Goal: Task Accomplishment & Management: Complete application form

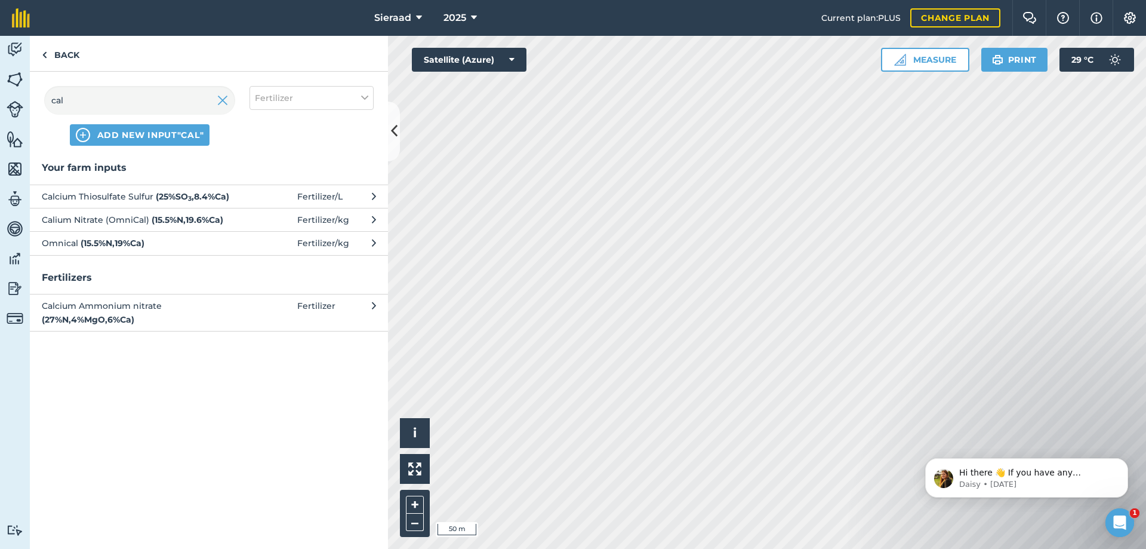
scroll to position [58, 0]
click at [56, 57] on link "Back" at bounding box center [60, 53] width 61 height 35
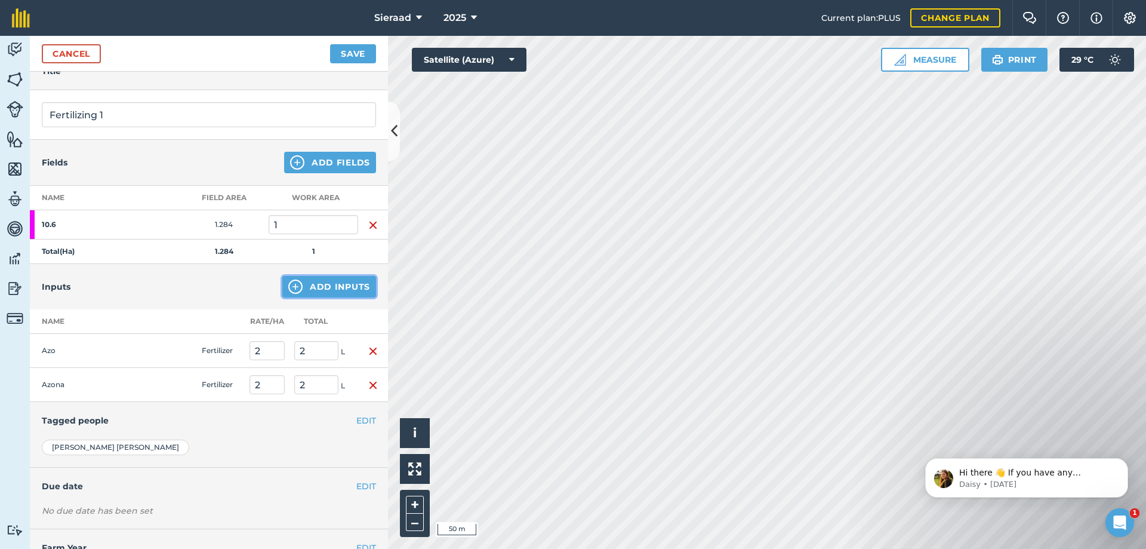
click at [300, 288] on button "Add Inputs" at bounding box center [329, 286] width 94 height 21
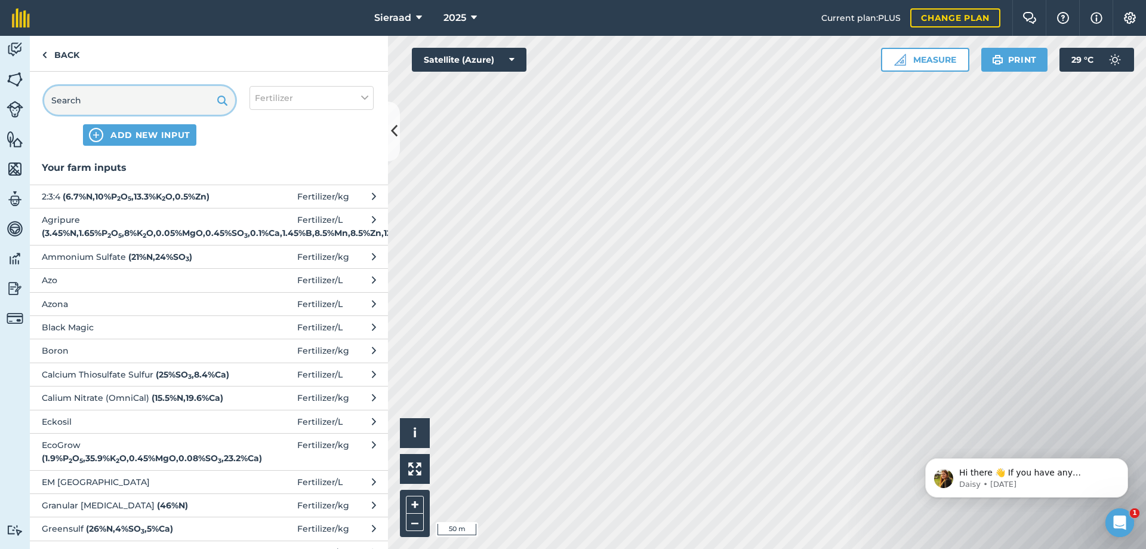
click at [116, 108] on input "text" at bounding box center [139, 100] width 191 height 29
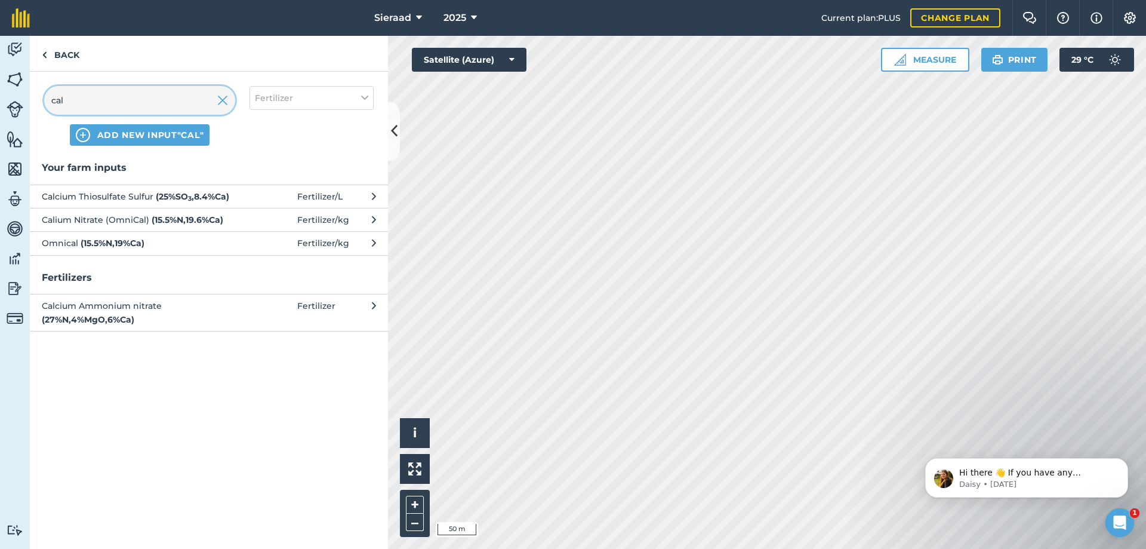
type input "cal"
click at [156, 194] on strong "( 25 % SO 3 , 8.4 % Ca )" at bounding box center [192, 196] width 73 height 11
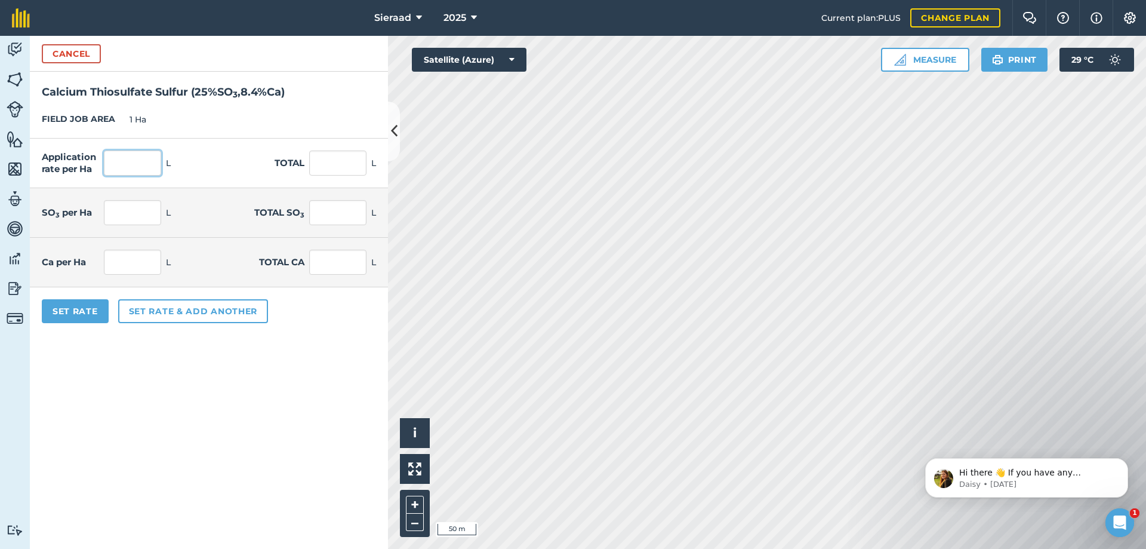
click at [124, 165] on input "text" at bounding box center [132, 162] width 57 height 25
type input "20"
click button "Cancel" at bounding box center [71, 53] width 59 height 19
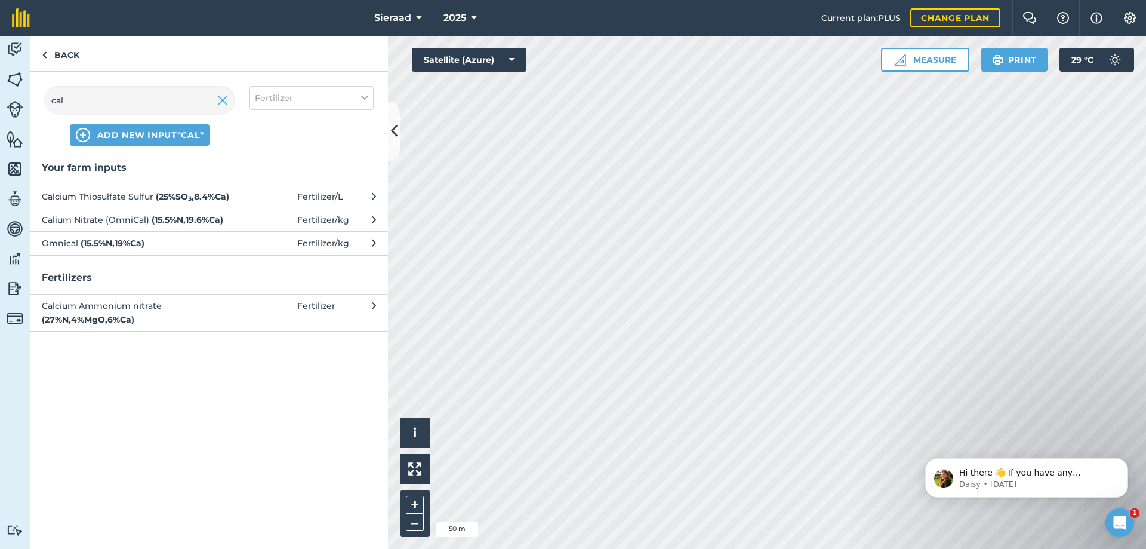
click at [116, 198] on span "Calcium Thiosulfate Sulfur ( 25 % SO 3 , 8.4 % Ca )" at bounding box center [139, 196] width 195 height 13
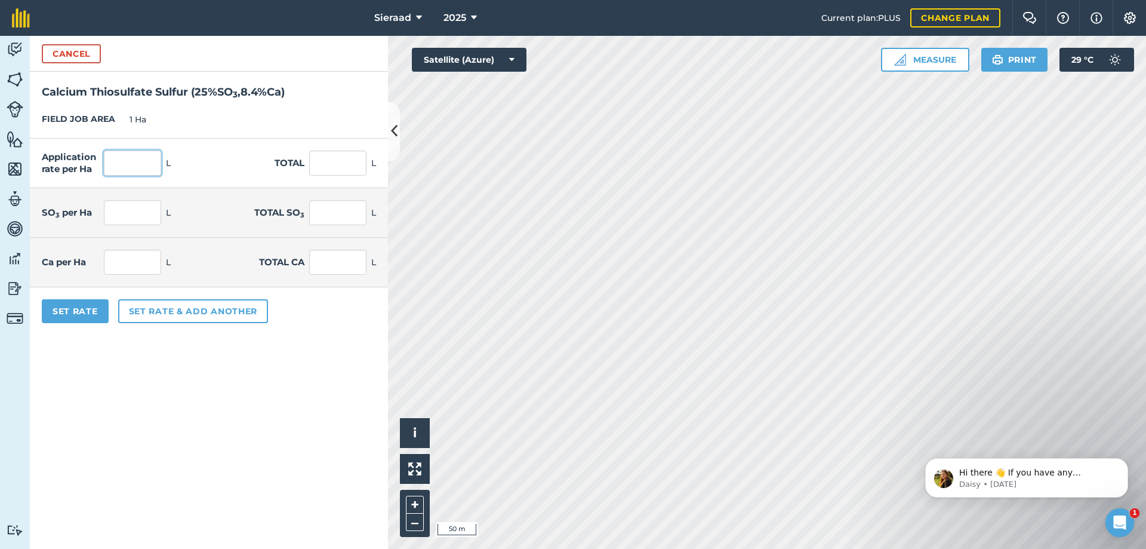
click at [129, 160] on input "text" at bounding box center [132, 162] width 57 height 25
type input "20"
type input "5"
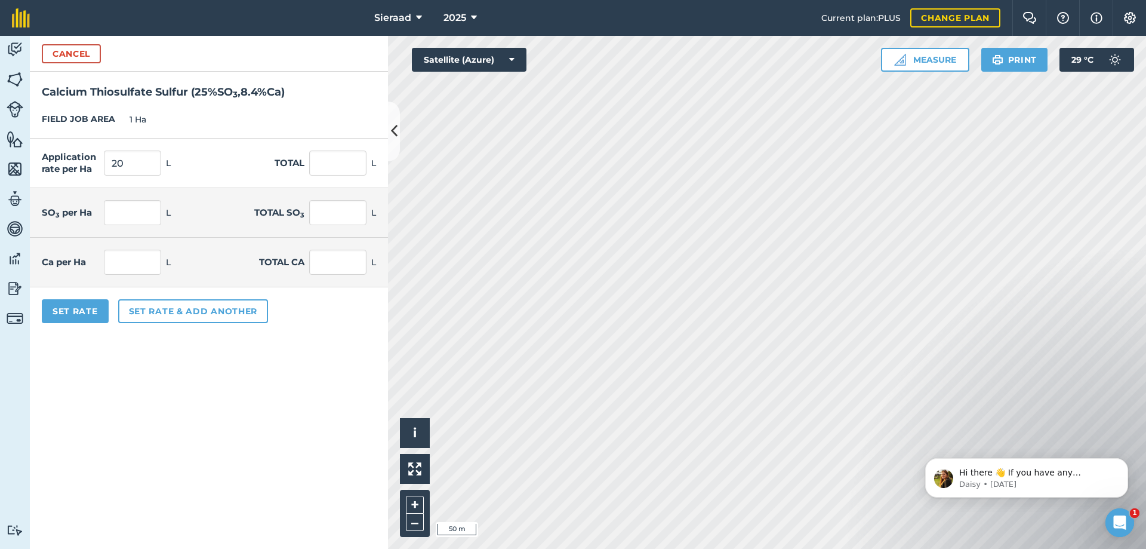
type input "1.68"
click at [116, 440] on form "Cancel Calcium Thiosulfate Sulfur ( 25 % SO 3 , 8.4 % Ca ) FIELD JOB AREA 1 Ha …" at bounding box center [209, 292] width 358 height 513
click at [160, 312] on button "Set rate & add another" at bounding box center [193, 311] width 150 height 24
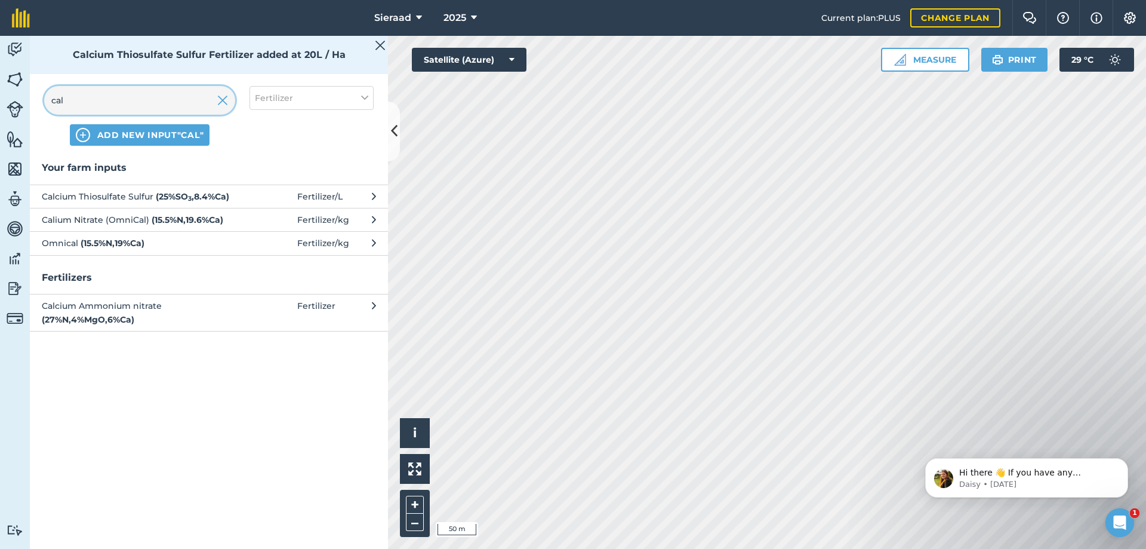
click at [110, 109] on input "cal" at bounding box center [139, 100] width 191 height 29
type input "c"
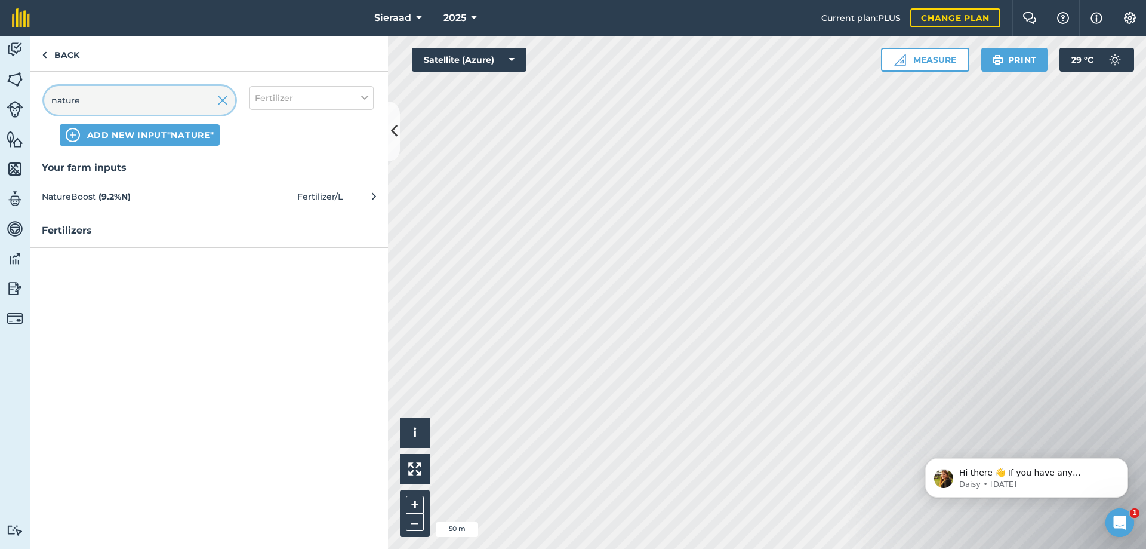
type input "nature"
click at [118, 186] on button "NatureBoost ( 9.2 % N ) Fertilizer / L" at bounding box center [209, 195] width 358 height 23
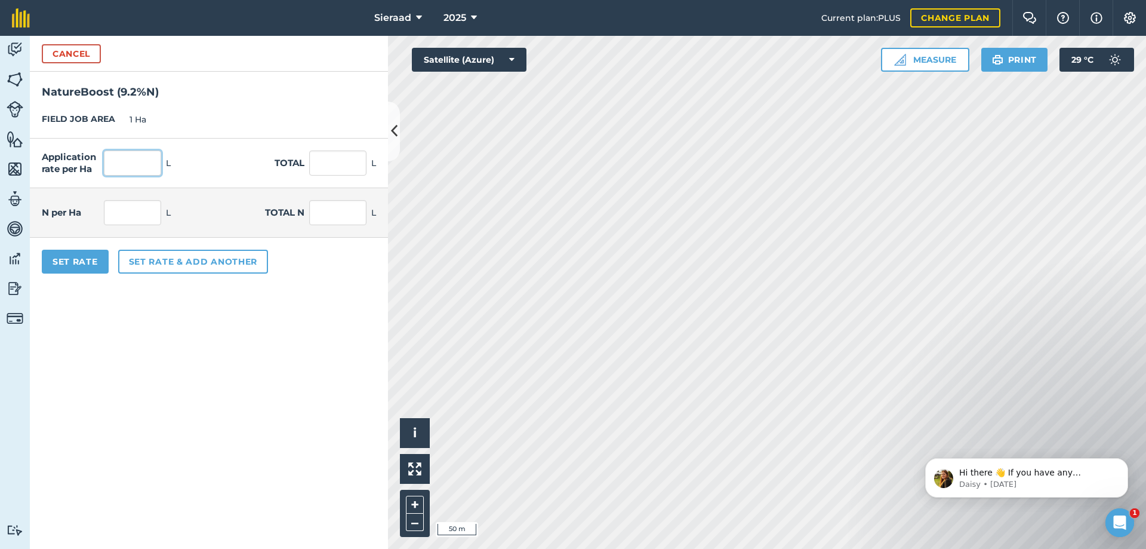
click at [124, 168] on input "text" at bounding box center [132, 162] width 57 height 25
type input "200"
type input "18.4"
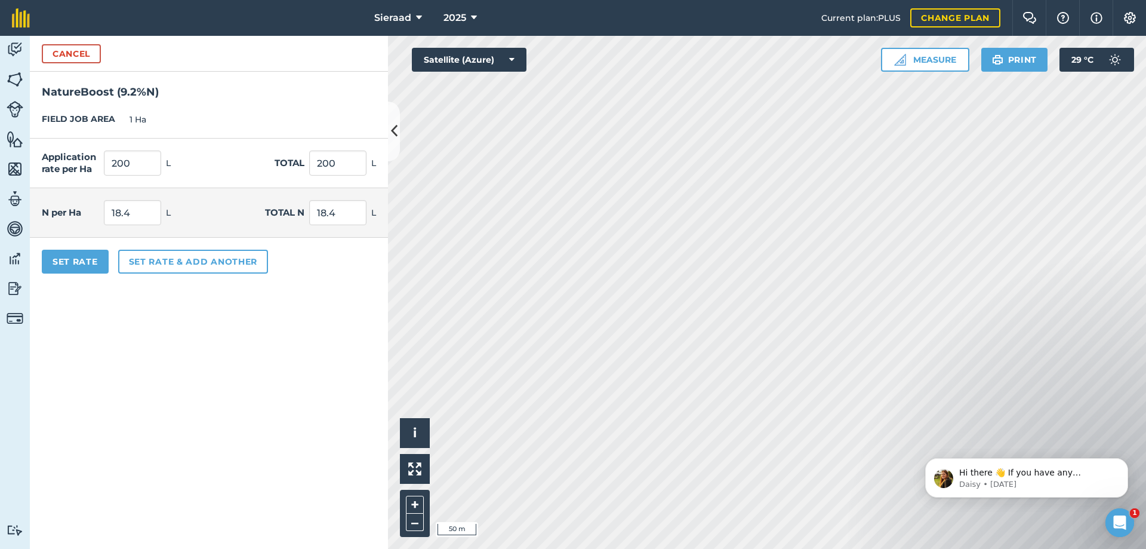
click at [150, 361] on form "Cancel NatureBoost ( 9.2 % N ) FIELD JOB AREA 1 Ha Application rate per Ha 200 …" at bounding box center [209, 292] width 358 height 513
click at [130, 267] on button "Set rate & add another" at bounding box center [193, 262] width 150 height 24
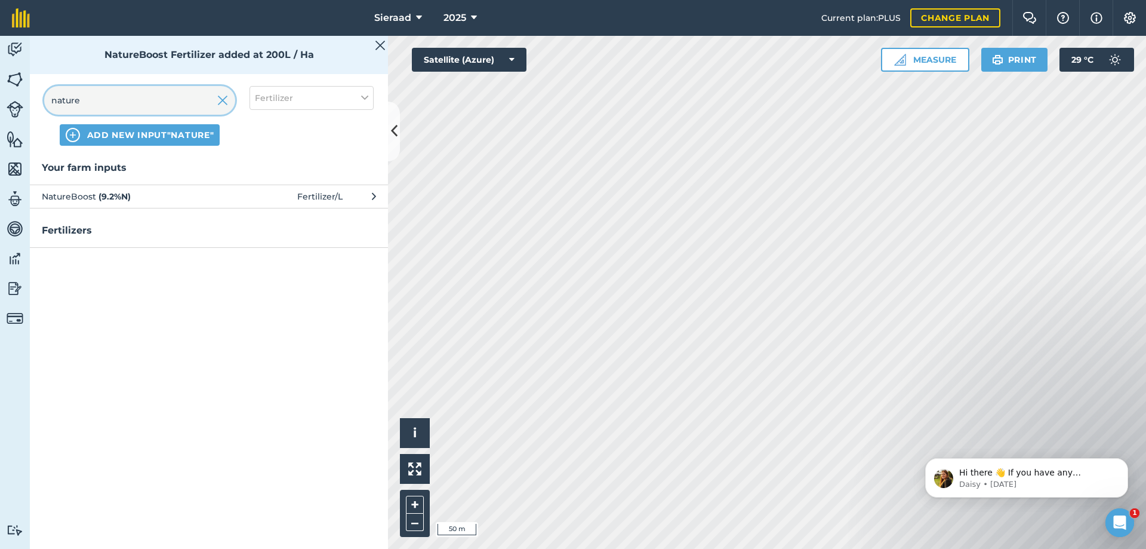
click at [156, 101] on input "nature" at bounding box center [139, 100] width 191 height 29
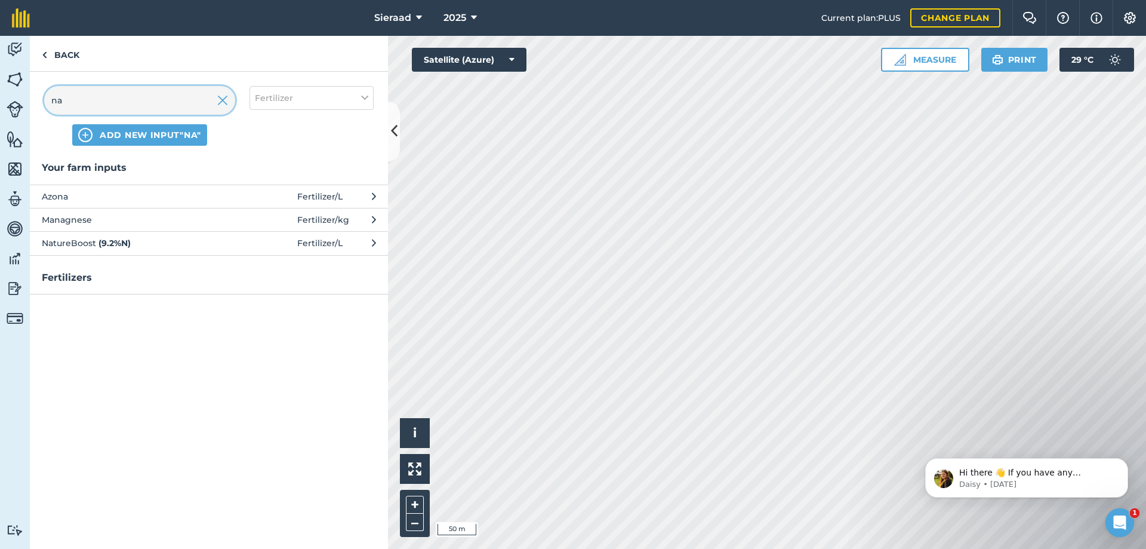
type input "n"
type input "map"
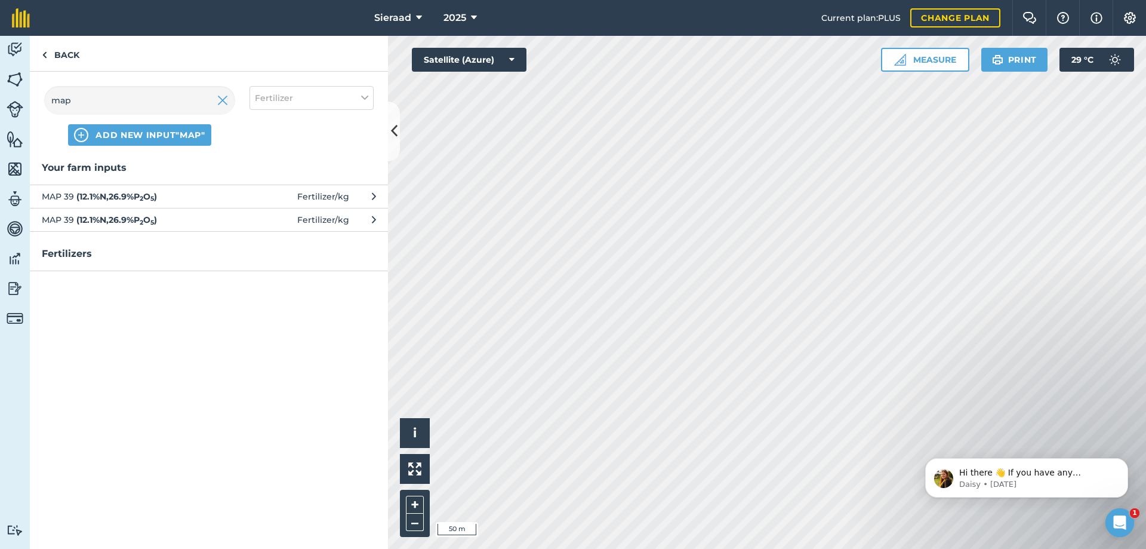
click at [124, 193] on strong "( 12.1 % N , 26.9 % P 2 O 5 )" at bounding box center [116, 196] width 81 height 11
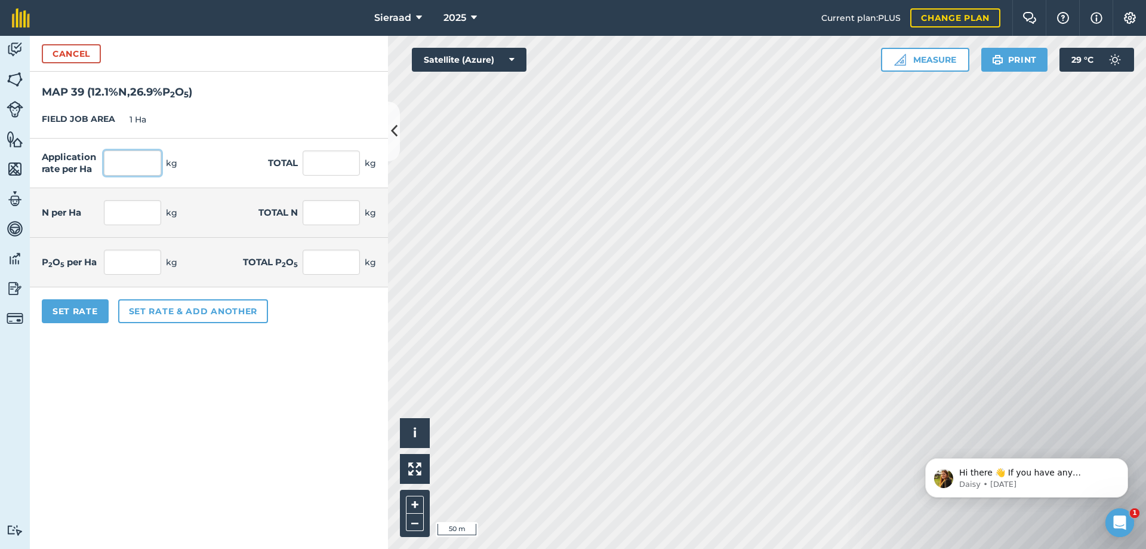
click at [135, 163] on input "text" at bounding box center [132, 162] width 57 height 25
type input "25"
type input "3.025"
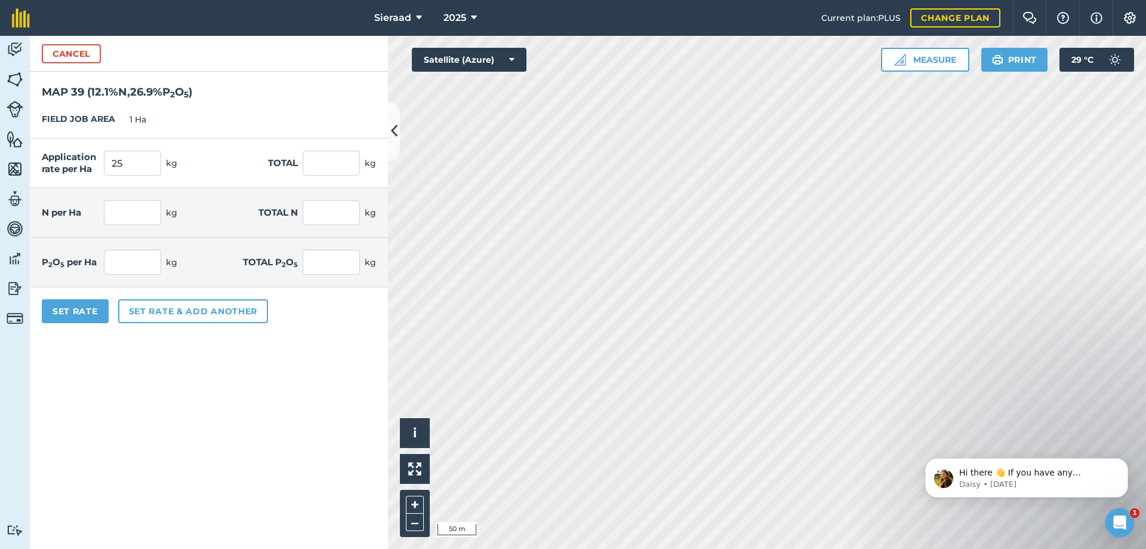
type input "6.725"
click at [127, 389] on form "Cancel MAP 39 ( 12.1 % N , 26.9 % P 2 O 5 ) FIELD JOB AREA 1 Ha Application rat…" at bounding box center [209, 292] width 358 height 513
click at [146, 304] on button "Set rate & add another" at bounding box center [193, 311] width 150 height 24
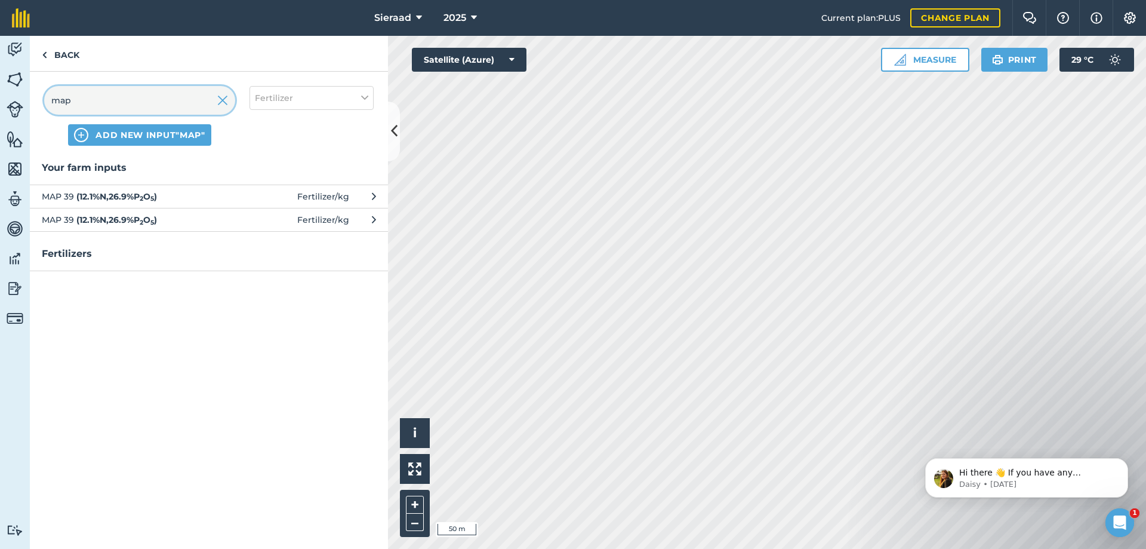
click at [94, 100] on input "map" at bounding box center [139, 100] width 191 height 29
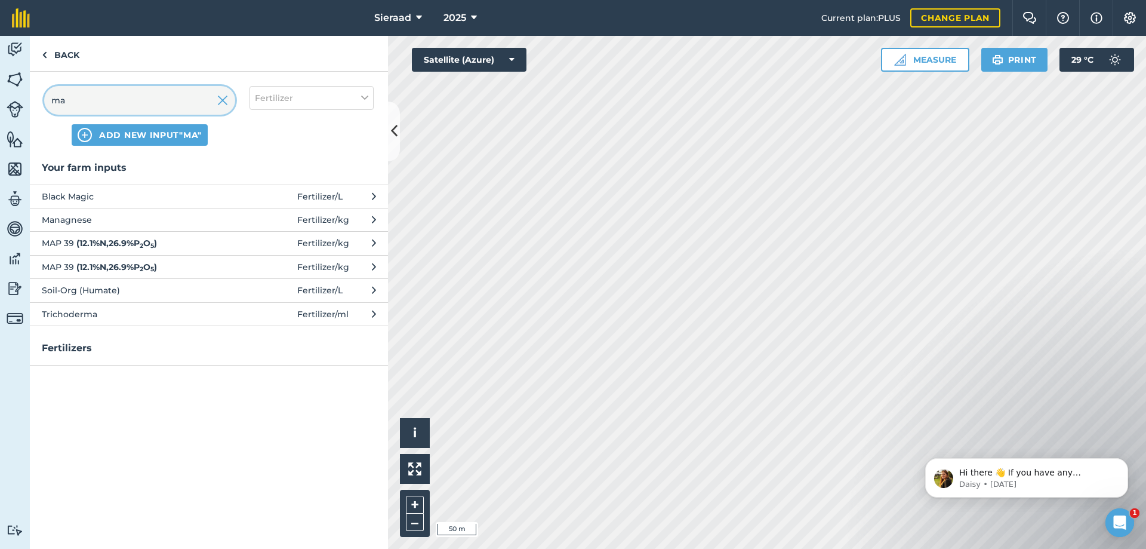
type input "m"
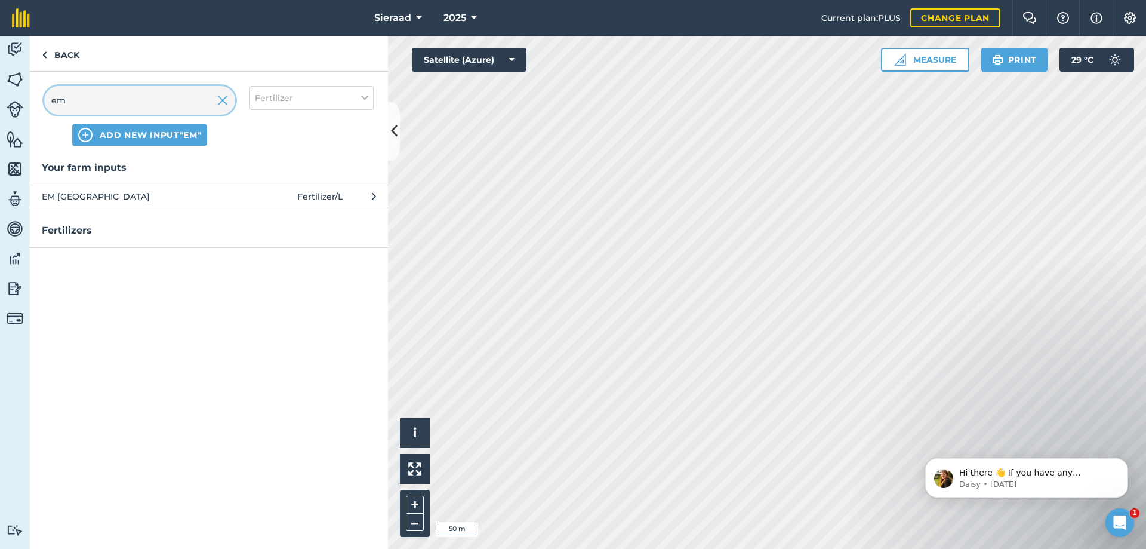
type input "em"
click at [107, 190] on span "EM [GEOGRAPHIC_DATA]" at bounding box center [139, 196] width 195 height 13
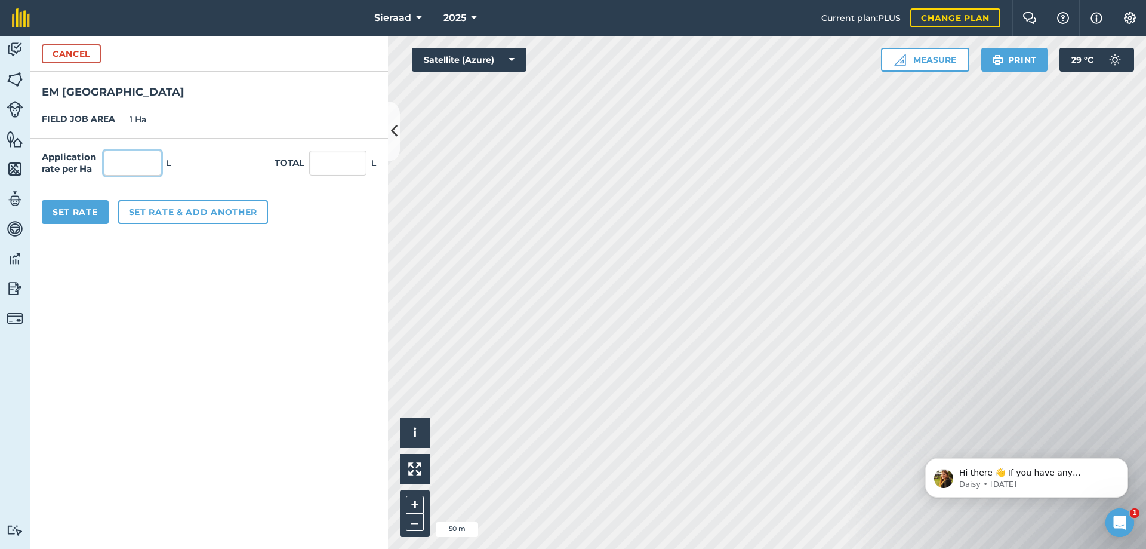
click at [127, 159] on input "text" at bounding box center [132, 162] width 57 height 25
type input "50"
click at [136, 339] on form "Cancel EM [GEOGRAPHIC_DATA] JOB AREA 1 Ha Application rate per Ha 50 L Total 50…" at bounding box center [209, 292] width 358 height 513
click at [85, 213] on button "Set Rate" at bounding box center [75, 212] width 67 height 24
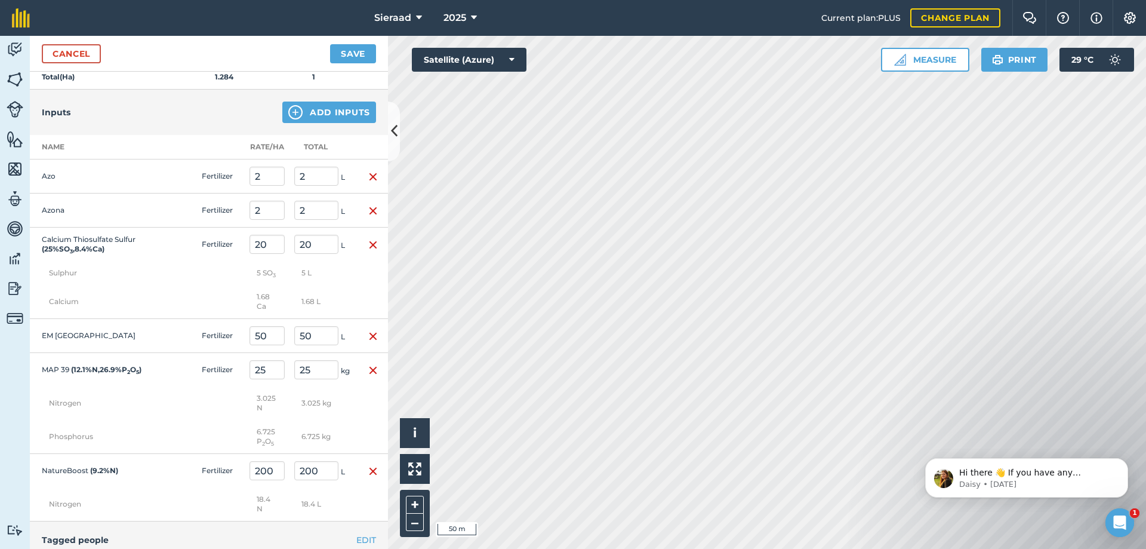
scroll to position [0, 0]
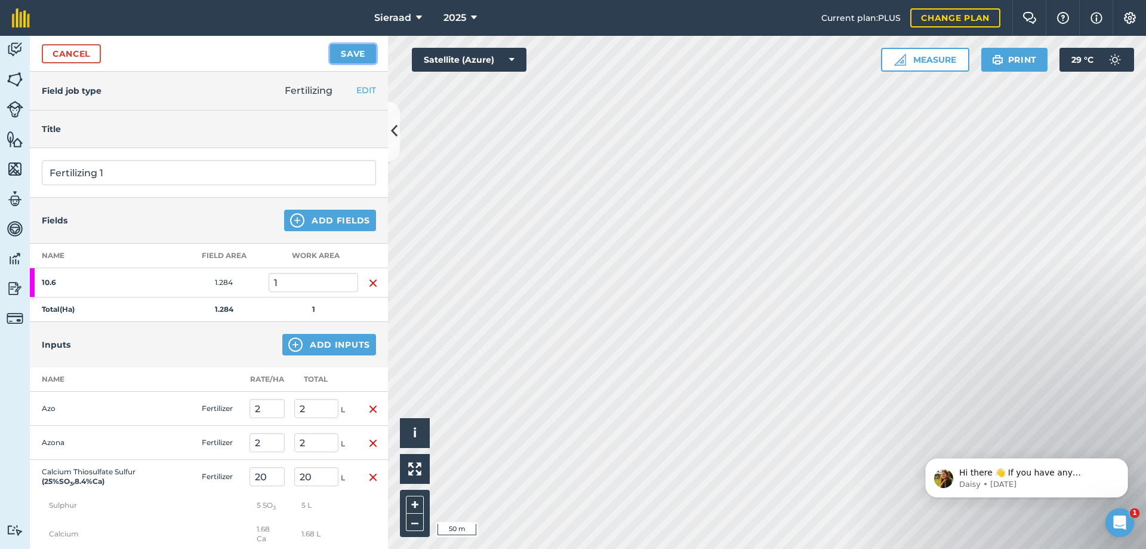
click at [355, 56] on button "Save" at bounding box center [353, 53] width 46 height 19
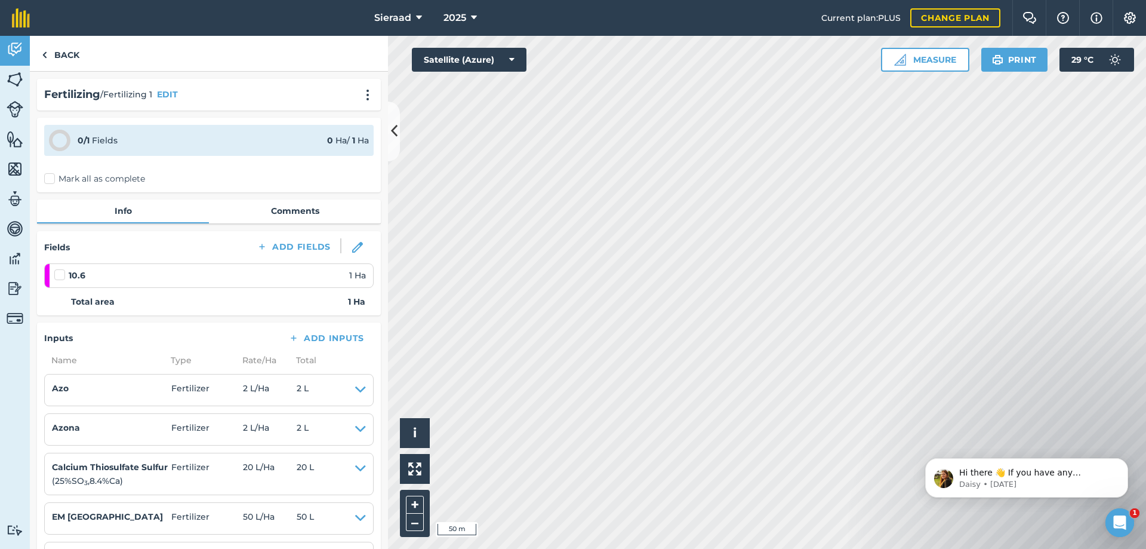
click at [49, 179] on label "Mark all as complete" at bounding box center [94, 179] width 101 height 13
click at [49, 179] on input "Mark all as complete" at bounding box center [48, 177] width 8 height 8
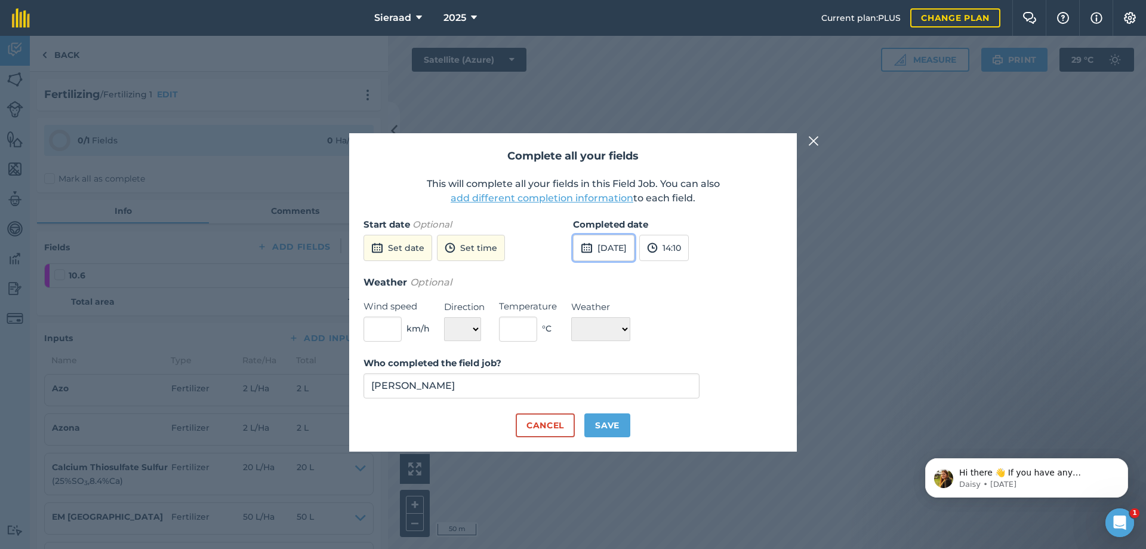
click at [622, 252] on button "[DATE]" at bounding box center [603, 248] width 61 height 26
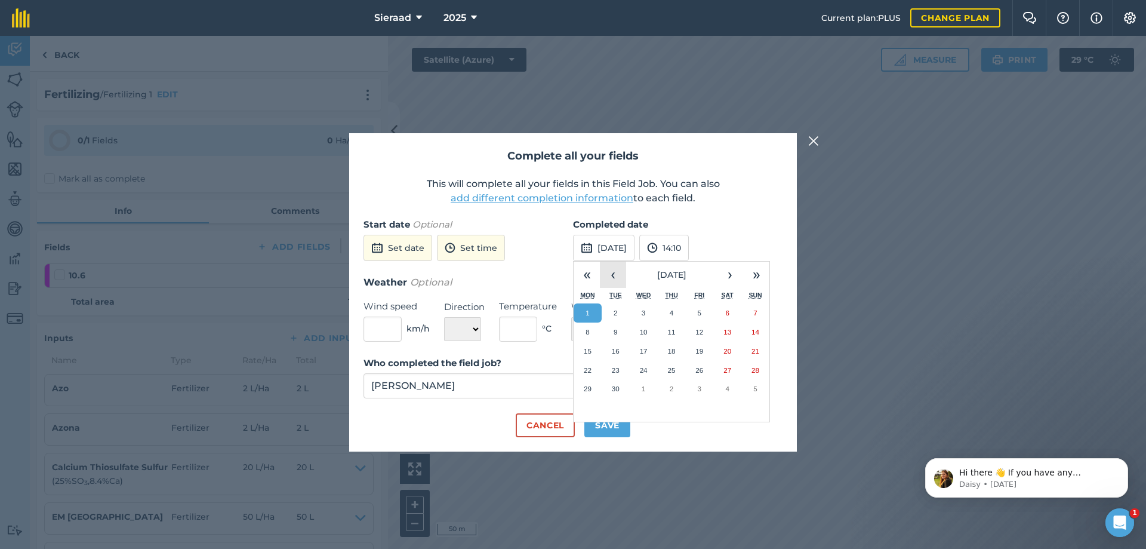
click at [614, 274] on button "‹" at bounding box center [613, 274] width 26 height 26
click at [731, 389] on abbr "30" at bounding box center [728, 388] width 8 height 8
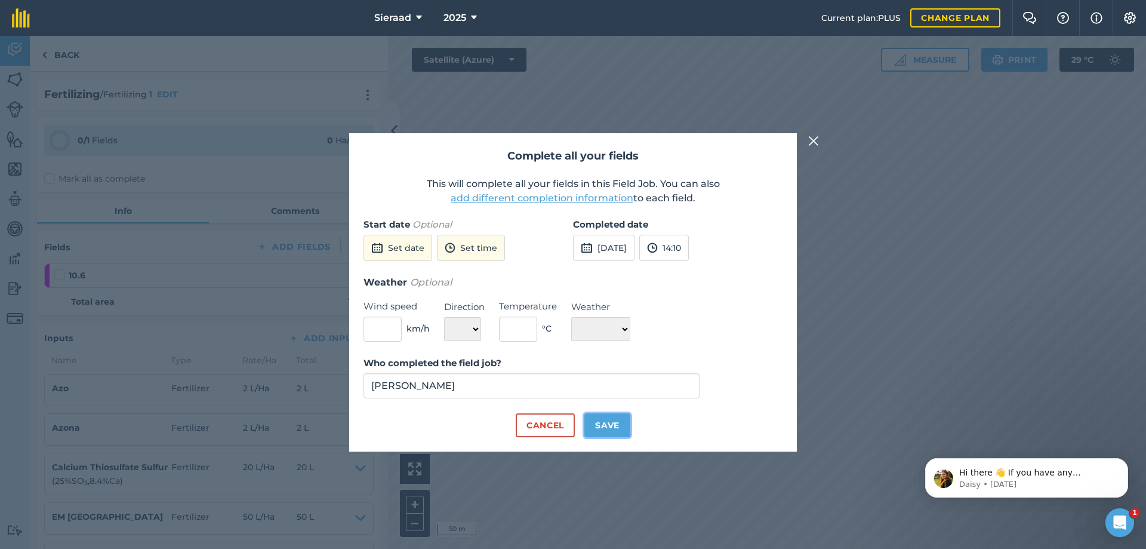
click at [616, 430] on button "Save" at bounding box center [607, 425] width 46 height 24
checkbox input "true"
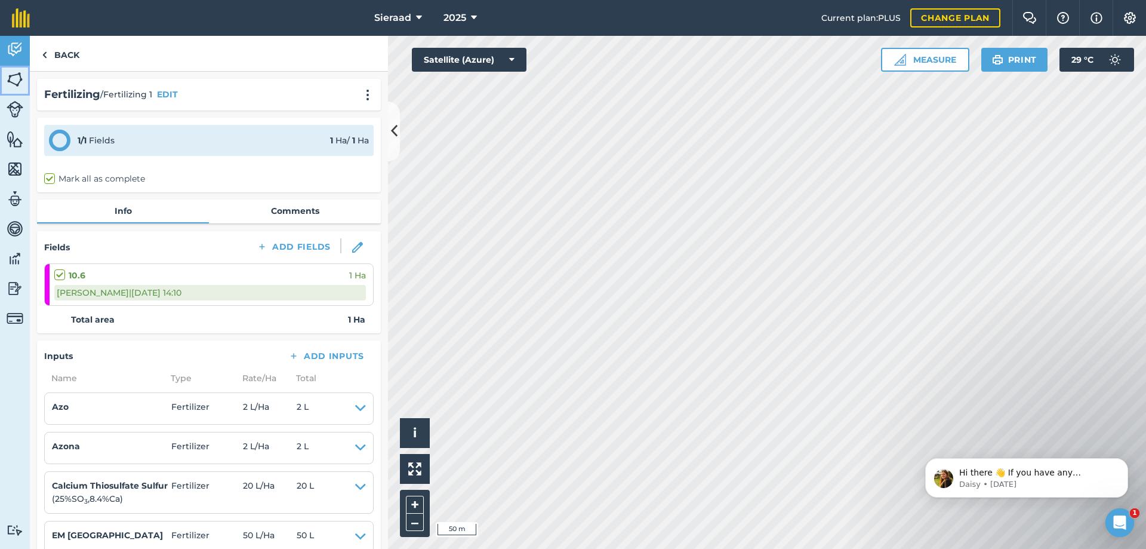
click at [21, 82] on img at bounding box center [15, 79] width 17 height 18
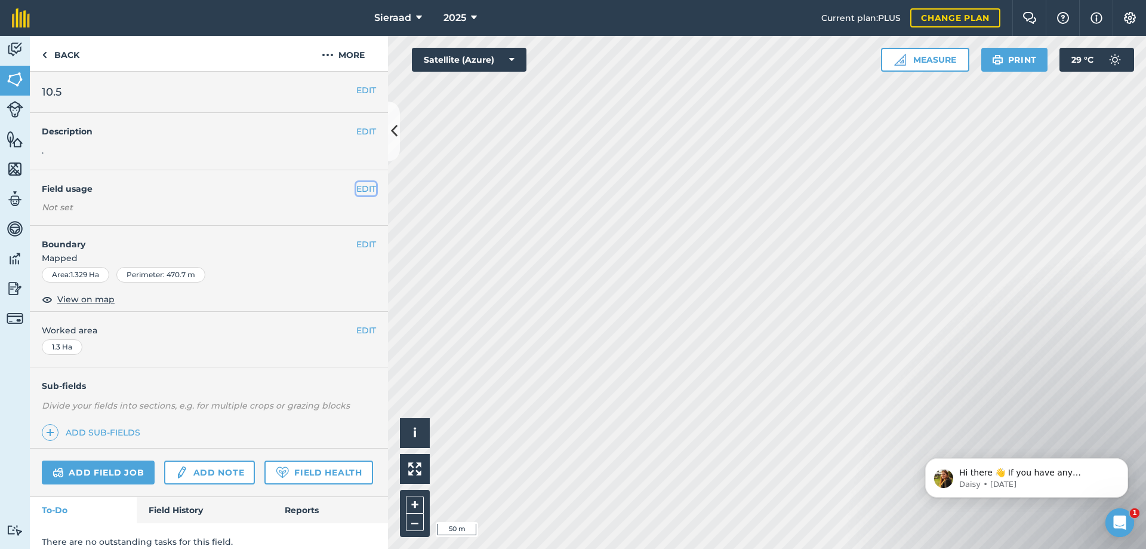
click at [356, 186] on button "EDIT" at bounding box center [366, 188] width 20 height 13
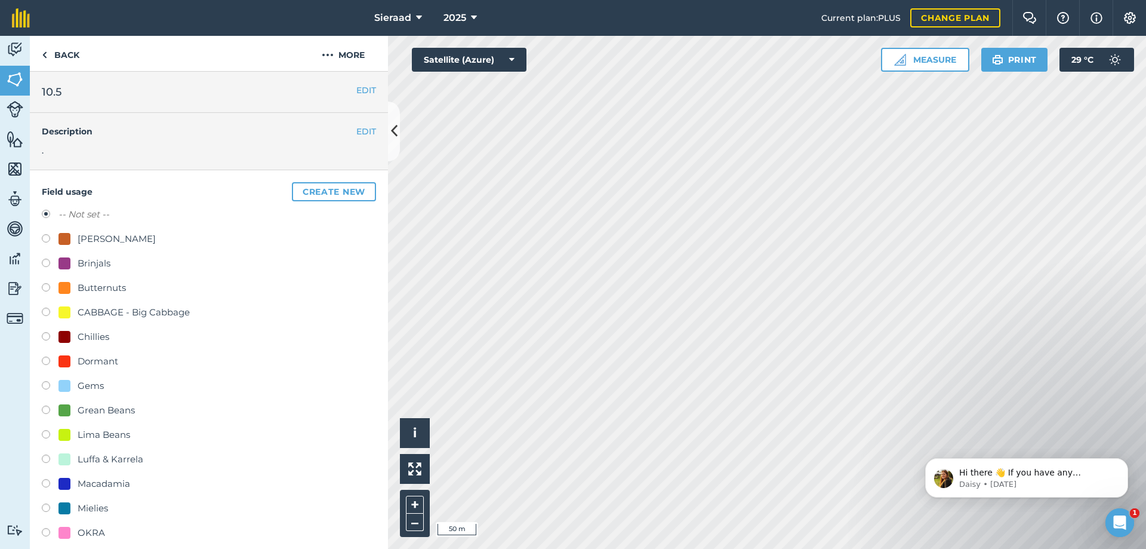
scroll to position [119, 0]
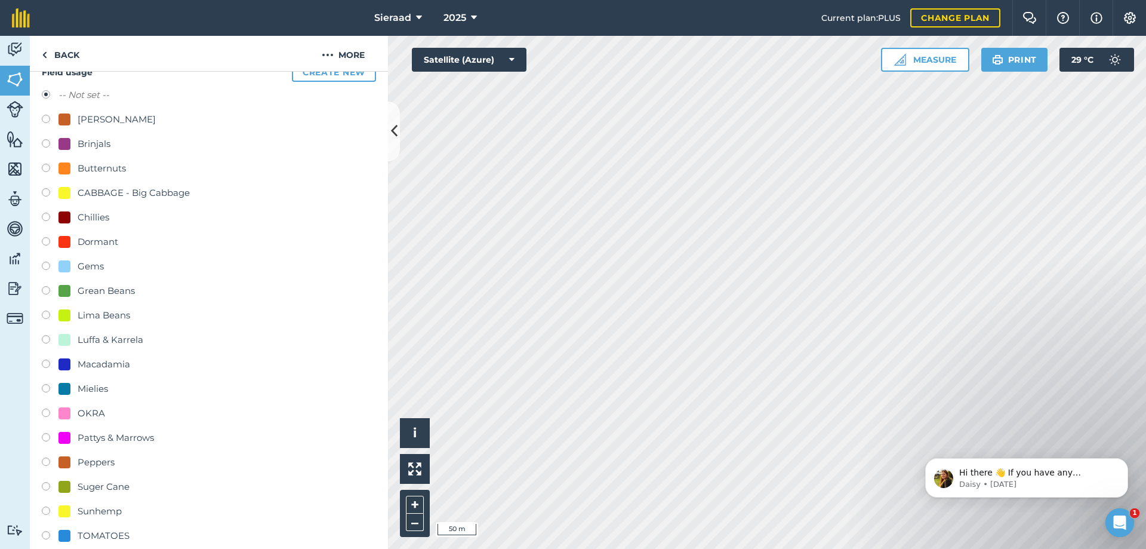
click at [46, 439] on label at bounding box center [50, 439] width 17 height 12
radio input "true"
radio input "false"
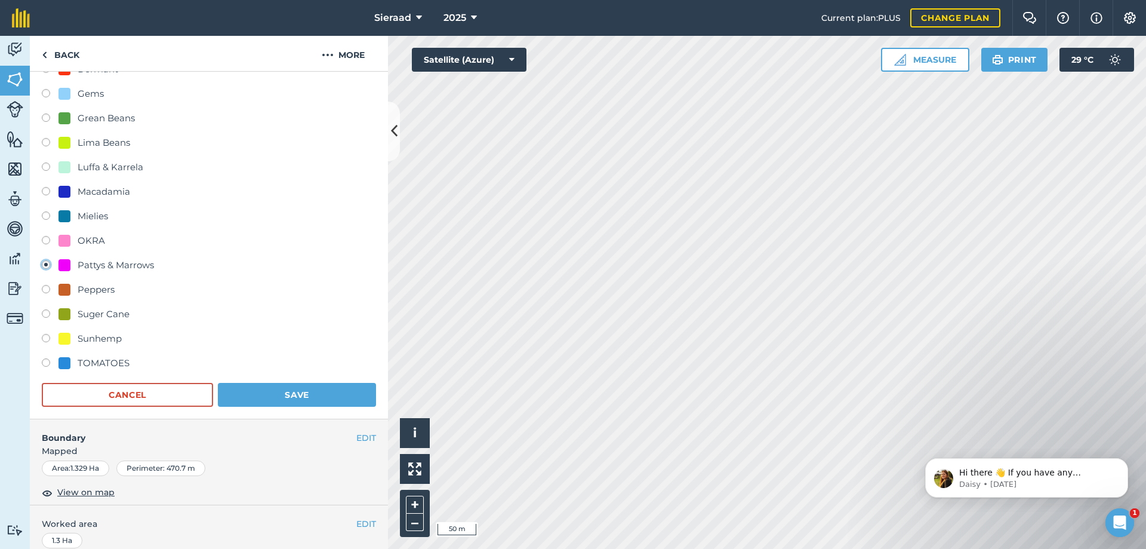
scroll to position [299, 0]
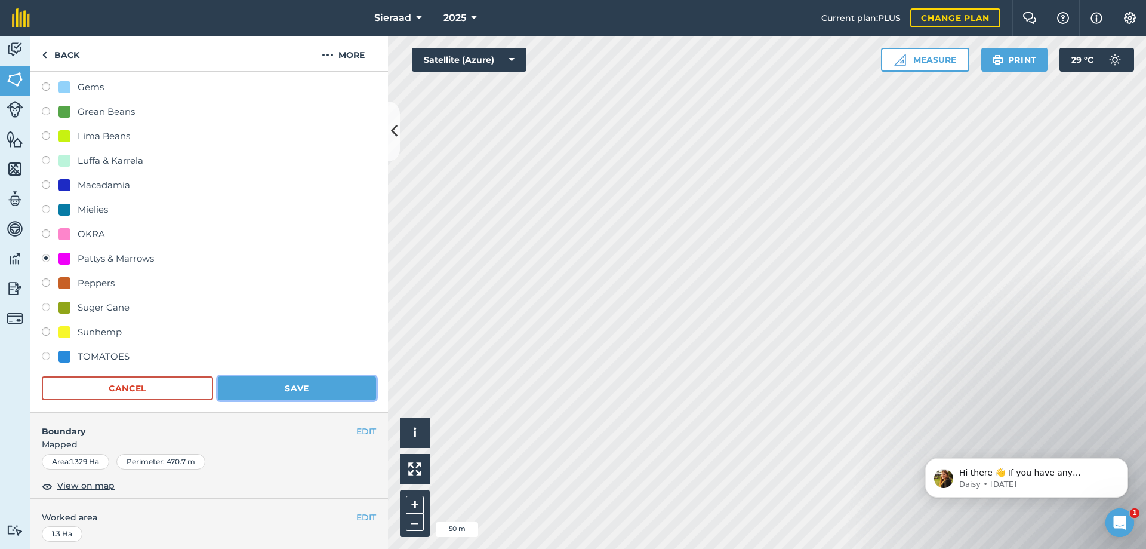
click at [256, 383] on button "Save" at bounding box center [297, 388] width 158 height 24
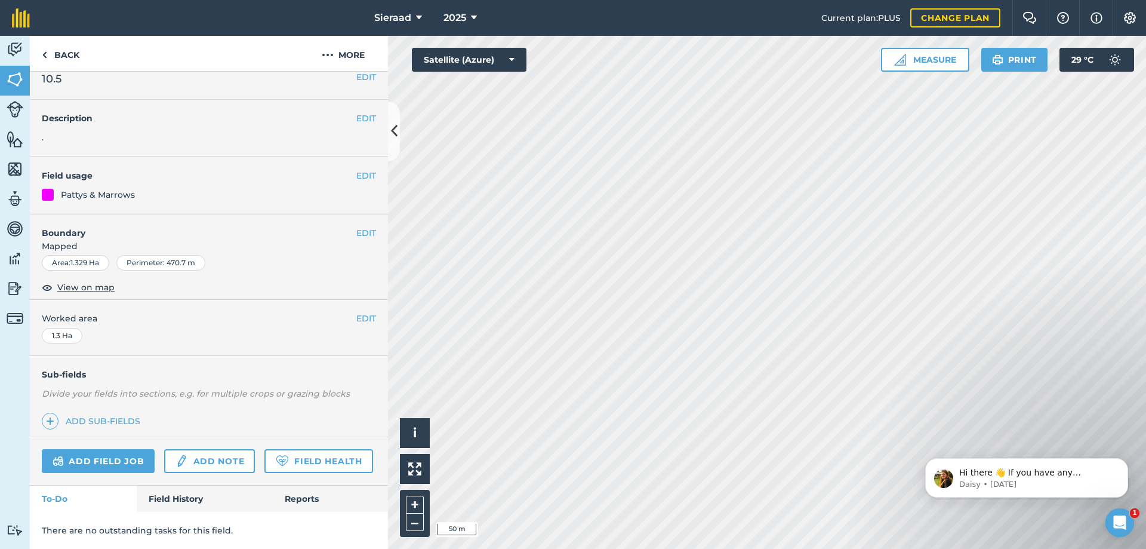
scroll to position [47, 0]
click at [165, 496] on link "Field History" at bounding box center [205, 498] width 136 height 26
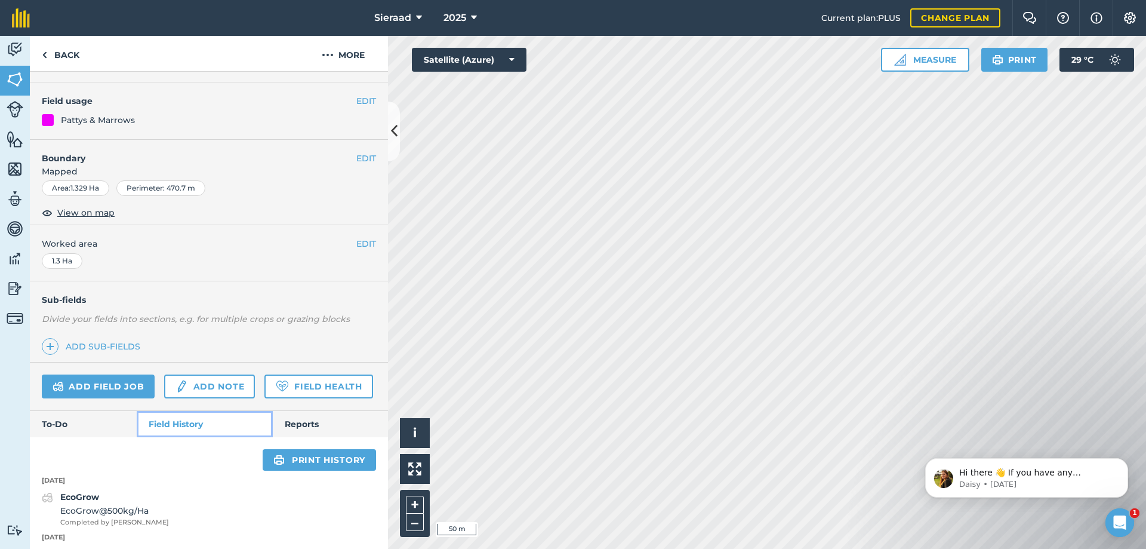
scroll to position [78, 0]
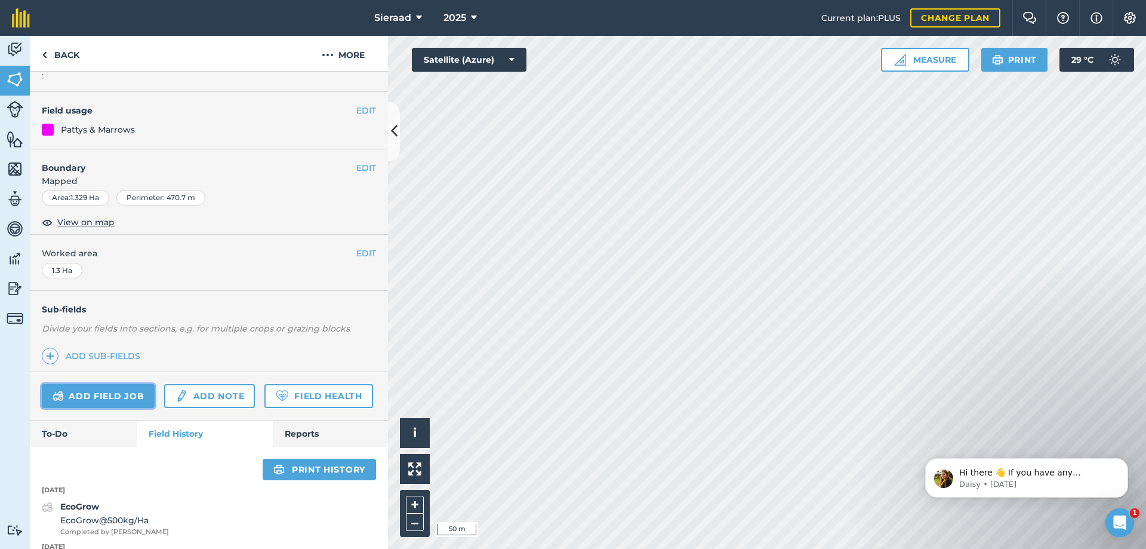
click at [88, 393] on link "Add field job" at bounding box center [98, 396] width 113 height 24
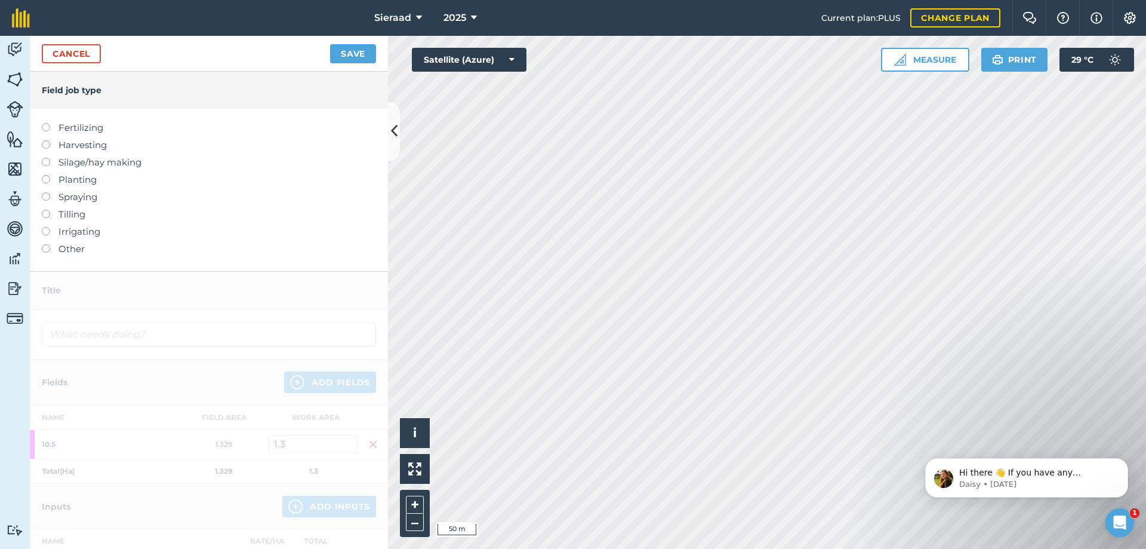
click at [45, 123] on label at bounding box center [50, 123] width 17 height 0
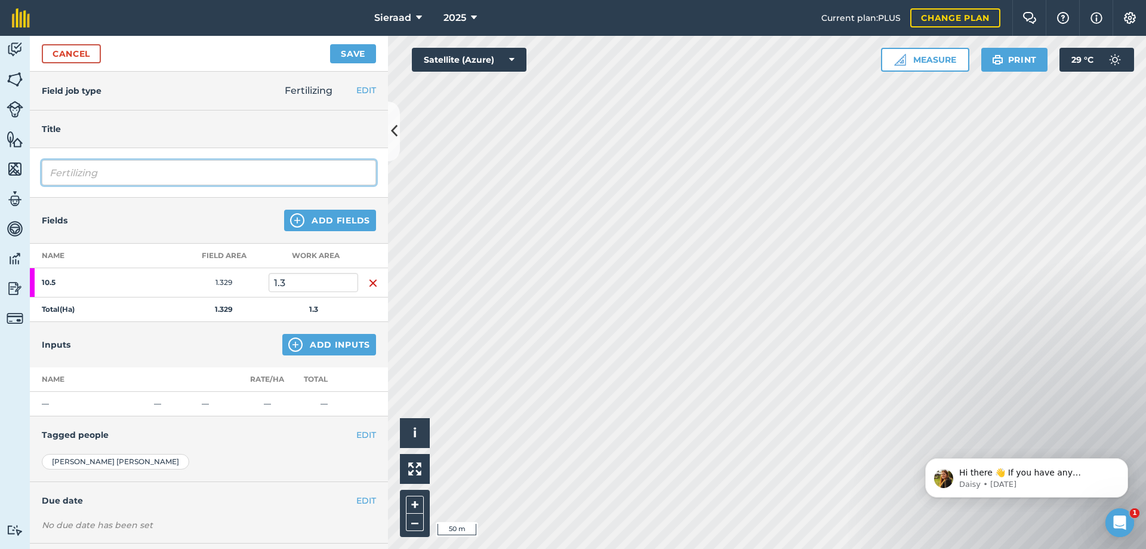
click at [103, 170] on input "Fertilizing" at bounding box center [209, 172] width 334 height 25
type input "Fertilizing 1"
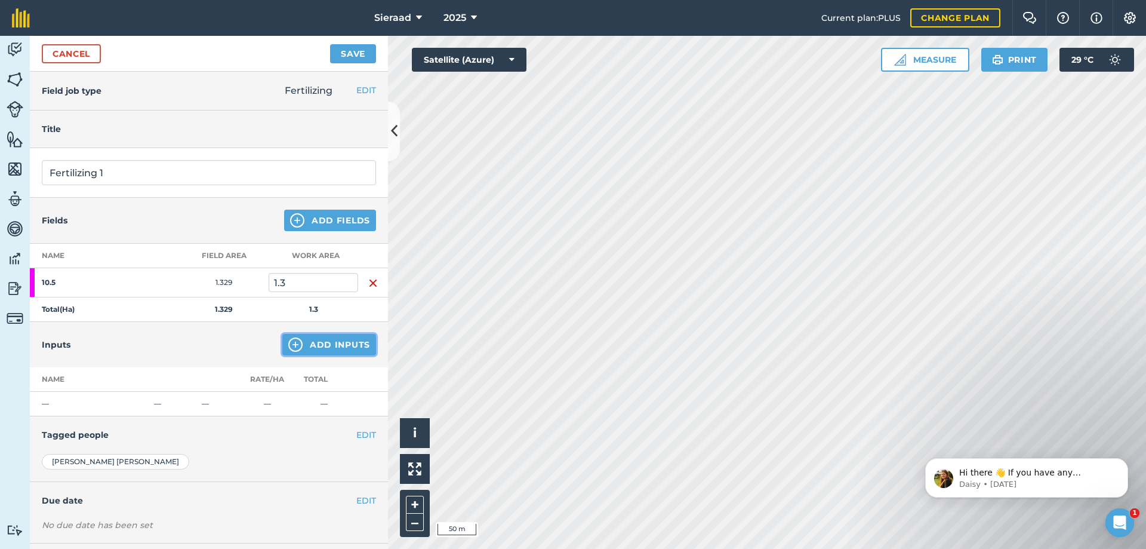
click at [288, 347] on img at bounding box center [295, 344] width 14 height 14
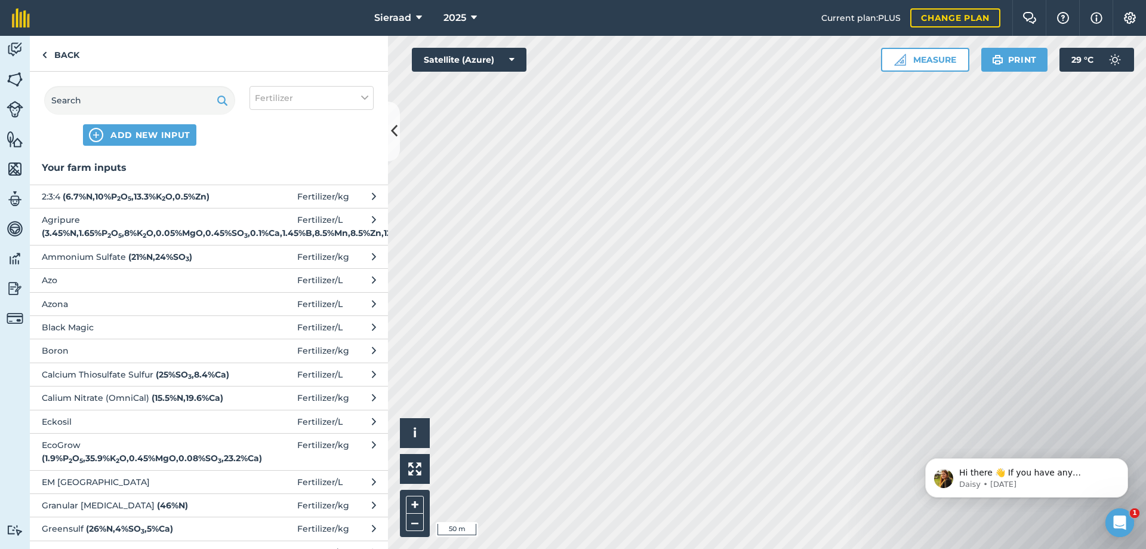
click at [97, 287] on span "Azo" at bounding box center [139, 279] width 195 height 13
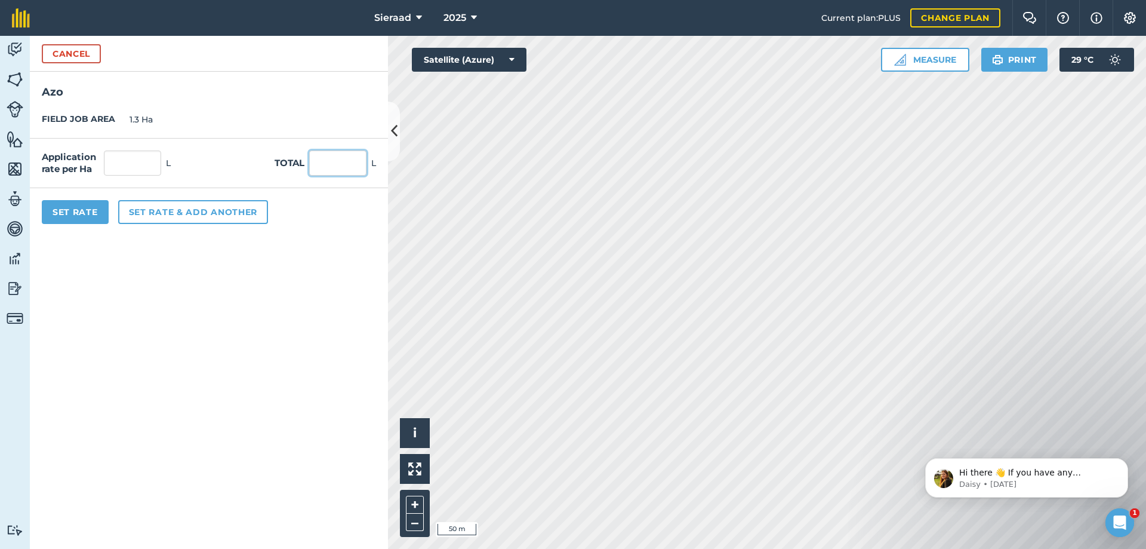
click at [347, 169] on input "text" at bounding box center [337, 162] width 57 height 25
type input "3"
type input "2.308"
click at [245, 266] on form "Cancel Azo FIELD JOB AREA 1.3 Ha Application rate per Ha 2.308 L Total 3 L Set …" at bounding box center [209, 292] width 358 height 513
click at [144, 212] on button "Set rate & add another" at bounding box center [193, 212] width 150 height 24
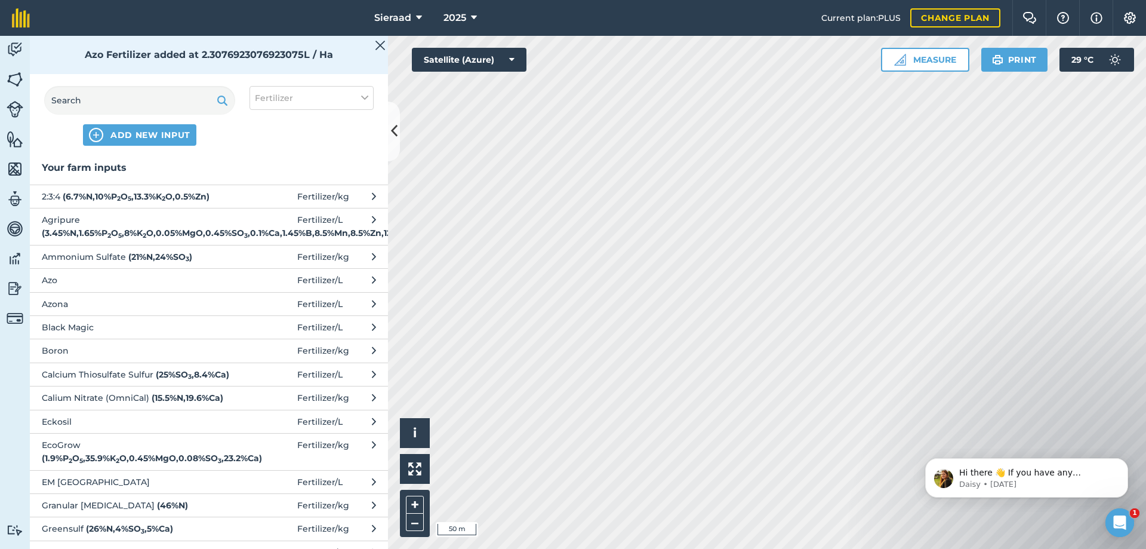
click at [68, 310] on span "Azona" at bounding box center [139, 303] width 195 height 13
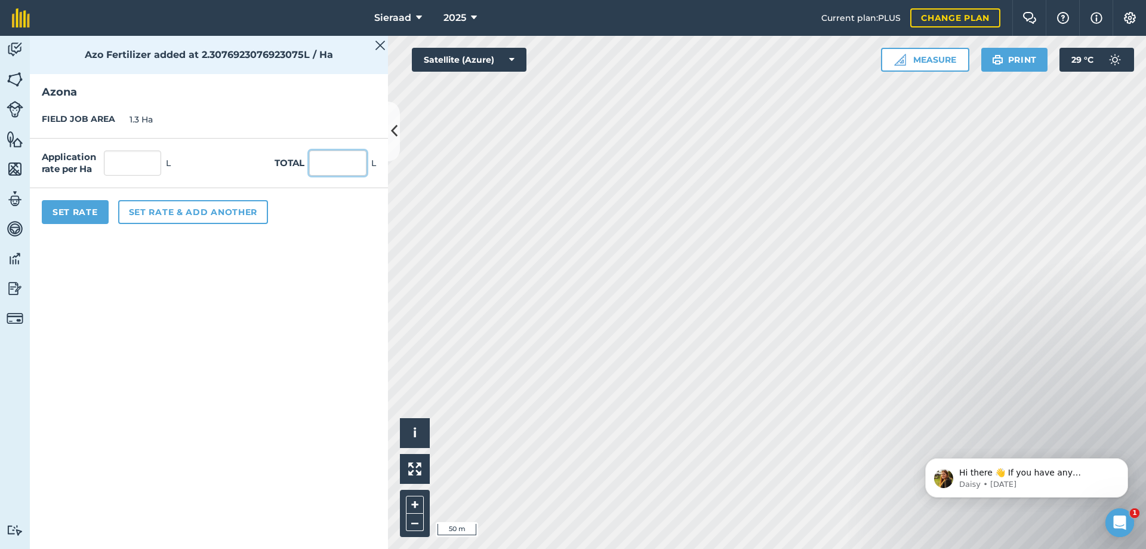
click at [341, 158] on input "text" at bounding box center [337, 162] width 57 height 25
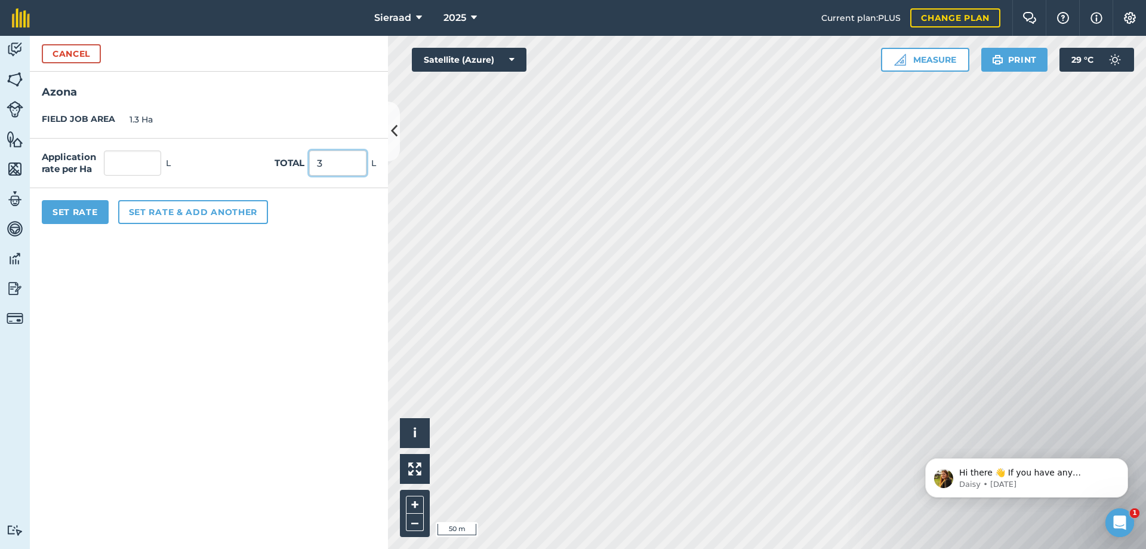
type input "3"
type input "2.308"
drag, startPoint x: 235, startPoint y: 284, endPoint x: 230, endPoint y: 275, distance: 9.9
click at [234, 284] on form "Cancel [GEOGRAPHIC_DATA] JOB AREA 1.3 Ha Application rate per Ha 2.308 L Total …" at bounding box center [209, 292] width 358 height 513
click at [161, 212] on button "Set rate & add another" at bounding box center [193, 212] width 150 height 24
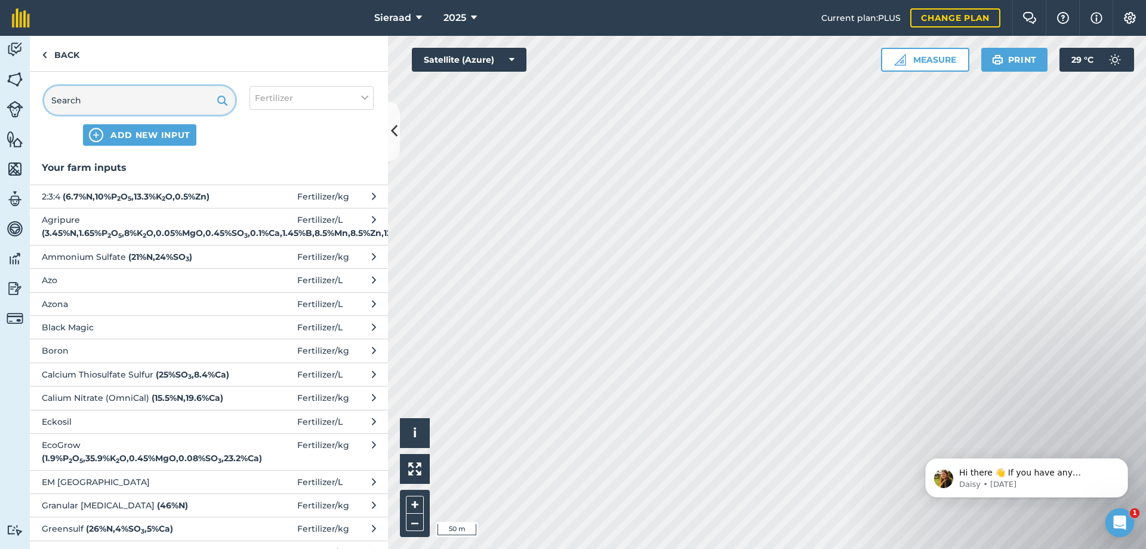
click at [84, 101] on input "text" at bounding box center [139, 100] width 191 height 29
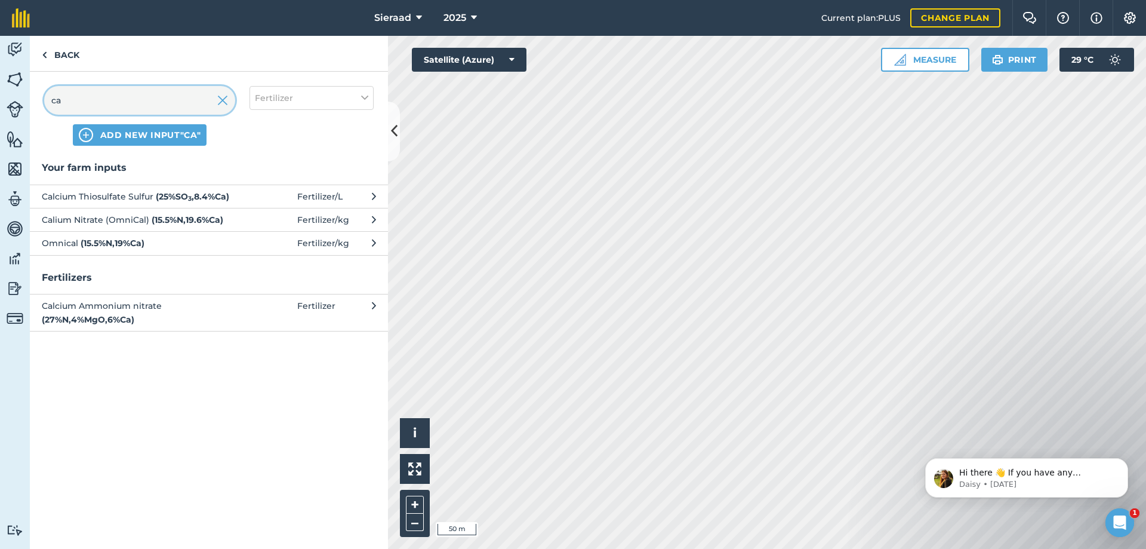
type input "ca"
click at [132, 194] on span "Calcium Thiosulfate Sulfur ( 25 % SO 3 , 8.4 % Ca )" at bounding box center [139, 196] width 195 height 13
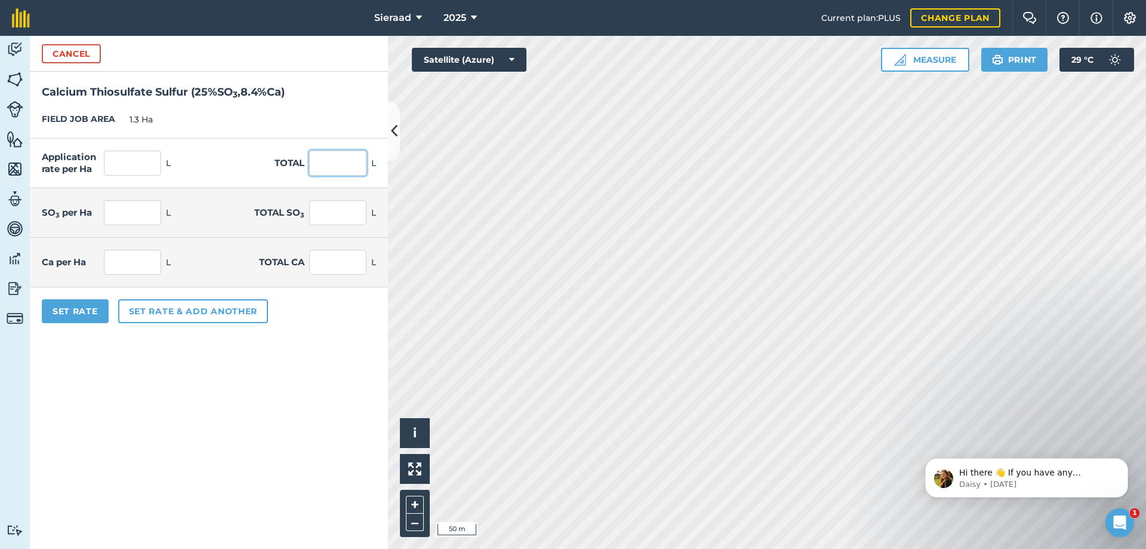
click at [321, 165] on input "text" at bounding box center [337, 162] width 57 height 25
type input "40"
type input "30.769"
type input "7.692"
type input "10"
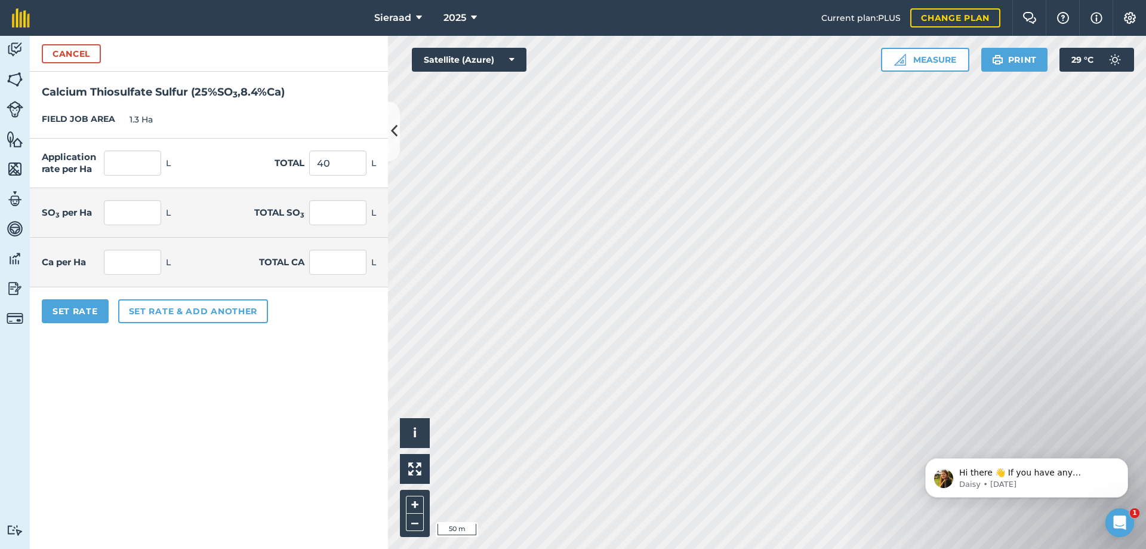
type input "2.585"
type input "3.36"
click at [292, 448] on form "Cancel Calcium Thiosulfate Sulfur ( 25 % SO 3 , 8.4 % Ca ) FIELD JOB AREA 1.3 H…" at bounding box center [209, 292] width 358 height 513
click at [144, 307] on button "Set rate & add another" at bounding box center [193, 311] width 150 height 24
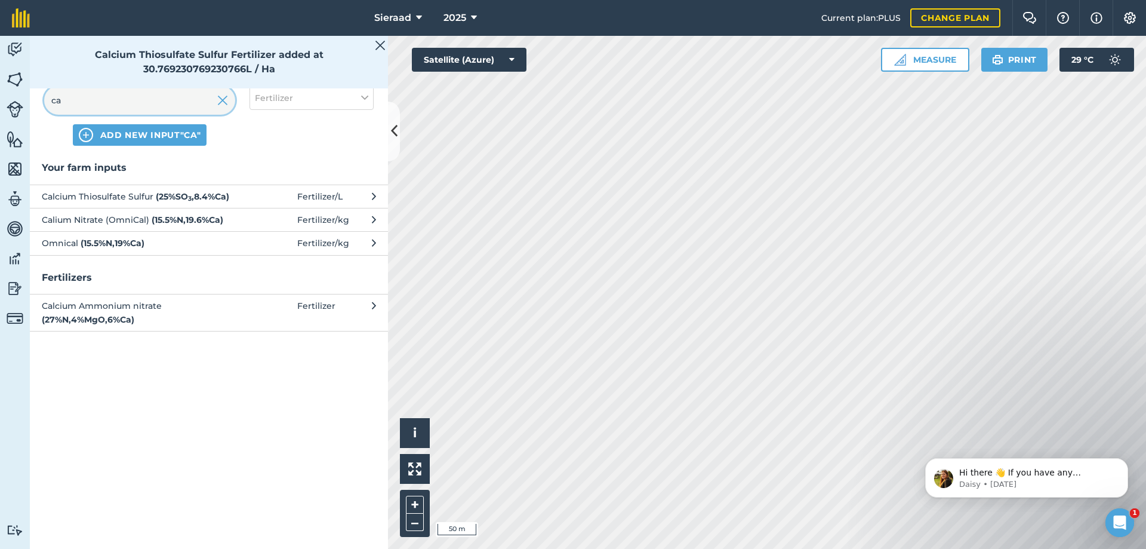
click at [89, 100] on input "ca" at bounding box center [139, 100] width 191 height 29
type input "c"
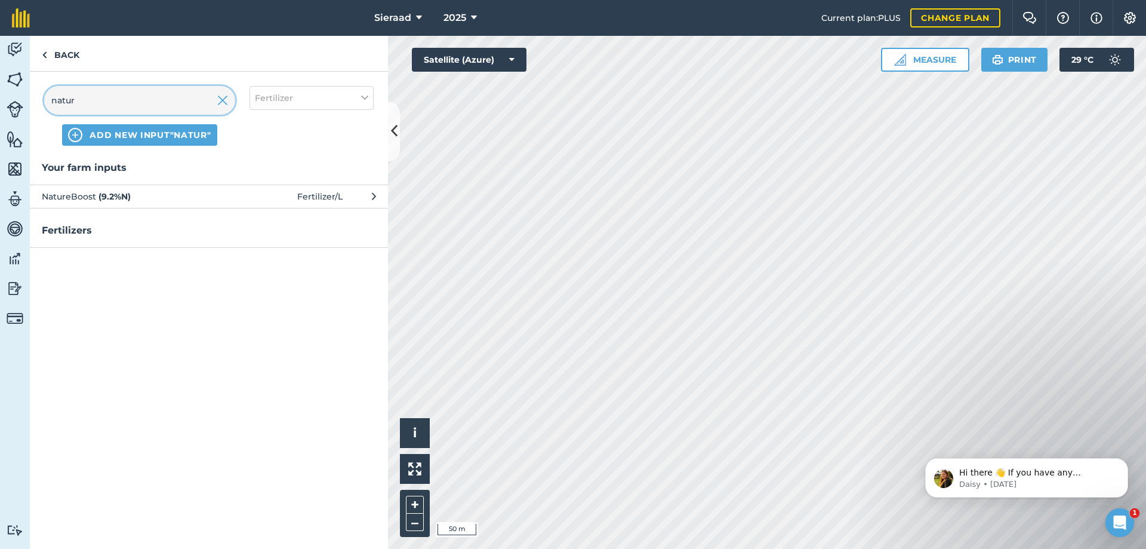
type input "natur"
click at [95, 193] on span "NatureBoost ( 9.2 % N )" at bounding box center [139, 196] width 195 height 13
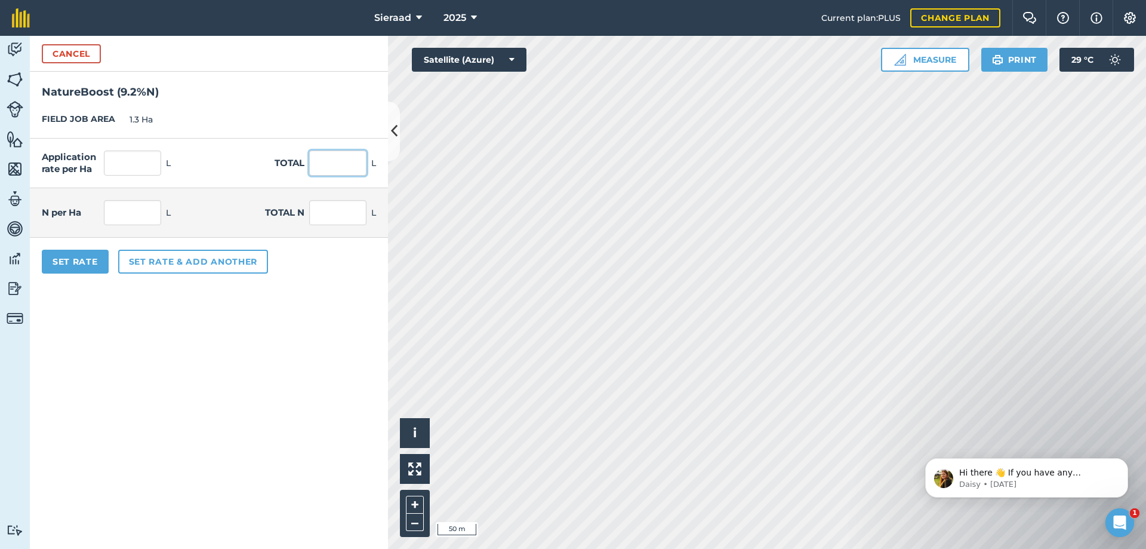
click at [330, 161] on input "text" at bounding box center [337, 162] width 57 height 25
type input "2"
type input "400"
type input "307.692"
type input "28.308"
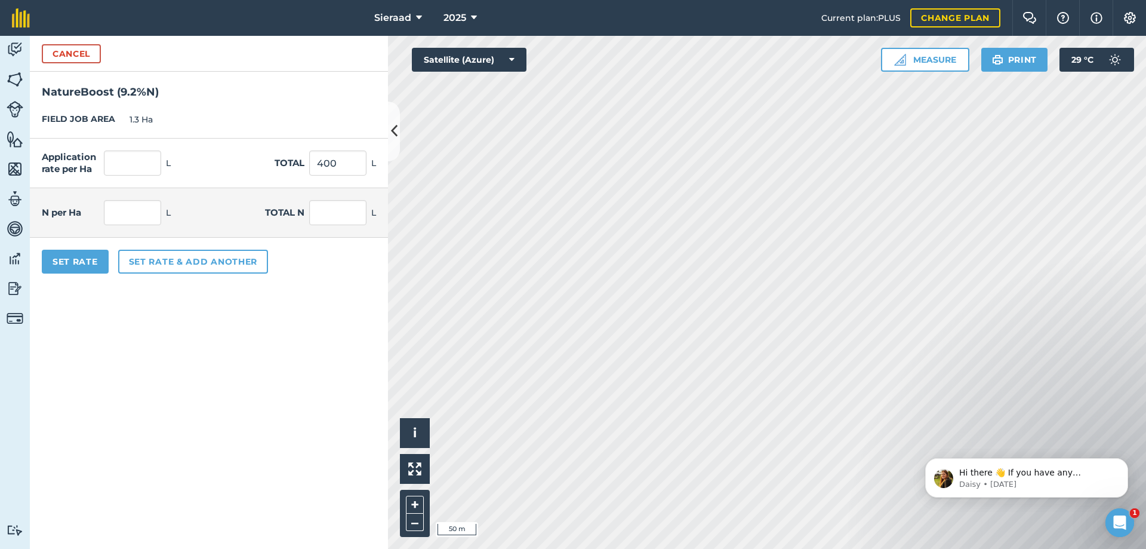
type input "36.8"
click at [177, 368] on form "Cancel NatureBoost ( 9.2 % N ) FIELD JOB AREA 1.3 Ha Application rate per Ha 30…" at bounding box center [209, 292] width 358 height 513
click at [148, 266] on button "Set rate & add another" at bounding box center [193, 262] width 150 height 24
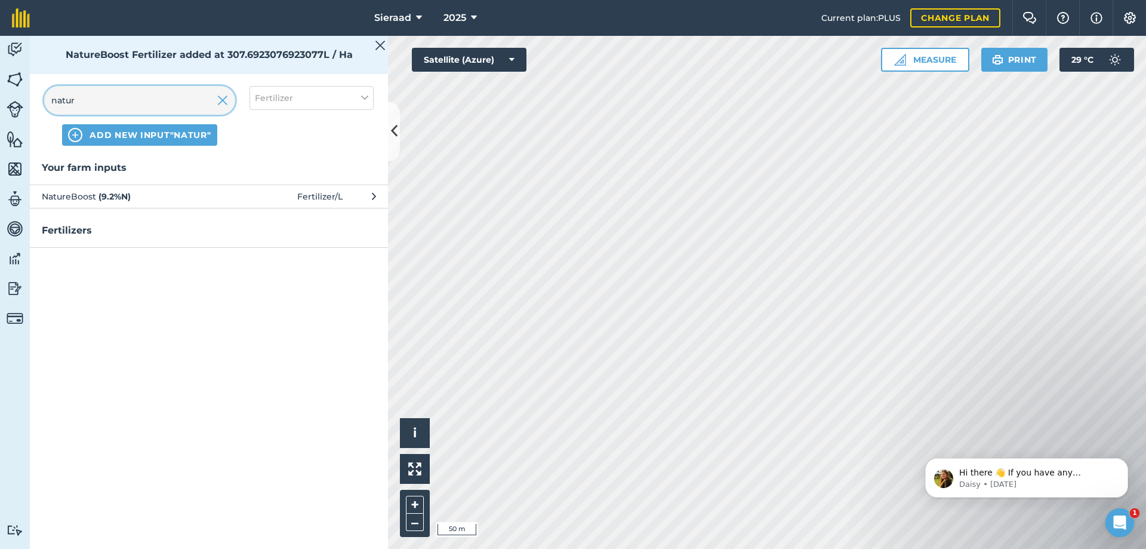
click at [183, 99] on input "natur" at bounding box center [139, 100] width 191 height 29
type input "n"
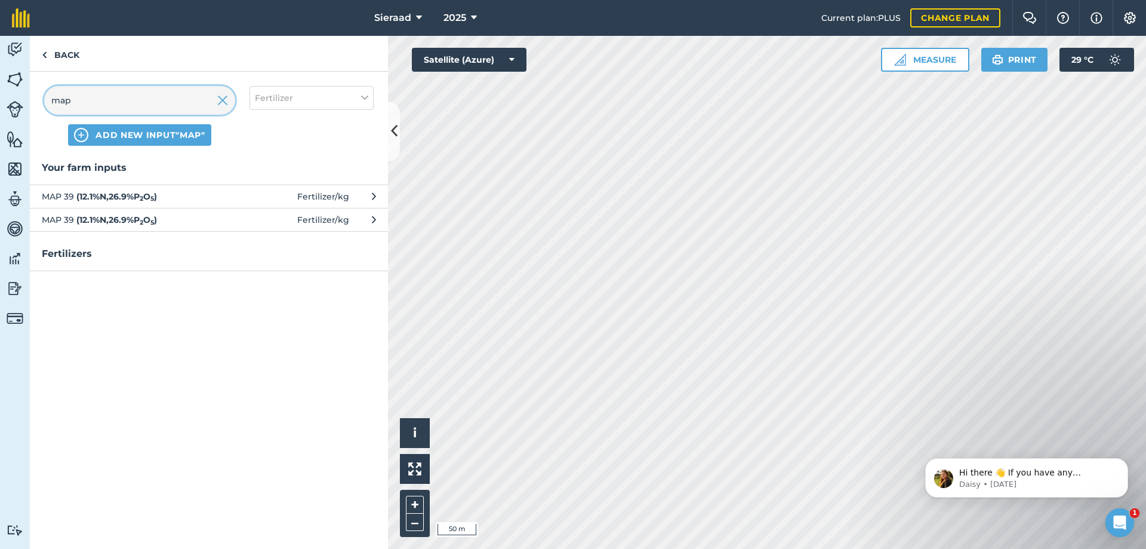
type input "map"
click at [76, 204] on button "MAP 39 ( 12.1 % N , 26.9 % P 2 O 5 ) Fertilizer / kg" at bounding box center [209, 195] width 358 height 23
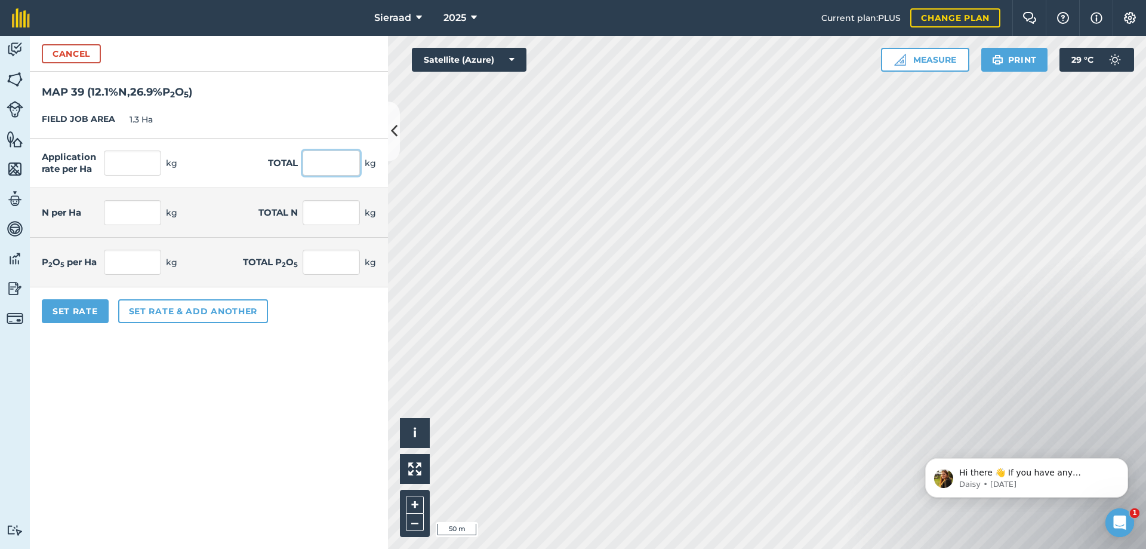
click at [336, 165] on input "text" at bounding box center [331, 162] width 57 height 25
type input "50"
type input "38.462"
type input "4.654"
type input "6.05"
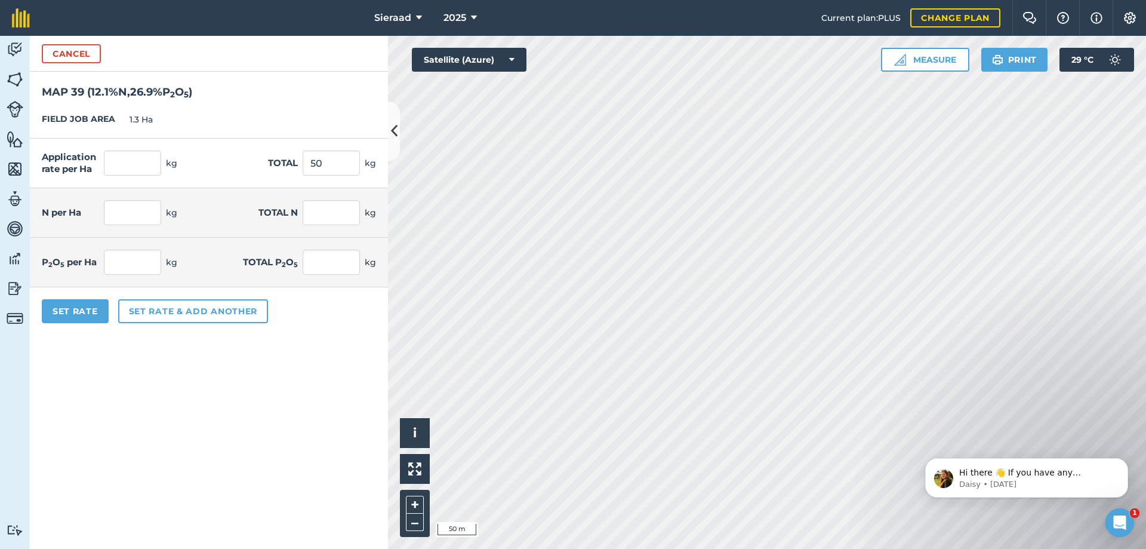
type input "10.346"
type input "13.45"
click at [250, 375] on form "Cancel MAP 39 ( 12.1 % N , 26.9 % P 2 O 5 ) FIELD JOB AREA 1.3 Ha Application r…" at bounding box center [209, 292] width 358 height 513
click at [199, 305] on button "Set rate & add another" at bounding box center [193, 311] width 150 height 24
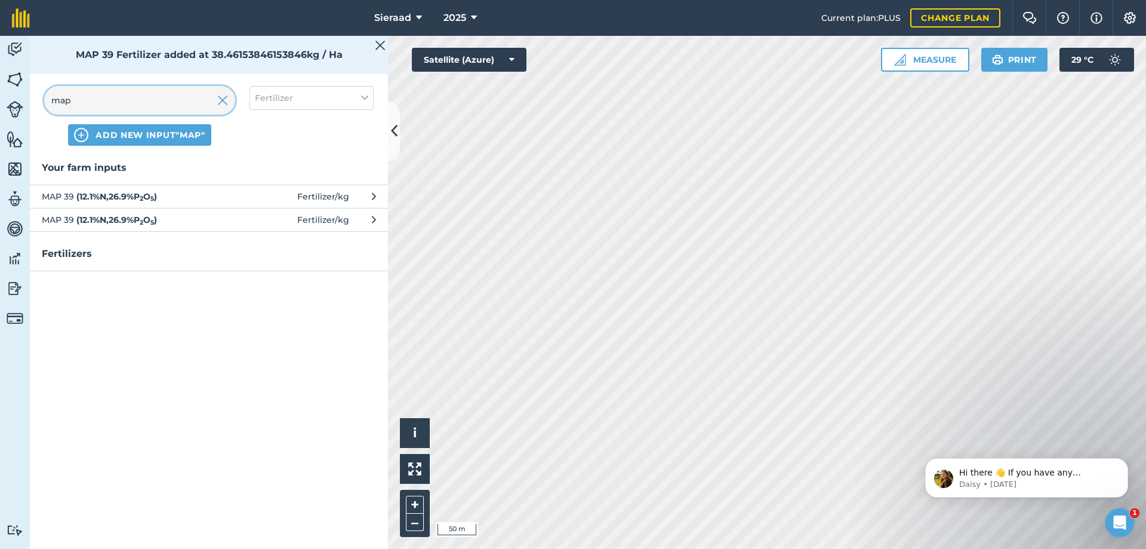
click at [104, 101] on input "map" at bounding box center [139, 100] width 191 height 29
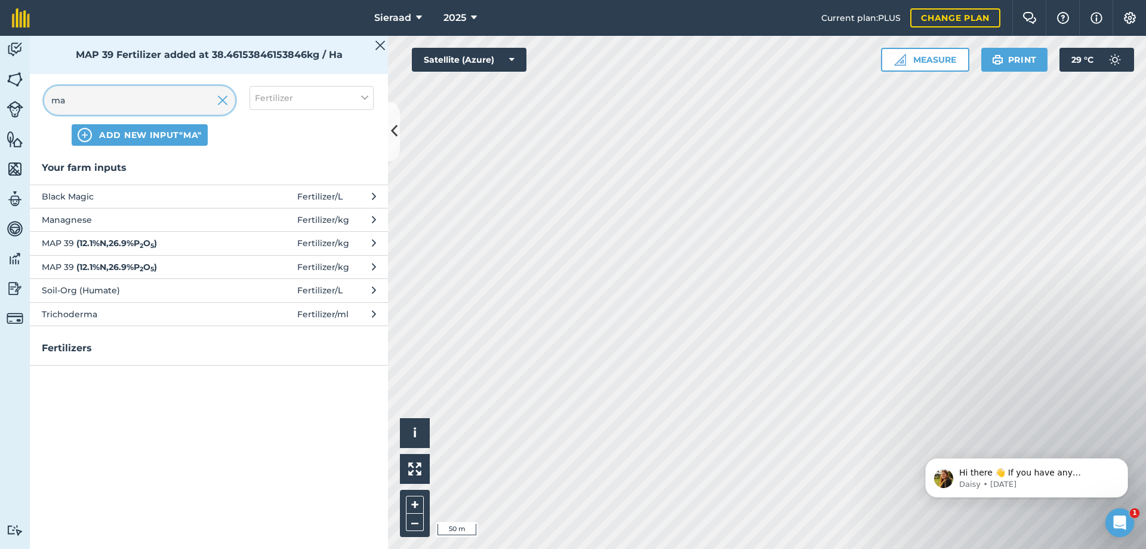
type input "m"
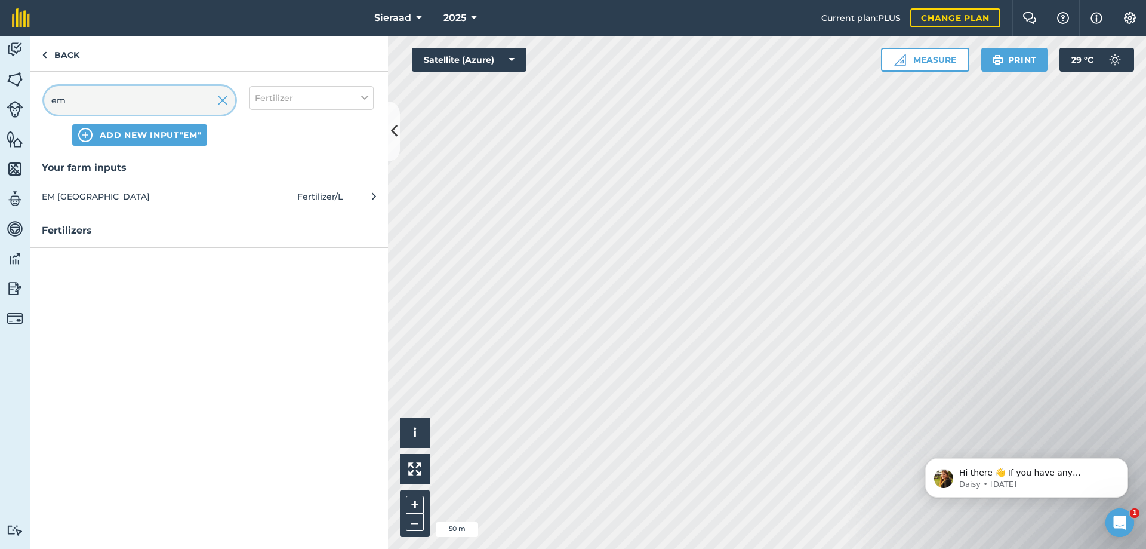
type input "em"
click at [108, 188] on button "EM Agri Fertilizer / L" at bounding box center [209, 195] width 358 height 23
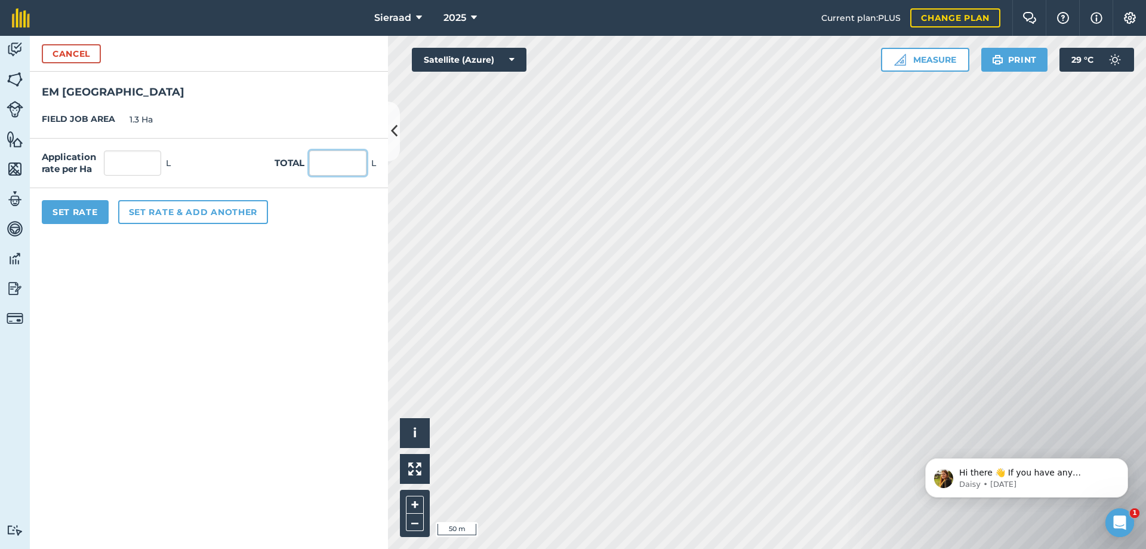
click at [365, 162] on input "text" at bounding box center [337, 162] width 57 height 25
type input "75"
type input "57.692"
click at [276, 282] on form "Cancel EM [GEOGRAPHIC_DATA] JOB AREA 1.3 Ha Application rate per Ha 57.692 L To…" at bounding box center [209, 292] width 358 height 513
click at [85, 213] on button "Set Rate" at bounding box center [75, 212] width 67 height 24
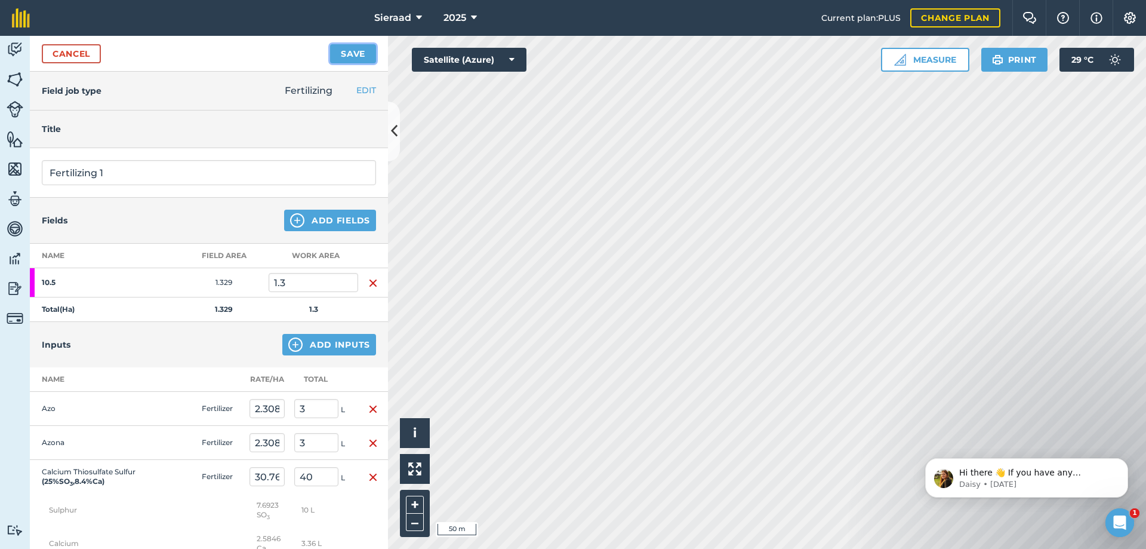
click at [354, 57] on button "Save" at bounding box center [353, 53] width 46 height 19
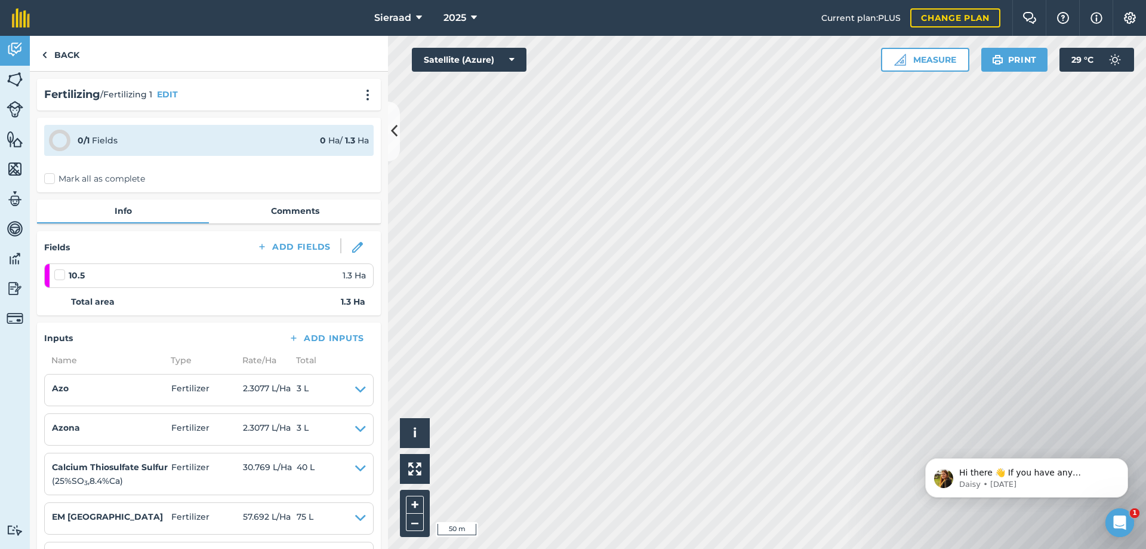
click at [46, 176] on label "Mark all as complete" at bounding box center [94, 179] width 101 height 13
click at [46, 176] on input "Mark all as complete" at bounding box center [48, 177] width 8 height 8
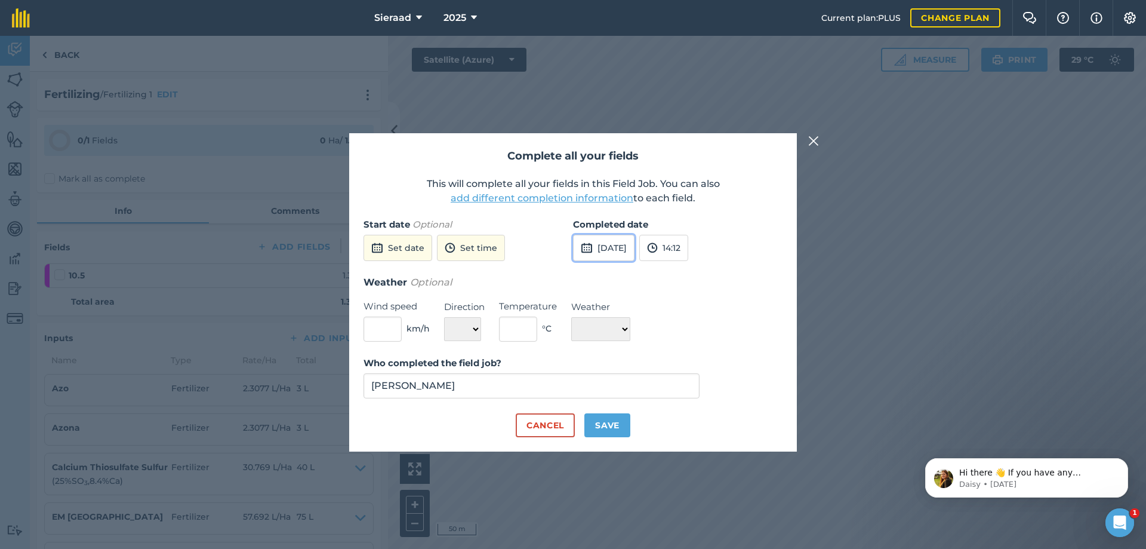
click at [604, 251] on button "[DATE]" at bounding box center [603, 248] width 61 height 26
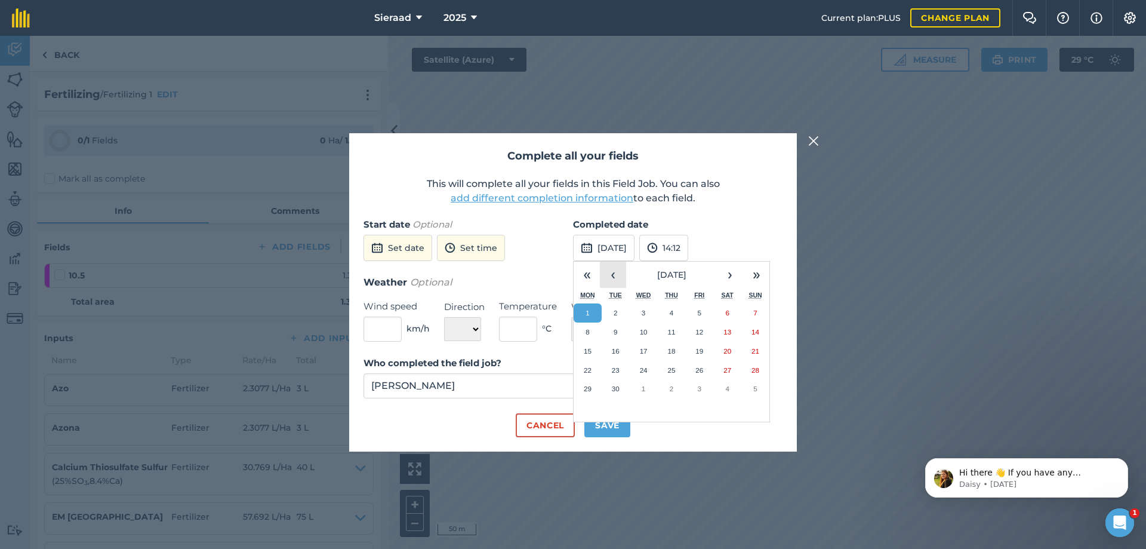
click at [614, 273] on button "‹" at bounding box center [613, 274] width 26 height 26
click at [728, 383] on button "30" at bounding box center [727, 388] width 28 height 19
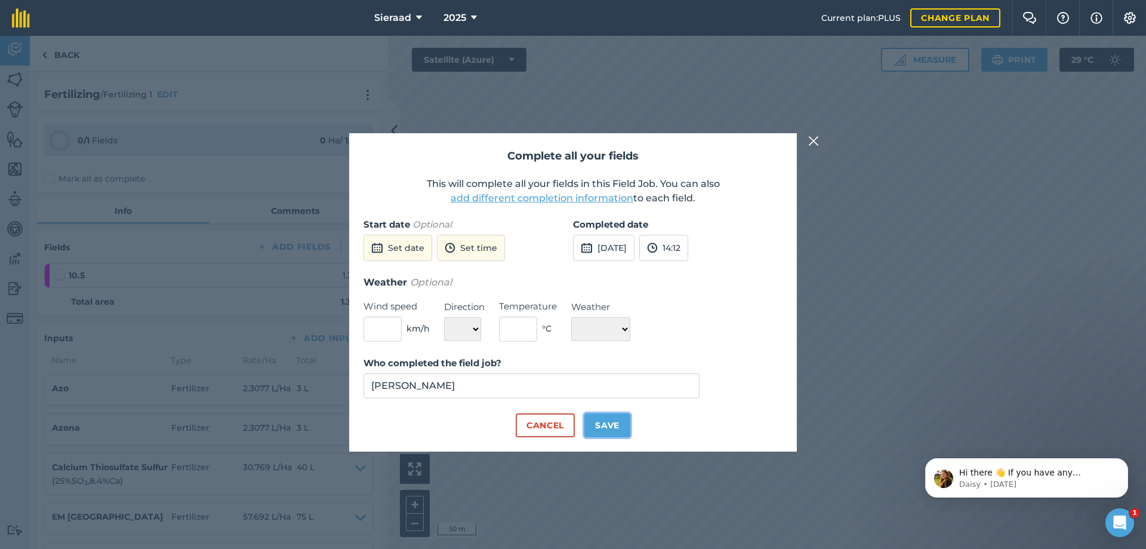
click at [610, 420] on button "Save" at bounding box center [607, 425] width 46 height 24
checkbox input "true"
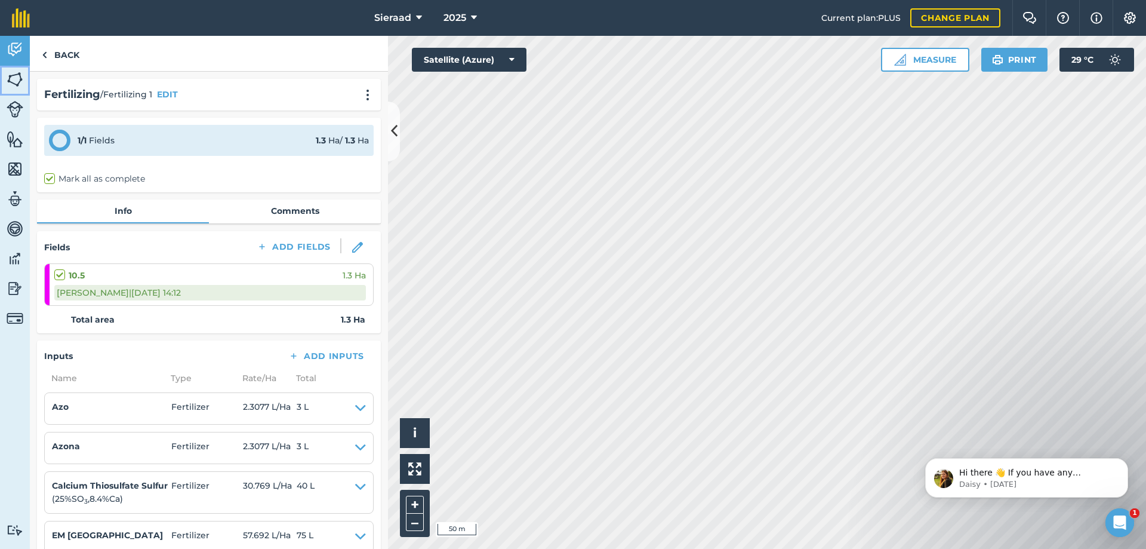
click at [17, 78] on img at bounding box center [15, 79] width 17 height 18
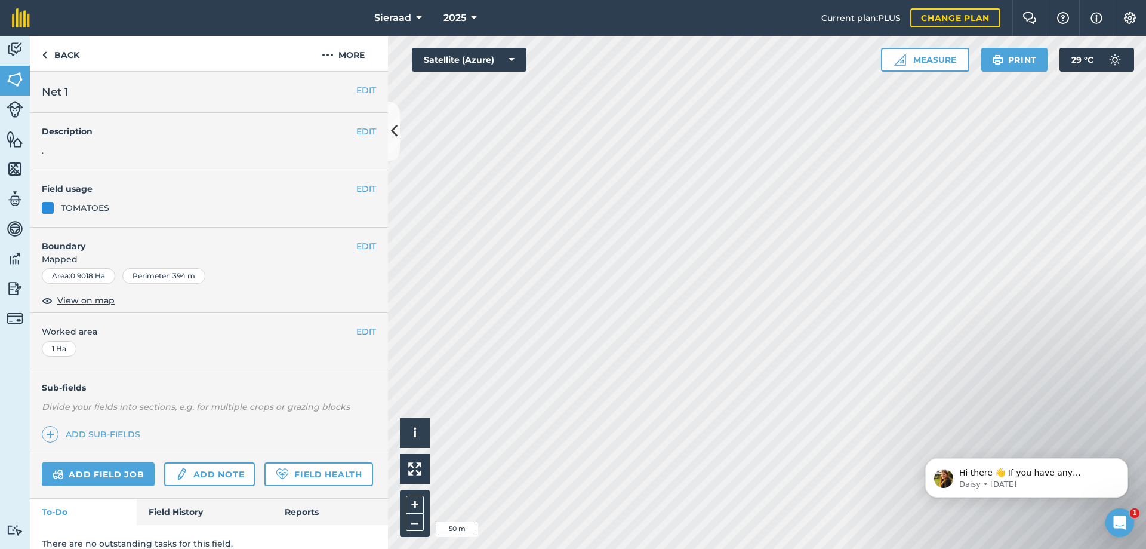
scroll to position [47, 0]
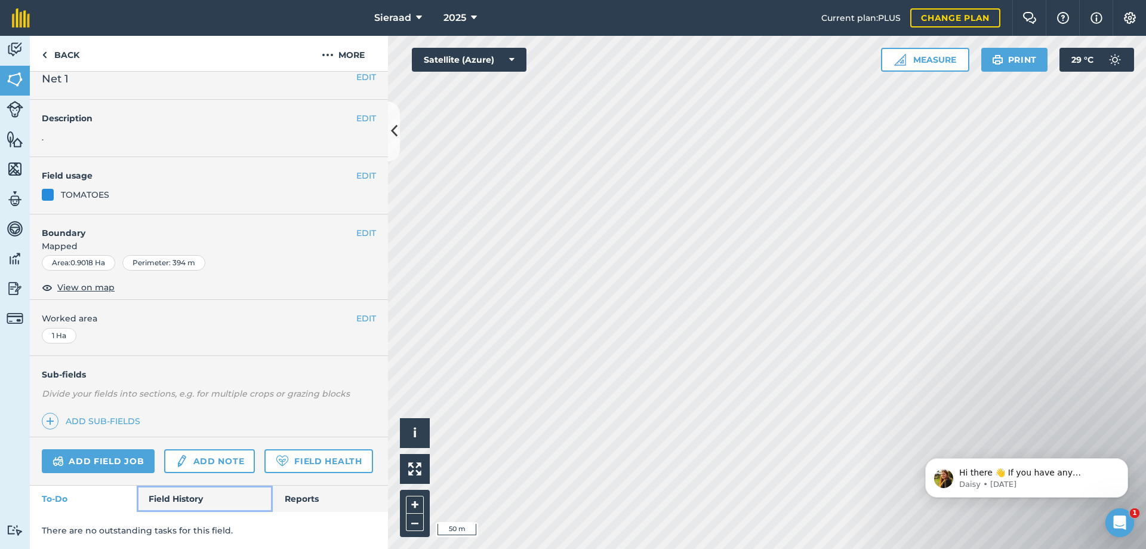
click at [166, 511] on link "Field History" at bounding box center [205, 498] width 136 height 26
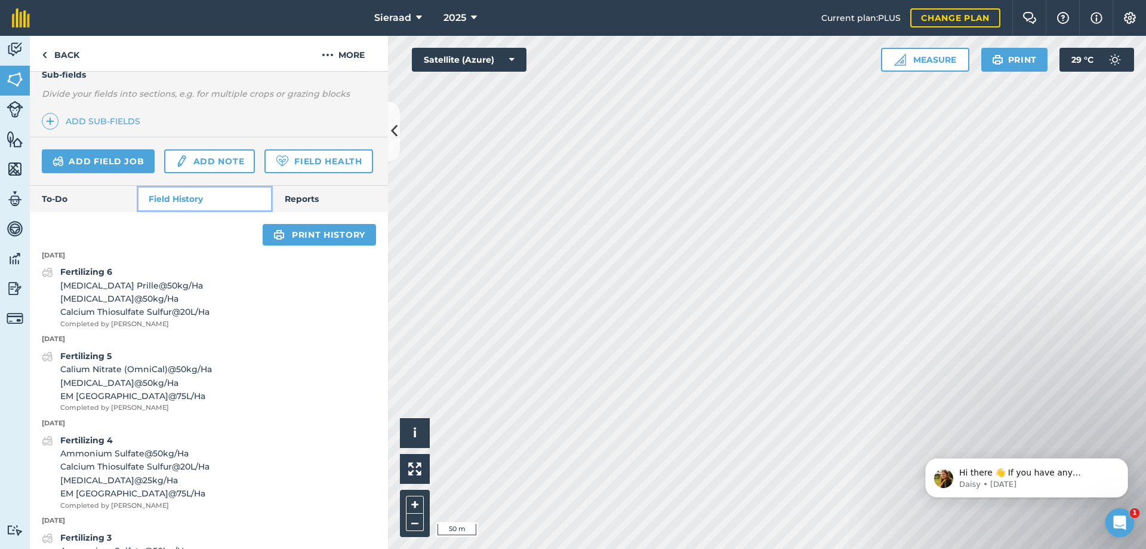
scroll to position [285, 0]
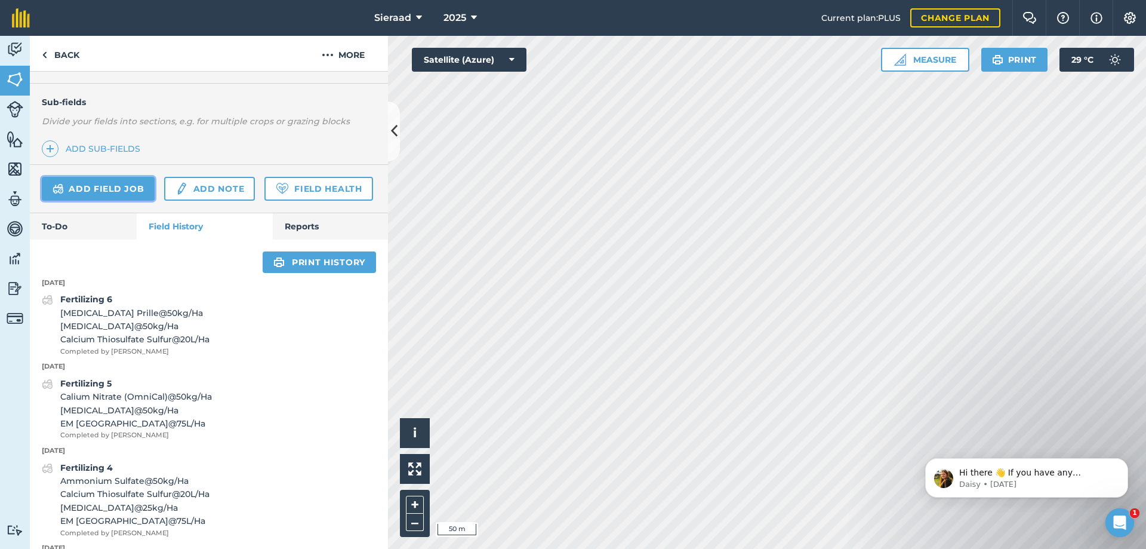
click at [72, 188] on link "Add field job" at bounding box center [98, 189] width 113 height 24
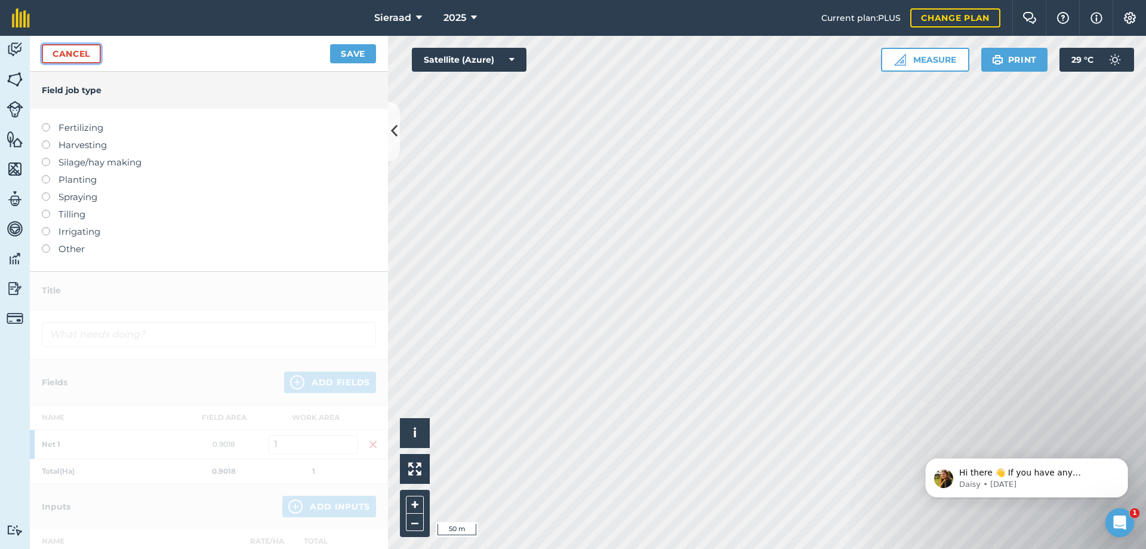
click at [69, 51] on link "Cancel" at bounding box center [71, 53] width 59 height 19
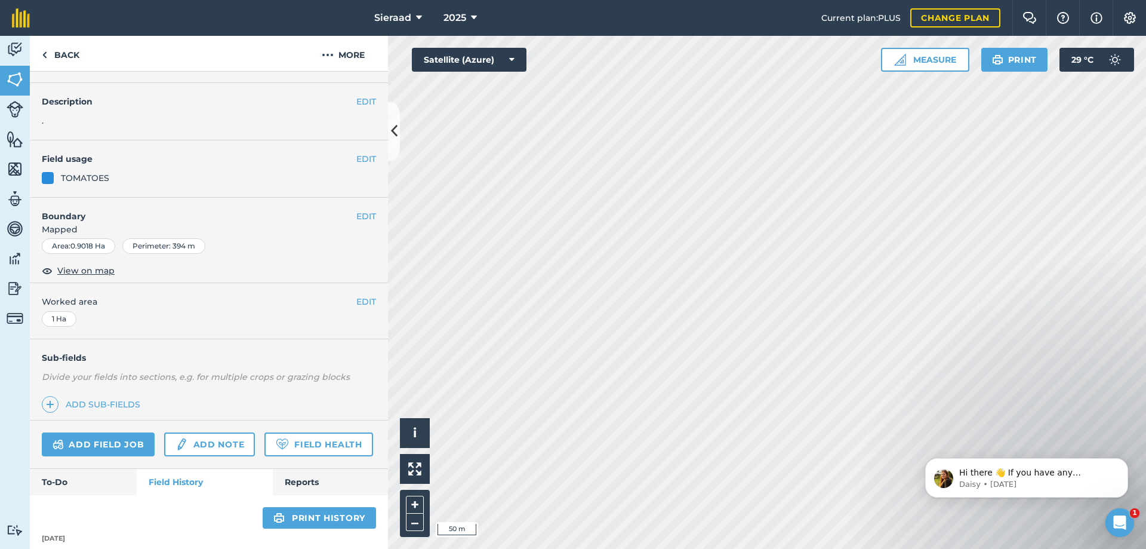
scroll to position [60, 0]
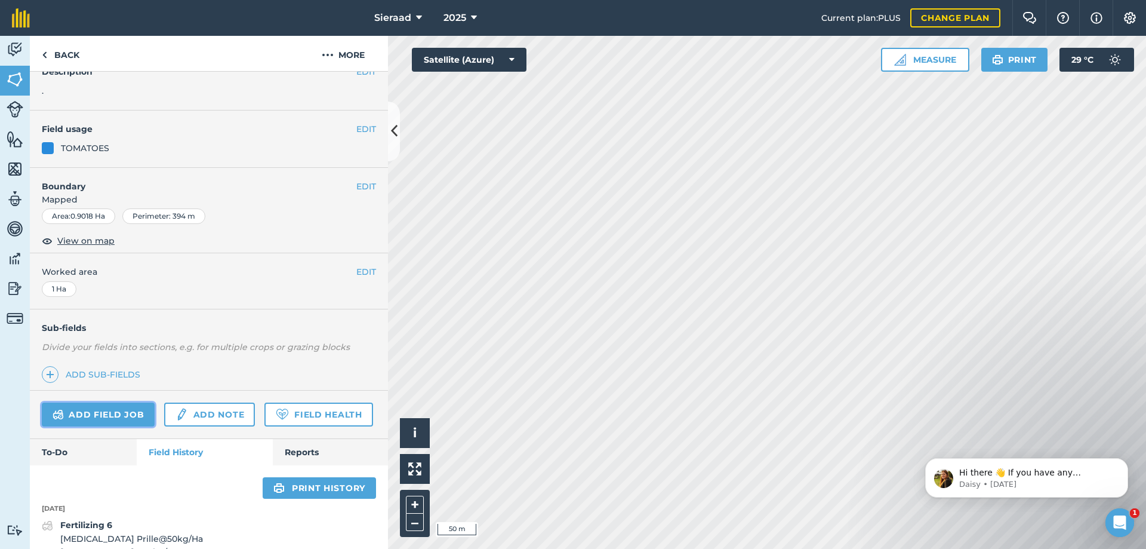
click at [96, 408] on link "Add field job" at bounding box center [98, 414] width 113 height 24
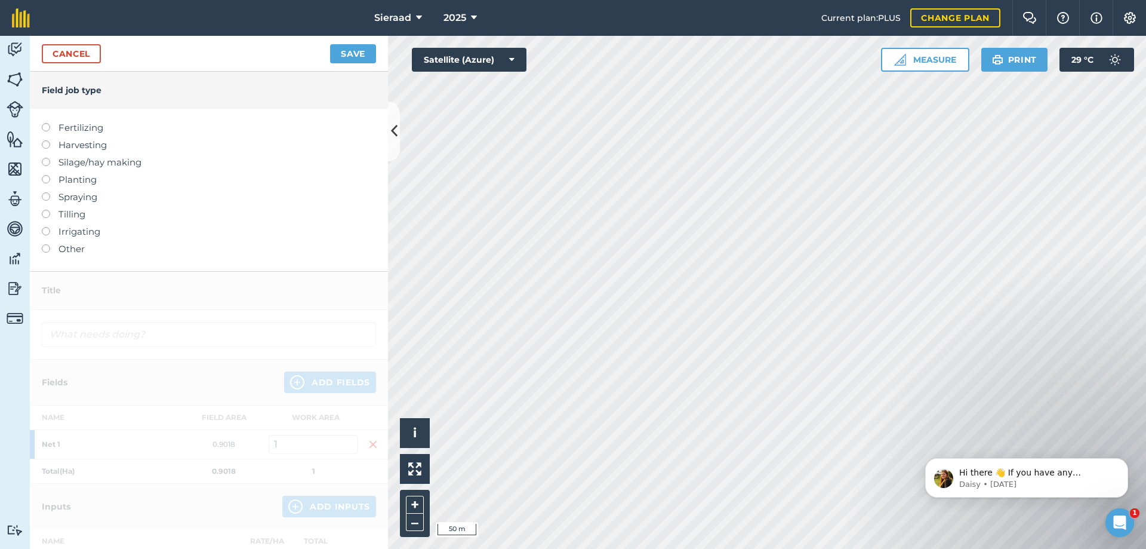
click at [46, 123] on label at bounding box center [50, 123] width 17 height 0
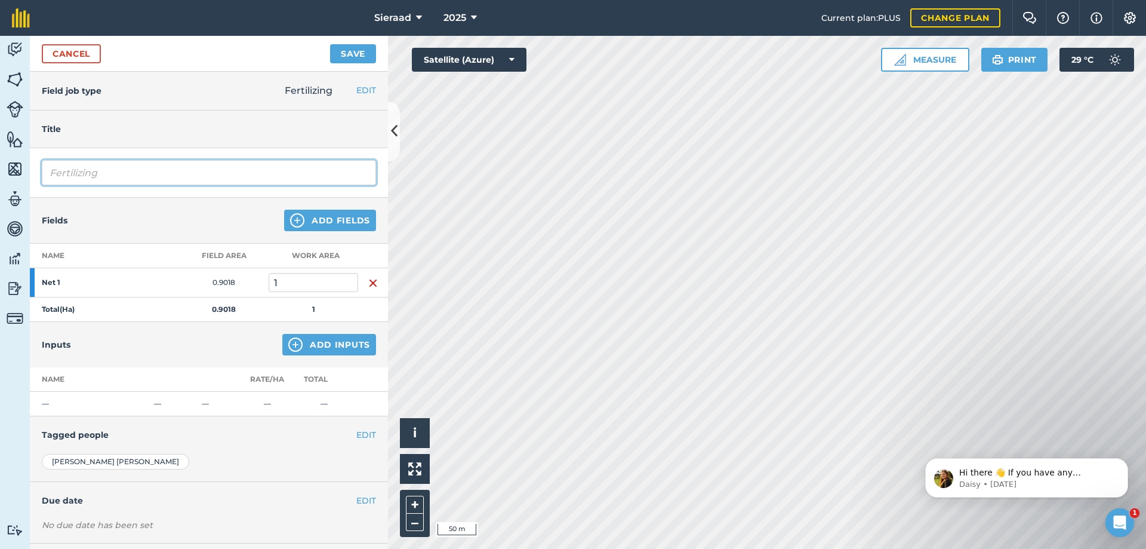
click at [142, 181] on input "Fertilizing" at bounding box center [209, 172] width 334 height 25
type input "Fertilizing 7"
click at [159, 214] on div "Fields Add Fields" at bounding box center [209, 221] width 358 height 46
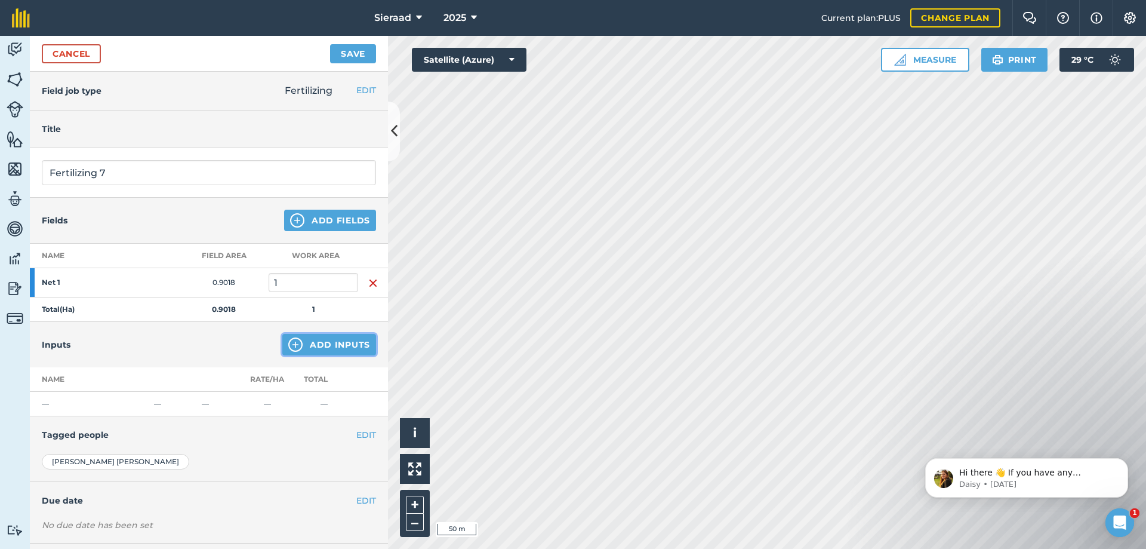
click at [307, 341] on button "Add Inputs" at bounding box center [329, 344] width 94 height 21
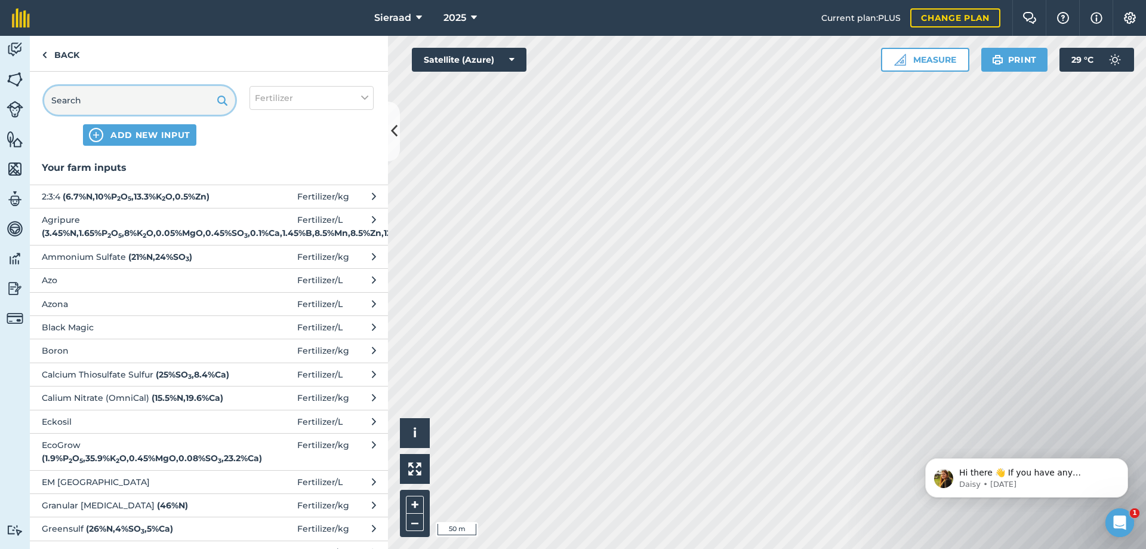
click at [87, 99] on input "text" at bounding box center [139, 100] width 191 height 29
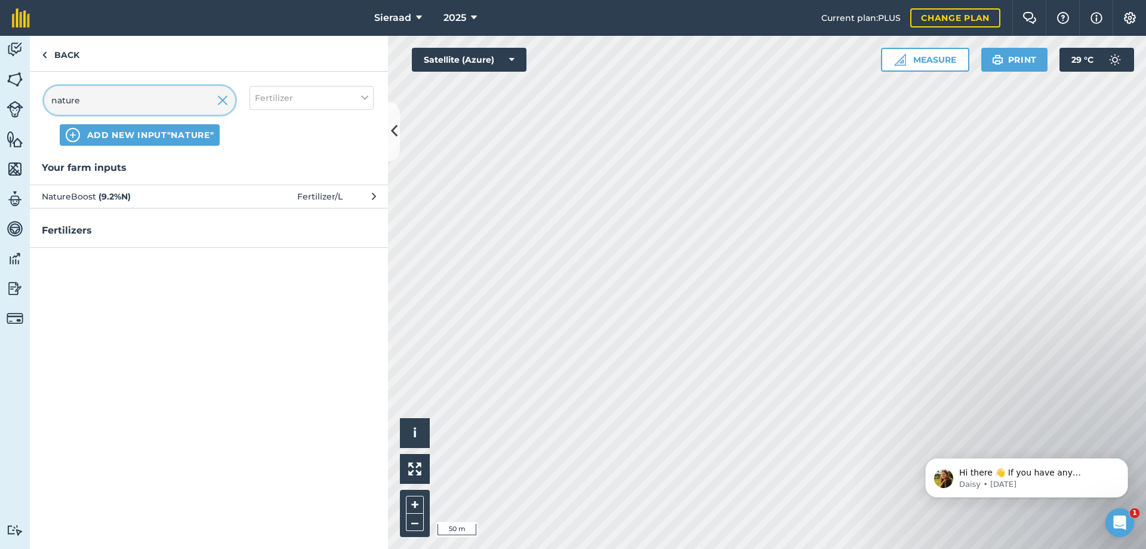
type input "nature"
click at [141, 195] on span "NatureBoost ( 9.2 % N )" at bounding box center [139, 196] width 195 height 13
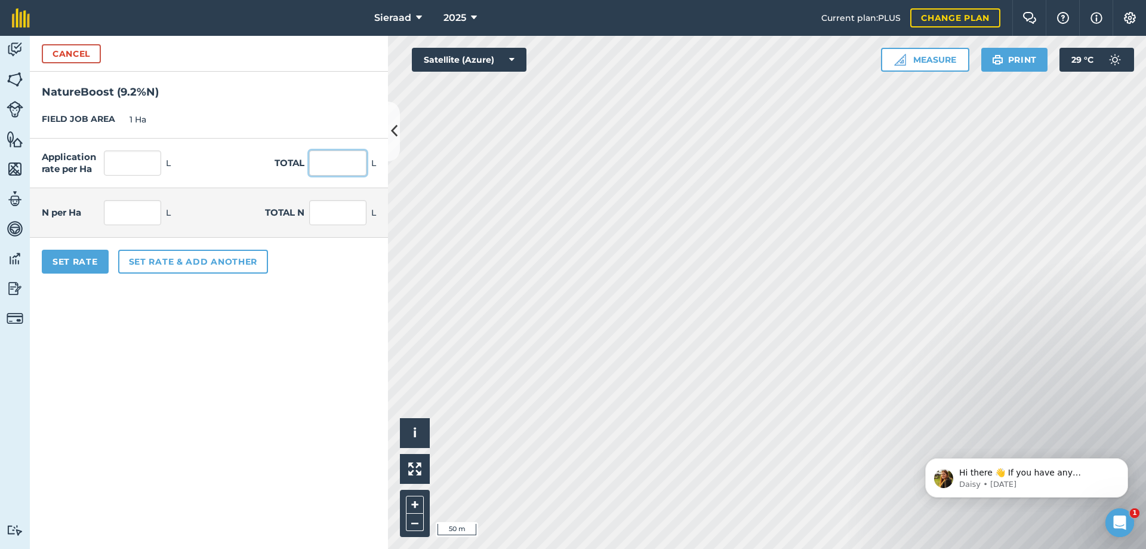
click at [326, 164] on input "text" at bounding box center [337, 162] width 57 height 25
type input "250"
type input "23"
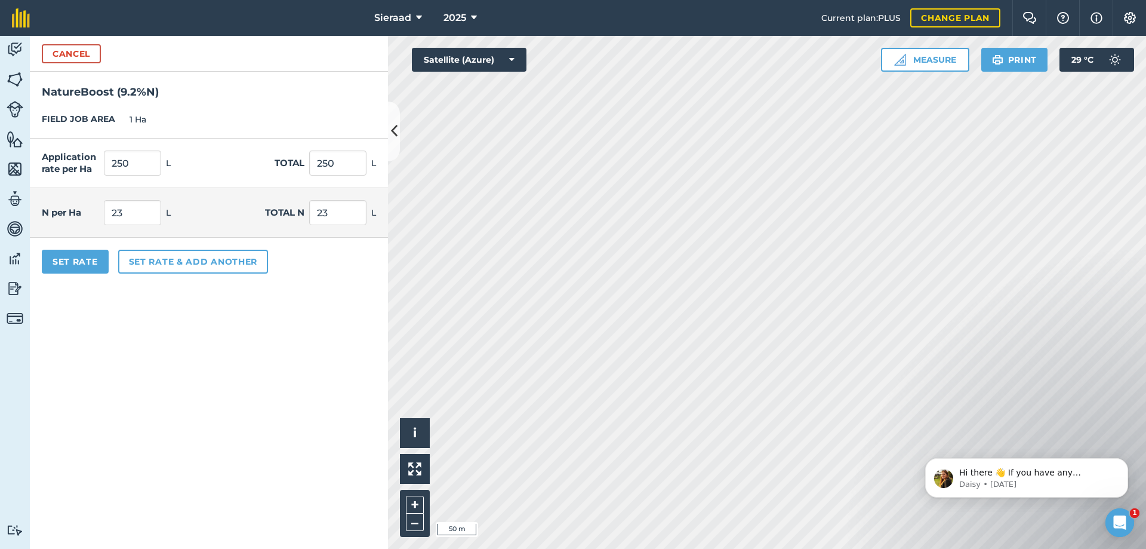
click at [258, 366] on form "Cancel NatureBoost ( 9.2 % N ) FIELD JOB AREA 1 Ha Application rate per Ha 250 …" at bounding box center [209, 292] width 358 height 513
click at [148, 263] on button "Set rate & add another" at bounding box center [193, 262] width 150 height 24
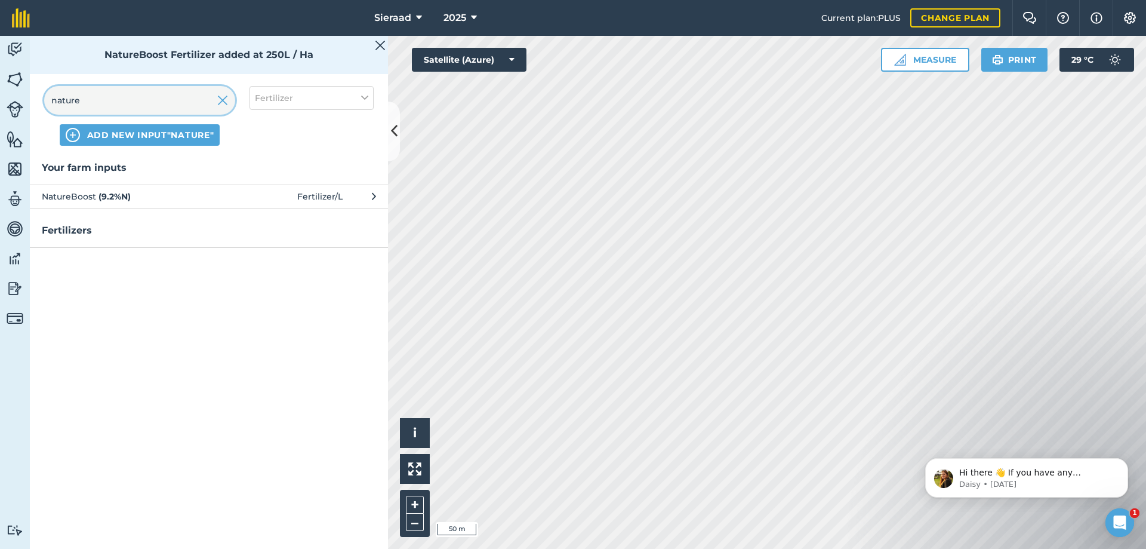
click at [106, 89] on input "nature" at bounding box center [139, 100] width 191 height 29
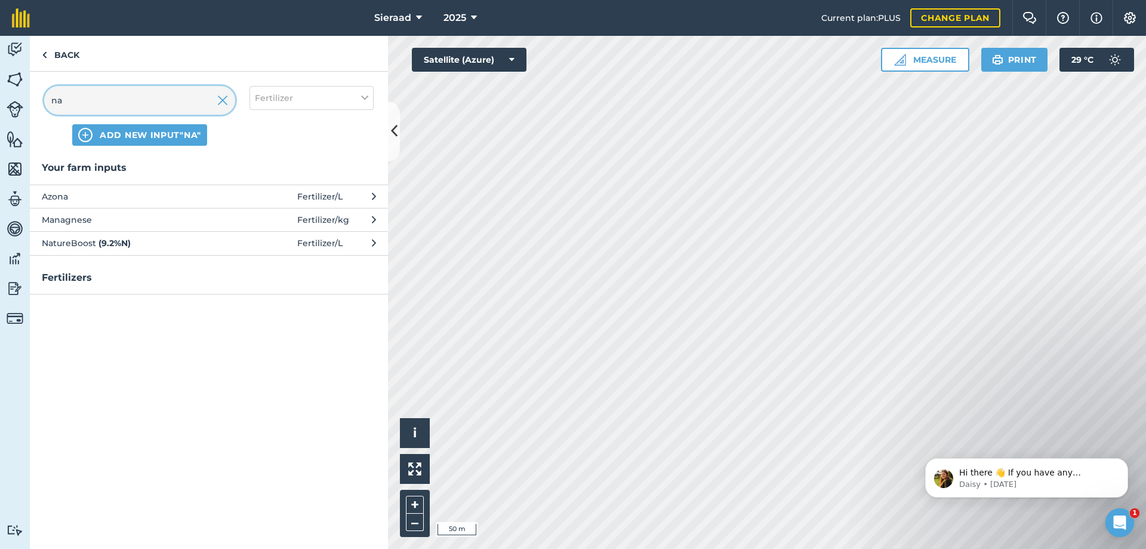
type input "n"
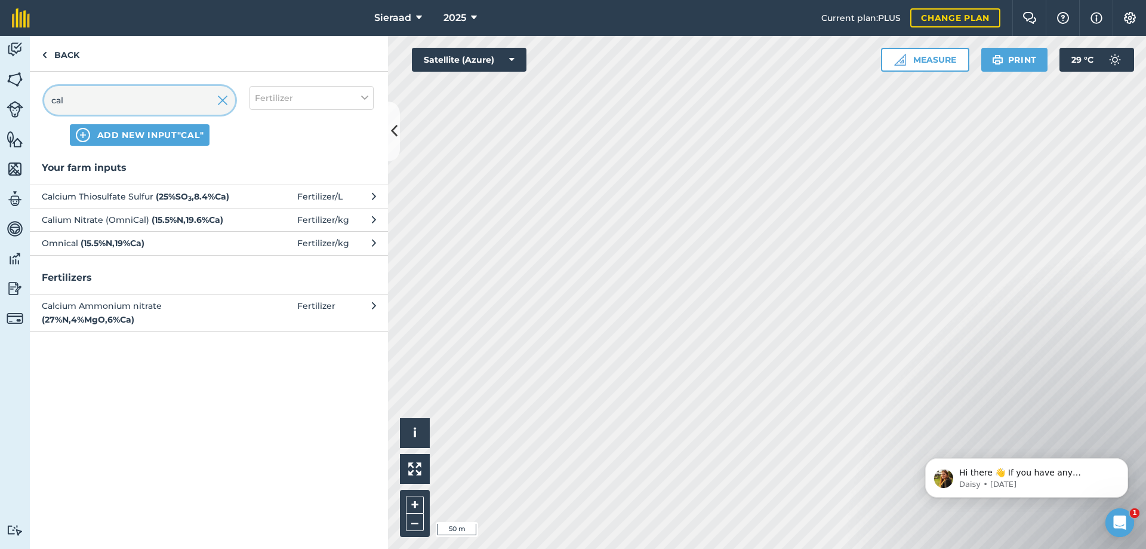
type input "cal"
click at [139, 199] on span "Calcium Thiosulfate Sulfur ( 25 % SO 3 , 8.4 % Ca )" at bounding box center [139, 196] width 195 height 13
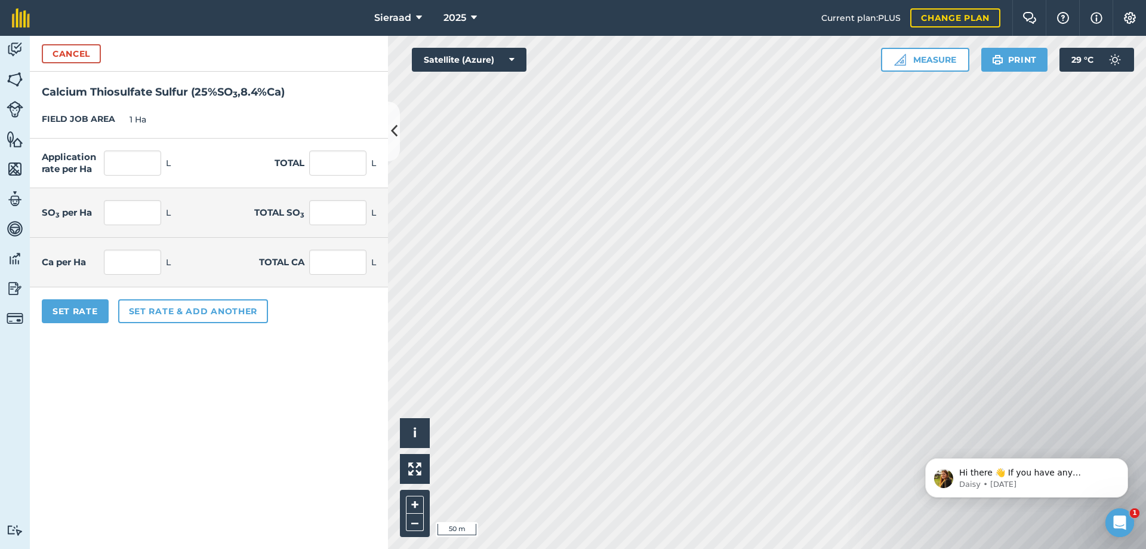
click at [376, 165] on div "Application rate per Ha L Total L" at bounding box center [209, 164] width 358 height 50
click at [339, 165] on input "text" at bounding box center [337, 162] width 57 height 25
type input "20"
type input "5"
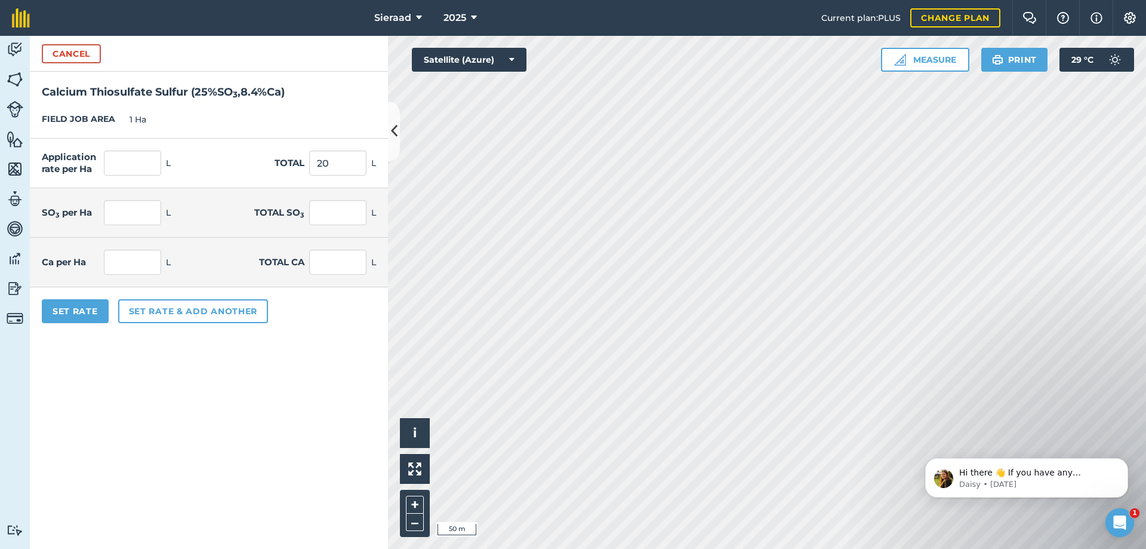
type input "5"
type input "1.68"
click at [155, 360] on form "Cancel Calcium Thiosulfate Sulfur ( 25 % SO 3 , 8.4 % Ca ) FIELD JOB AREA 1 Ha …" at bounding box center [209, 292] width 358 height 513
click at [158, 314] on button "Set rate & add another" at bounding box center [193, 311] width 150 height 24
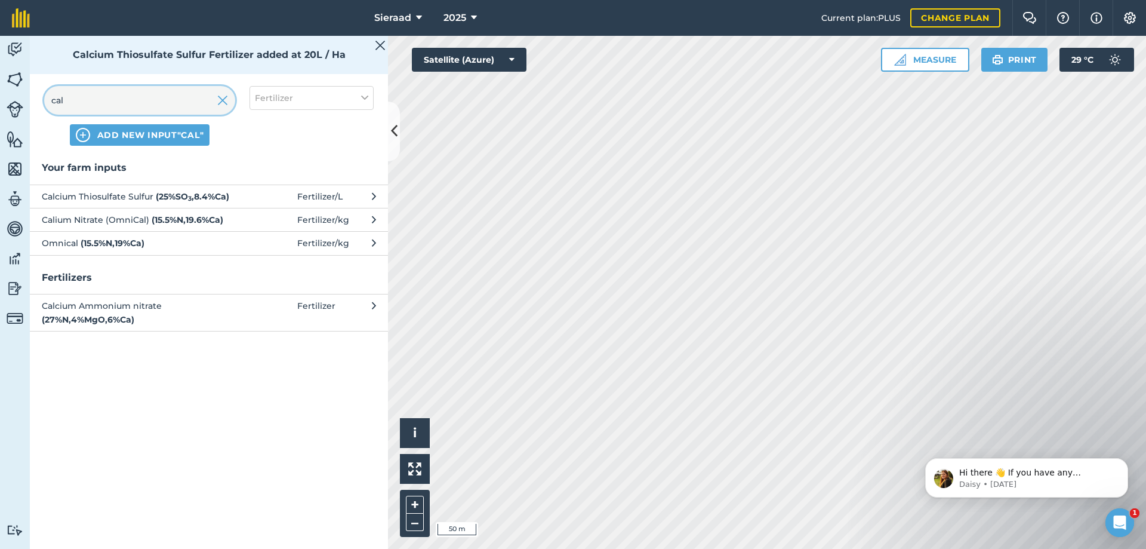
drag, startPoint x: 92, startPoint y: 103, endPoint x: 91, endPoint y: 97, distance: 6.6
click at [91, 97] on input "cal" at bounding box center [139, 100] width 191 height 29
type input "c"
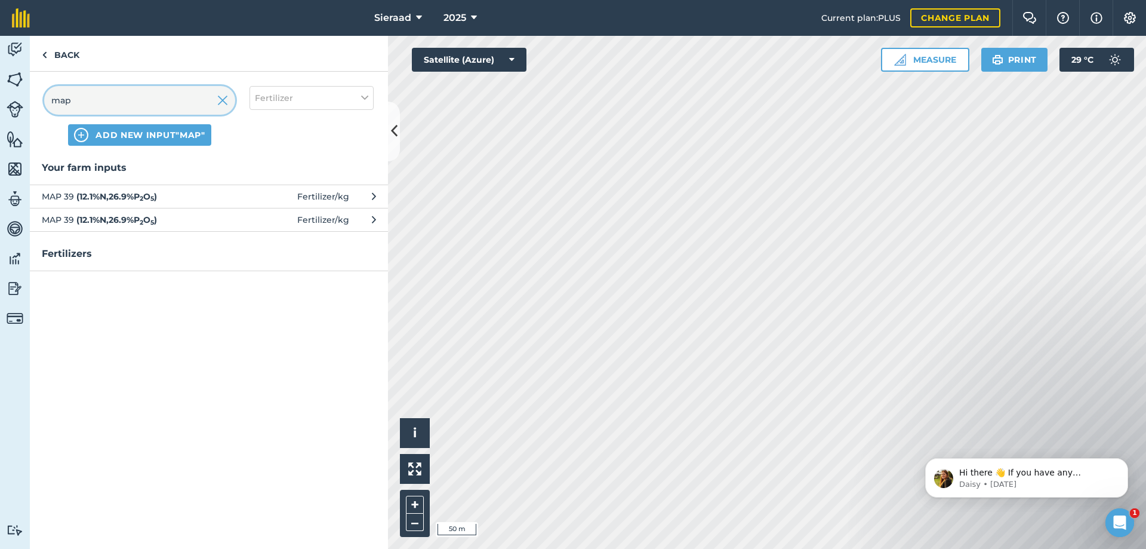
type input "map"
click at [79, 188] on button "MAP 39 ( 12.1 % N , 26.9 % P 2 O 5 ) Fertilizer / kg" at bounding box center [209, 195] width 358 height 23
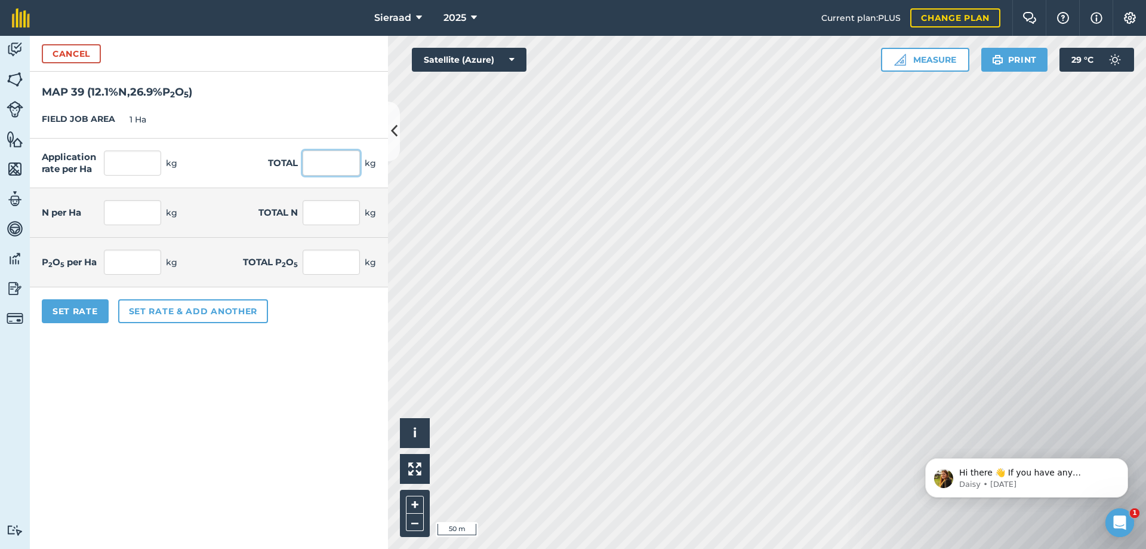
click at [340, 168] on input "text" at bounding box center [331, 162] width 57 height 25
type input "25"
type input "3.025"
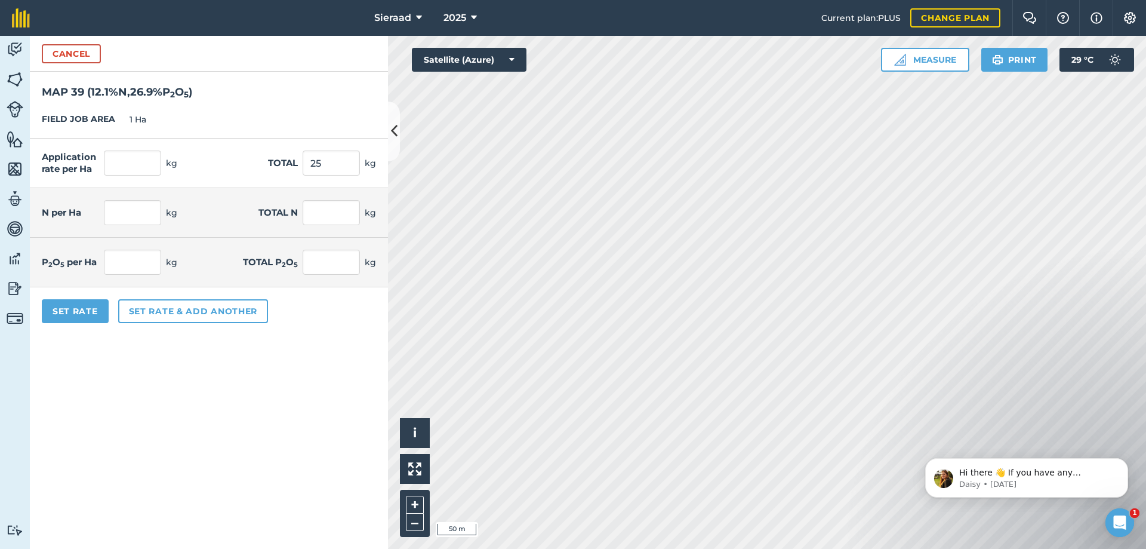
type input "6.725"
click at [273, 343] on form "Cancel MAP 39 ( 12.1 % N , 26.9 % P 2 O 5 ) FIELD JOB AREA 1 Ha Application rat…" at bounding box center [209, 292] width 358 height 513
click at [171, 307] on button "Set rate & add another" at bounding box center [193, 311] width 150 height 24
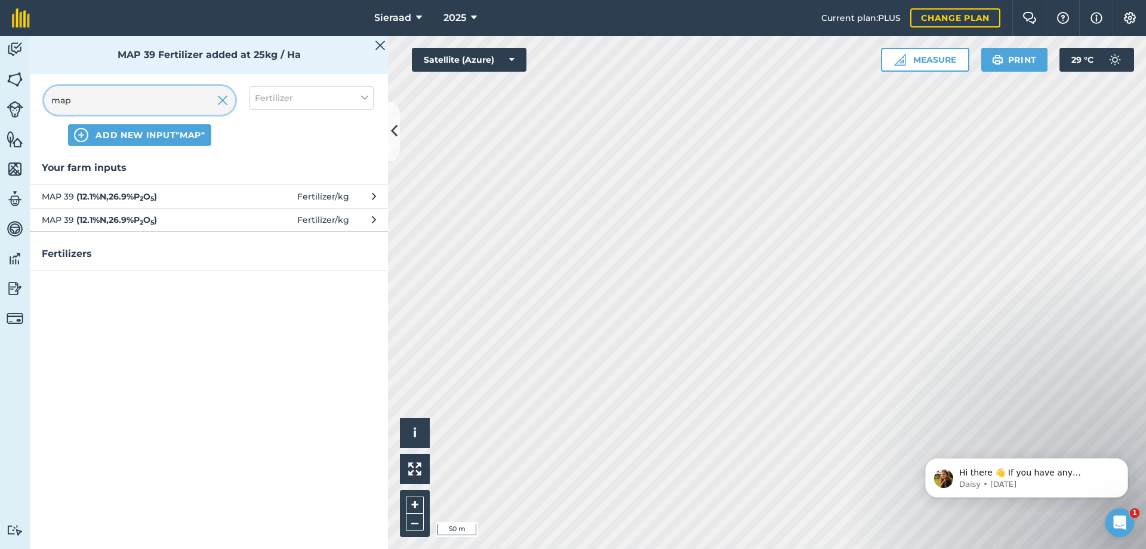
click at [102, 94] on input "map" at bounding box center [139, 100] width 191 height 29
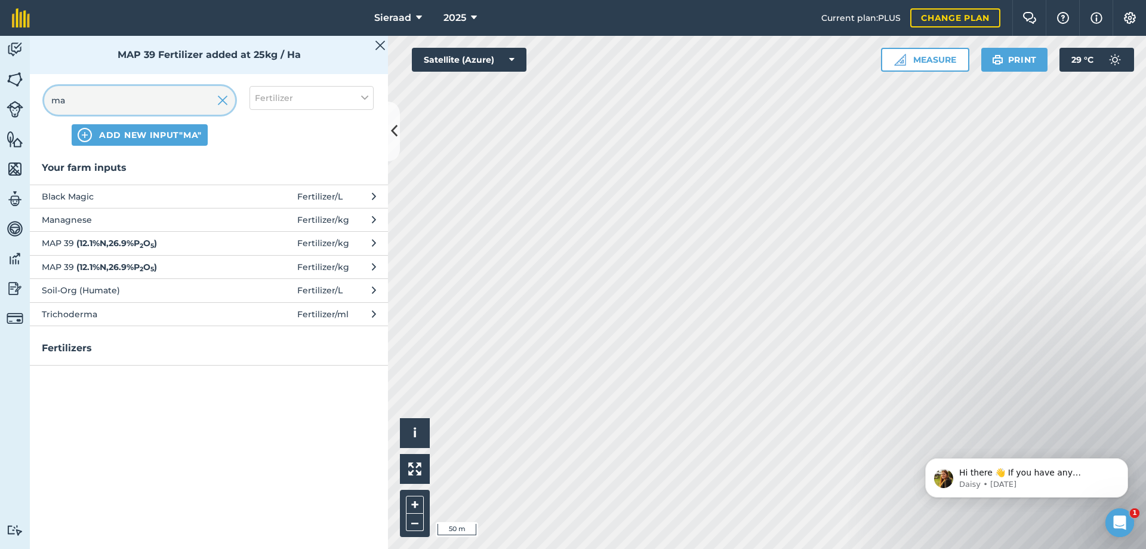
type input "m"
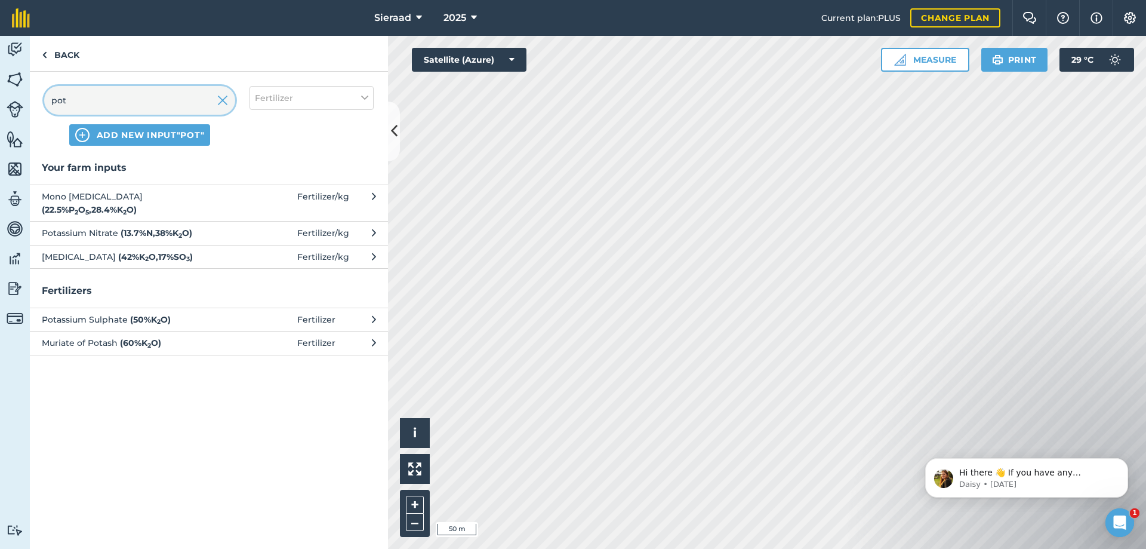
type input "pot"
click at [88, 262] on span "[MEDICAL_DATA] ( 42 % K 2 O , 17 % SO 3 )" at bounding box center [139, 256] width 195 height 13
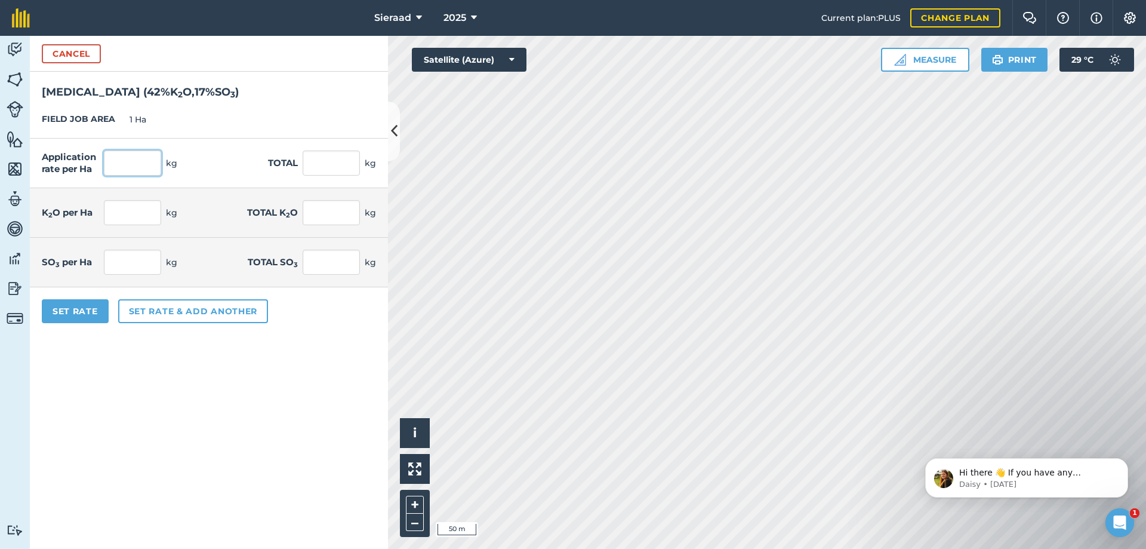
click at [139, 167] on input "text" at bounding box center [132, 162] width 57 height 25
click at [353, 165] on input "text" at bounding box center [331, 162] width 57 height 25
type input "50"
type input "21"
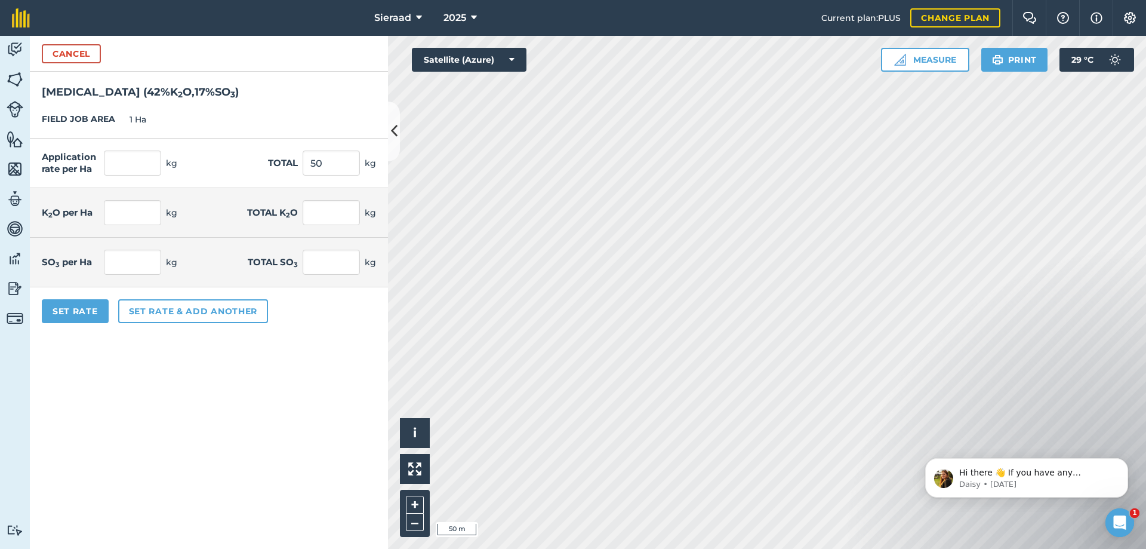
type input "21"
type input "8.5"
click at [229, 391] on form "Cancel [MEDICAL_DATA] ( 42 % K 2 O , 17 % SO 3 ) FIELD JOB AREA 1 Ha Applicatio…" at bounding box center [209, 292] width 358 height 513
click at [176, 309] on button "Set rate & add another" at bounding box center [193, 311] width 150 height 24
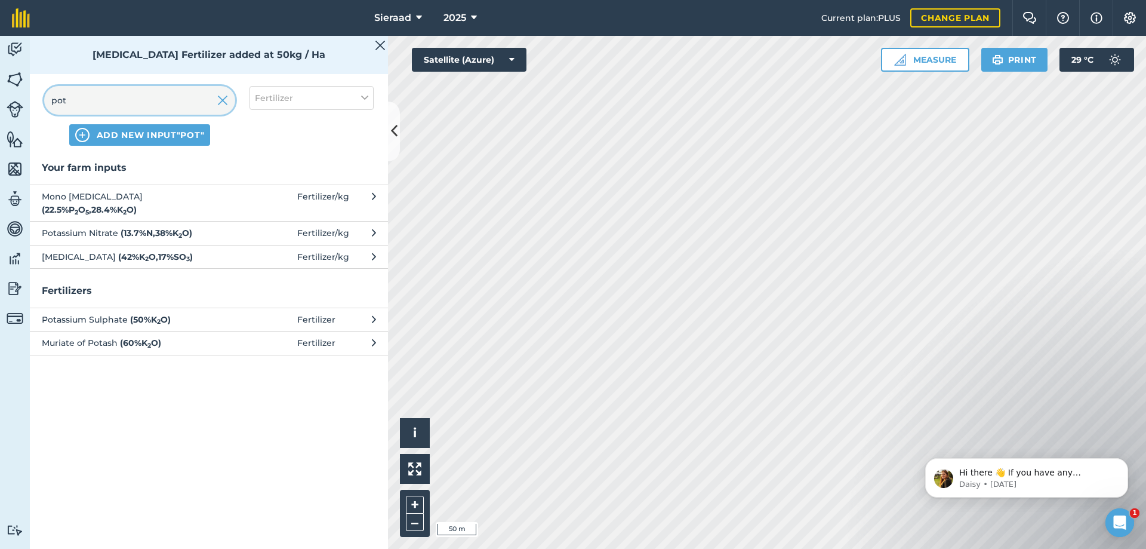
click at [110, 93] on input "pot" at bounding box center [139, 100] width 191 height 29
type input "p"
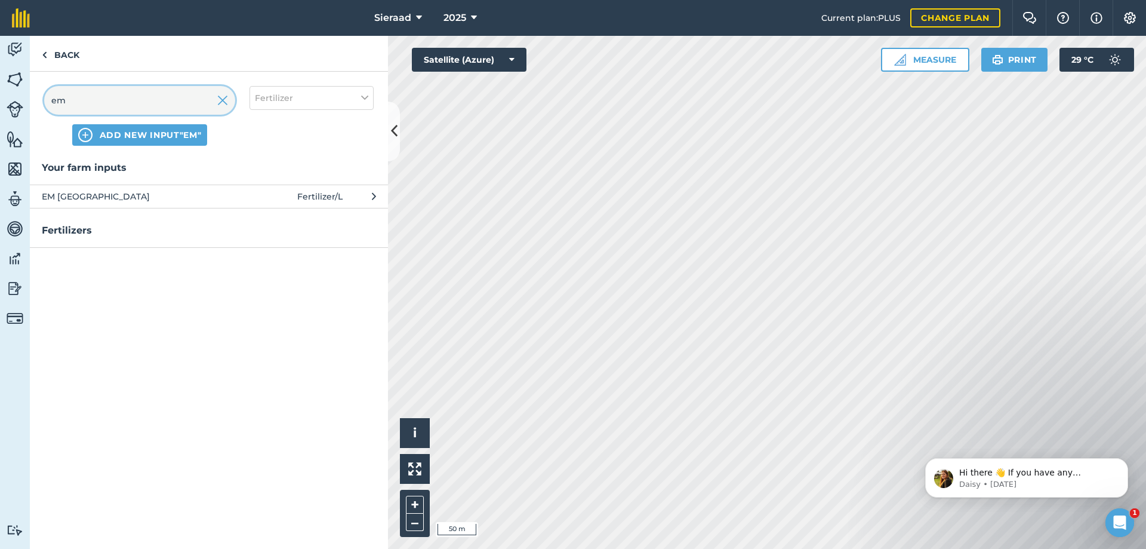
type input "em"
click at [93, 196] on span "EM [GEOGRAPHIC_DATA]" at bounding box center [139, 196] width 195 height 13
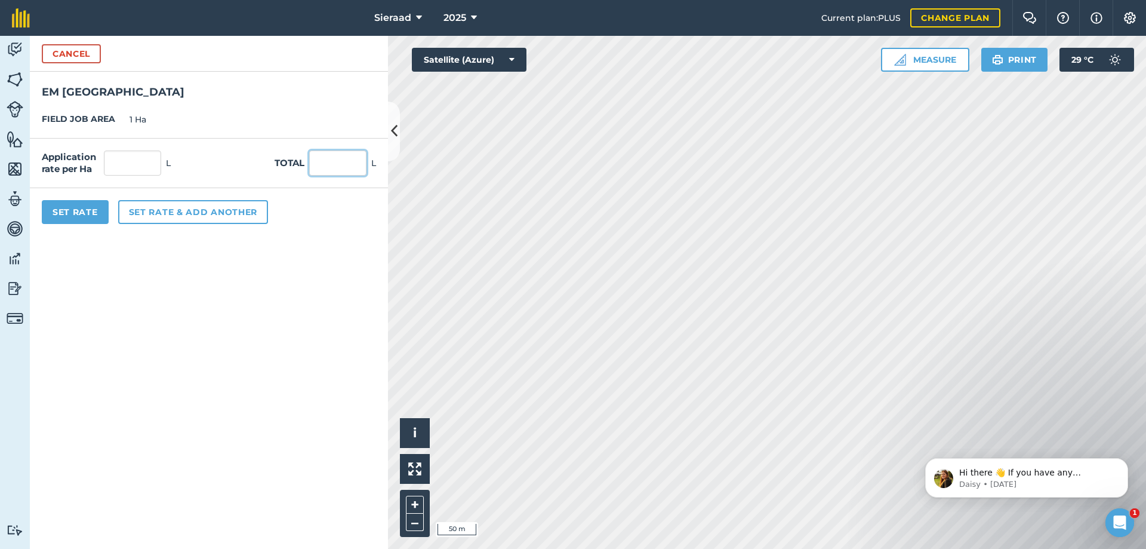
click at [321, 164] on input "text" at bounding box center [337, 162] width 57 height 25
type input "50"
click at [237, 284] on form "Cancel EM [GEOGRAPHIC_DATA] JOB AREA 1 Ha Application rate per Ha 50 L Total 50…" at bounding box center [209, 292] width 358 height 513
click at [82, 220] on button "Set Rate" at bounding box center [75, 212] width 67 height 24
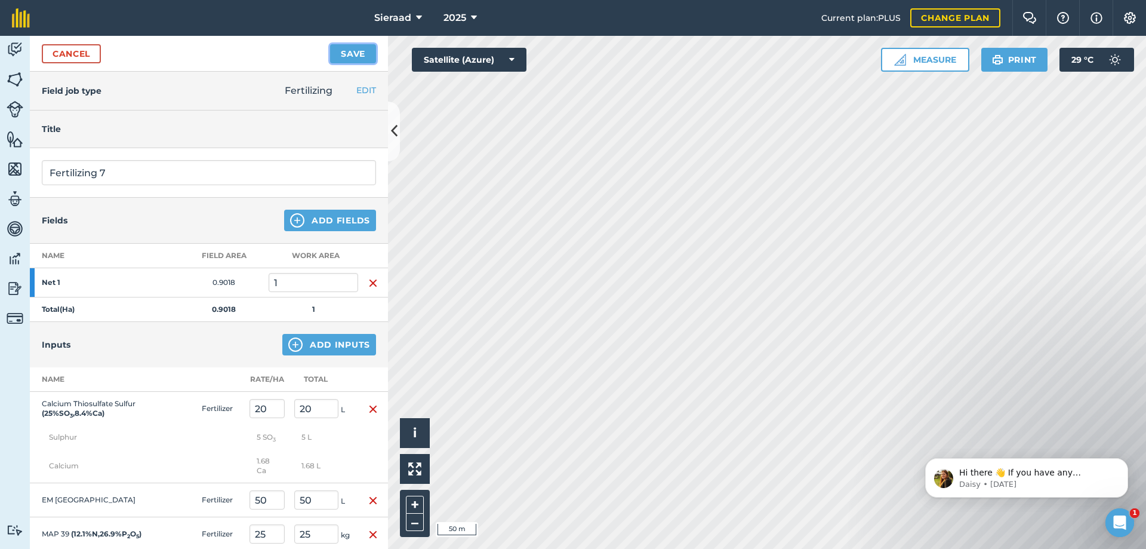
click at [347, 57] on button "Save" at bounding box center [353, 53] width 46 height 19
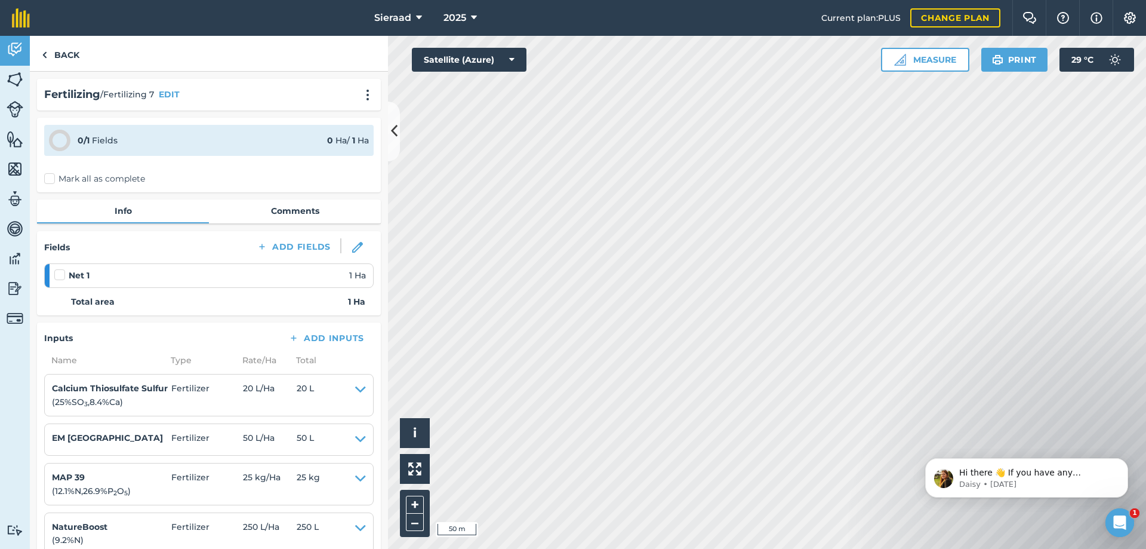
click at [53, 179] on label "Mark all as complete" at bounding box center [94, 179] width 101 height 13
click at [52, 179] on input "Mark all as complete" at bounding box center [48, 177] width 8 height 8
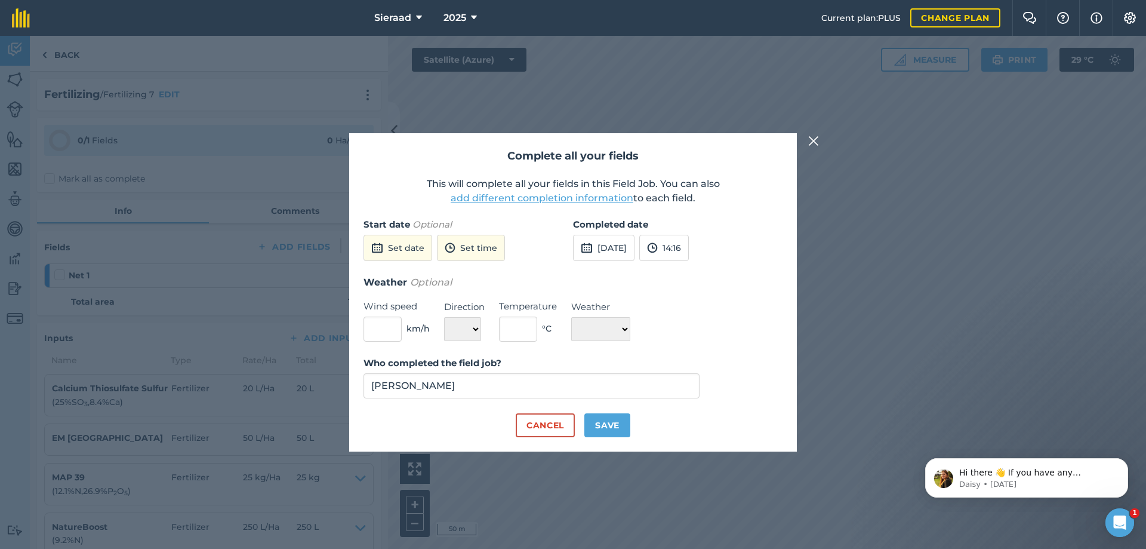
drag, startPoint x: 564, startPoint y: 242, endPoint x: 605, endPoint y: 245, distance: 41.3
click at [567, 242] on div "Start date Optional Set date Set time" at bounding box center [469, 245] width 210 height 57
click at [618, 244] on button "[DATE]" at bounding box center [603, 248] width 61 height 26
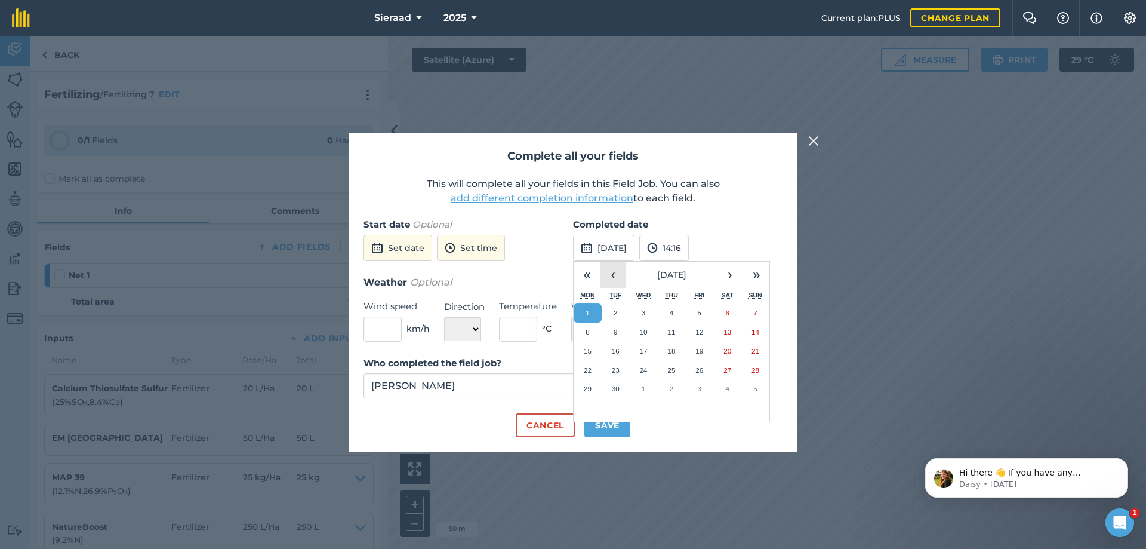
click at [613, 278] on button "‹" at bounding box center [613, 274] width 26 height 26
click at [728, 389] on abbr "30" at bounding box center [728, 388] width 8 height 8
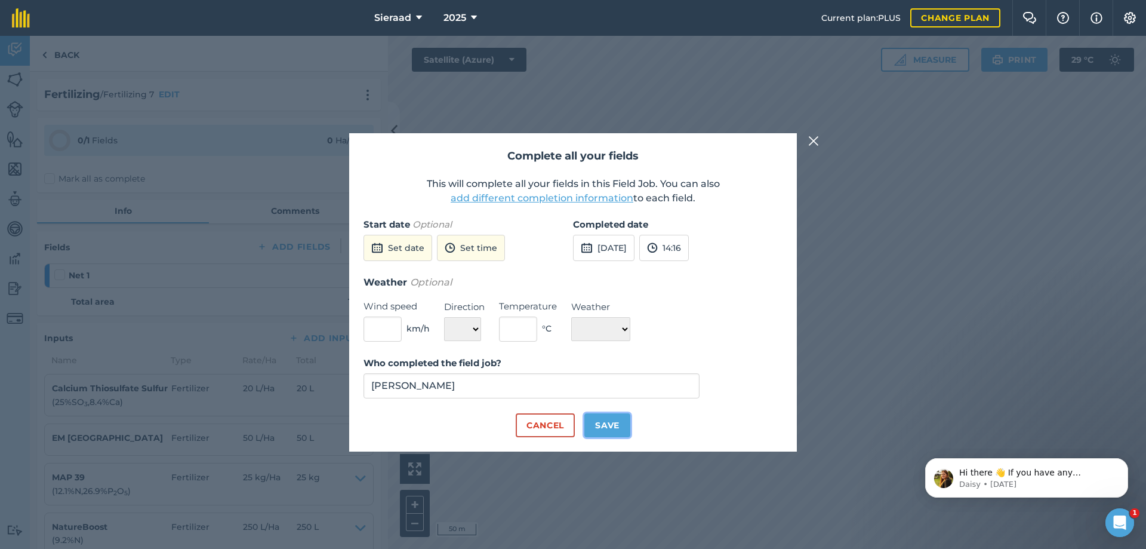
click at [613, 429] on button "Save" at bounding box center [607, 425] width 46 height 24
checkbox input "true"
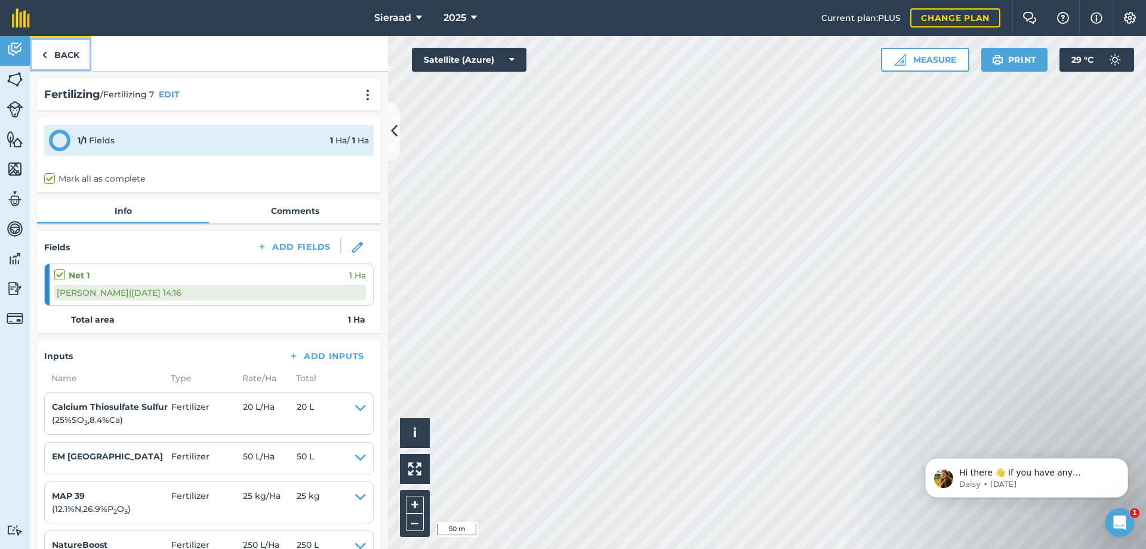
click at [54, 53] on link "Back" at bounding box center [60, 53] width 61 height 35
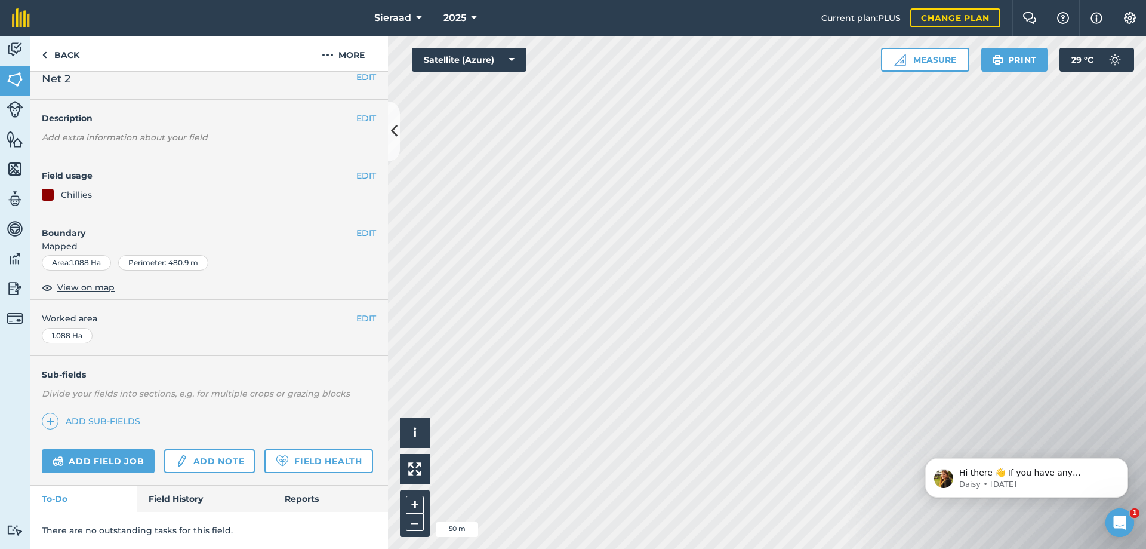
scroll to position [47, 0]
click at [181, 497] on link "Field History" at bounding box center [205, 498] width 136 height 26
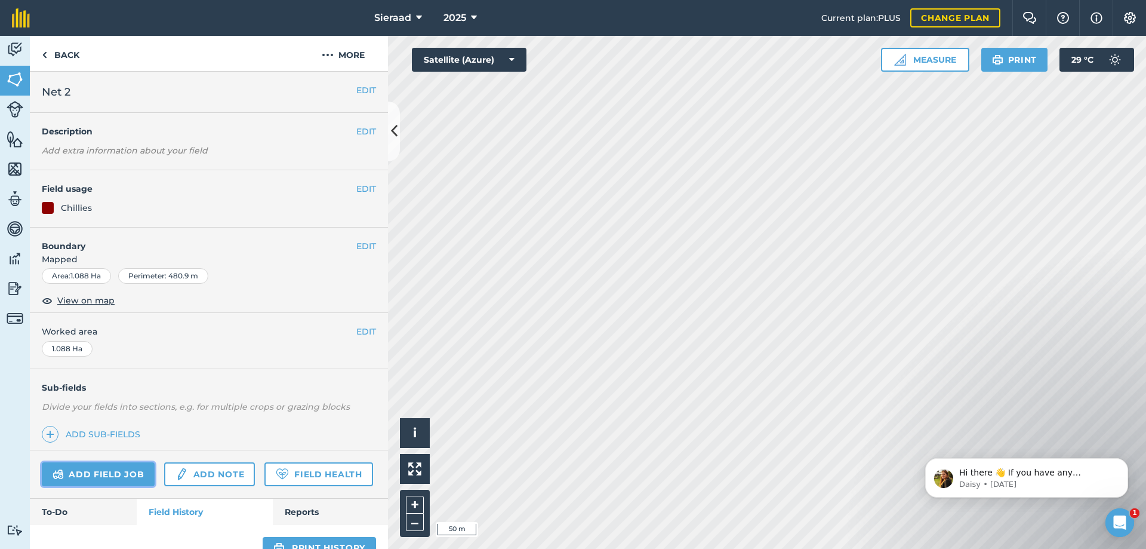
click at [96, 473] on link "Add field job" at bounding box center [98, 474] width 113 height 24
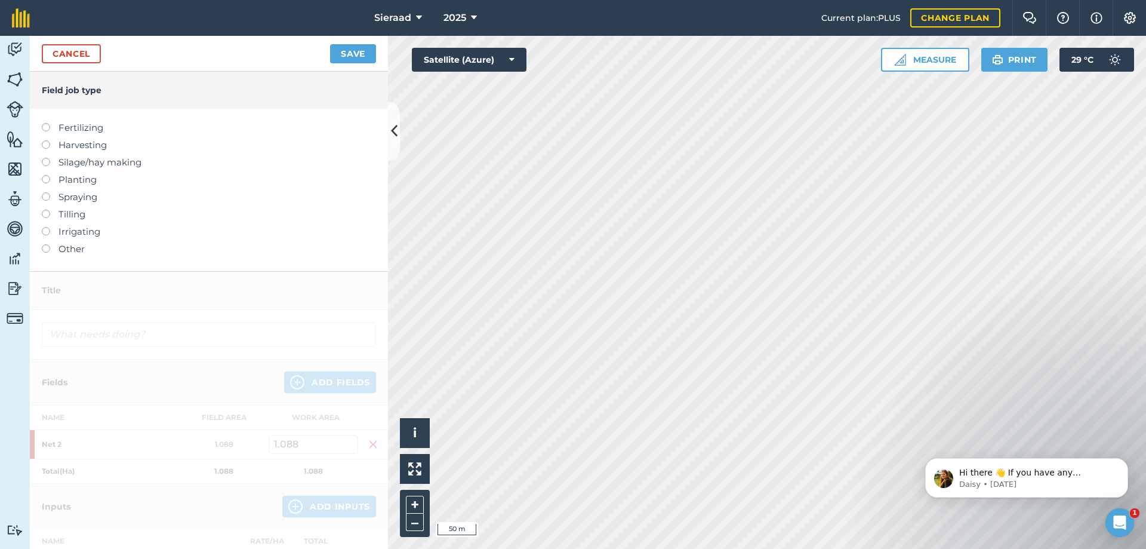
click at [46, 123] on label at bounding box center [50, 123] width 17 height 0
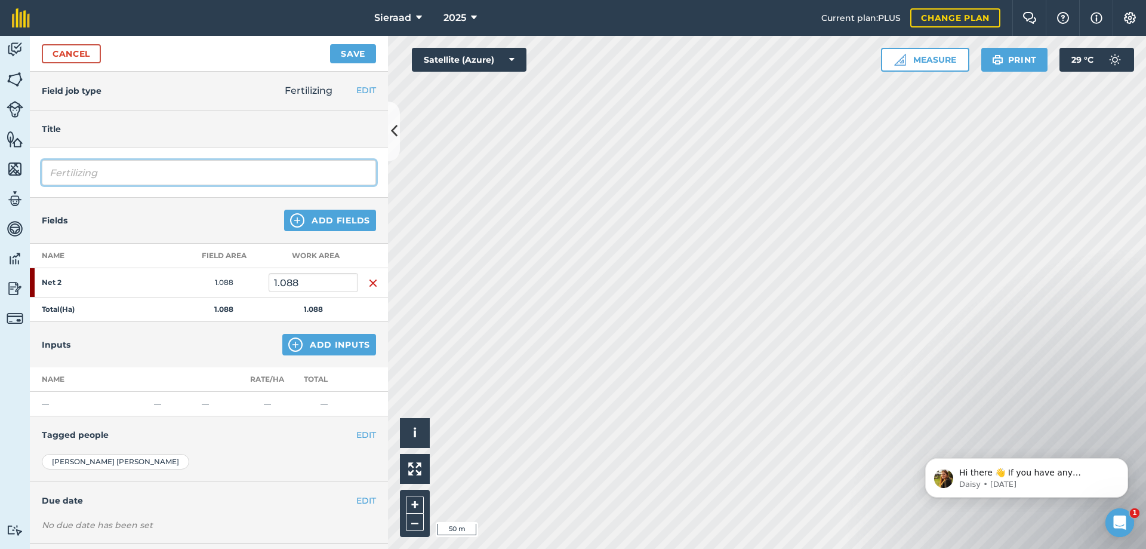
click at [101, 168] on input "Fertilizing" at bounding box center [209, 172] width 334 height 25
type input "Fertilizing 1"
click at [149, 220] on div "Fields Add Fields" at bounding box center [209, 221] width 358 height 46
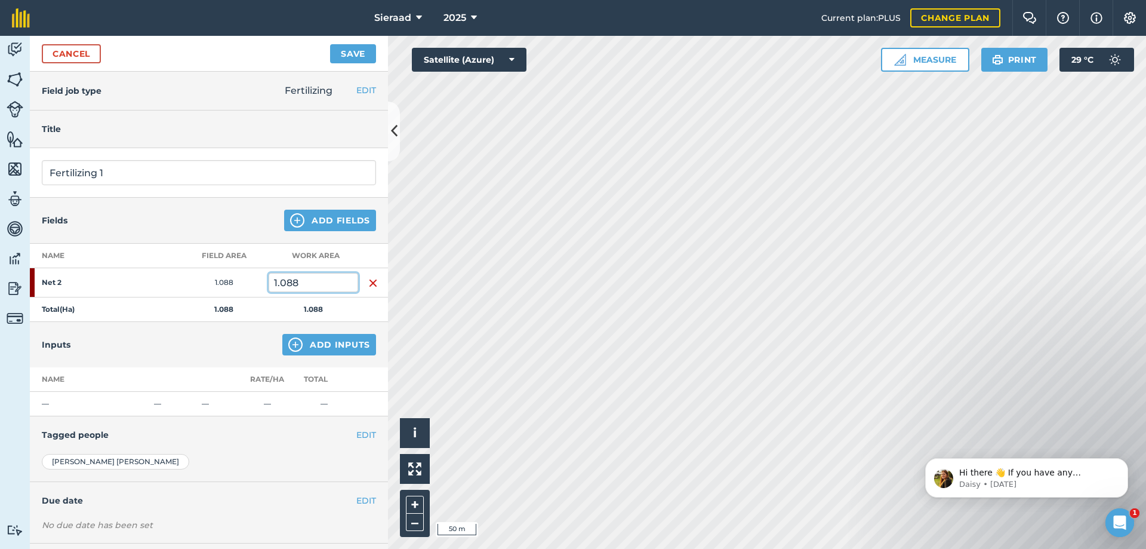
click at [331, 285] on input "1.088" at bounding box center [314, 282] width 90 height 19
type input "1"
click at [221, 340] on div "Inputs Add Inputs" at bounding box center [209, 344] width 358 height 45
click at [296, 347] on button "Add Inputs" at bounding box center [329, 344] width 94 height 21
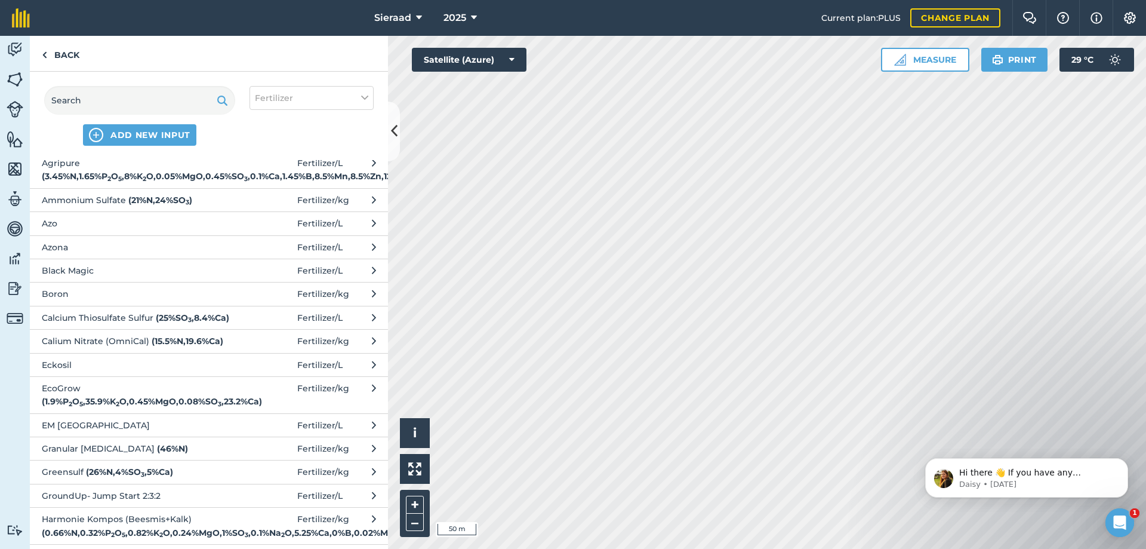
scroll to position [179, 0]
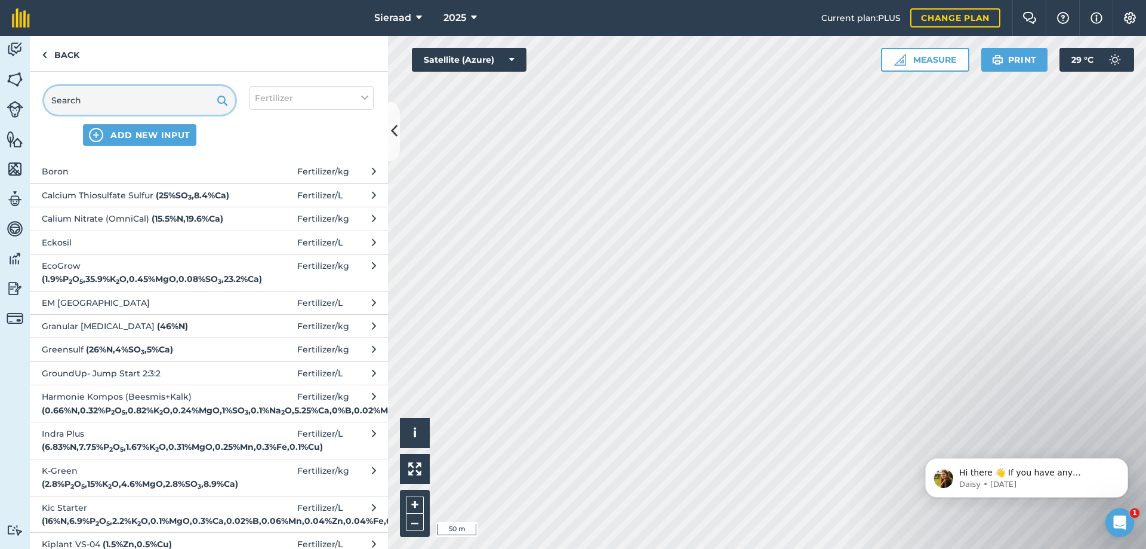
click at [104, 102] on input "text" at bounding box center [139, 100] width 191 height 29
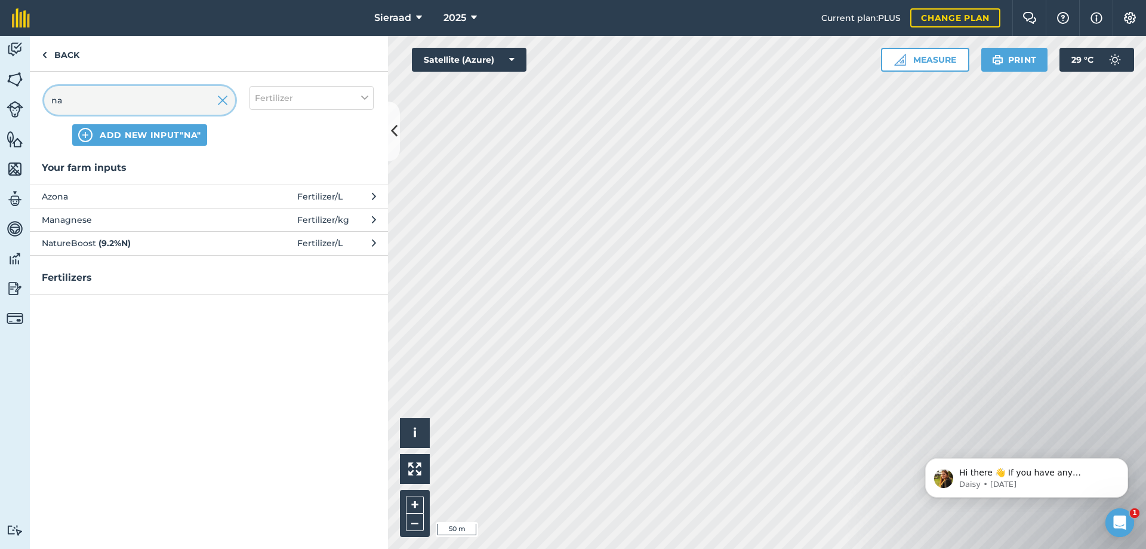
scroll to position [0, 0]
type input "nat"
click at [100, 193] on strong "( 9.2 % N )" at bounding box center [115, 196] width 32 height 11
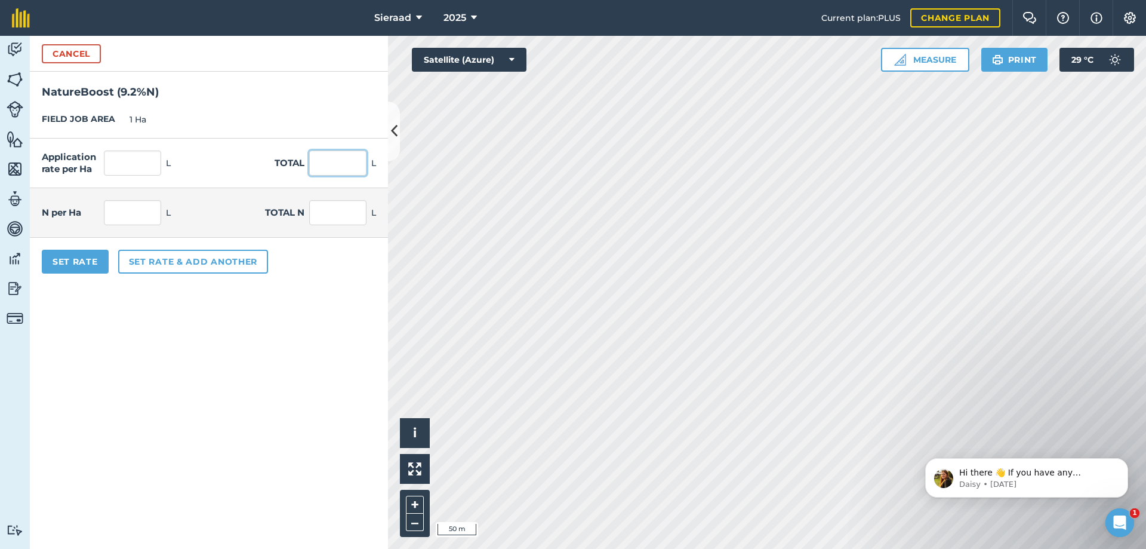
click at [329, 158] on input "text" at bounding box center [337, 162] width 57 height 25
type input "250"
type input "23"
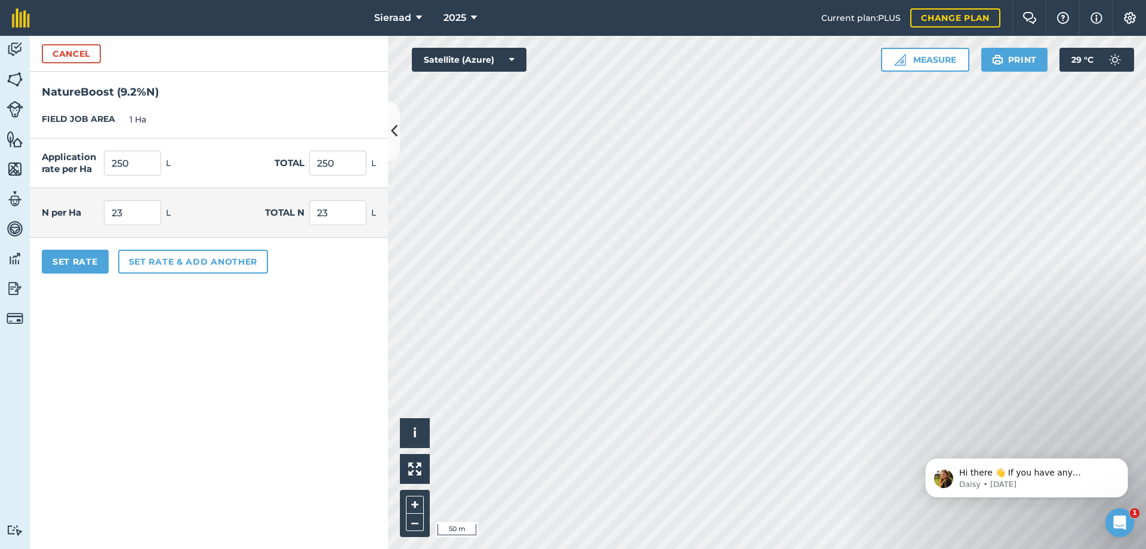
drag, startPoint x: 195, startPoint y: 383, endPoint x: 152, endPoint y: 347, distance: 56.8
click at [190, 378] on form "Cancel NatureBoost ( 9.2 % N ) FIELD JOB AREA 1 Ha Application rate per Ha 250 …" at bounding box center [209, 292] width 358 height 513
click at [156, 268] on button "Set rate & add another" at bounding box center [193, 262] width 150 height 24
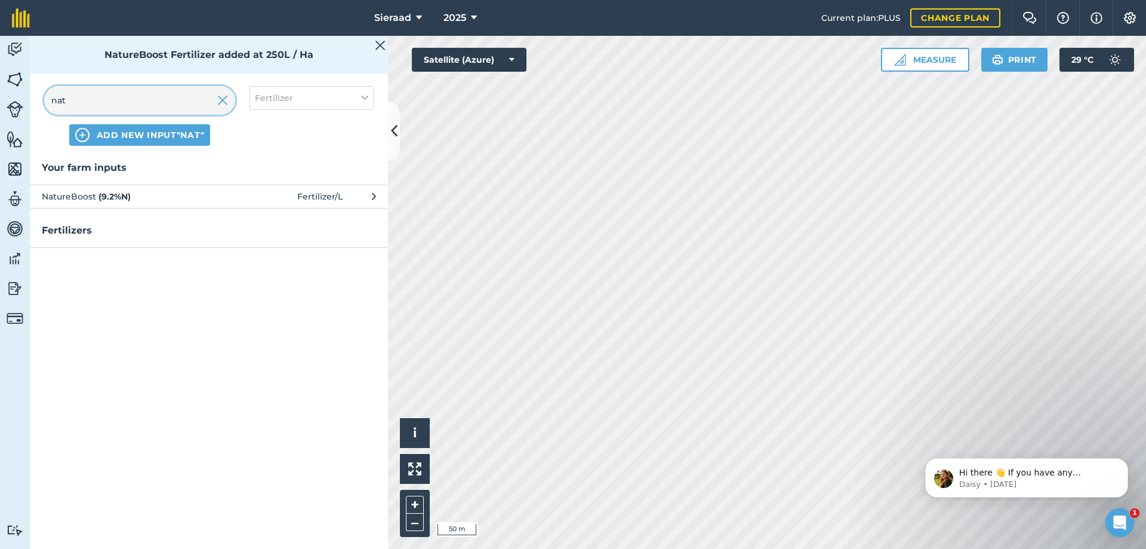
click at [89, 100] on input "nat" at bounding box center [139, 100] width 191 height 29
type input "n"
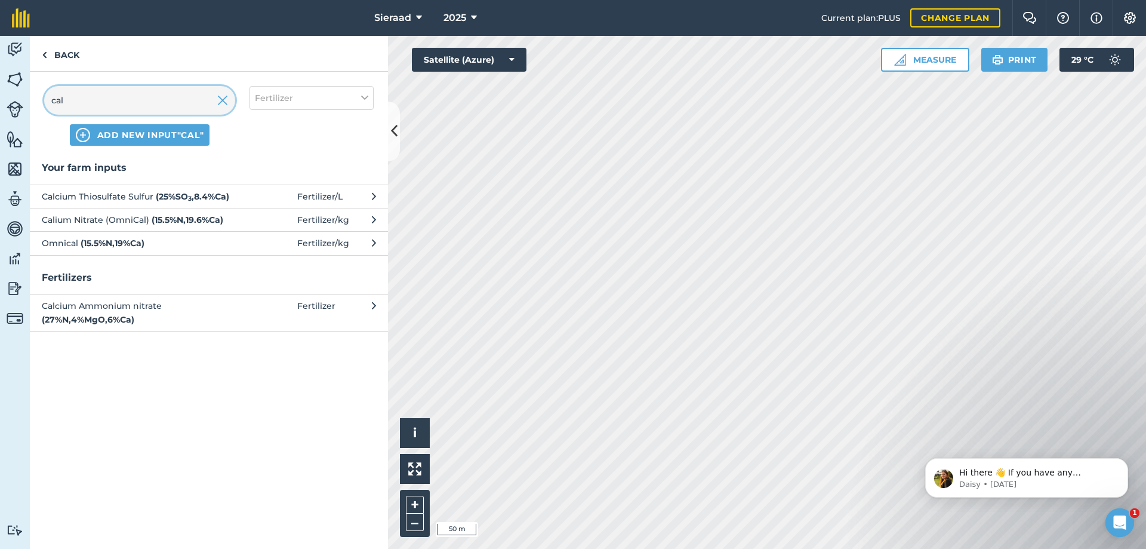
type input "cal"
click at [144, 197] on span "Calcium Thiosulfate Sulfur ( 25 % SO 3 , 8.4 % Ca )" at bounding box center [139, 196] width 195 height 13
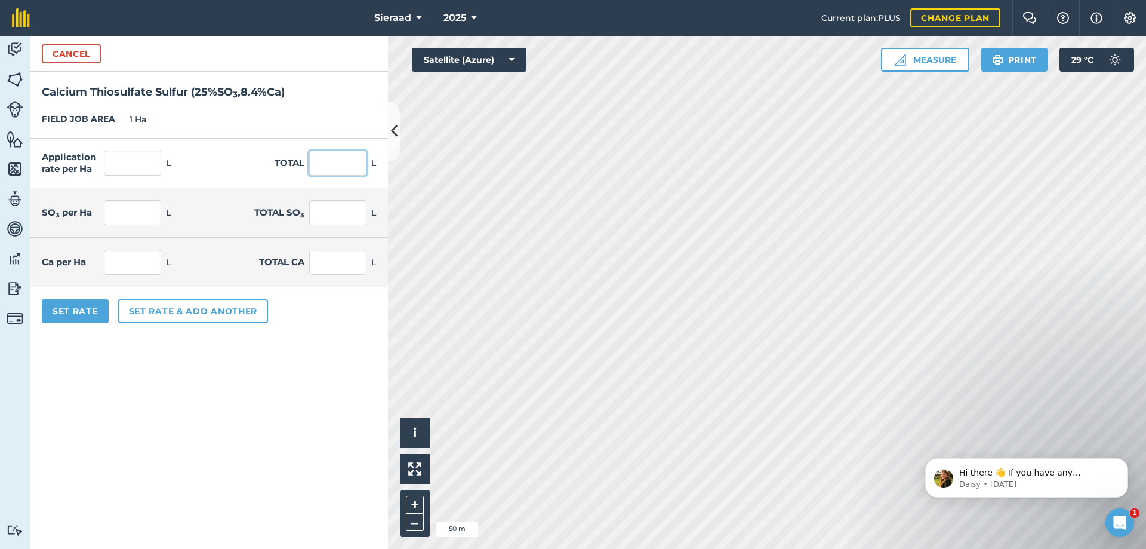
click at [319, 168] on input "text" at bounding box center [337, 162] width 57 height 25
type input "20"
type input "5"
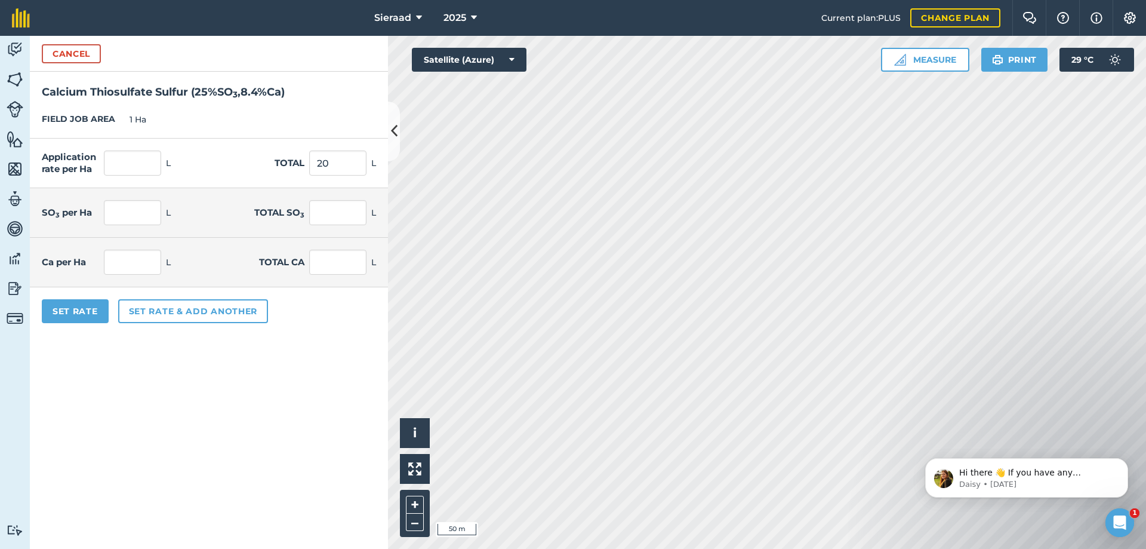
type input "1.68"
click at [190, 412] on form "Cancel Calcium Thiosulfate Sulfur ( 25 % SO 3 , 8.4 % Ca ) FIELD JOB AREA 1 Ha …" at bounding box center [209, 292] width 358 height 513
click at [171, 309] on button "Set rate & add another" at bounding box center [193, 311] width 150 height 24
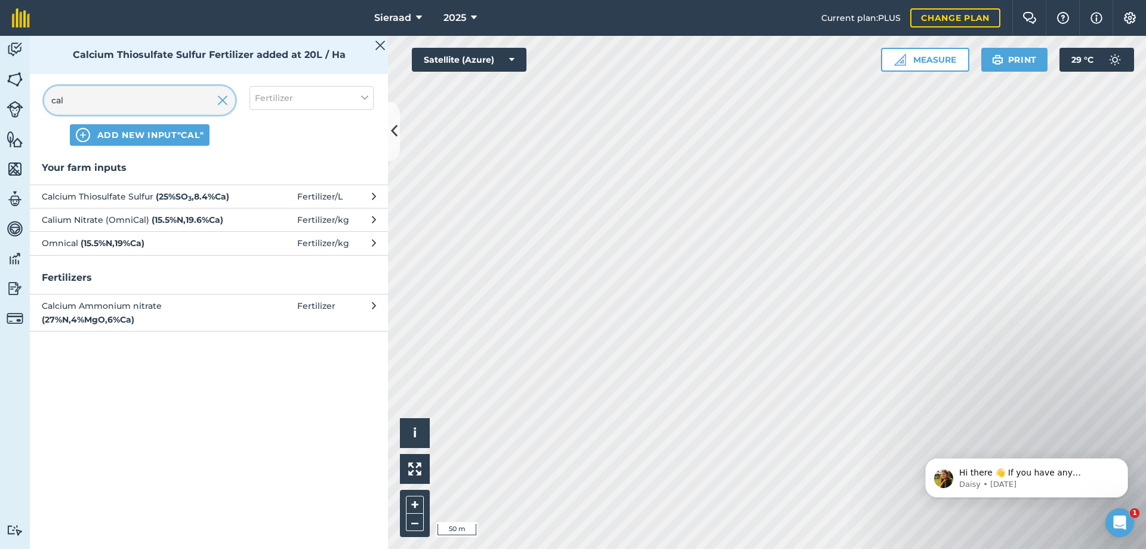
click at [91, 96] on input "cal" at bounding box center [139, 100] width 191 height 29
type input "c"
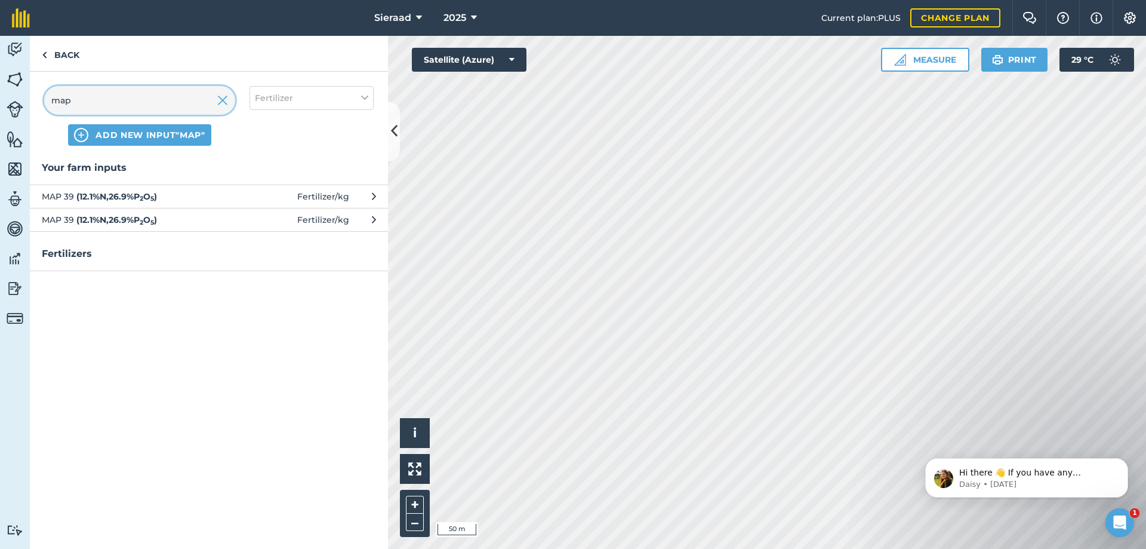
type input "map"
click at [119, 195] on strong "( 12.1 % N , 26.9 % P 2 O 5 )" at bounding box center [116, 196] width 81 height 11
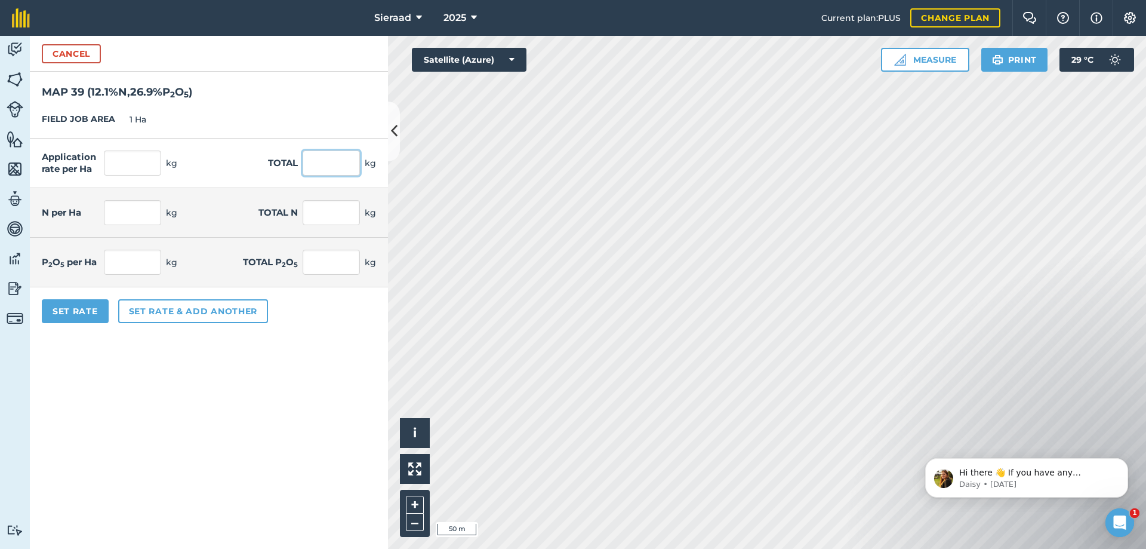
click at [318, 159] on input "text" at bounding box center [331, 162] width 57 height 25
type input "25"
type input "3.025"
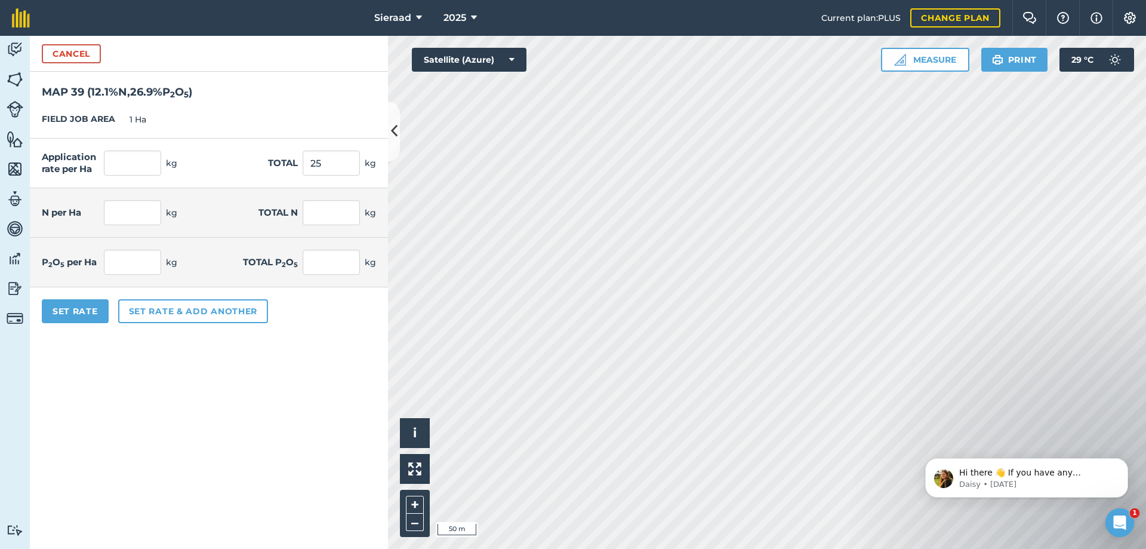
type input "6.725"
click at [178, 350] on form "Cancel MAP 39 ( 12.1 % N , 26.9 % P 2 O 5 ) FIELD JOB AREA 1 Ha Application rat…" at bounding box center [209, 292] width 358 height 513
click at [167, 313] on button "Set rate & add another" at bounding box center [193, 311] width 150 height 24
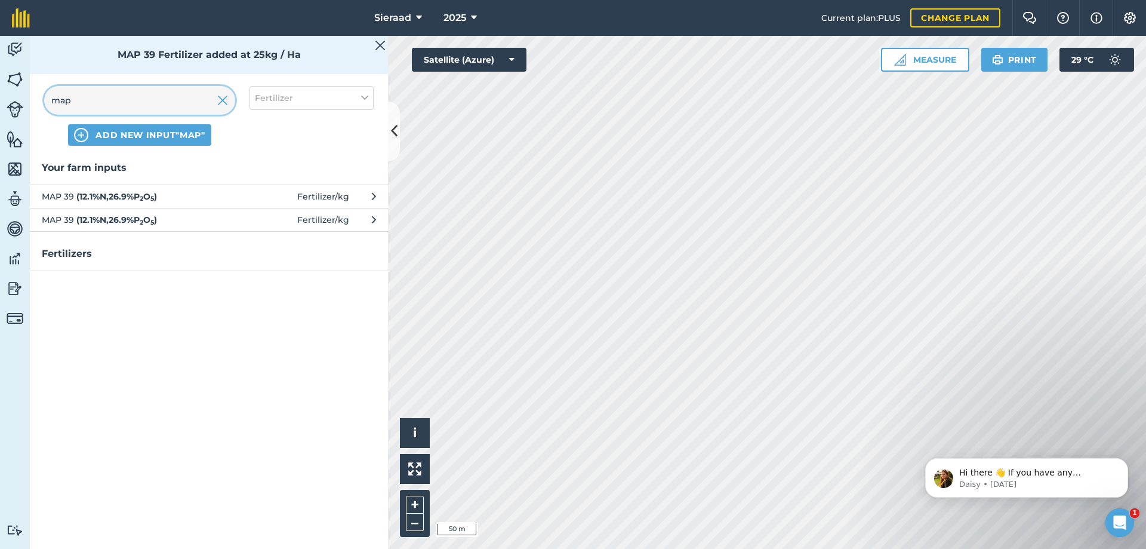
click at [119, 104] on input "map" at bounding box center [139, 100] width 191 height 29
type input "m"
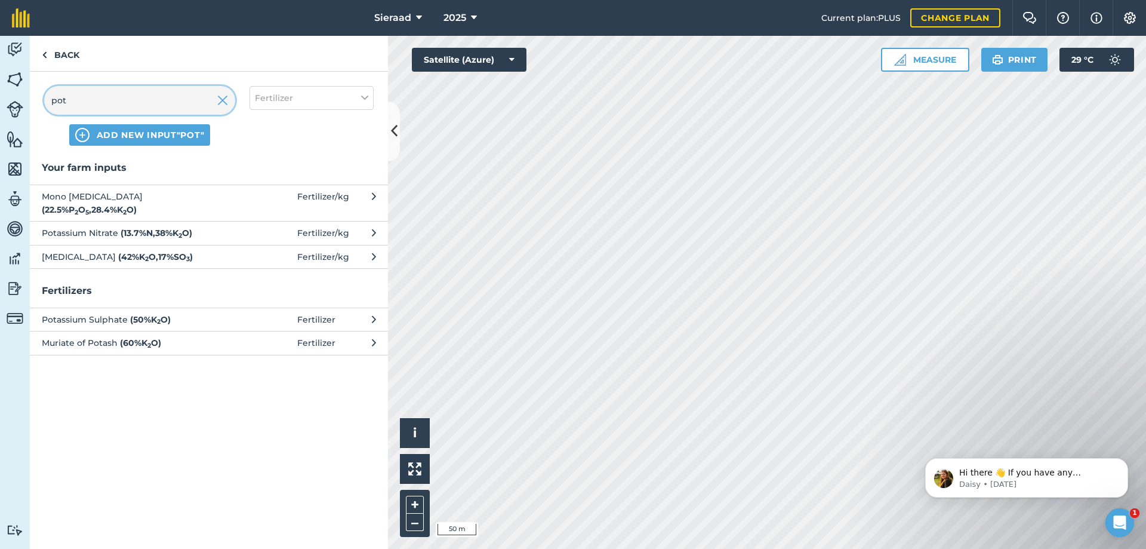
type input "pot"
click at [91, 260] on span "[MEDICAL_DATA] ( 42 % K 2 O , 17 % SO 3 )" at bounding box center [139, 256] width 195 height 13
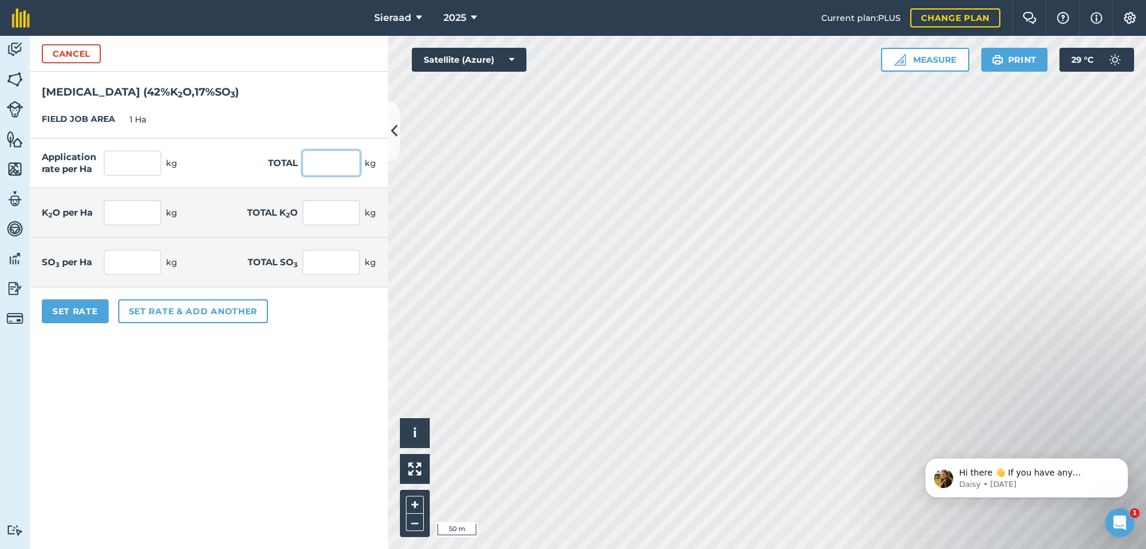
click at [349, 161] on input "text" at bounding box center [331, 162] width 57 height 25
type input "50"
type input "21"
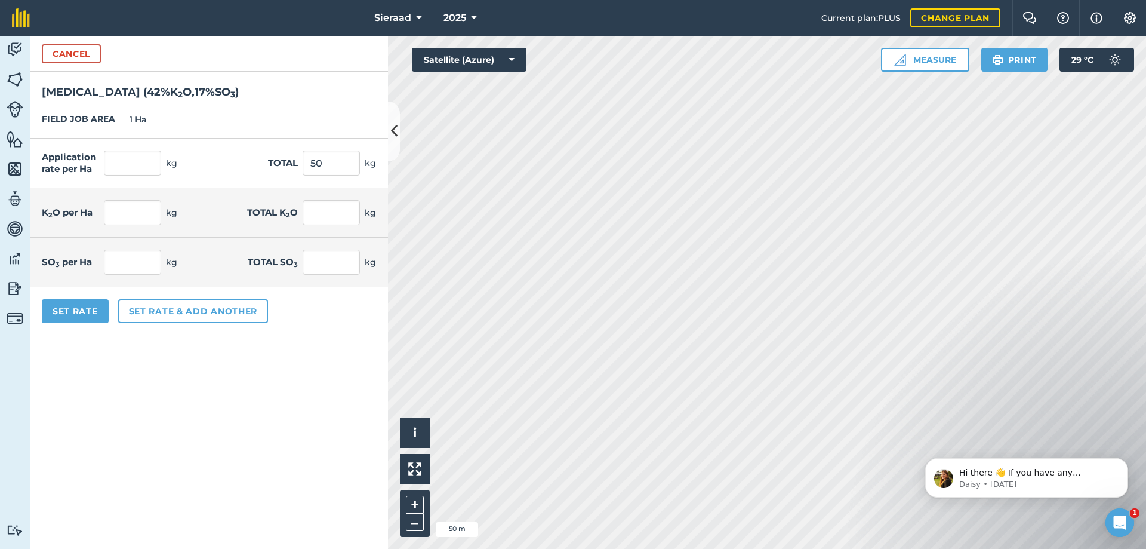
type input "8.5"
click at [219, 441] on form "Cancel [MEDICAL_DATA] ( 42 % K 2 O , 17 % SO 3 ) FIELD JOB AREA 1 Ha Applicatio…" at bounding box center [209, 292] width 358 height 513
click at [165, 310] on button "Set rate & add another" at bounding box center [193, 311] width 150 height 24
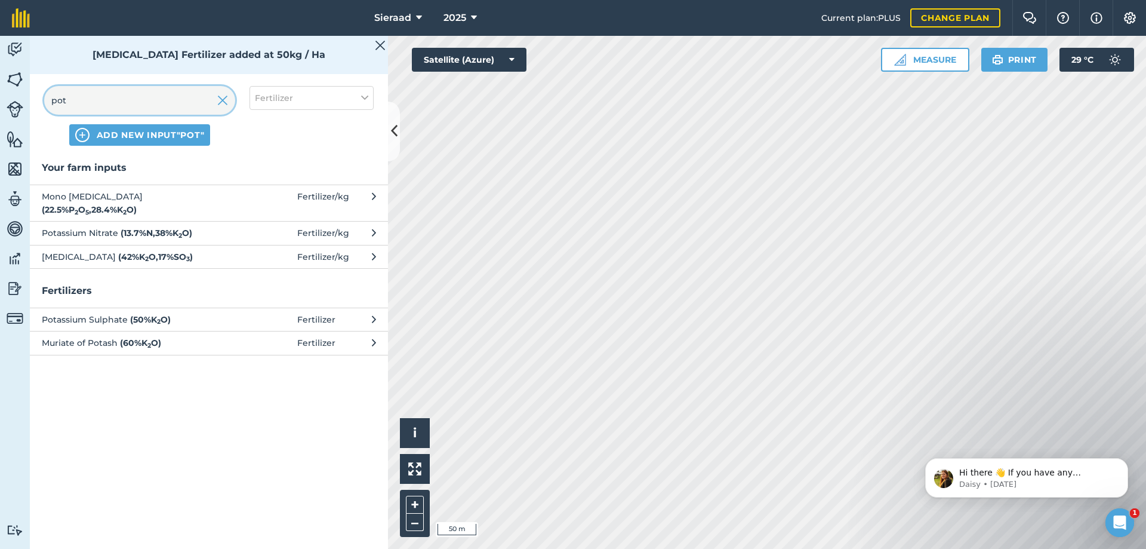
click at [101, 107] on input "pot" at bounding box center [139, 100] width 191 height 29
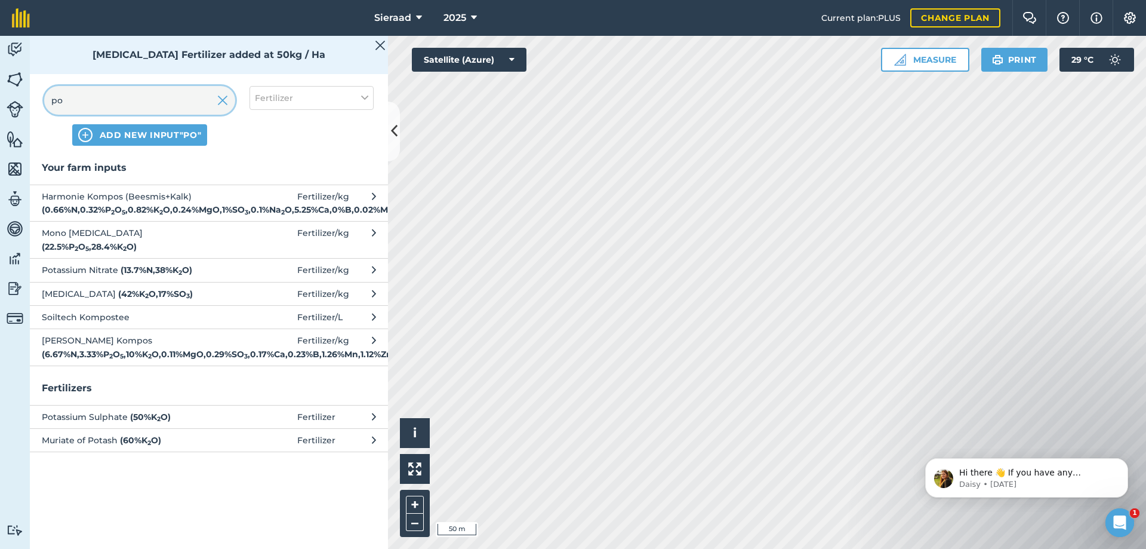
type input "p"
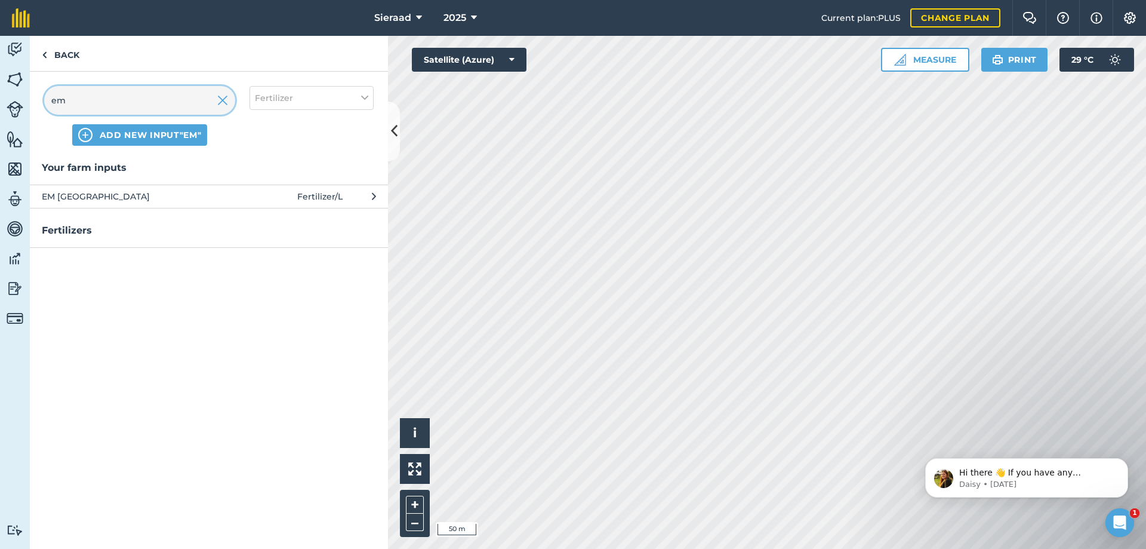
type input "em"
click at [79, 190] on span "EM [GEOGRAPHIC_DATA]" at bounding box center [139, 196] width 195 height 13
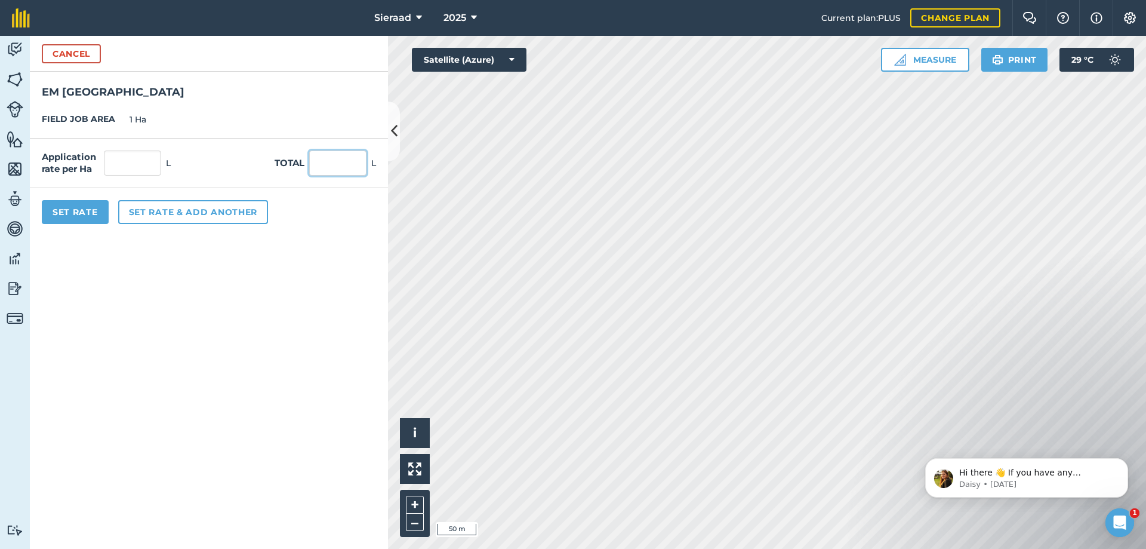
click at [343, 161] on input "text" at bounding box center [337, 162] width 57 height 25
type input "50"
drag, startPoint x: 309, startPoint y: 324, endPoint x: 255, endPoint y: 312, distance: 55.0
click at [308, 324] on form "Cancel EM [GEOGRAPHIC_DATA] JOB AREA 1 Ha Application rate per Ha 50 L Total 50…" at bounding box center [209, 292] width 358 height 513
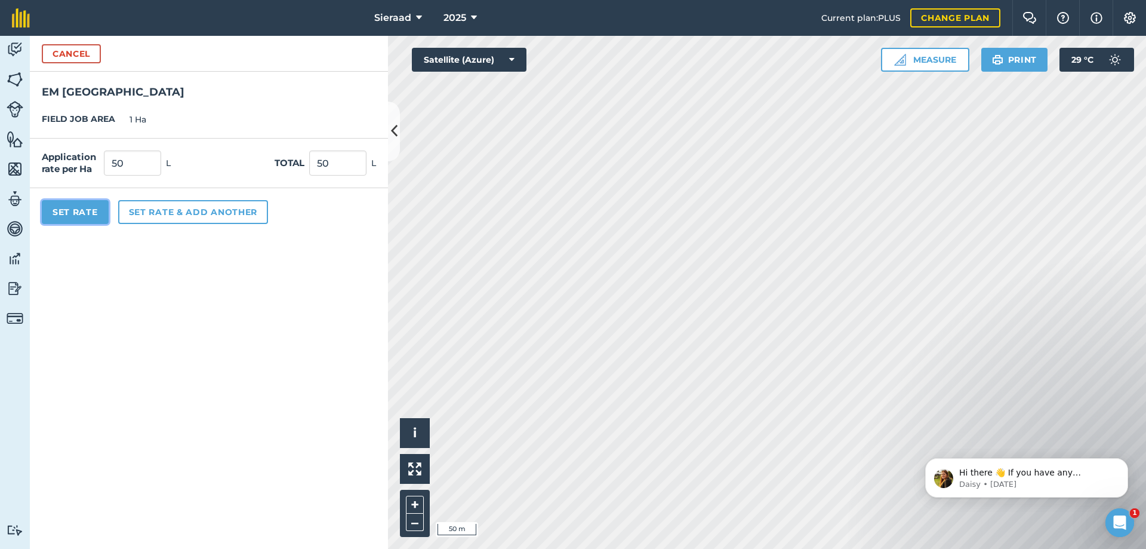
click at [84, 210] on button "Set Rate" at bounding box center [75, 212] width 67 height 24
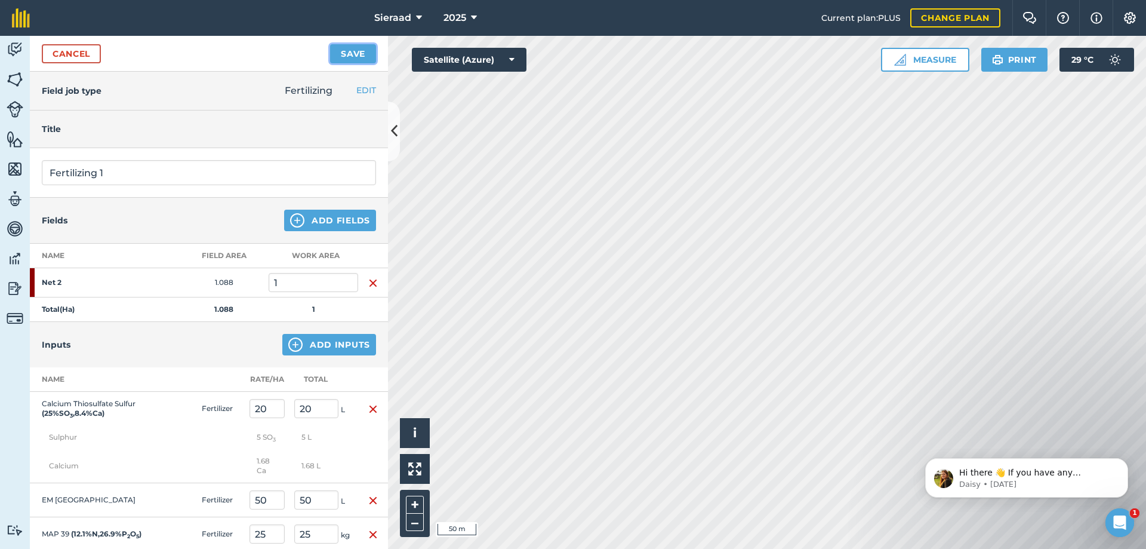
click at [351, 56] on button "Save" at bounding box center [353, 53] width 46 height 19
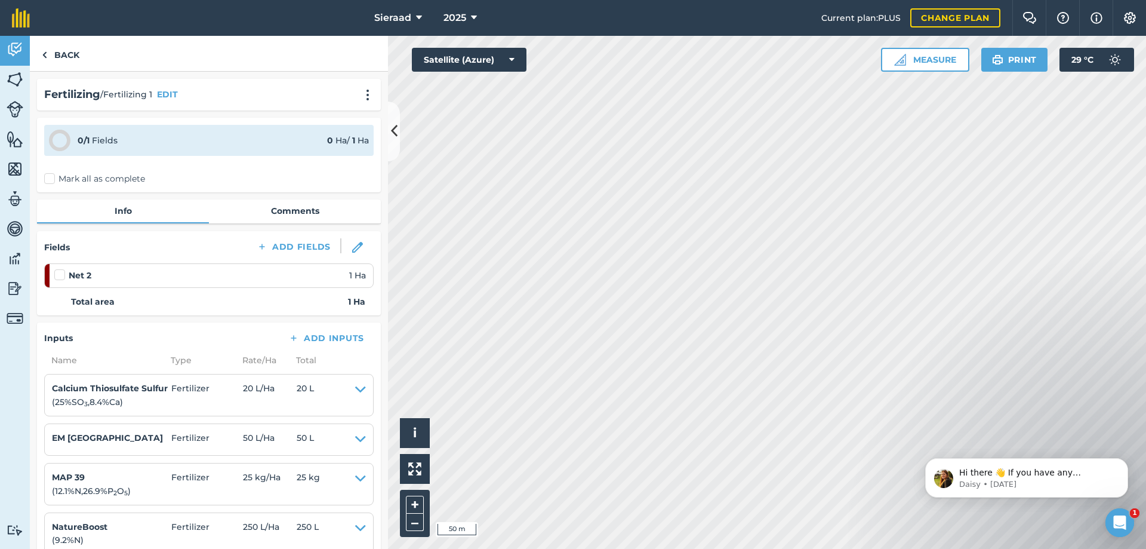
click at [52, 177] on label "Mark all as complete" at bounding box center [94, 179] width 101 height 13
click at [52, 177] on input "Mark all as complete" at bounding box center [48, 177] width 8 height 8
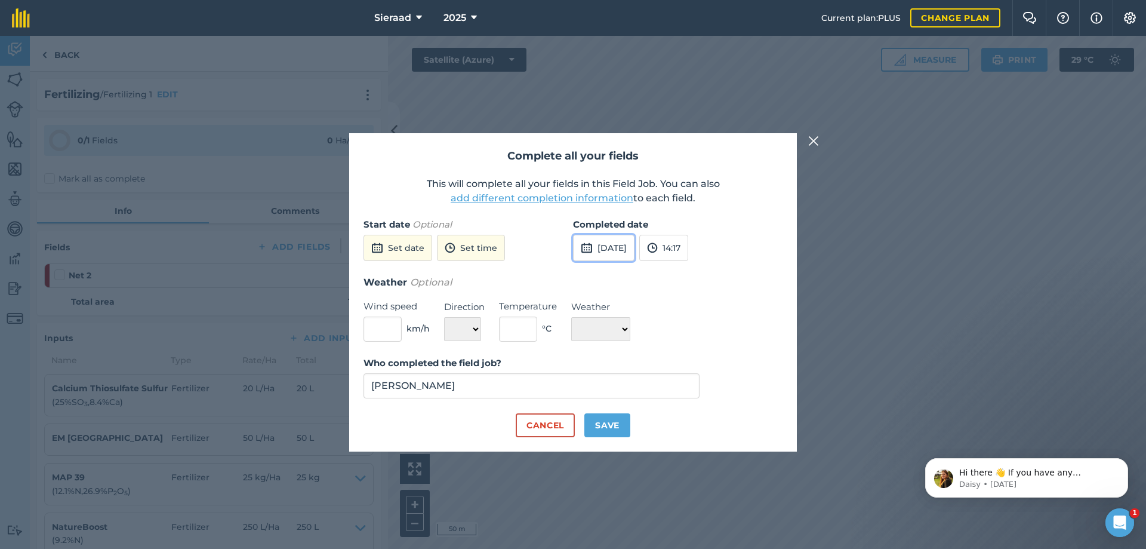
click at [590, 256] on button "[DATE]" at bounding box center [603, 248] width 61 height 26
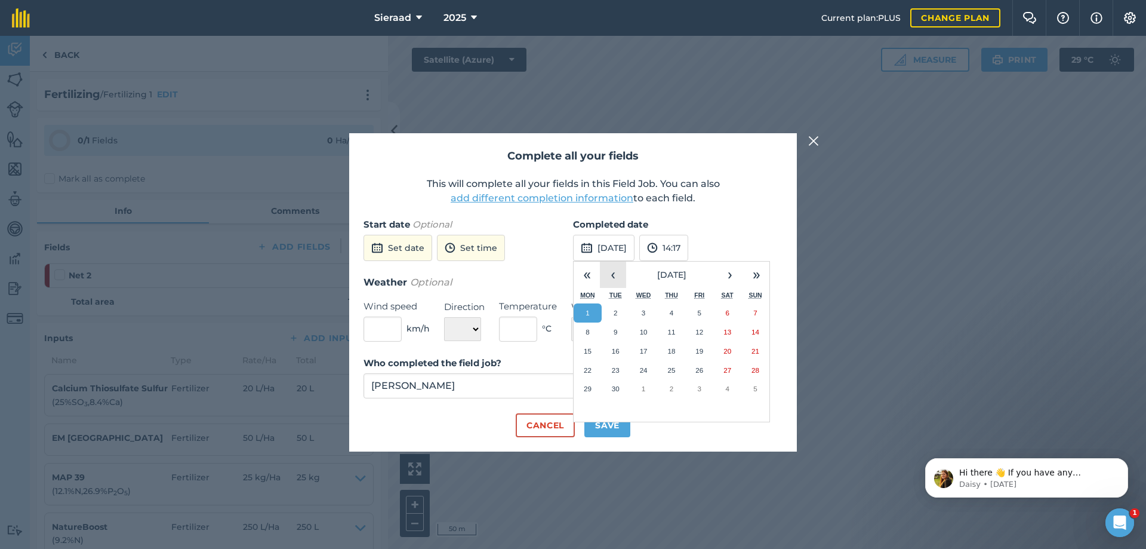
click at [616, 279] on button "‹" at bounding box center [613, 274] width 26 height 26
click at [722, 387] on button "30" at bounding box center [727, 388] width 28 height 19
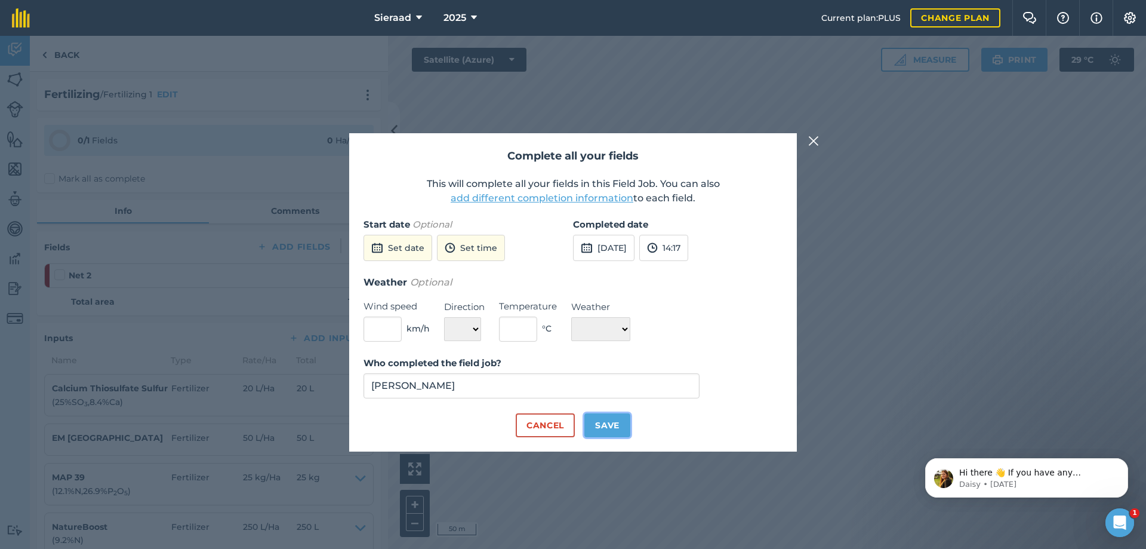
click at [604, 426] on button "Save" at bounding box center [607, 425] width 46 height 24
checkbox input "true"
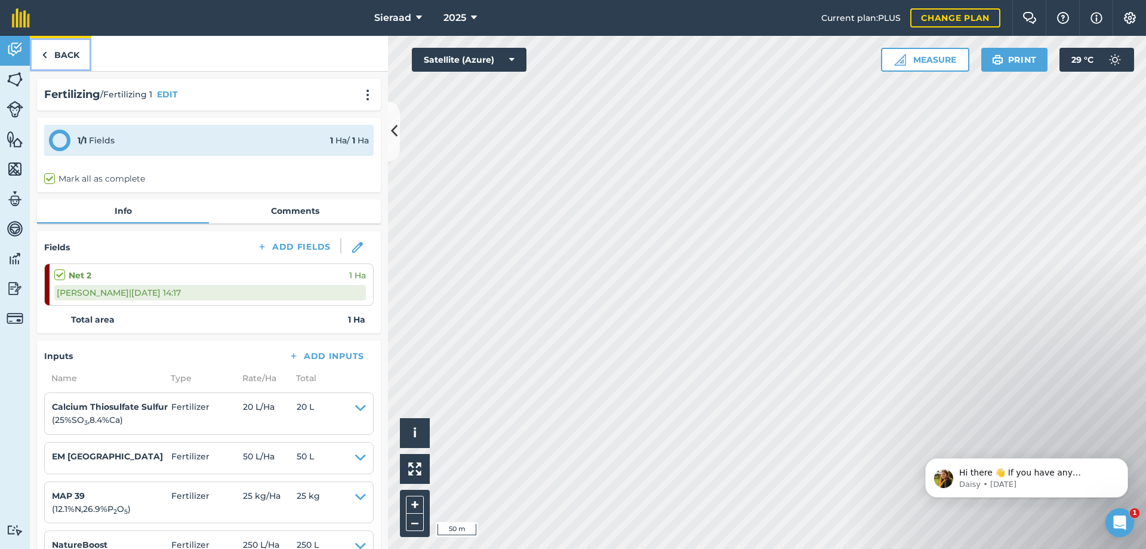
click at [59, 63] on link "Back" at bounding box center [60, 53] width 61 height 35
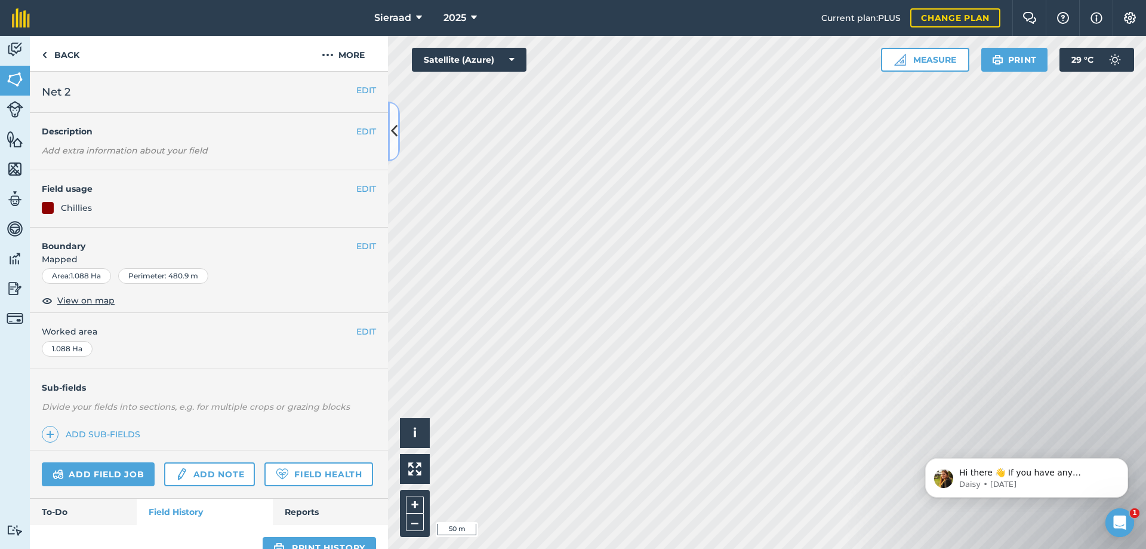
click at [395, 134] on icon at bounding box center [394, 131] width 7 height 21
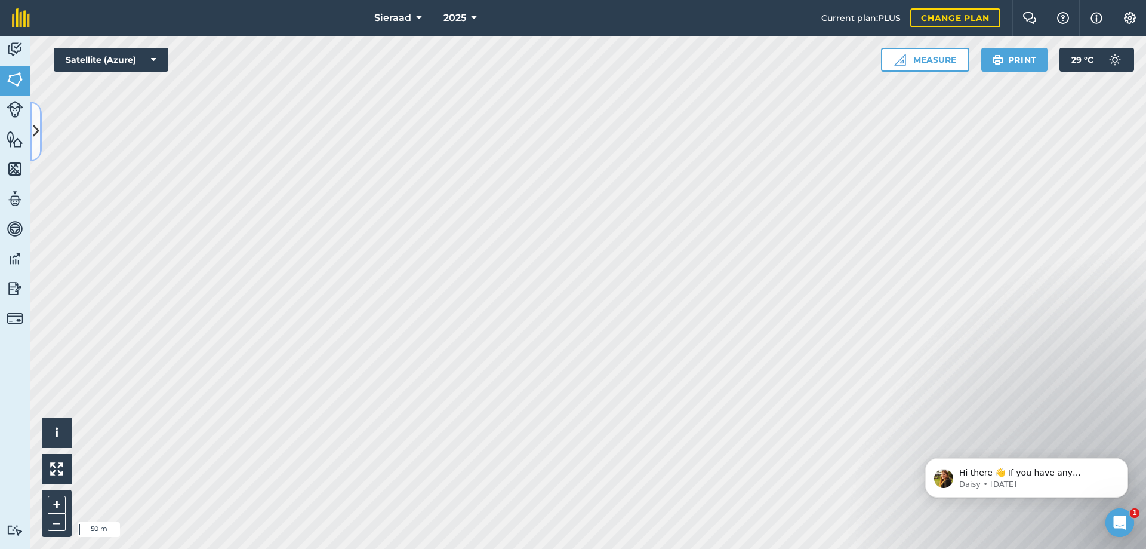
click at [37, 117] on button at bounding box center [36, 131] width 12 height 60
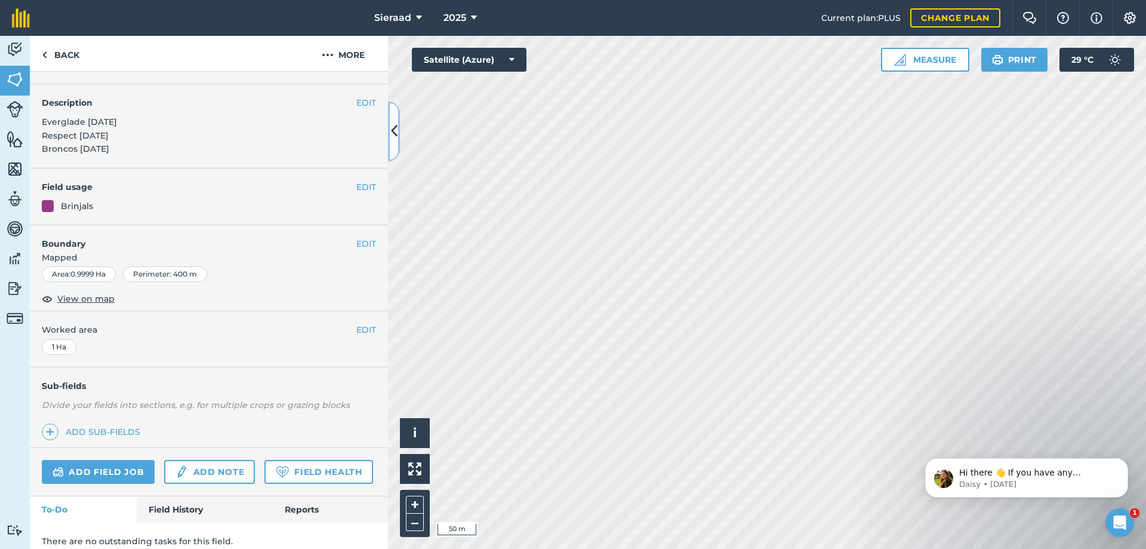
scroll to position [73, 0]
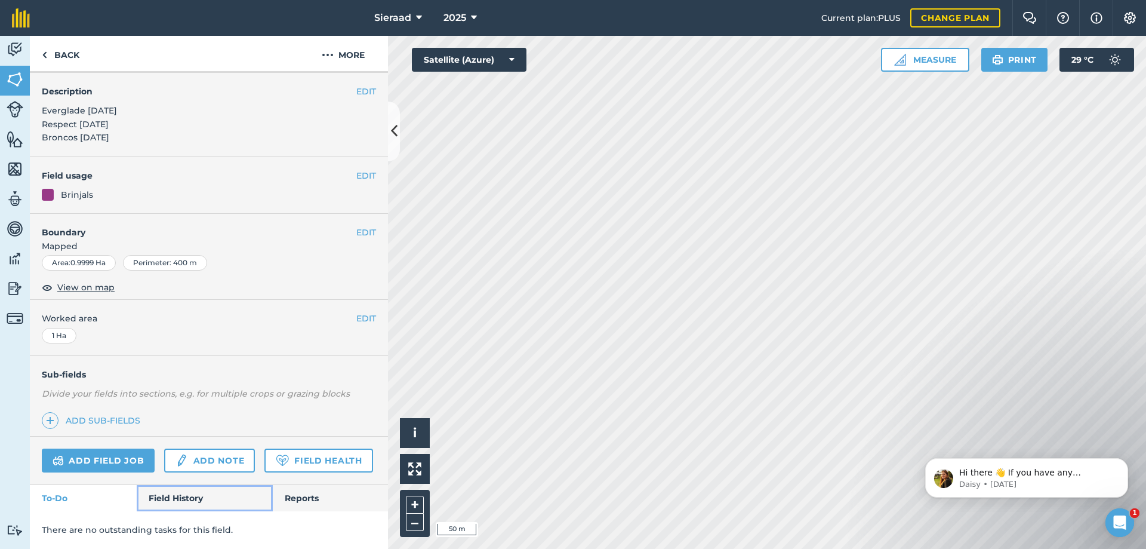
click at [178, 494] on link "Field History" at bounding box center [205, 498] width 136 height 26
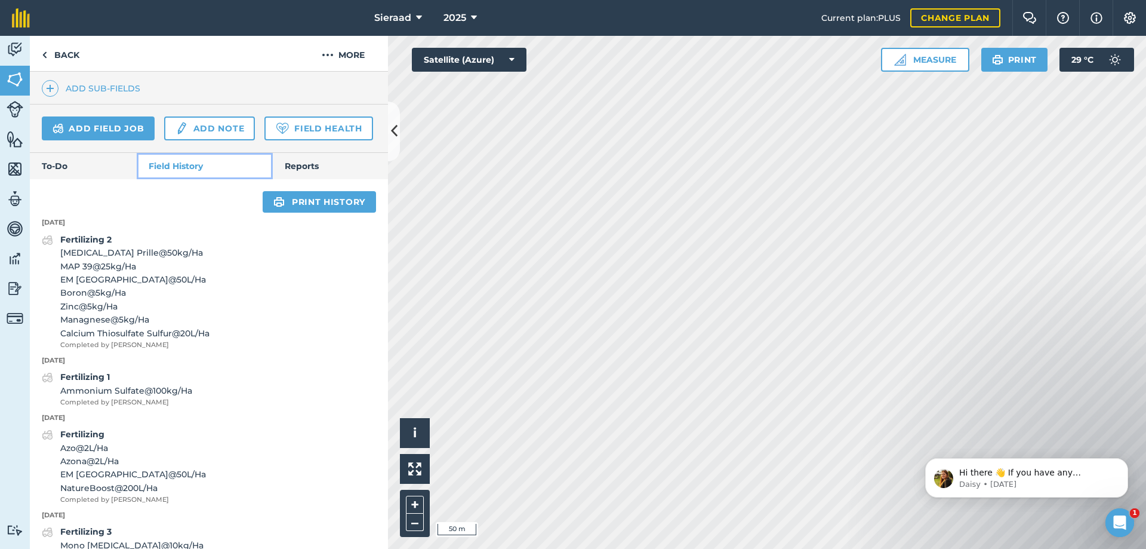
scroll to position [312, 0]
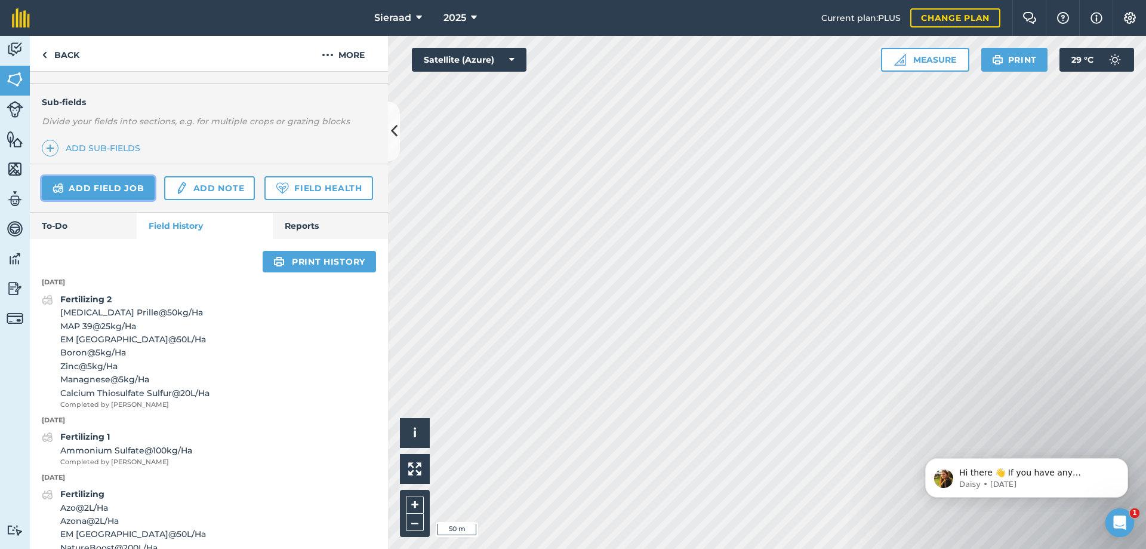
click at [86, 188] on link "Add field job" at bounding box center [98, 188] width 113 height 24
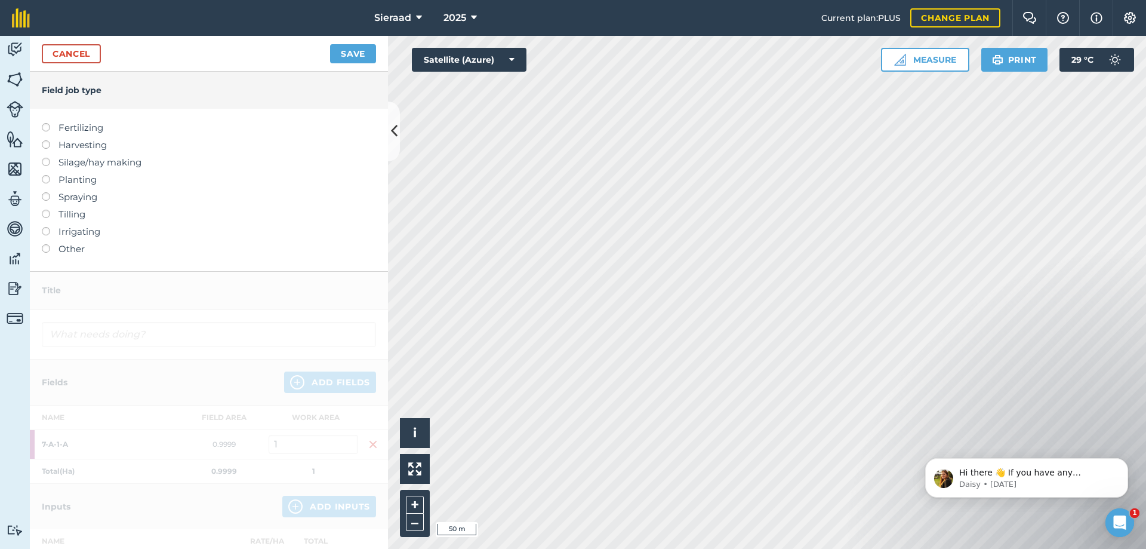
click at [45, 123] on label at bounding box center [50, 123] width 17 height 0
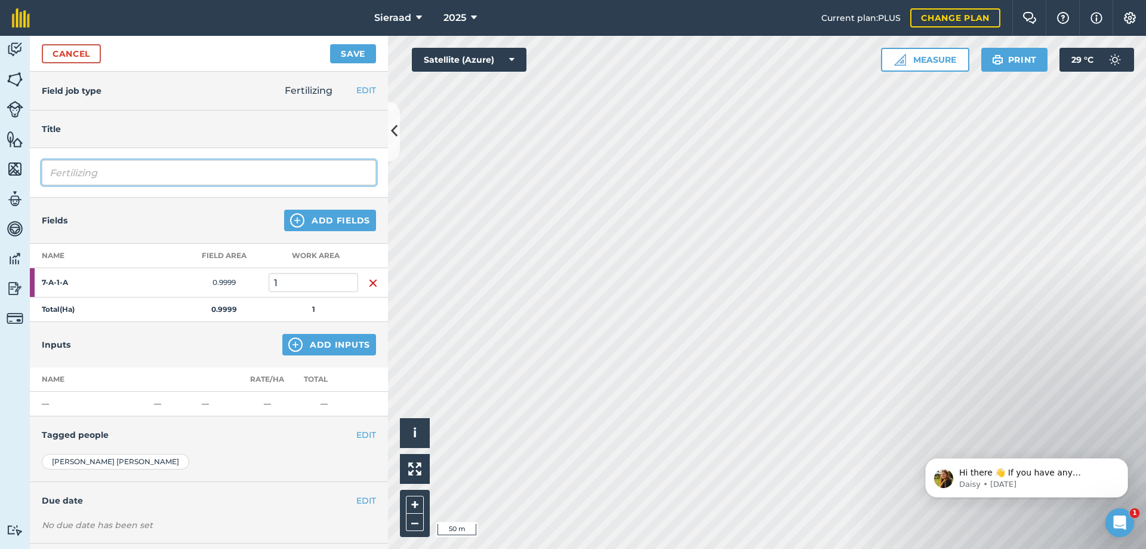
click at [128, 171] on input "Fertilizing" at bounding box center [209, 172] width 334 height 25
type input "Fertilizing 3"
click at [125, 215] on div "Fields Add Fields" at bounding box center [209, 221] width 358 height 46
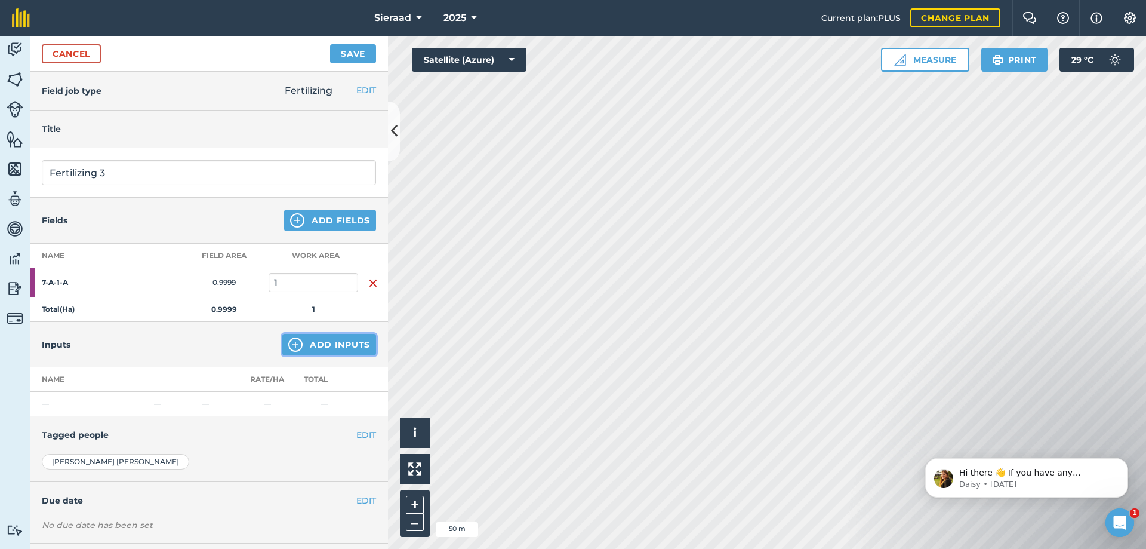
click at [288, 344] on img at bounding box center [295, 344] width 14 height 14
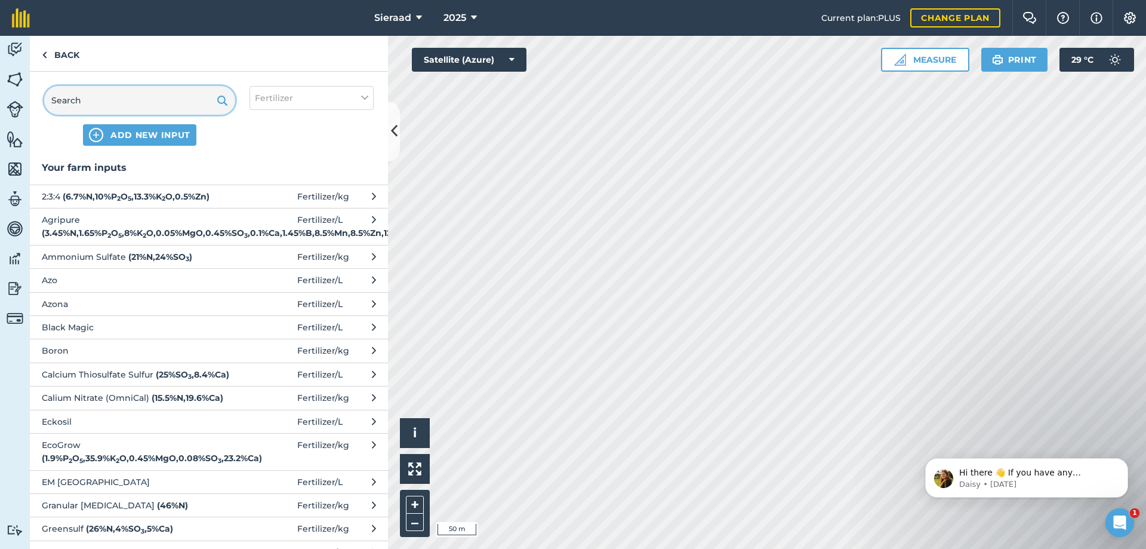
click at [88, 99] on input "text" at bounding box center [139, 100] width 191 height 29
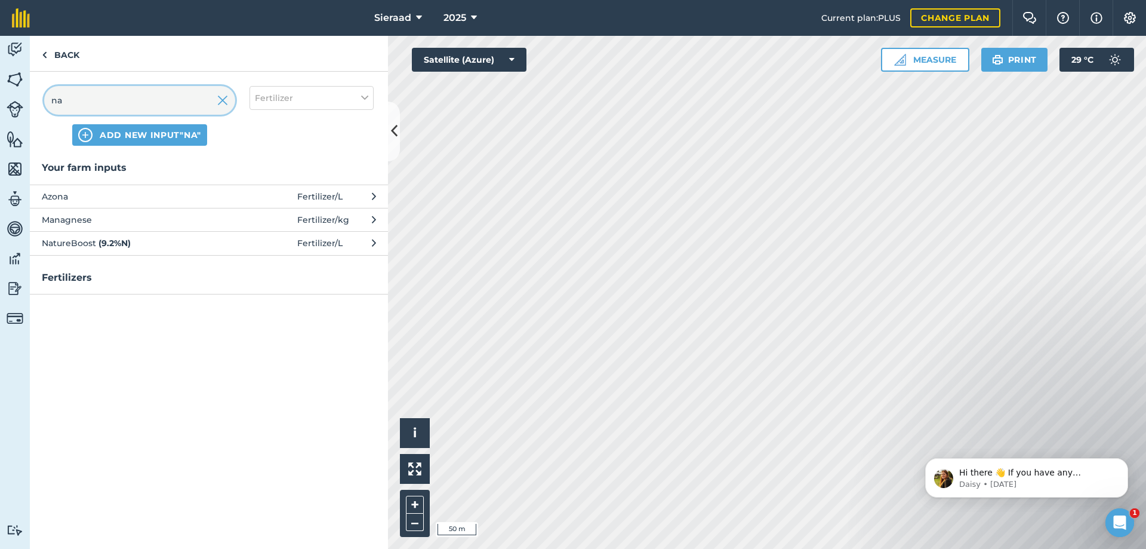
type input "na"
click at [88, 238] on span "NatureBoost ( 9.2 % N )" at bounding box center [139, 242] width 195 height 13
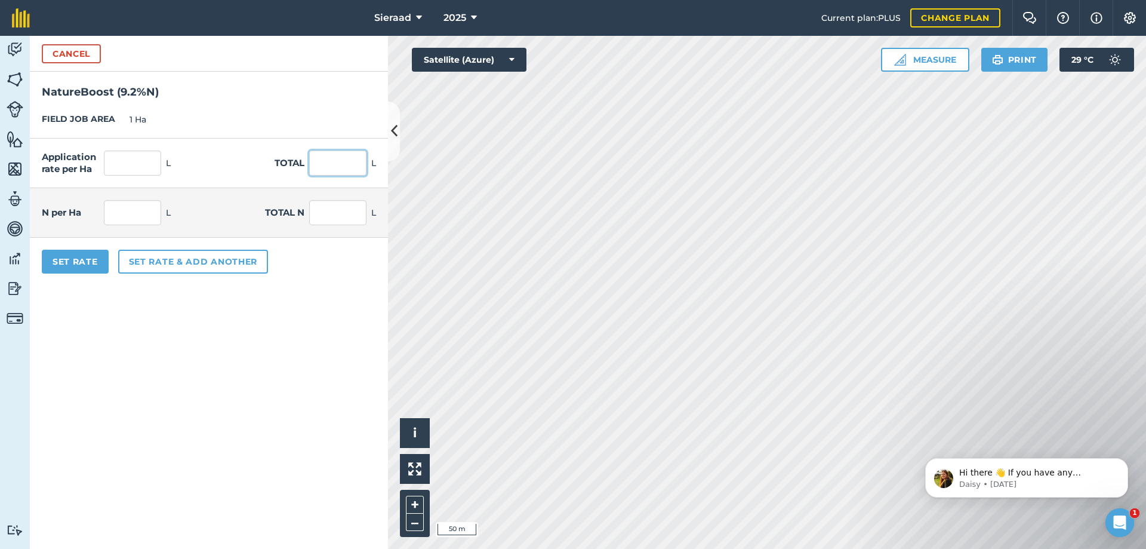
click at [336, 164] on input "text" at bounding box center [337, 162] width 57 height 25
type input "250"
type input "23"
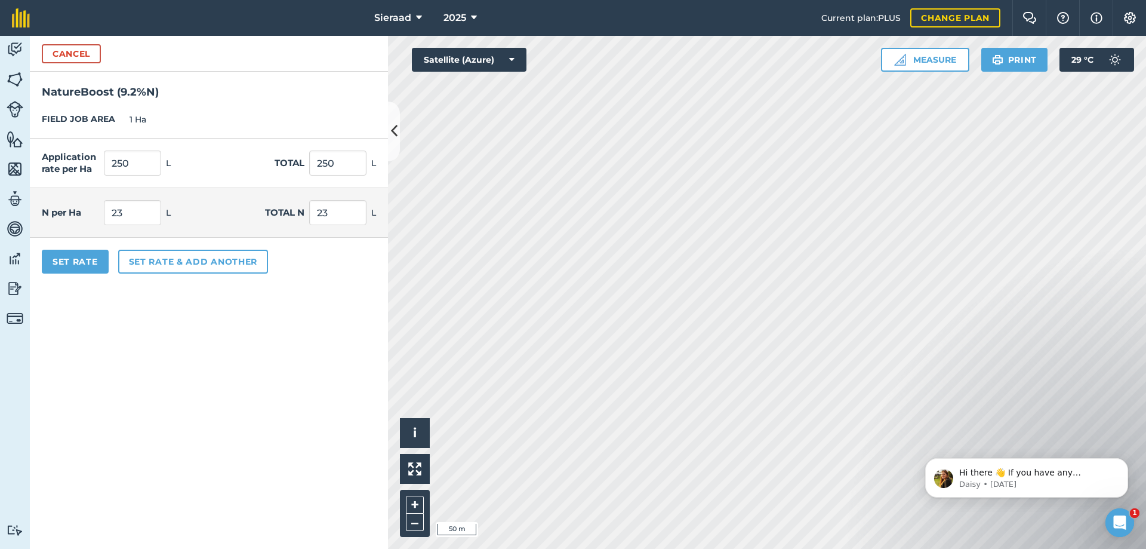
click at [131, 319] on form "Cancel NatureBoost ( 9.2 % N ) FIELD JOB AREA 1 Ha Application rate per Ha 250 …" at bounding box center [209, 292] width 358 height 513
click at [89, 266] on button "Set Rate" at bounding box center [75, 262] width 67 height 24
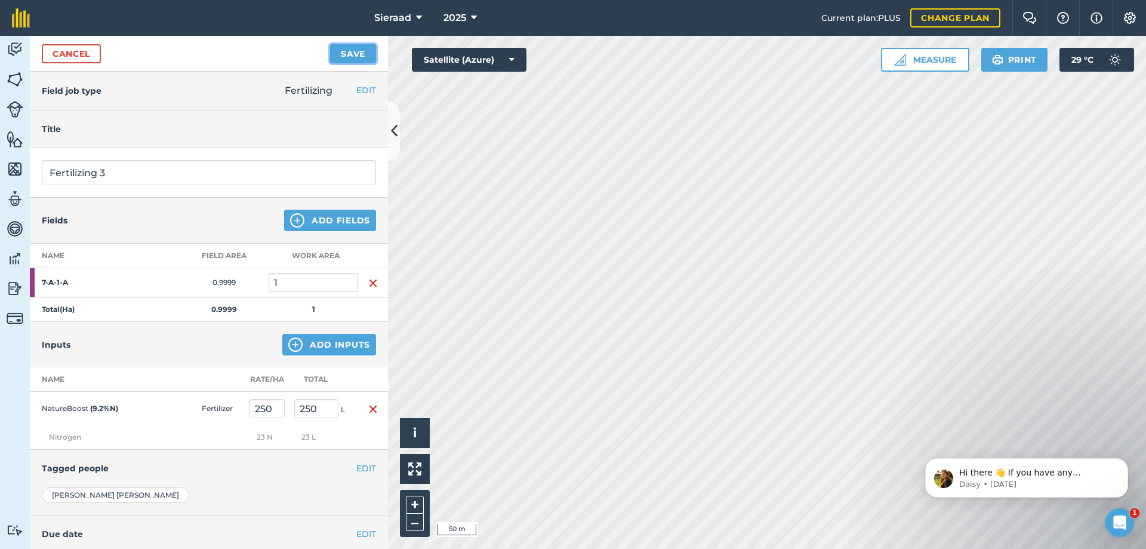
click at [358, 56] on button "Save" at bounding box center [353, 53] width 46 height 19
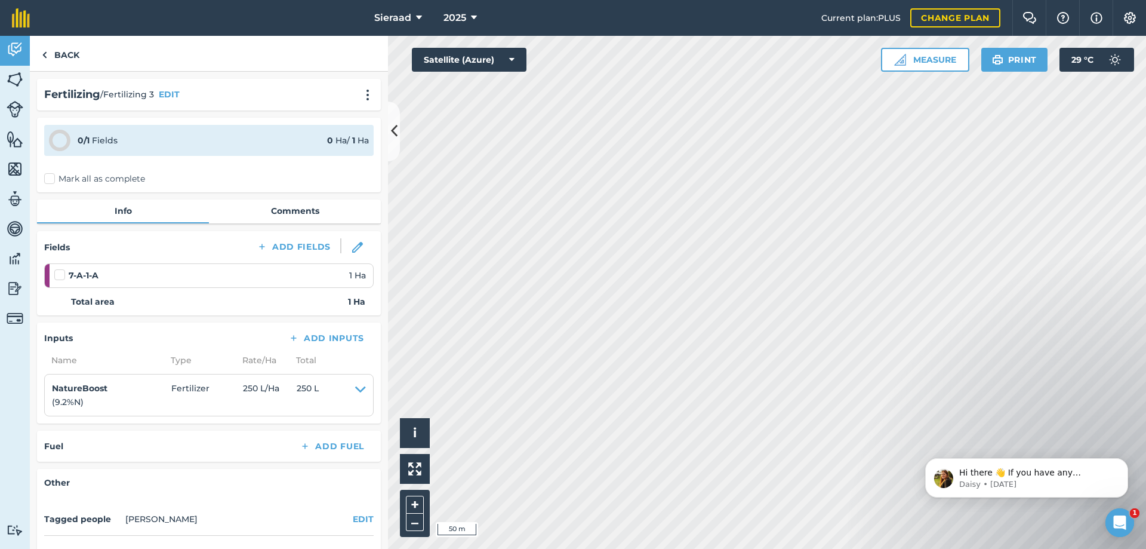
click at [51, 178] on label "Mark all as complete" at bounding box center [94, 179] width 101 height 13
click at [51, 178] on input "Mark all as complete" at bounding box center [48, 177] width 8 height 8
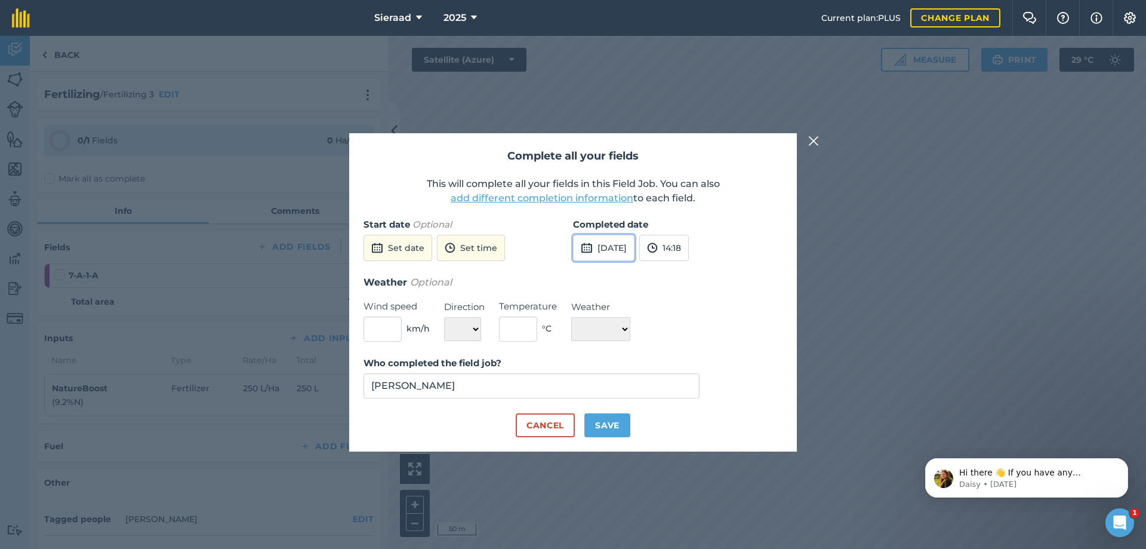
click at [624, 253] on button "[DATE]" at bounding box center [603, 248] width 61 height 26
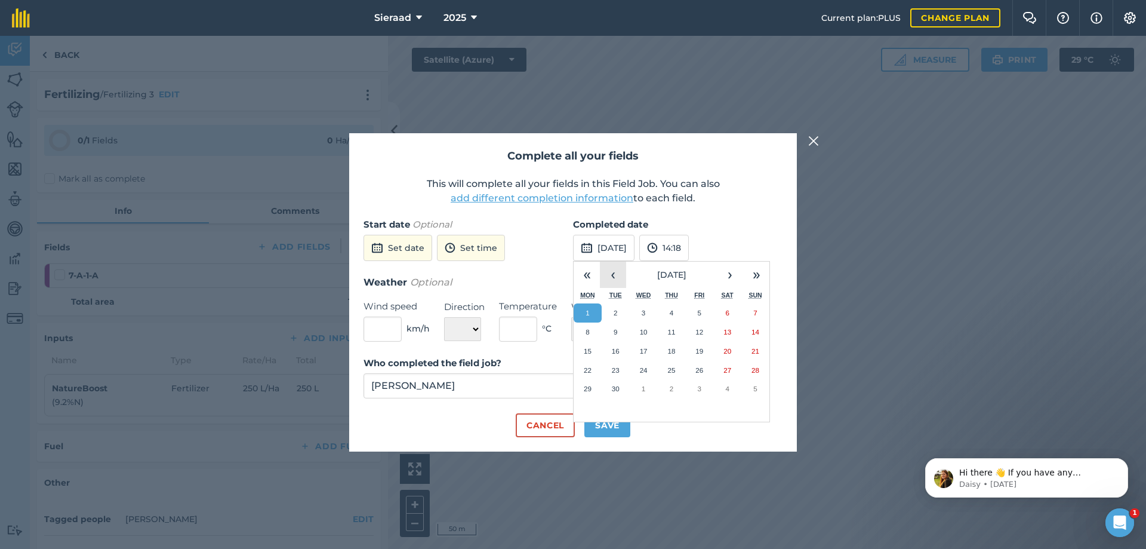
click at [621, 276] on button "‹" at bounding box center [613, 274] width 26 height 26
click at [731, 384] on abbr "30" at bounding box center [728, 388] width 8 height 8
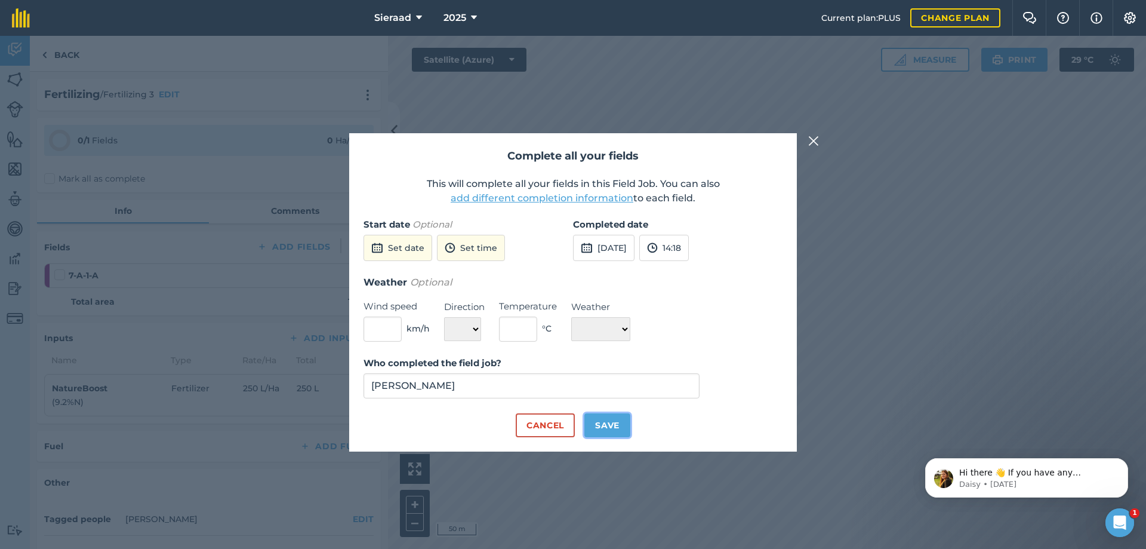
click at [608, 423] on button "Save" at bounding box center [607, 425] width 46 height 24
checkbox input "true"
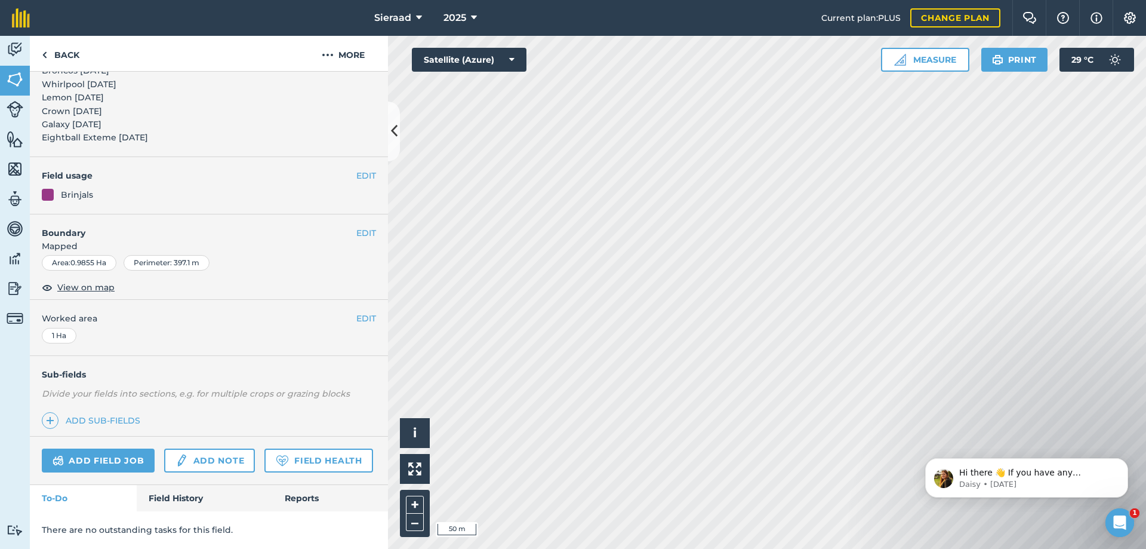
scroll to position [113, 0]
click at [181, 501] on link "Field History" at bounding box center [205, 498] width 136 height 26
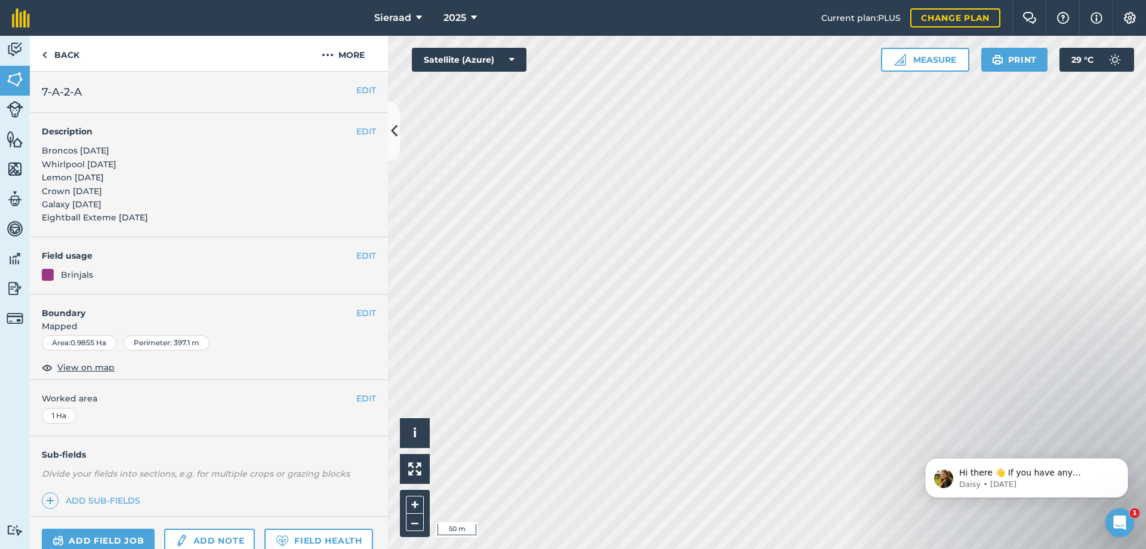
scroll to position [179, 0]
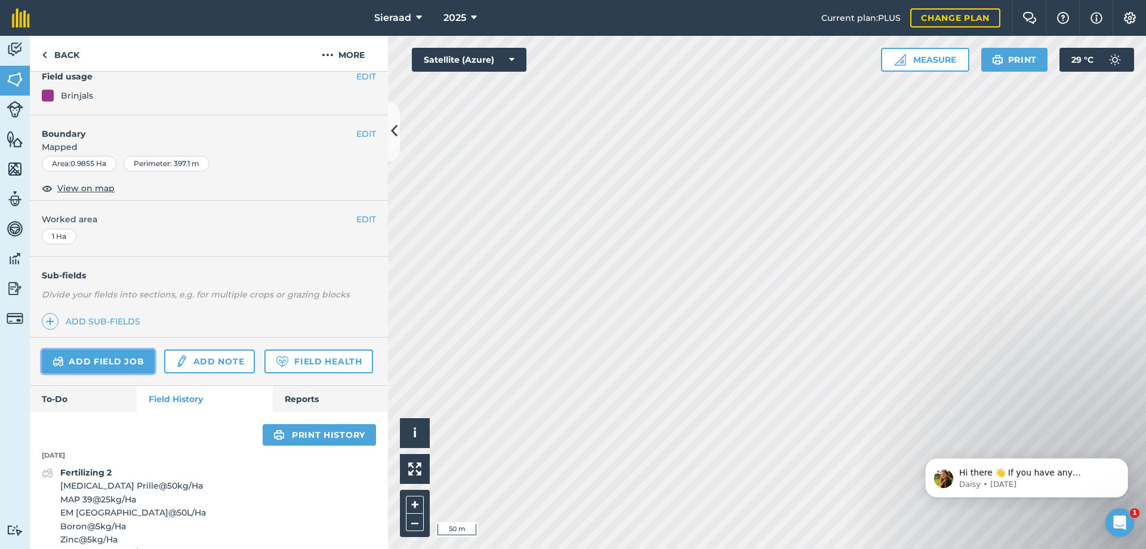
click at [105, 359] on link "Add field job" at bounding box center [98, 361] width 113 height 24
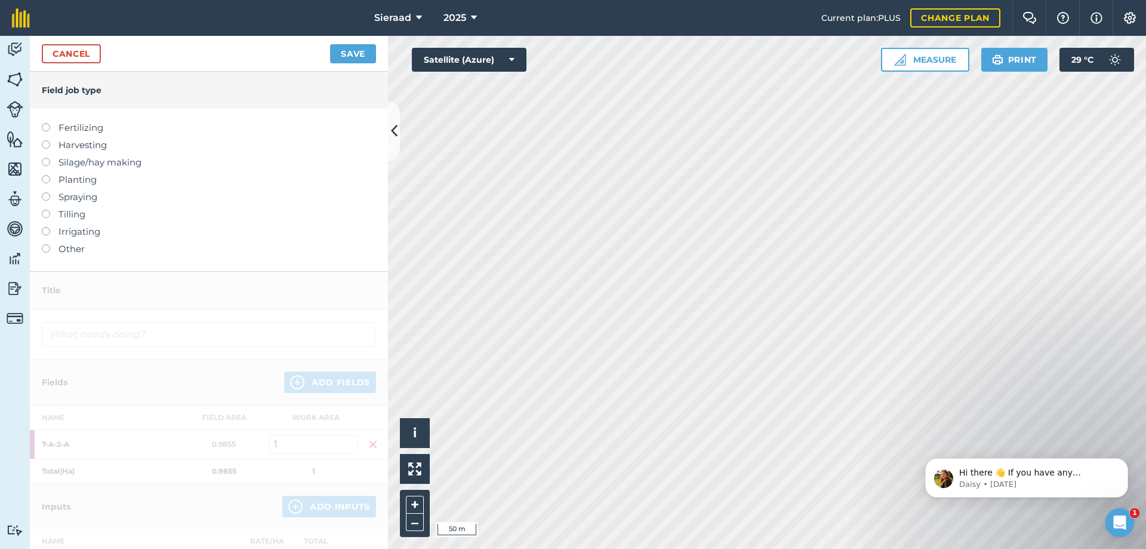
click at [45, 123] on label at bounding box center [50, 123] width 17 height 0
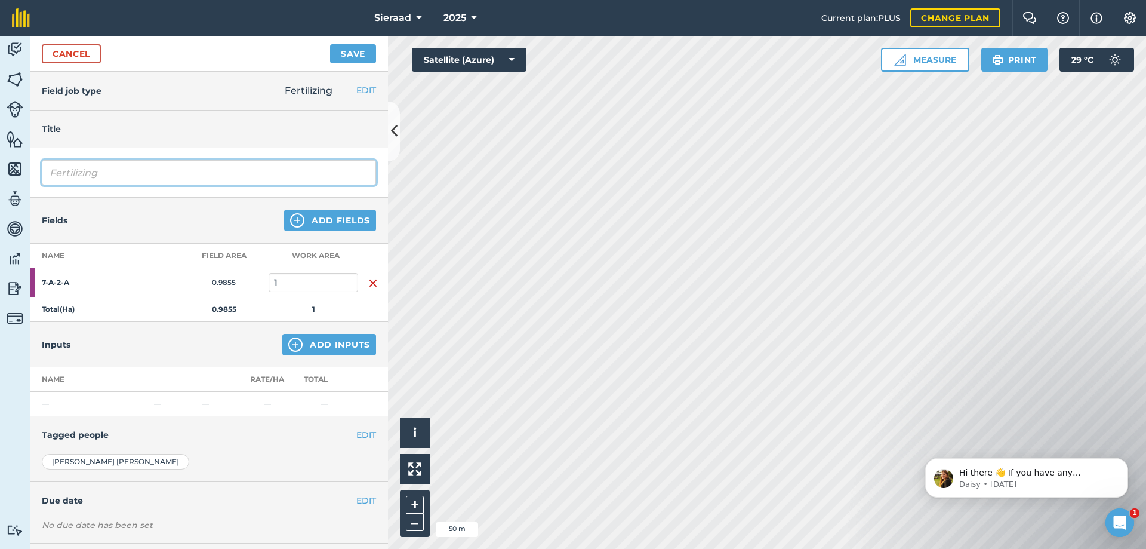
click at [131, 171] on input "Fertilizing" at bounding box center [209, 172] width 334 height 25
type input "Fertilizing 3"
click at [140, 226] on div "Fields Add Fields" at bounding box center [209, 221] width 358 height 46
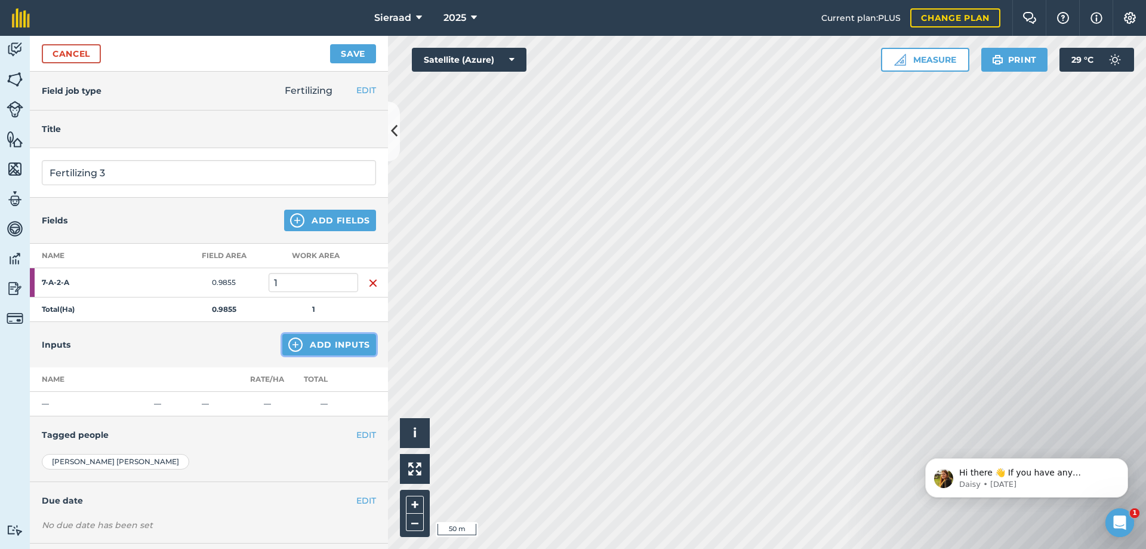
click at [295, 343] on button "Add Inputs" at bounding box center [329, 344] width 94 height 21
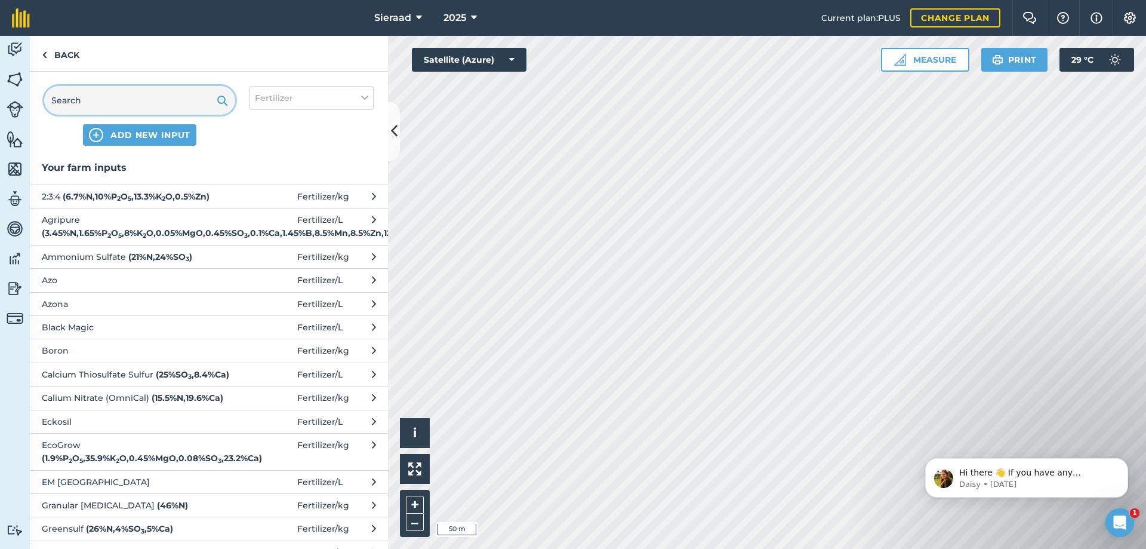
click at [105, 91] on input "text" at bounding box center [139, 100] width 191 height 29
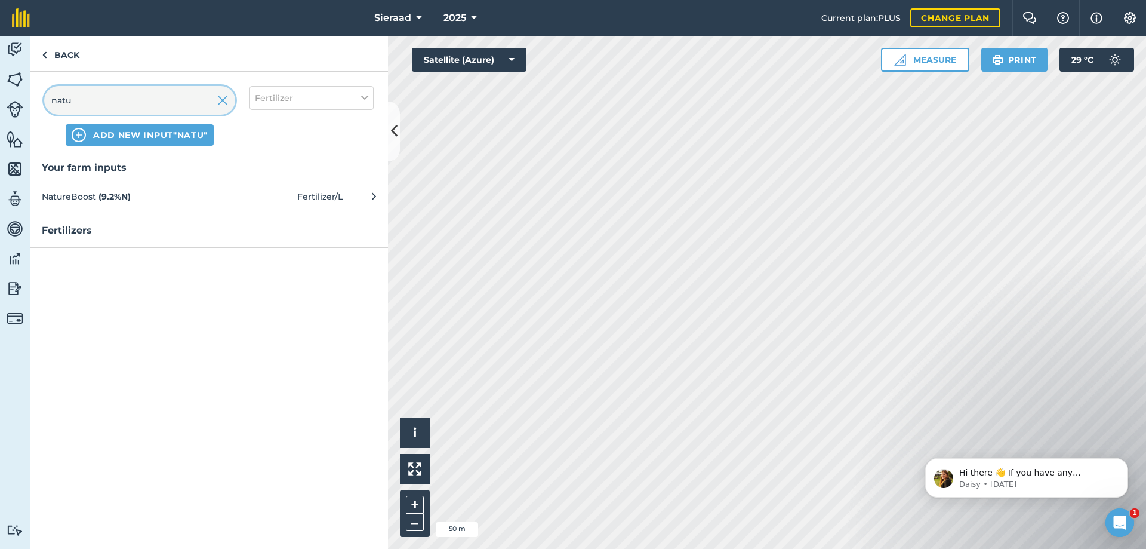
type input "natu"
click at [114, 201] on strong "( 9.2 % N )" at bounding box center [115, 196] width 32 height 11
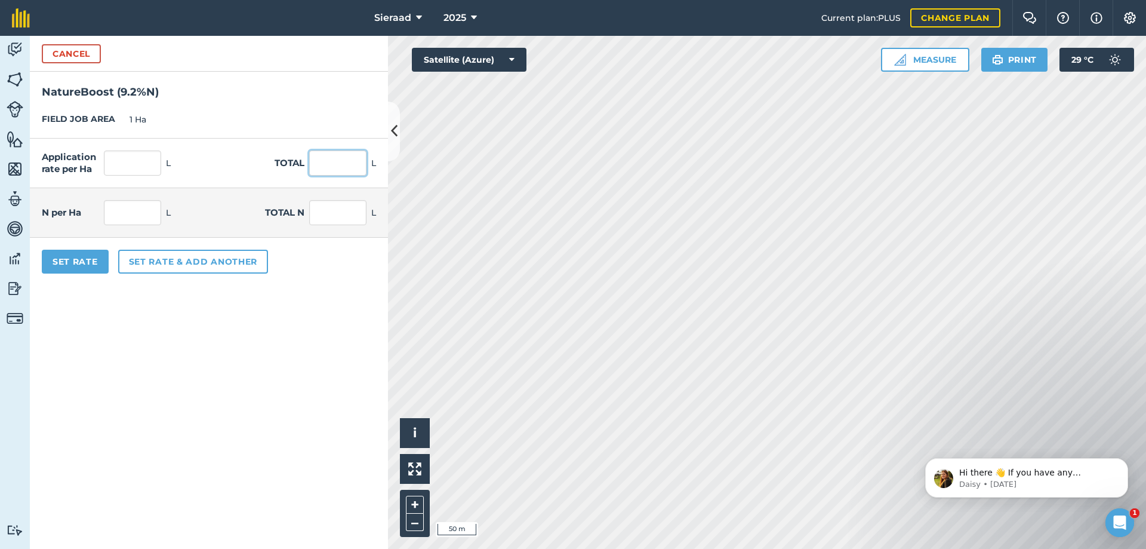
click at [333, 168] on input "text" at bounding box center [337, 162] width 57 height 25
type input "250"
type input "23"
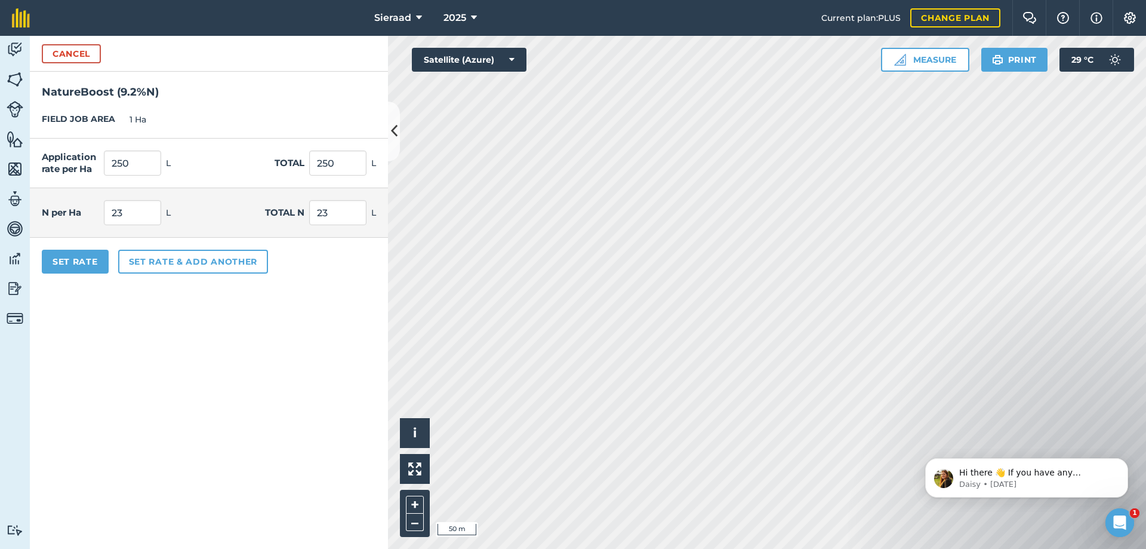
click at [224, 354] on form "Cancel NatureBoost ( 9.2 % N ) FIELD JOB AREA 1 Ha Application rate per Ha 250 …" at bounding box center [209, 292] width 358 height 513
click at [88, 261] on button "Set Rate" at bounding box center [75, 262] width 67 height 24
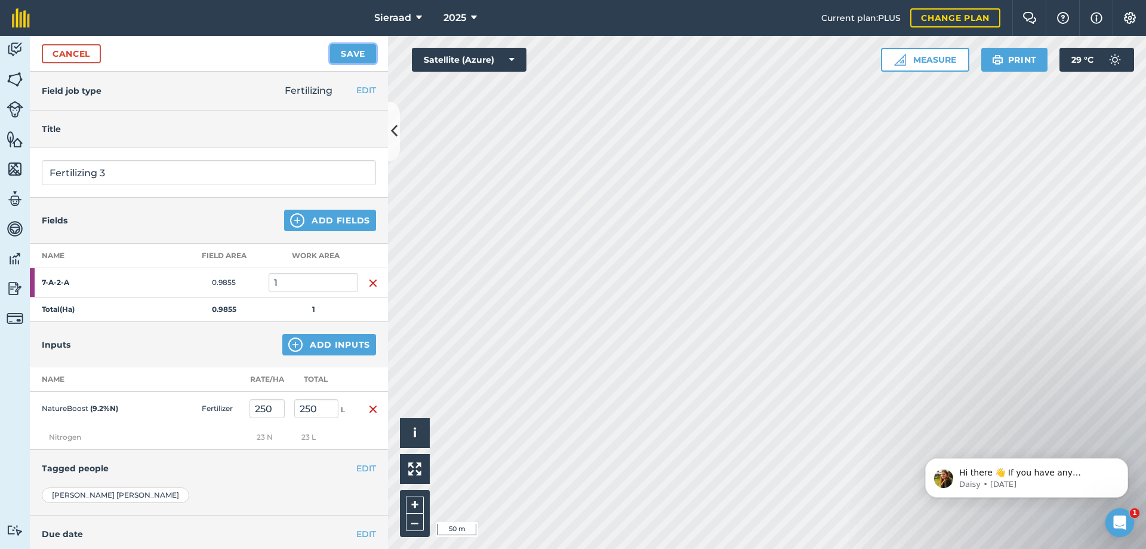
click at [350, 51] on button "Save" at bounding box center [353, 53] width 46 height 19
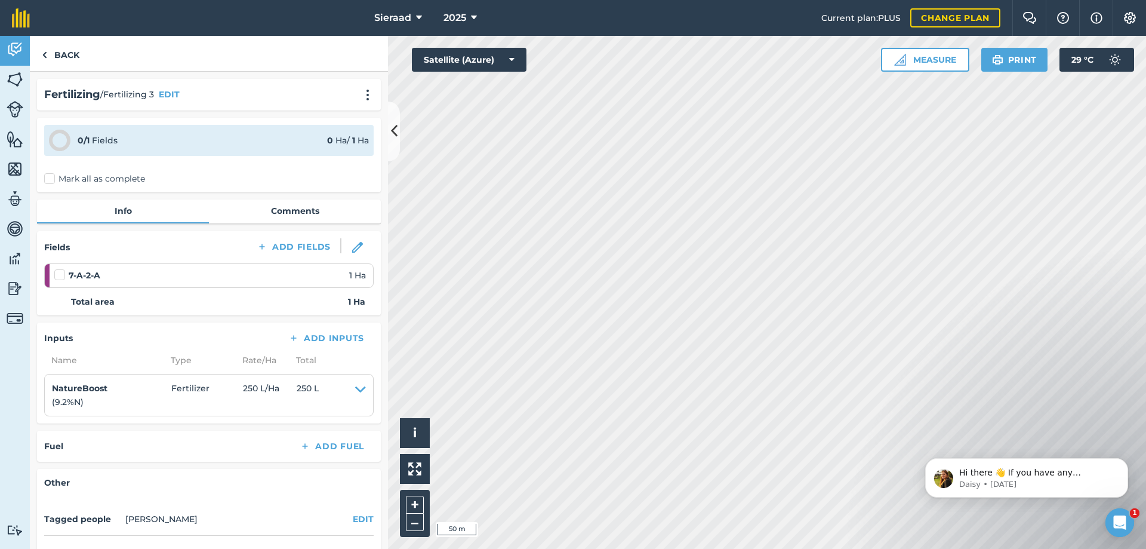
click at [50, 177] on label "Mark all as complete" at bounding box center [94, 179] width 101 height 13
click at [50, 177] on input "Mark all as complete" at bounding box center [48, 177] width 8 height 8
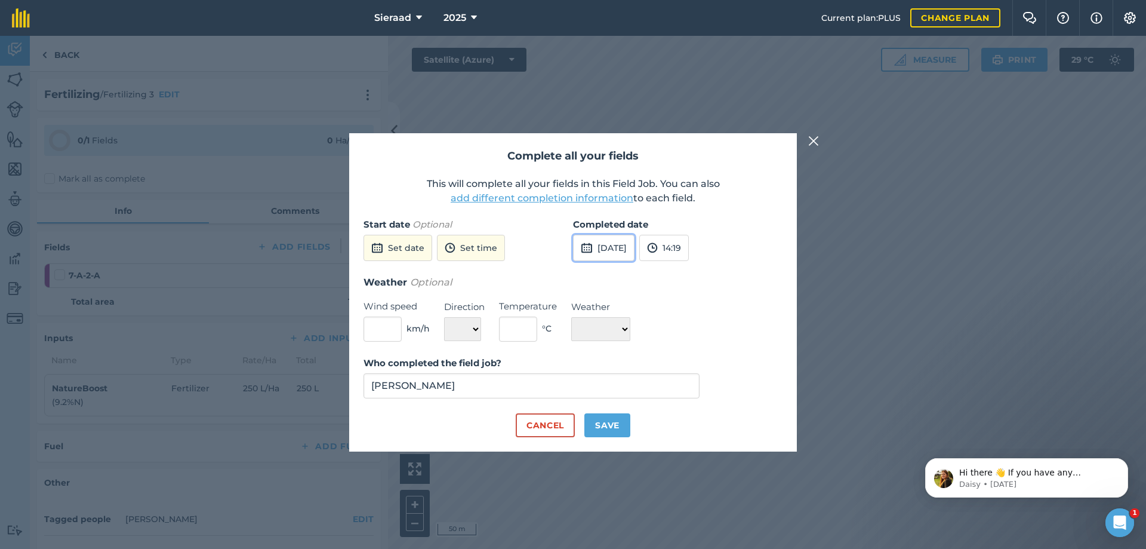
click at [616, 239] on button "[DATE]" at bounding box center [603, 248] width 61 height 26
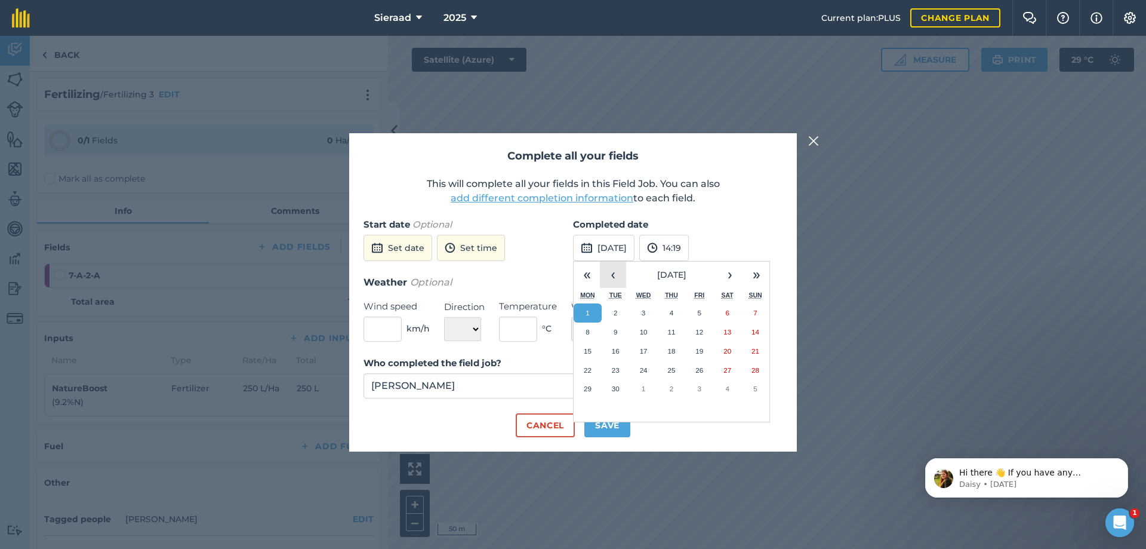
click at [621, 276] on button "‹" at bounding box center [613, 274] width 26 height 26
click at [729, 395] on button "30" at bounding box center [727, 388] width 28 height 19
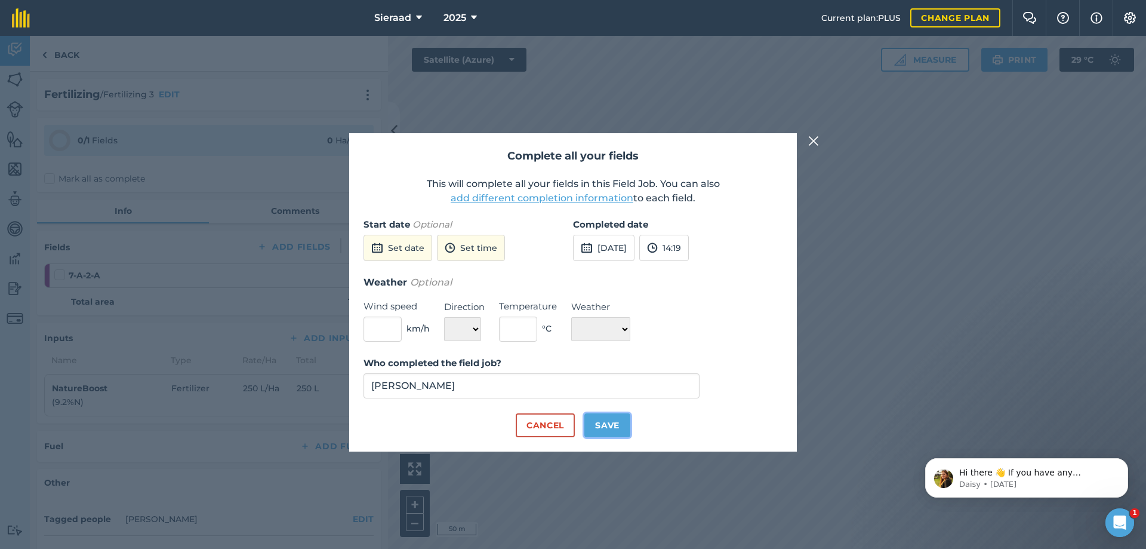
click at [620, 430] on button "Save" at bounding box center [607, 425] width 46 height 24
checkbox input "true"
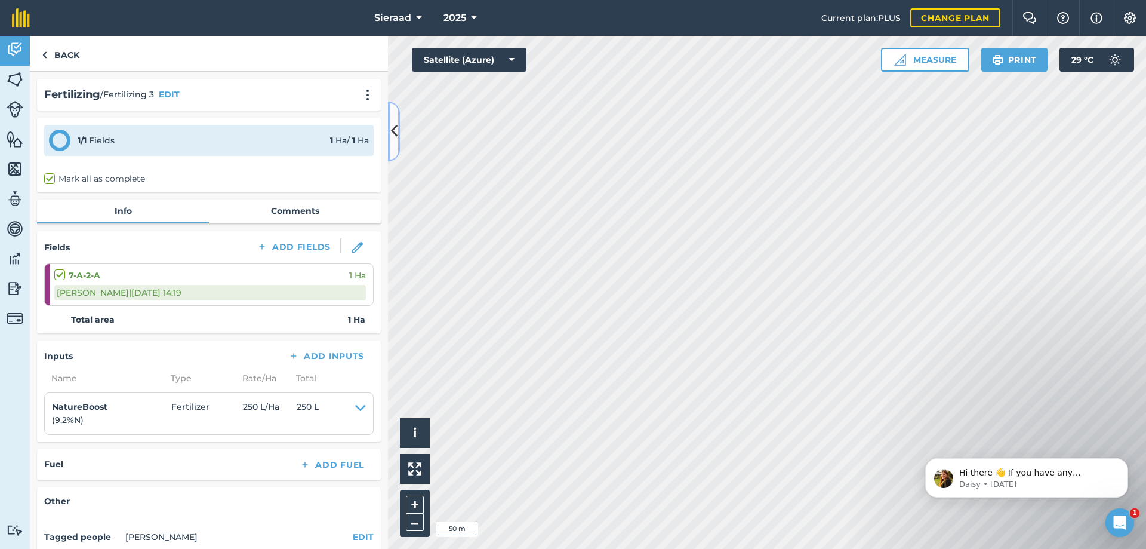
click at [393, 130] on icon at bounding box center [394, 131] width 7 height 21
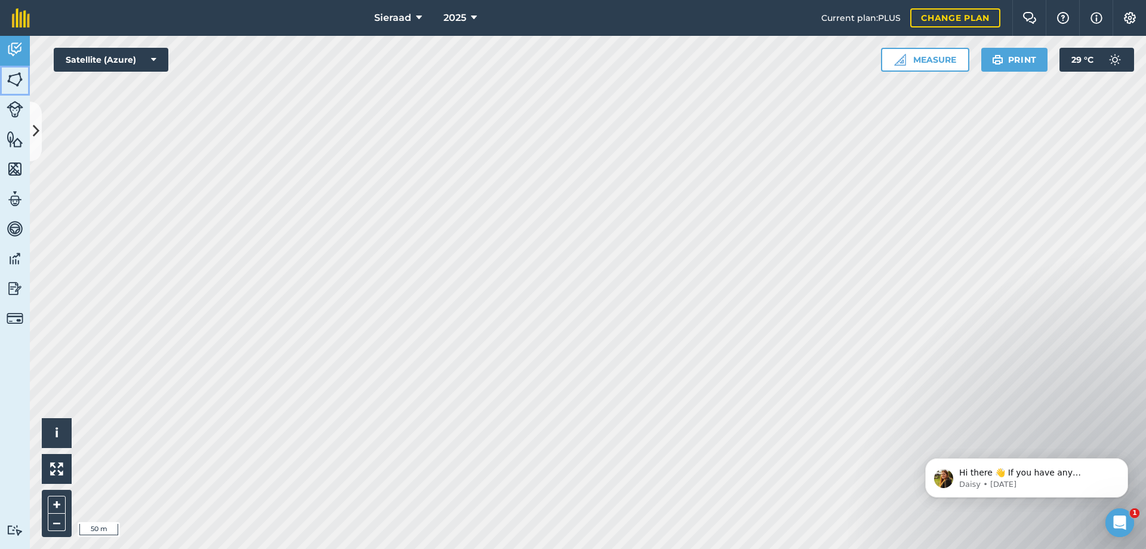
click at [13, 76] on img at bounding box center [15, 79] width 17 height 18
click at [37, 137] on icon at bounding box center [36, 131] width 7 height 21
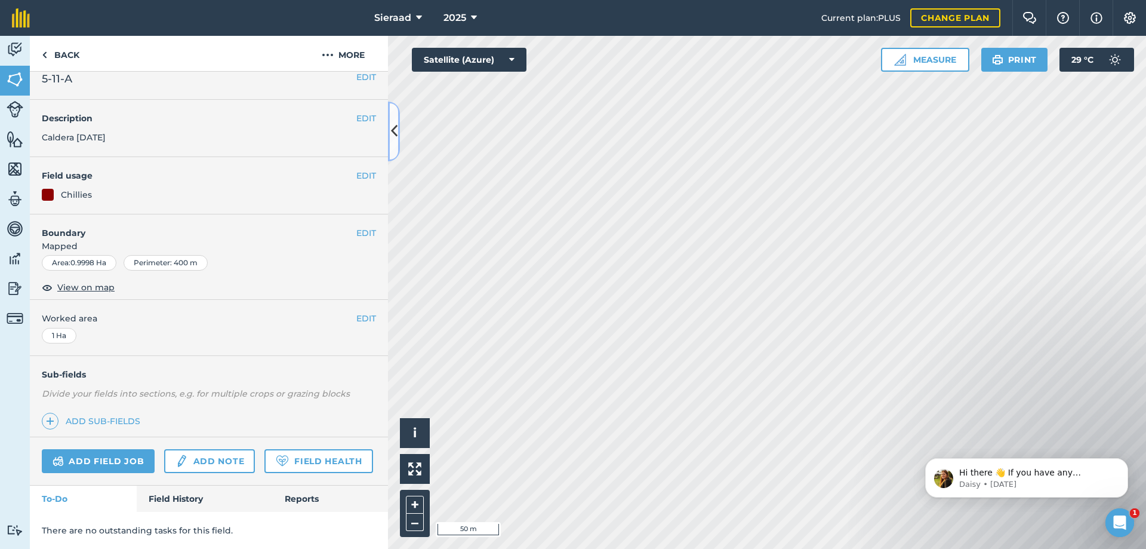
scroll to position [47, 0]
click at [173, 500] on link "Field History" at bounding box center [205, 498] width 136 height 26
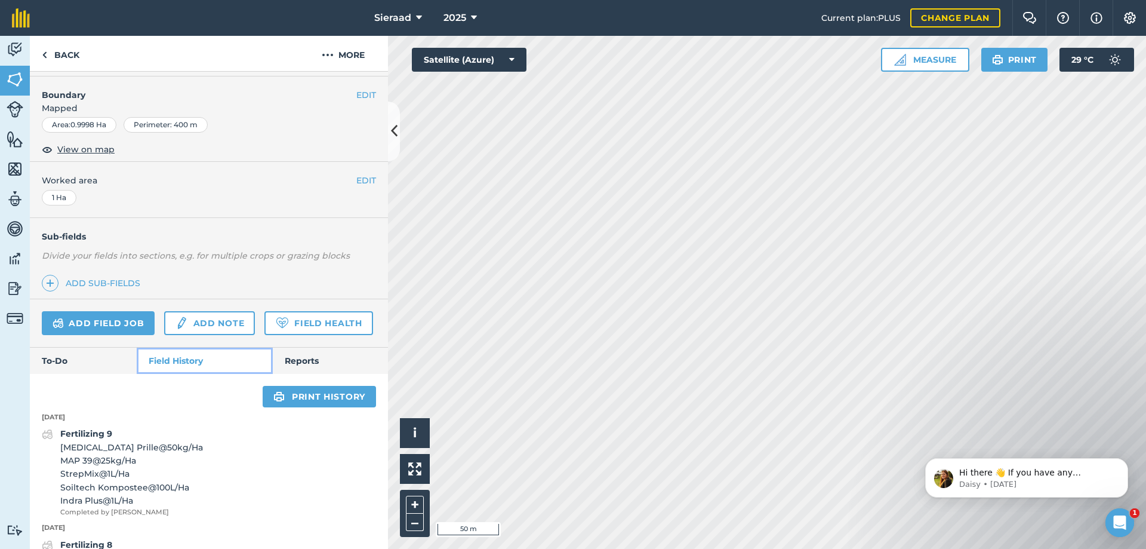
scroll to position [285, 0]
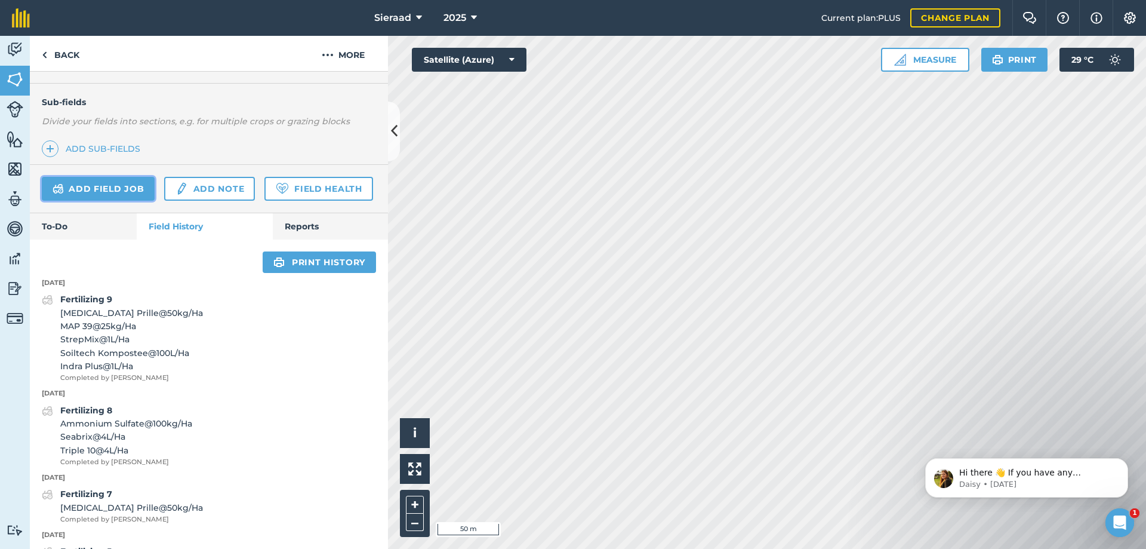
click at [76, 192] on link "Add field job" at bounding box center [98, 189] width 113 height 24
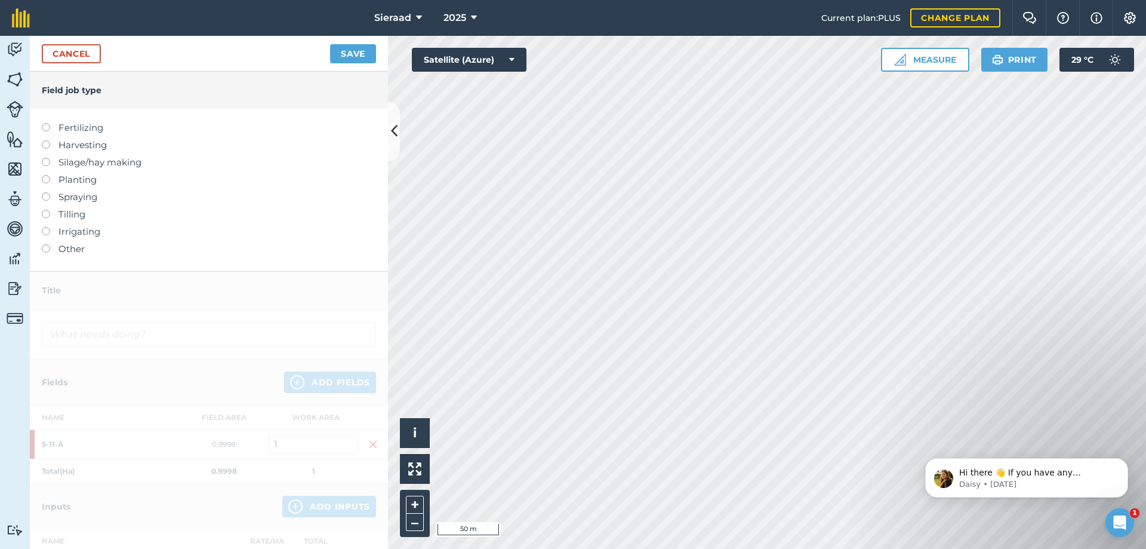
click at [45, 123] on label at bounding box center [50, 123] width 17 height 0
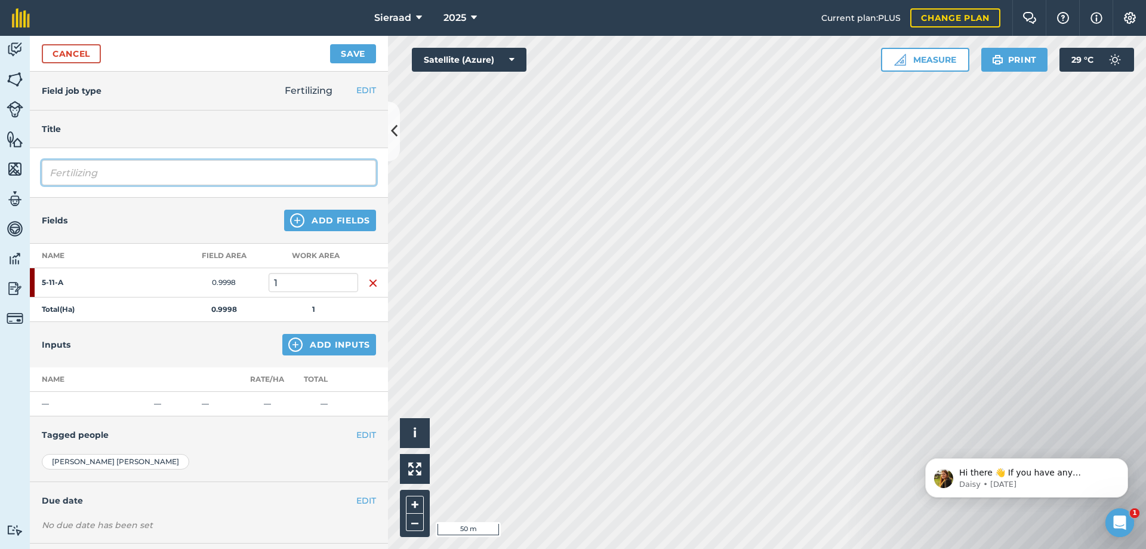
click at [120, 179] on input "Fertilizing" at bounding box center [209, 172] width 334 height 25
type input "Fertilizing 10"
click at [208, 349] on div "Inputs Add Inputs" at bounding box center [209, 344] width 358 height 45
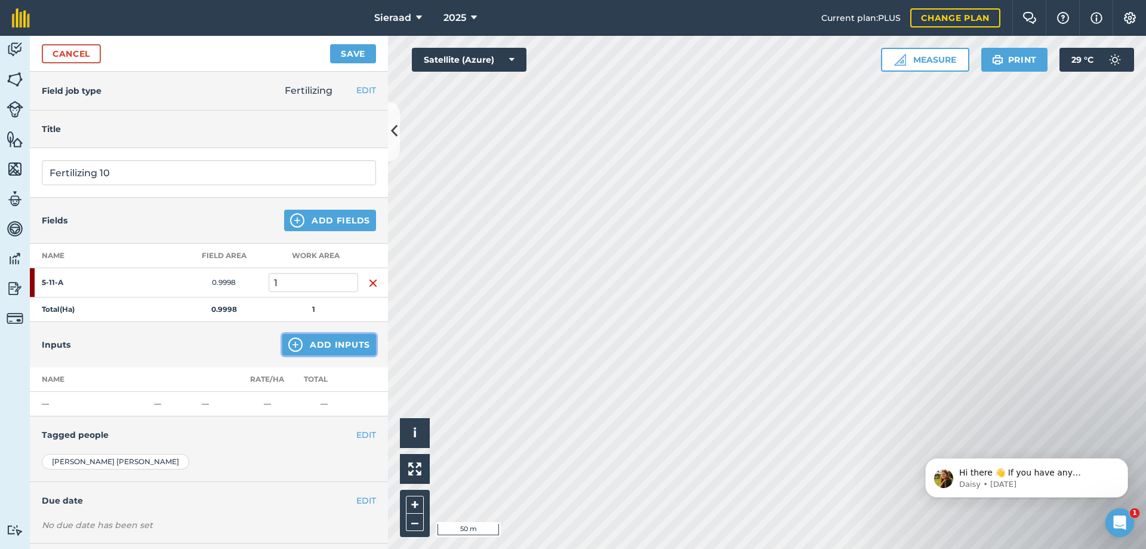
click at [291, 346] on img at bounding box center [295, 344] width 14 height 14
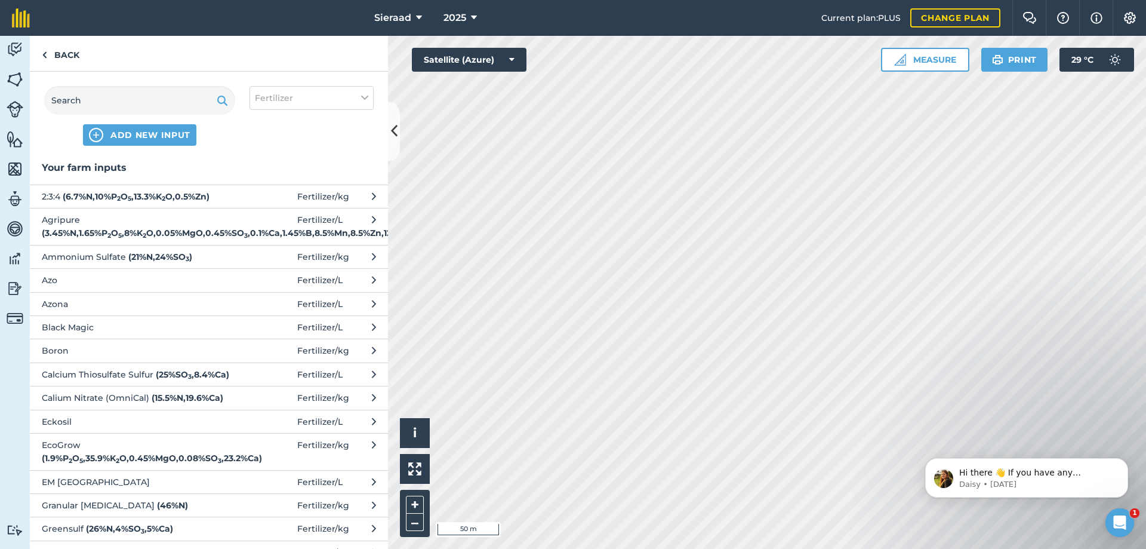
click at [115, 230] on strong "( 3.45 % N , 1.65 % P 2 O 5 , 8 % K 2 O , 0.05 % MgO , 0.45 % SO 3 , 0.1 % Ca ,…" at bounding box center [264, 232] width 444 height 11
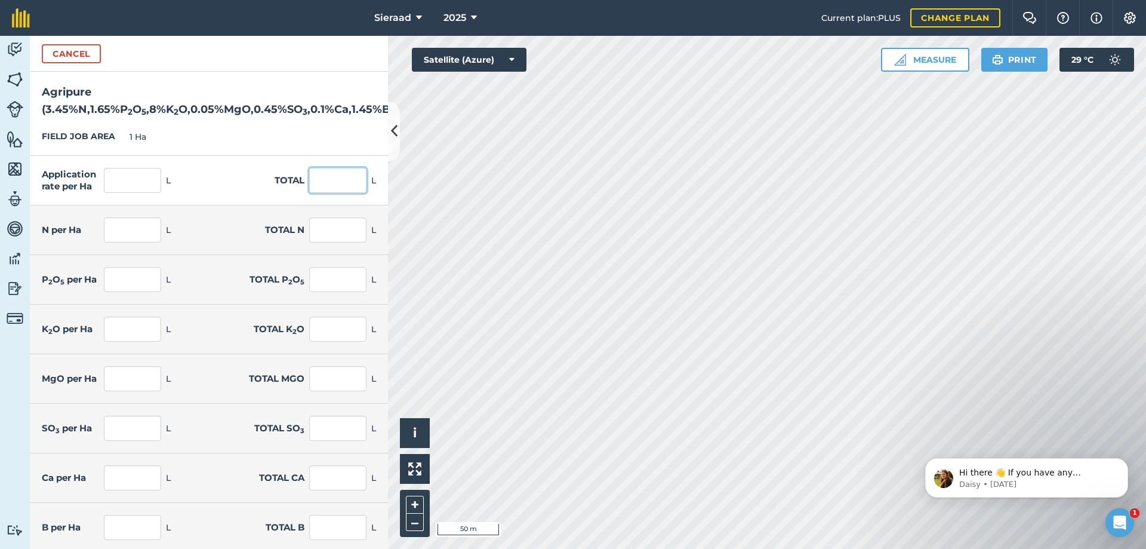
click at [327, 193] on input "text" at bounding box center [337, 180] width 57 height 25
type input "20"
type input "0.69"
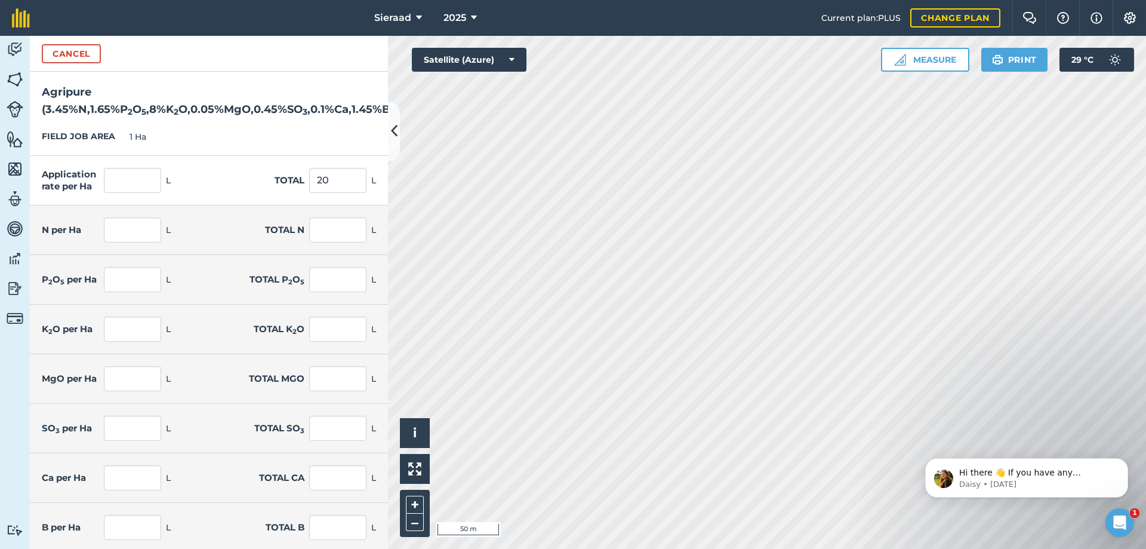
type input "0.33"
type input "1.6"
type input "0.01"
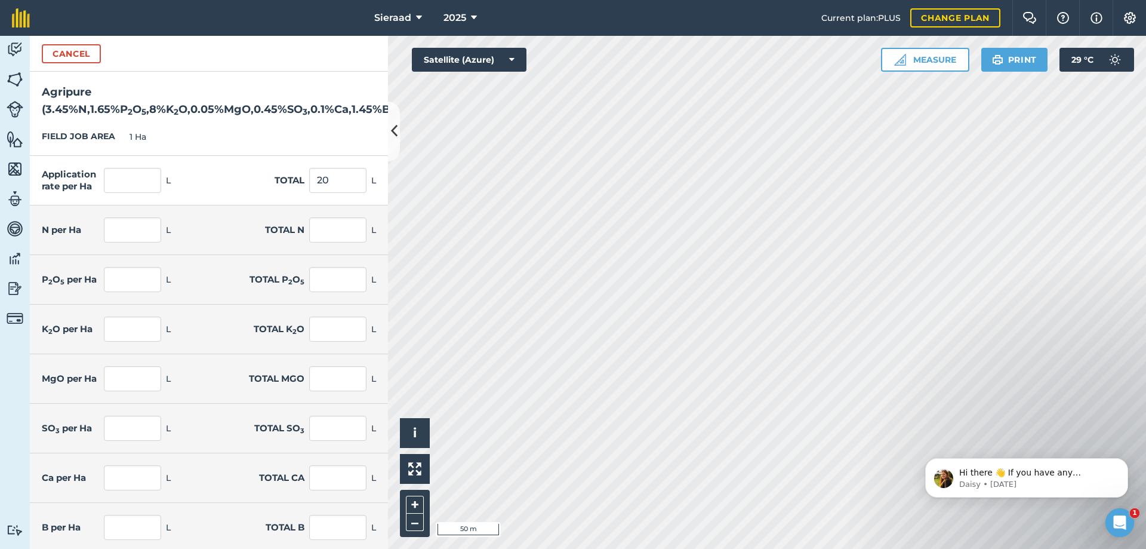
type input "0.01"
type input "0.09"
type input "0.02"
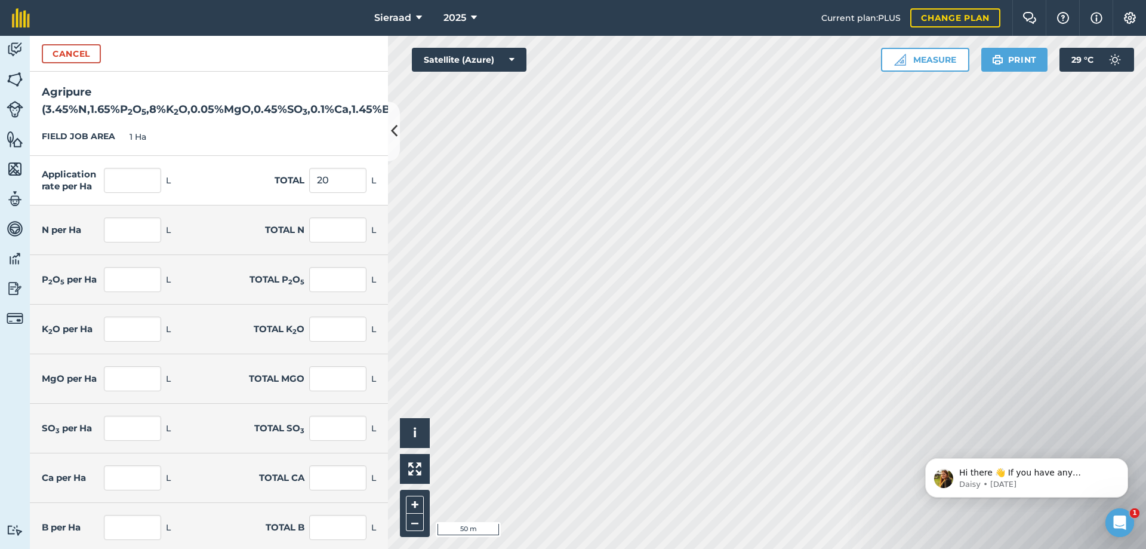
type input "0.29"
type input "1.7"
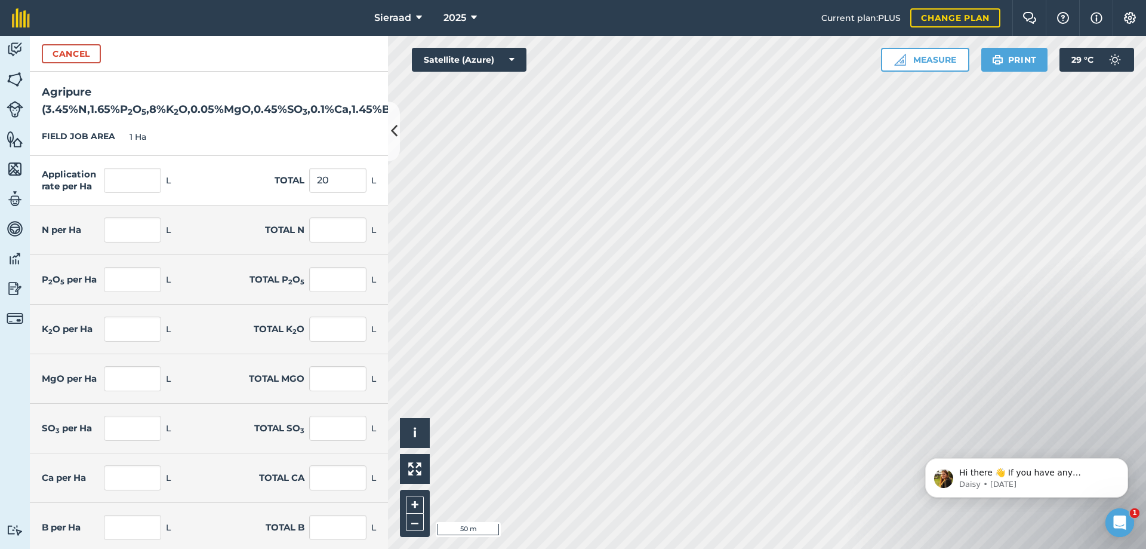
type input "1.7"
type input "2.4"
type input "0.01"
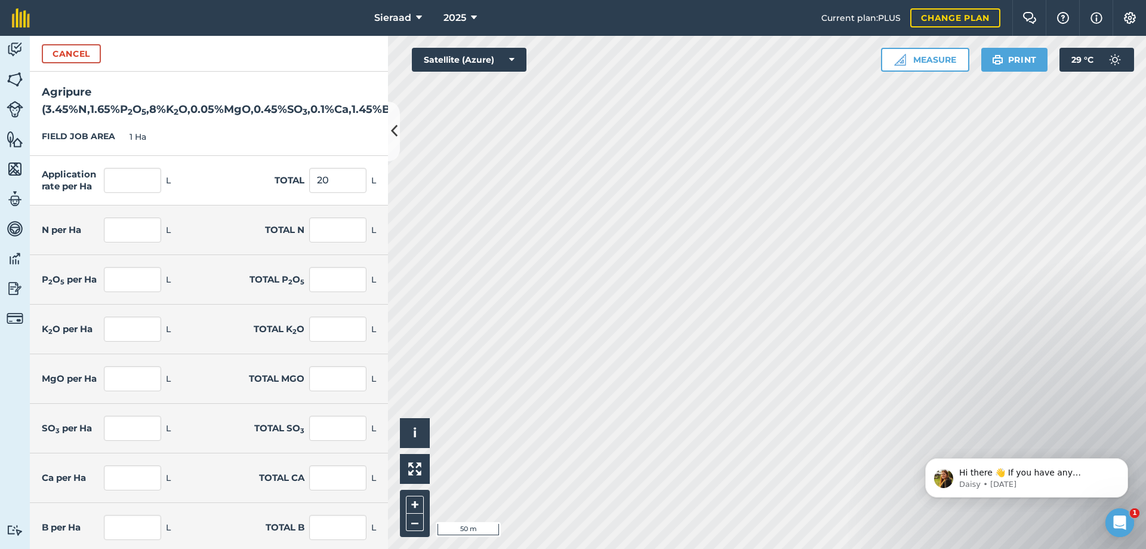
type input "0.62"
click at [277, 140] on div "FIELD JOB AREA 1 Ha" at bounding box center [209, 137] width 358 height 38
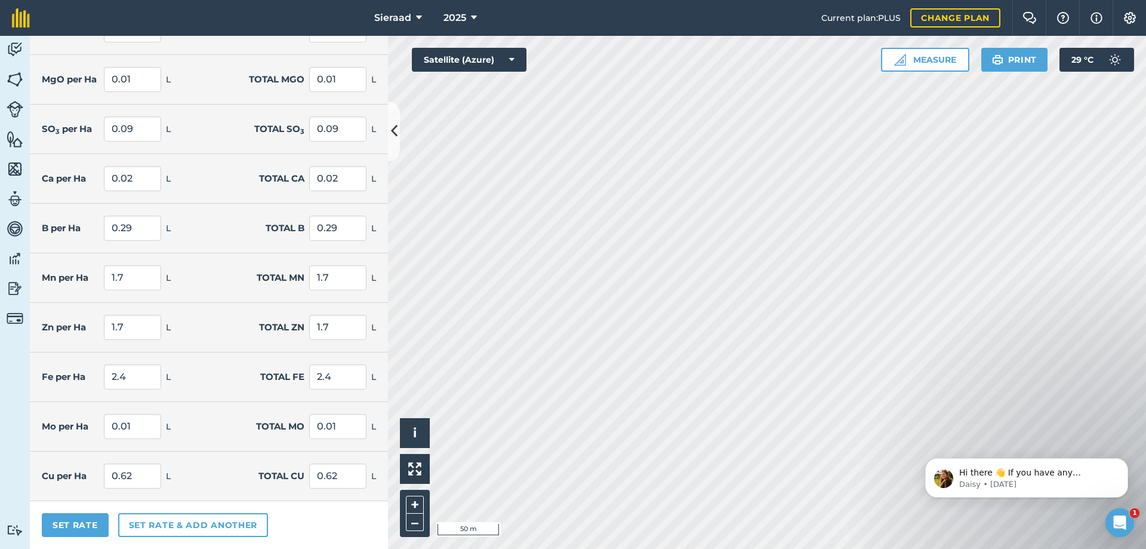
scroll to position [316, 0]
click at [156, 527] on button "Set rate & add another" at bounding box center [193, 525] width 150 height 24
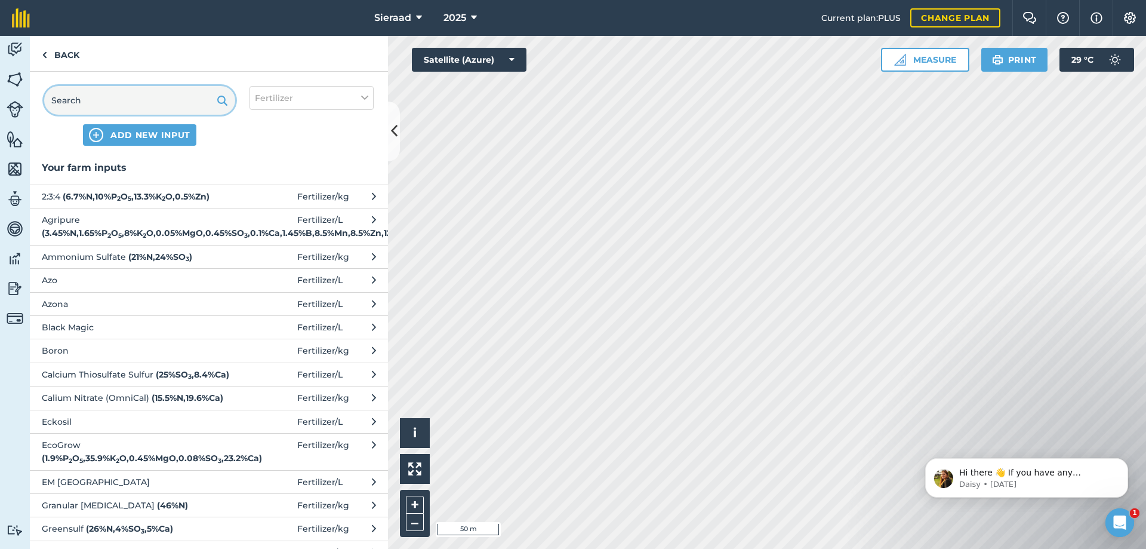
click at [111, 99] on input "text" at bounding box center [139, 100] width 191 height 29
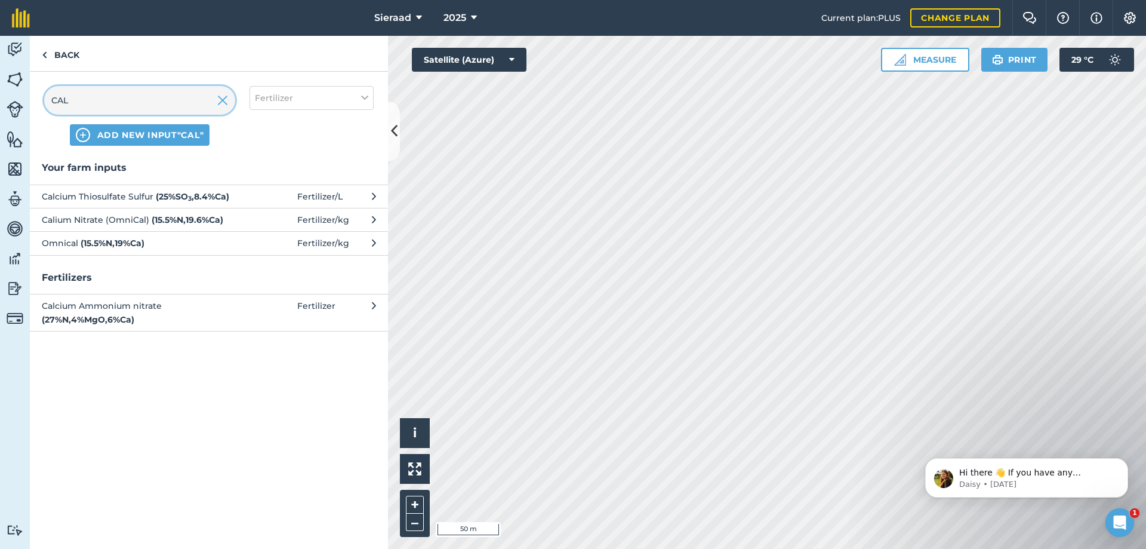
type input "CAL"
click at [88, 221] on span "Calium Nitrate (OmniCal) ( 15.5 % N , 19.6 % Ca )" at bounding box center [139, 219] width 195 height 13
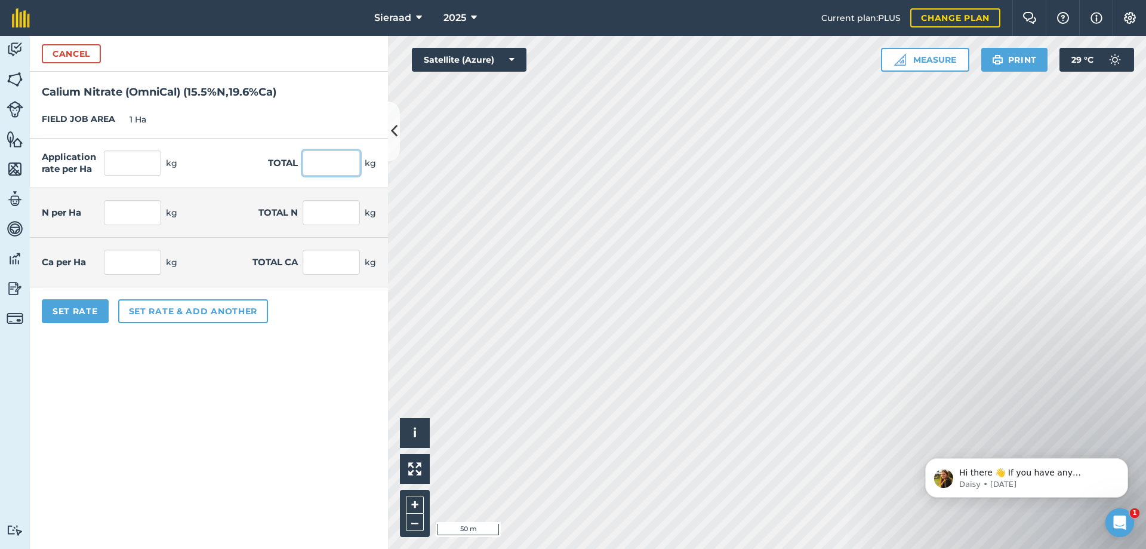
click at [324, 168] on input "text" at bounding box center [331, 162] width 57 height 25
type input "50"
type input "7.75"
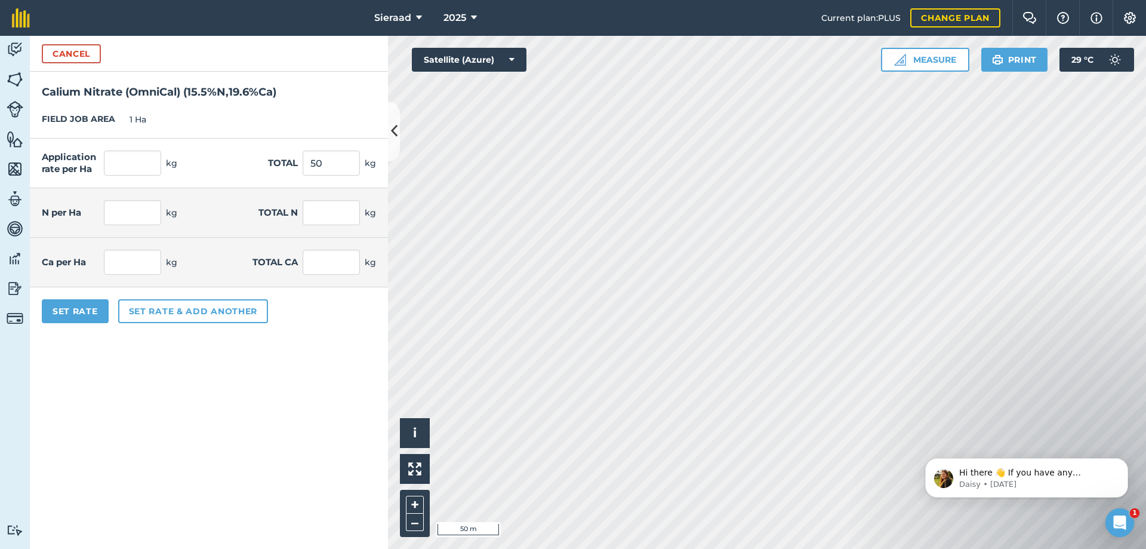
type input "9.8"
click at [200, 387] on form "Cancel Calium Nitrate (OmniCal) ( 15.5 % N , 19.6 % Ca ) FIELD JOB AREA 1 Ha Ap…" at bounding box center [209, 292] width 358 height 513
click at [162, 316] on button "Set rate & add another" at bounding box center [193, 311] width 150 height 24
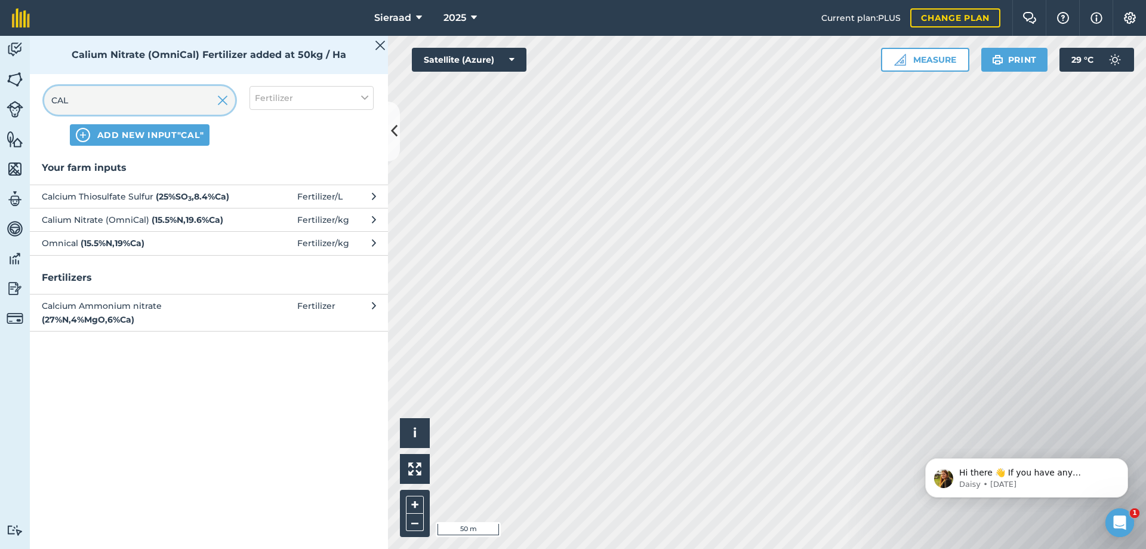
click at [128, 104] on input "CAL" at bounding box center [139, 100] width 191 height 29
type input "C"
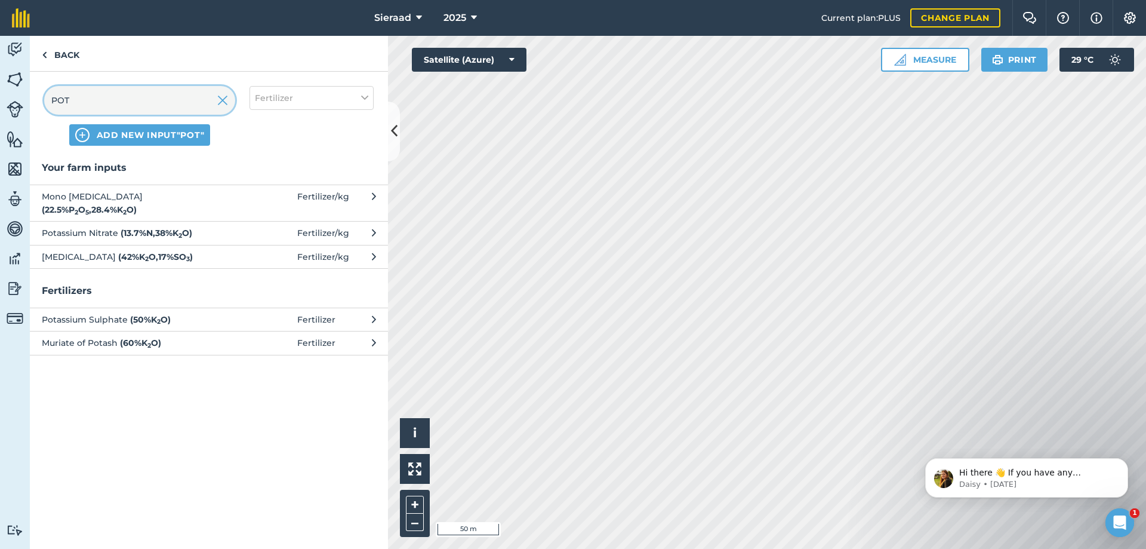
type input "POT"
click at [106, 254] on span "[MEDICAL_DATA] ( 42 % K 2 O , 17 % SO 3 )" at bounding box center [139, 256] width 195 height 13
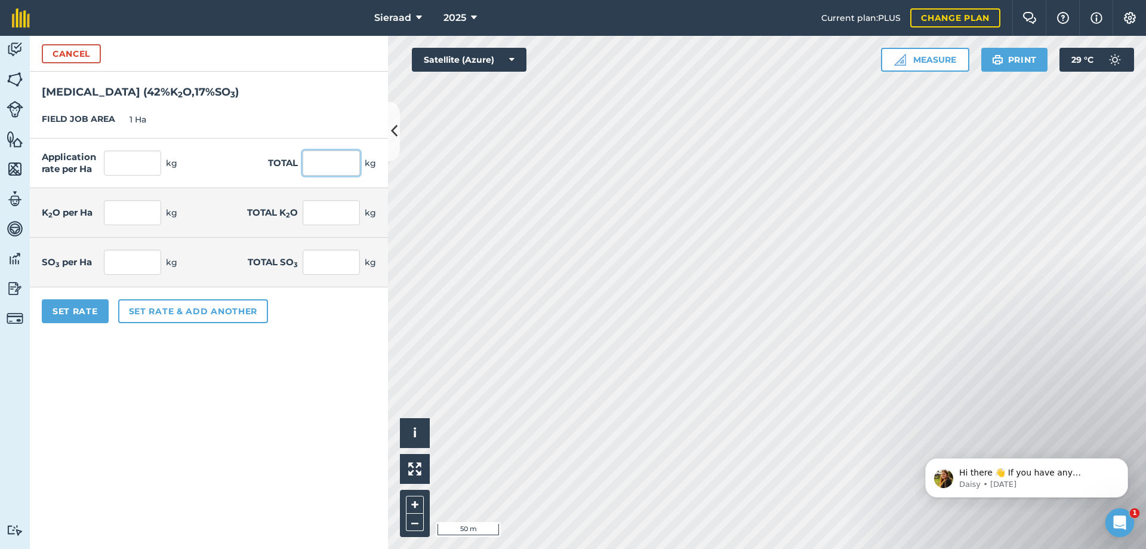
click at [331, 165] on input "text" at bounding box center [331, 162] width 57 height 25
type input "25"
type input "10.5"
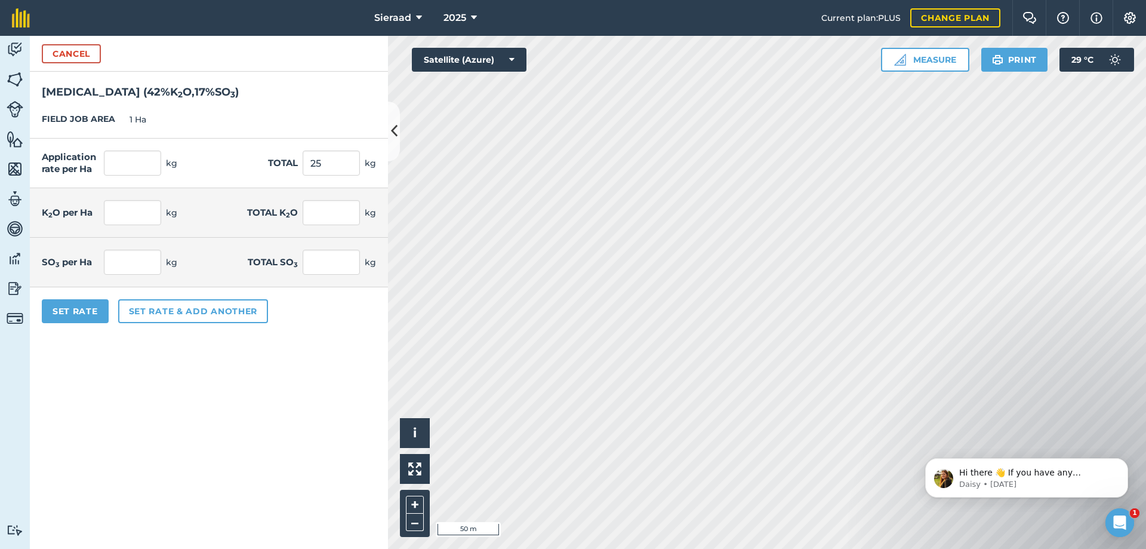
type input "4.25"
click at [289, 390] on form "Cancel [MEDICAL_DATA] ( 42 % K 2 O , 17 % SO 3 ) FIELD JOB AREA 1 Ha Applicatio…" at bounding box center [209, 292] width 358 height 513
click at [149, 306] on button "Set rate & add another" at bounding box center [193, 311] width 150 height 24
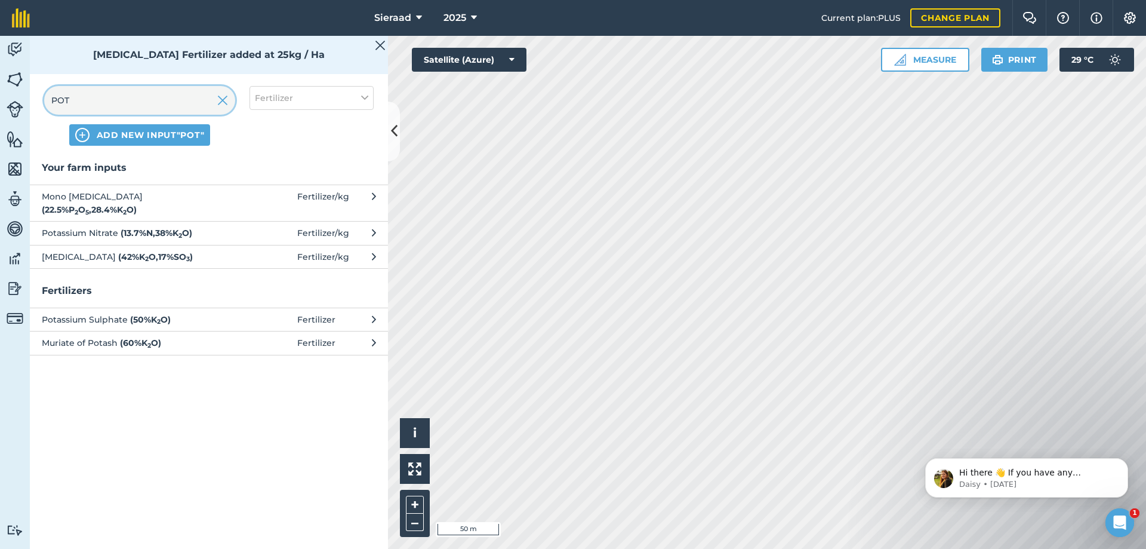
click at [128, 94] on input "POT" at bounding box center [139, 100] width 191 height 29
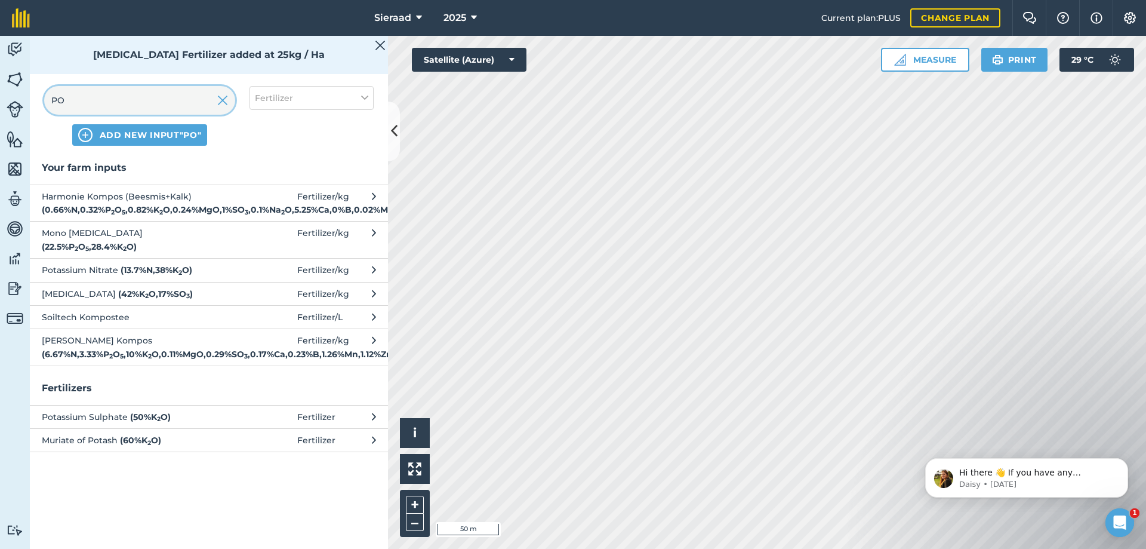
type input "P"
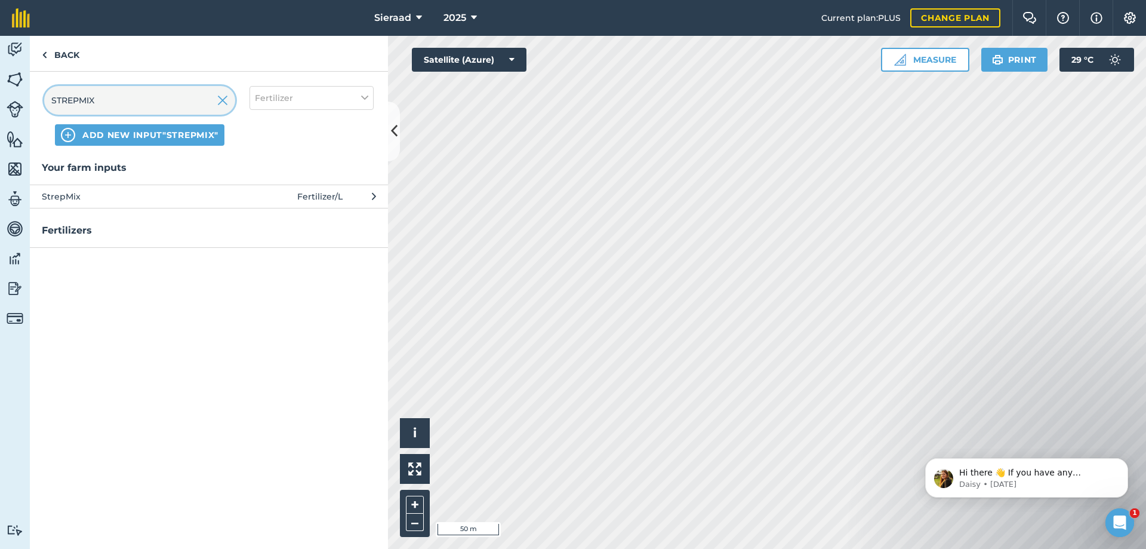
type input "STREPMIX"
click at [124, 192] on span "StrepMix" at bounding box center [139, 196] width 195 height 13
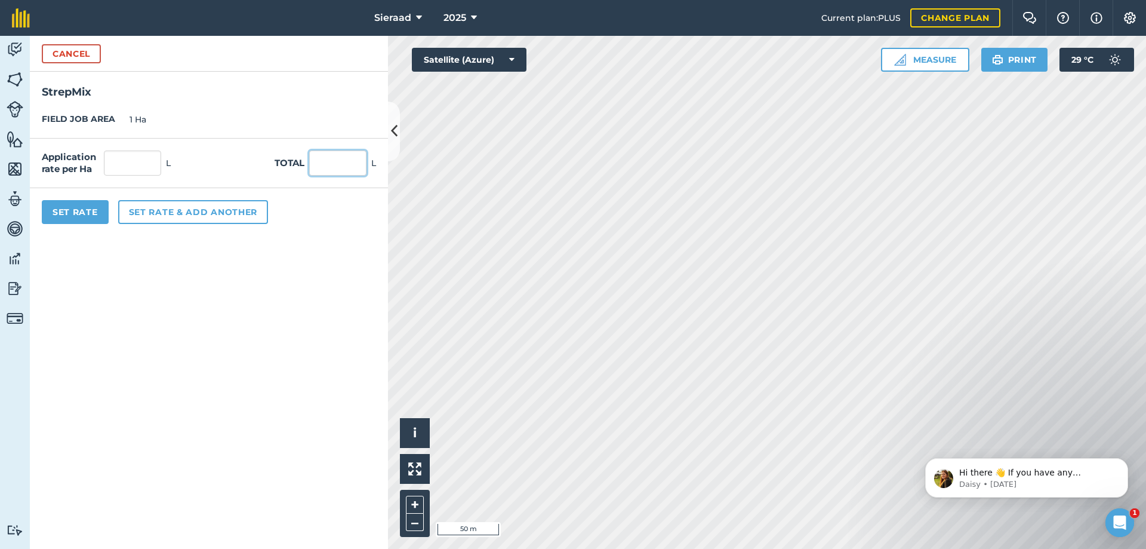
click at [325, 163] on input "text" at bounding box center [337, 162] width 57 height 25
type input "1"
drag, startPoint x: 256, startPoint y: 292, endPoint x: 175, endPoint y: 247, distance: 92.5
click at [251, 290] on form "Cancel StrepMix FIELD JOB AREA 1 Ha Application rate per Ha 1 L Total 1 L Set R…" at bounding box center [209, 292] width 358 height 513
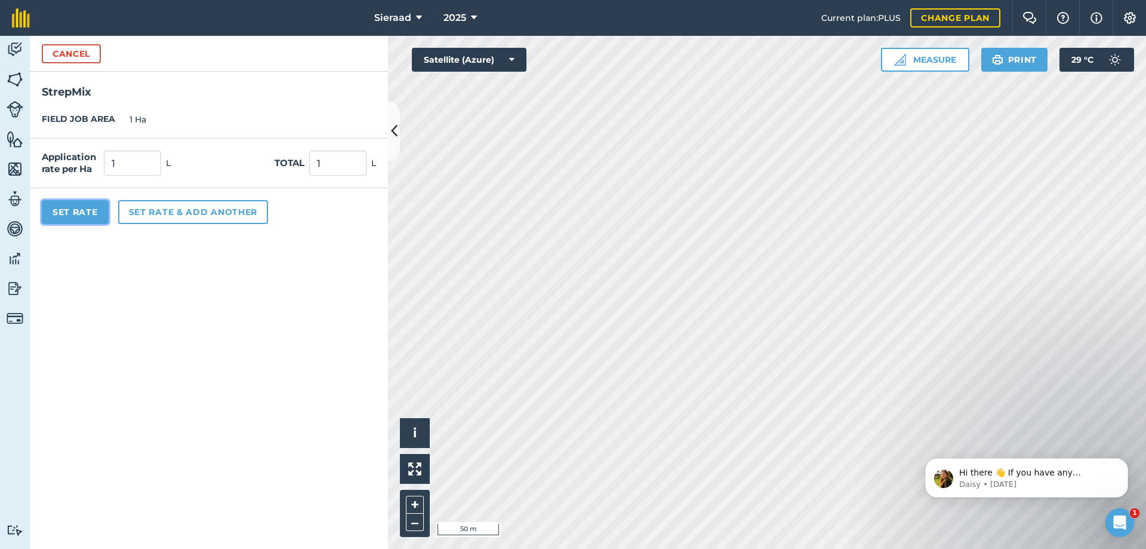
click at [82, 213] on button "Set Rate" at bounding box center [75, 212] width 67 height 24
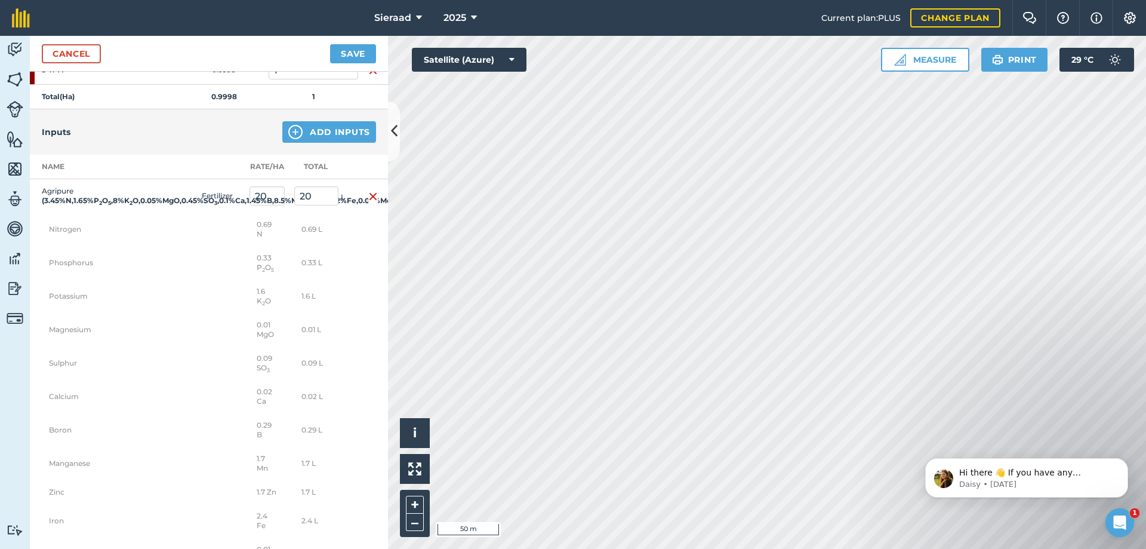
scroll to position [0, 0]
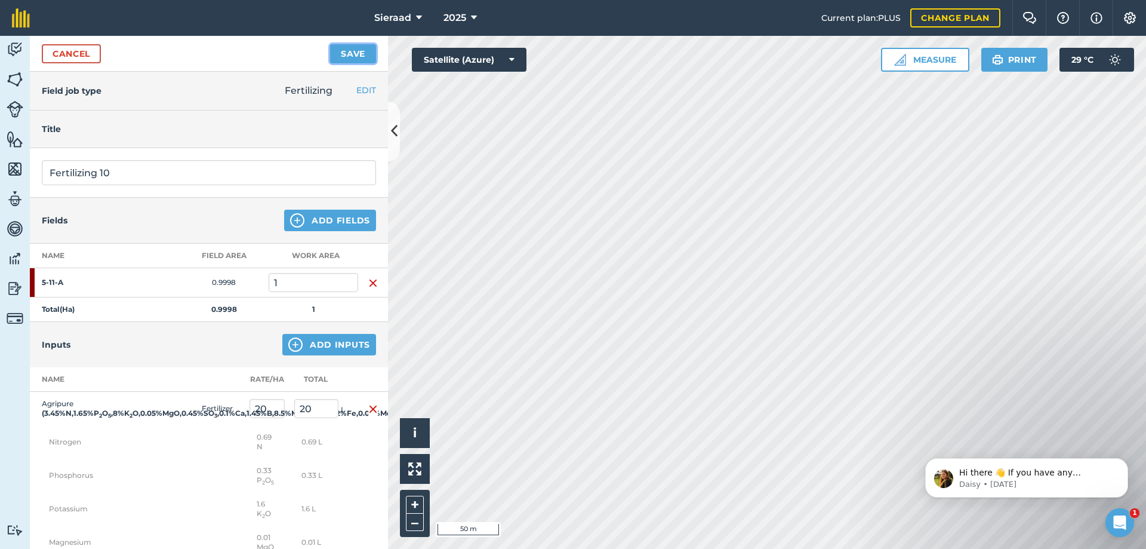
click at [356, 50] on button "Save" at bounding box center [353, 53] width 46 height 19
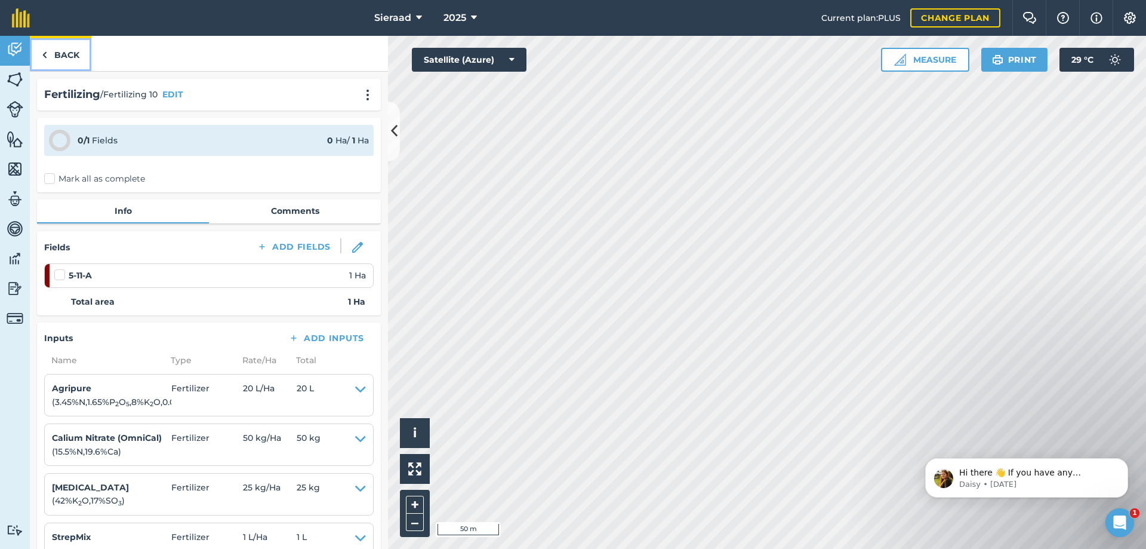
click at [62, 46] on link "Back" at bounding box center [60, 53] width 61 height 35
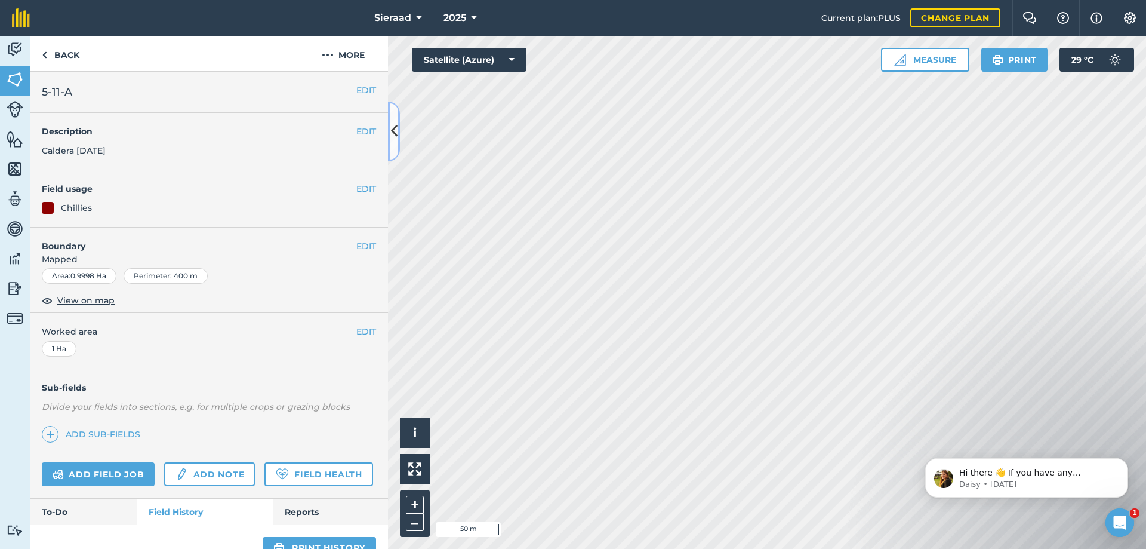
click at [396, 131] on icon at bounding box center [394, 131] width 7 height 21
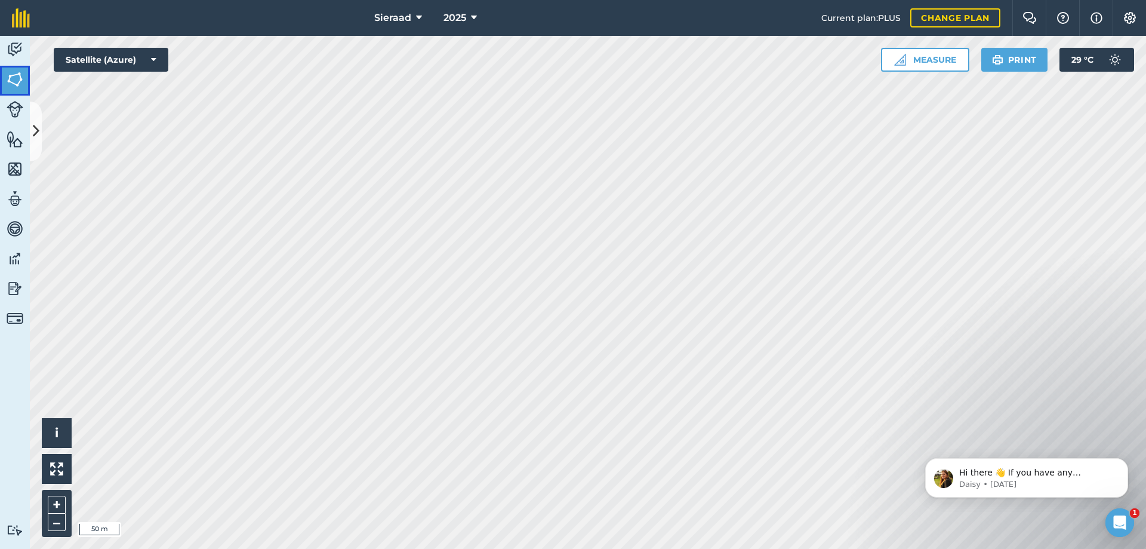
click at [11, 76] on img at bounding box center [15, 79] width 17 height 18
click at [33, 121] on icon at bounding box center [36, 131] width 7 height 21
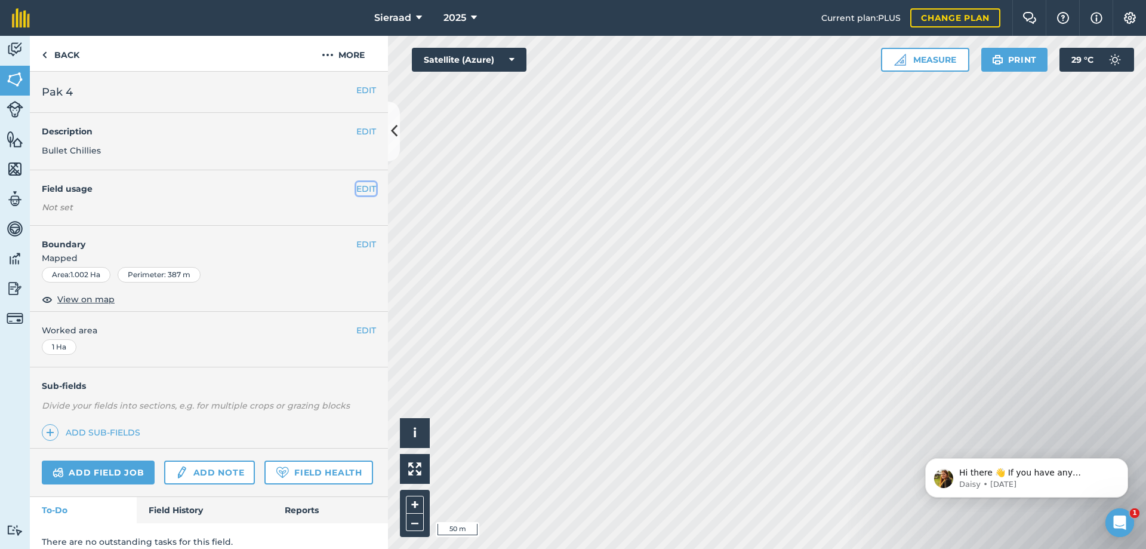
click at [356, 187] on button "EDIT" at bounding box center [366, 188] width 20 height 13
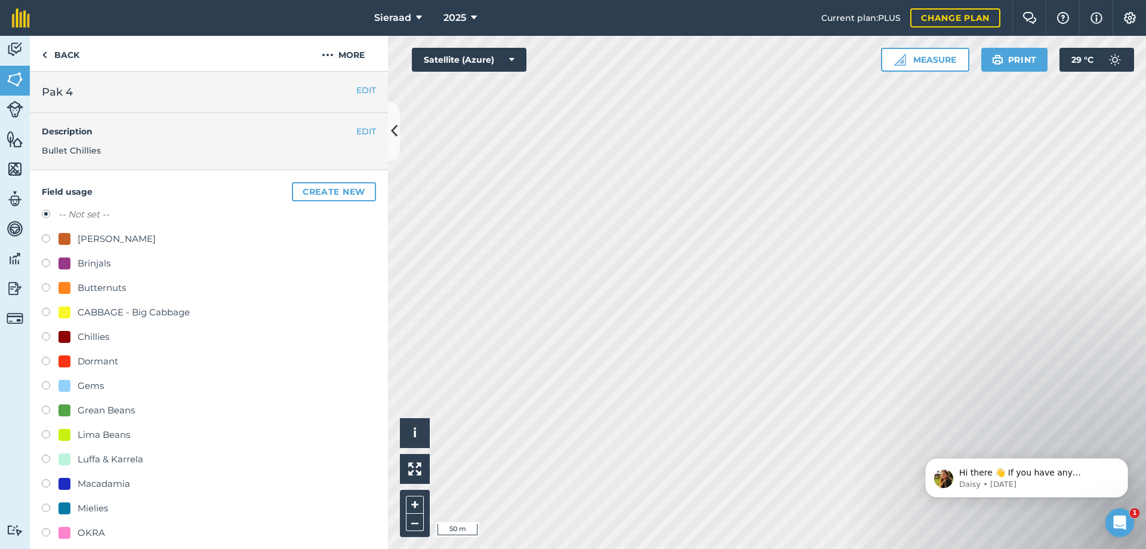
click at [49, 238] on label at bounding box center [50, 240] width 17 height 12
radio input "true"
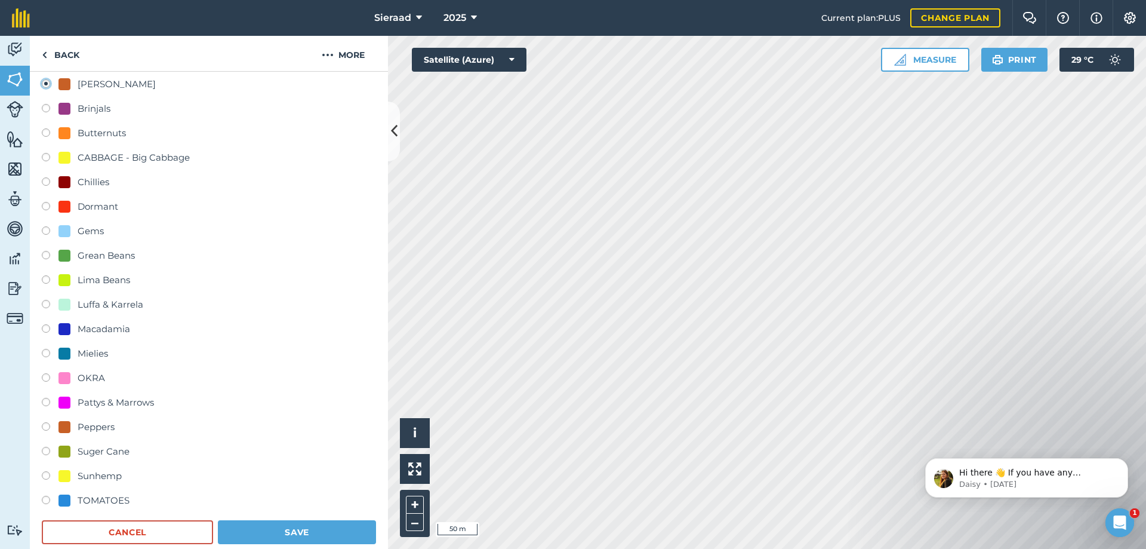
scroll to position [358, 0]
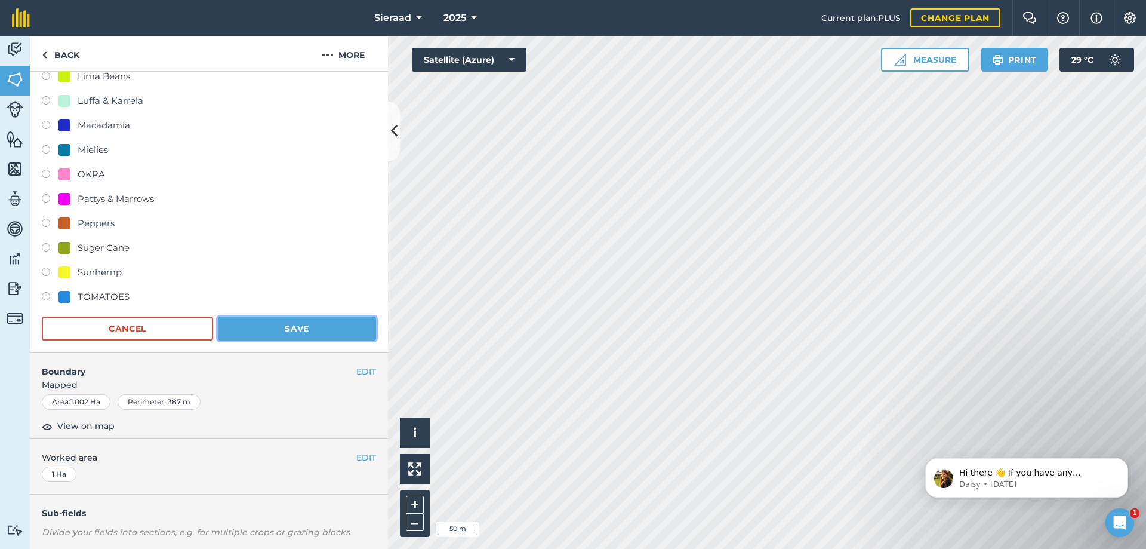
click at [282, 324] on button "Save" at bounding box center [297, 328] width 158 height 24
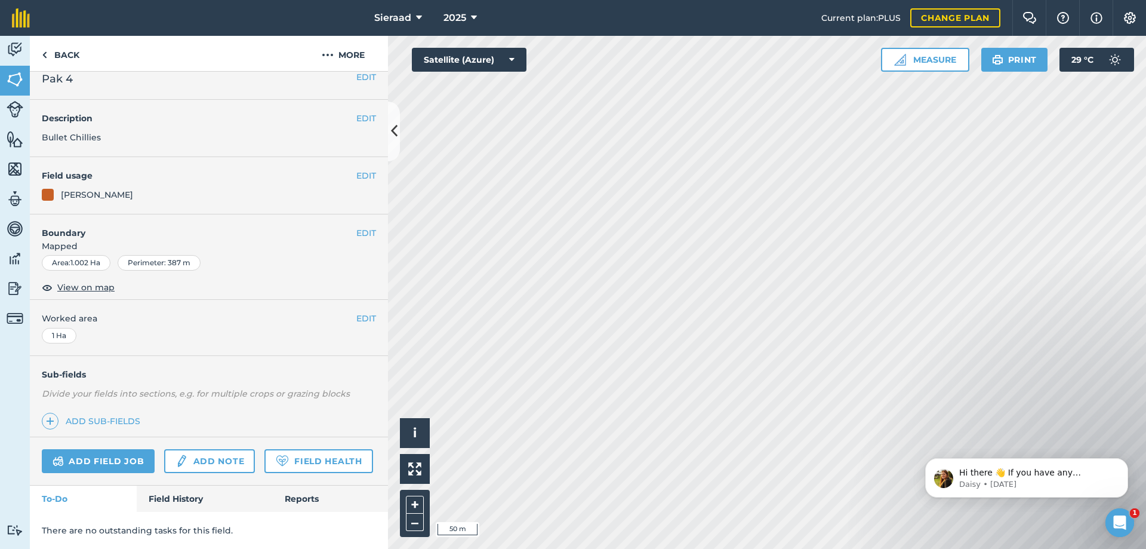
scroll to position [47, 0]
click at [356, 158] on div "EDIT Field usage Not set" at bounding box center [209, 186] width 358 height 56
click at [356, 170] on button "EDIT" at bounding box center [366, 176] width 20 height 13
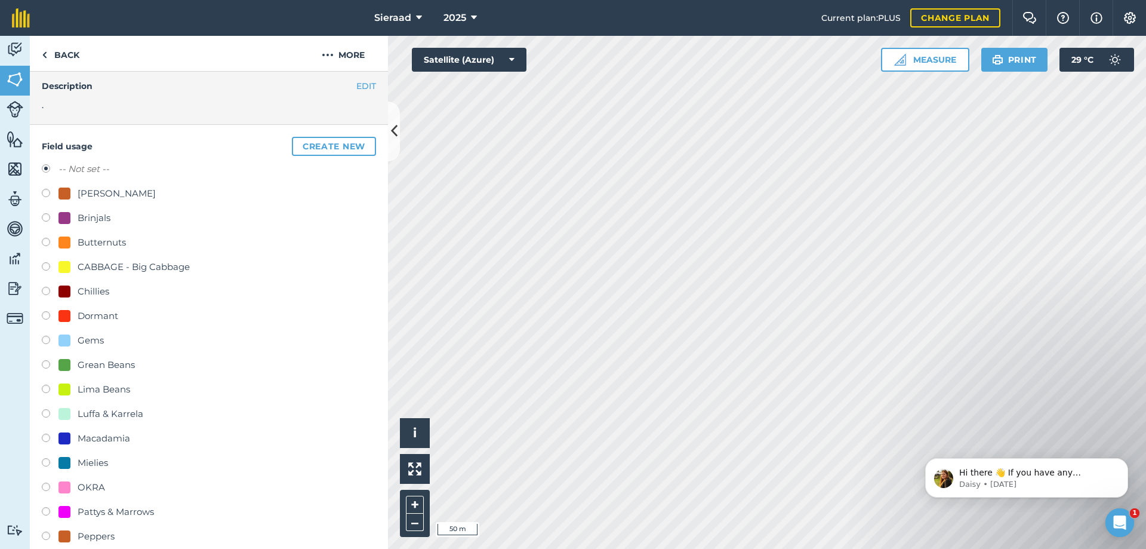
click at [50, 265] on label at bounding box center [50, 268] width 17 height 12
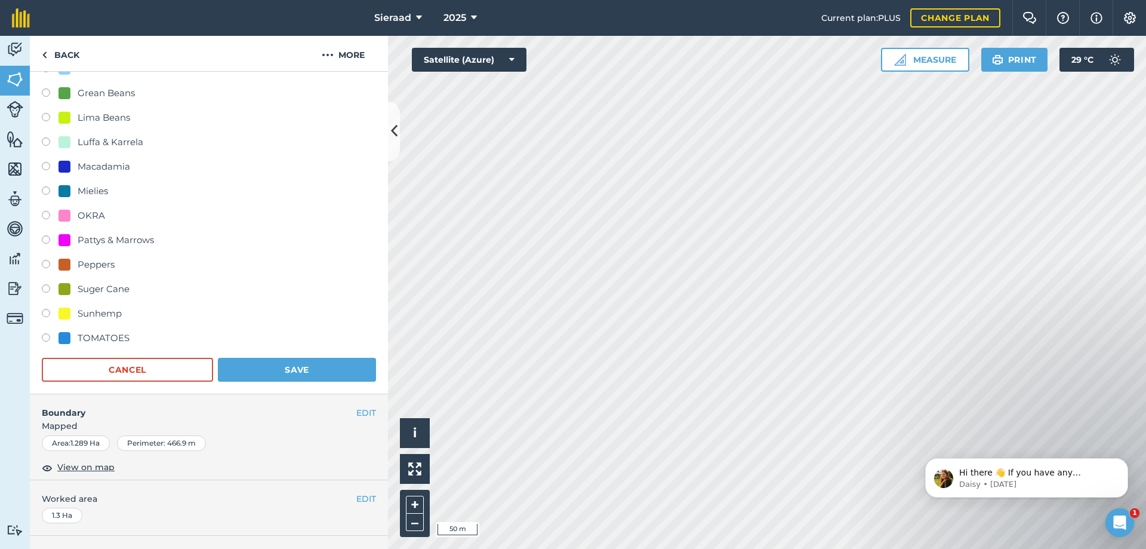
scroll to position [344, 0]
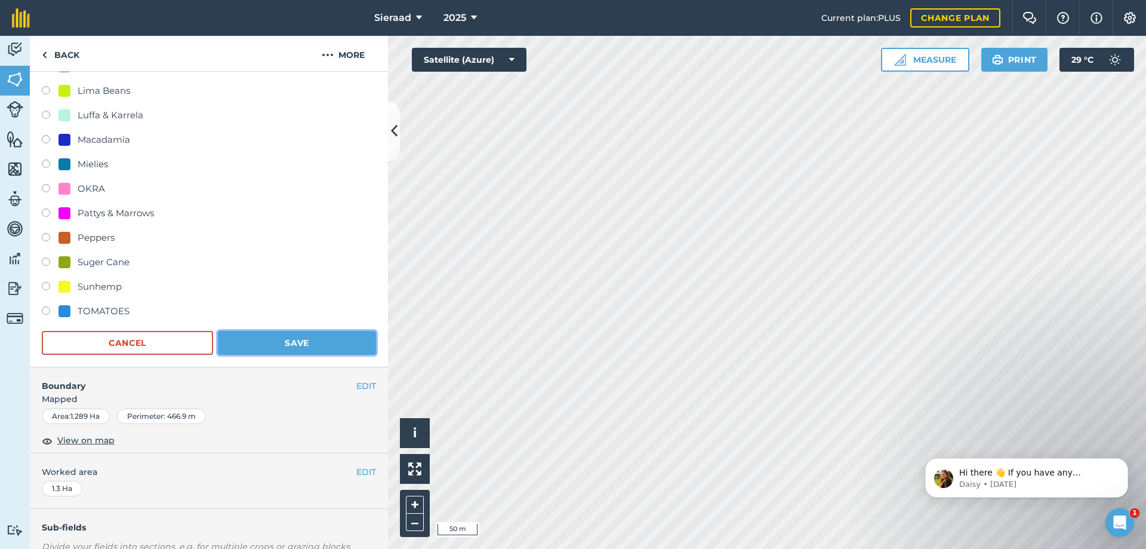
click at [283, 343] on button "Save" at bounding box center [297, 343] width 158 height 24
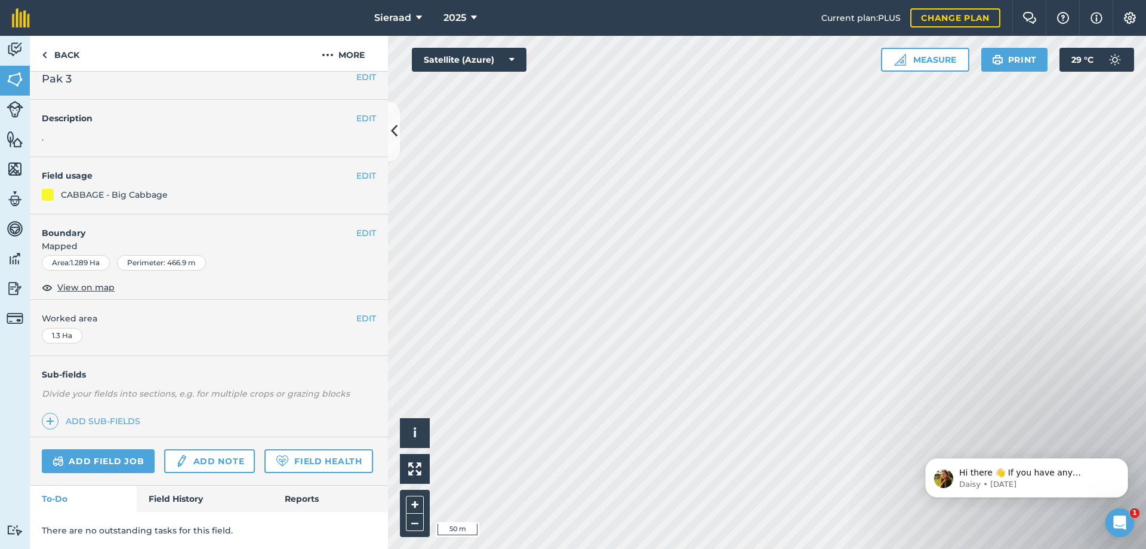
scroll to position [47, 0]
click at [59, 56] on link "Back" at bounding box center [60, 53] width 61 height 35
click at [24, 82] on link "Fields" at bounding box center [15, 81] width 30 height 30
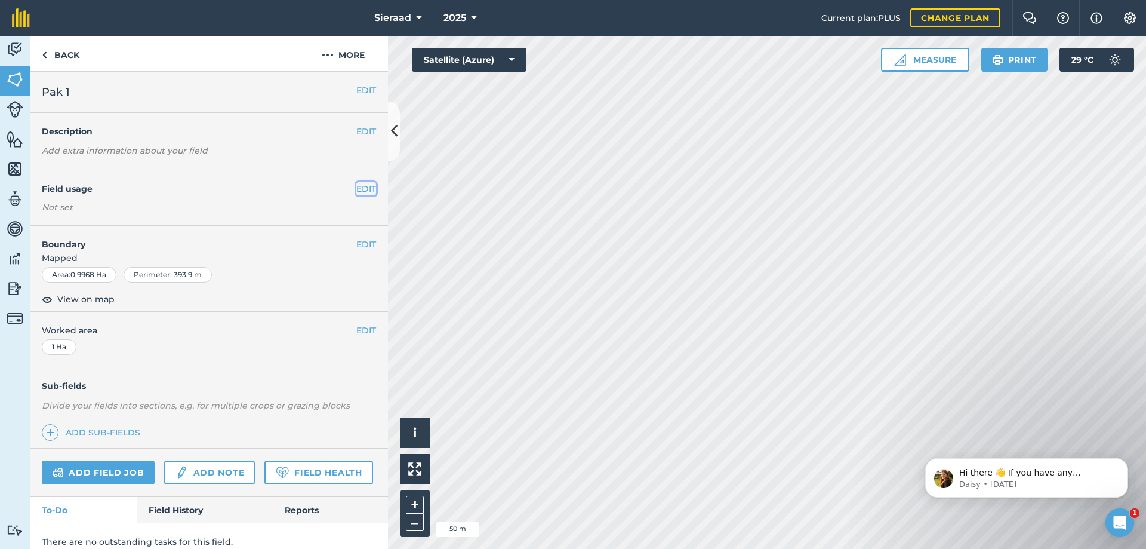
click at [356, 188] on button "EDIT" at bounding box center [366, 188] width 20 height 13
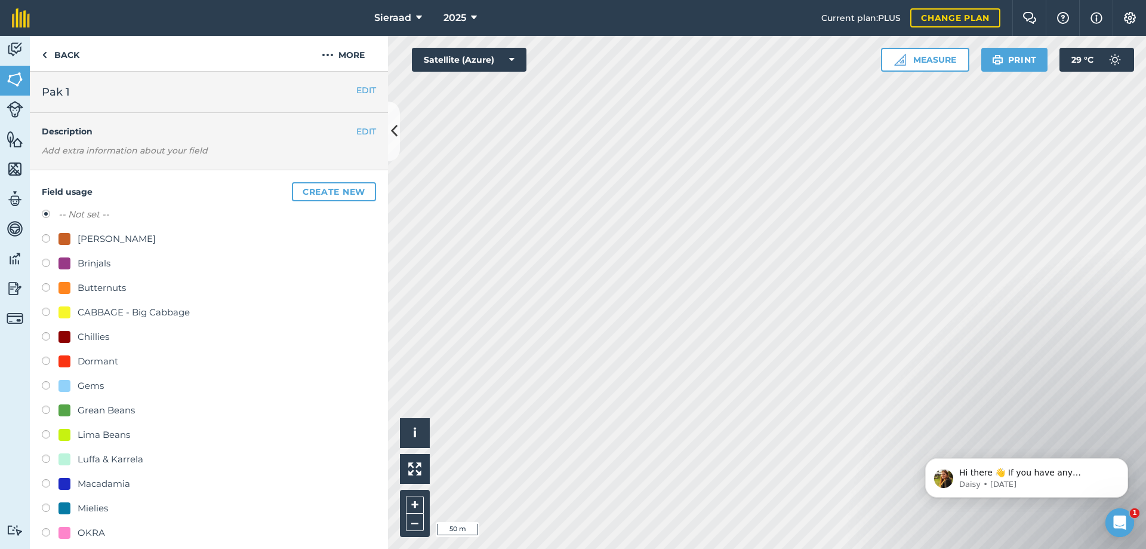
click at [49, 238] on label at bounding box center [50, 240] width 17 height 12
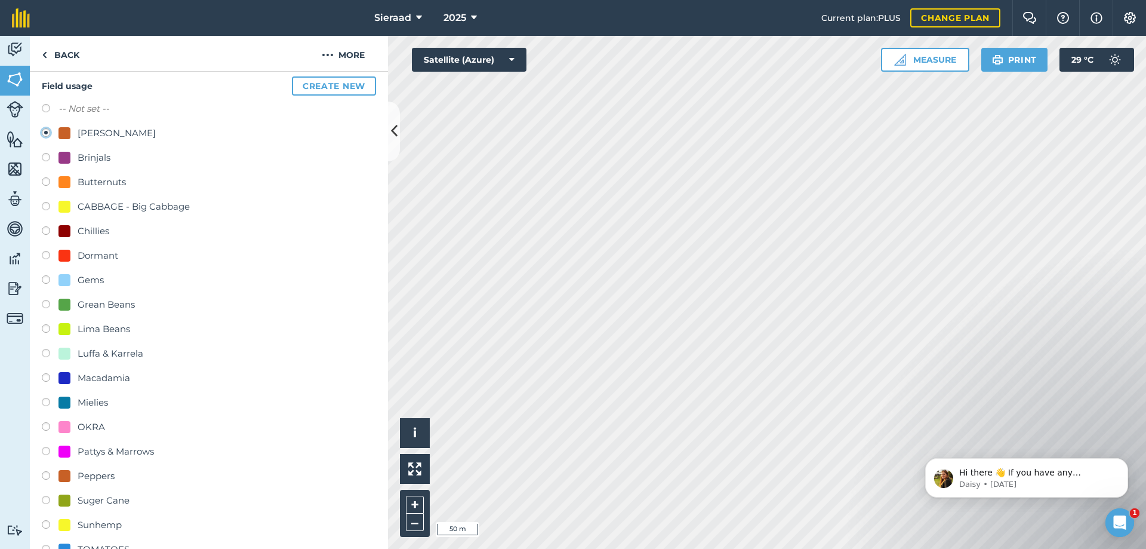
scroll to position [299, 0]
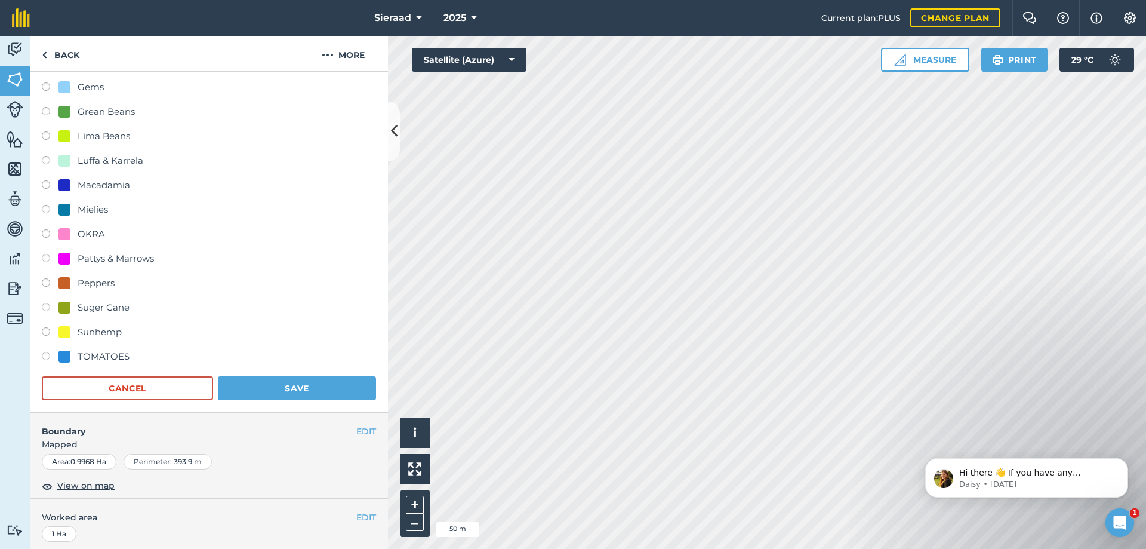
click at [302, 373] on form "-- Not set -- Baba Kool Brinjals Butternuts CABBAGE - Big Cabbage Chillies Dorm…" at bounding box center [209, 154] width 334 height 491
click at [297, 392] on button "Save" at bounding box center [297, 388] width 158 height 24
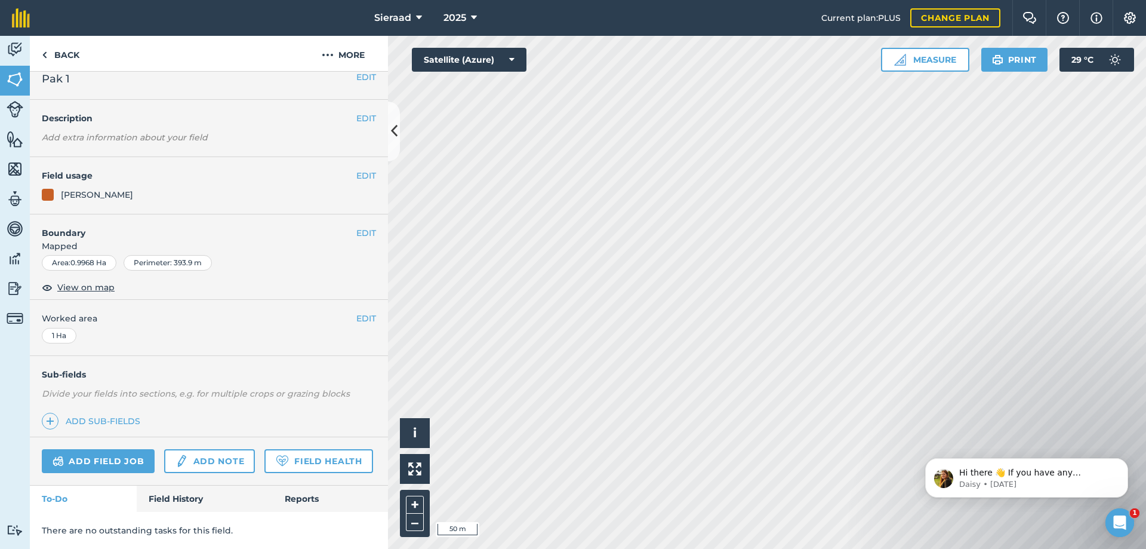
scroll to position [47, 0]
click at [17, 83] on img at bounding box center [15, 79] width 17 height 18
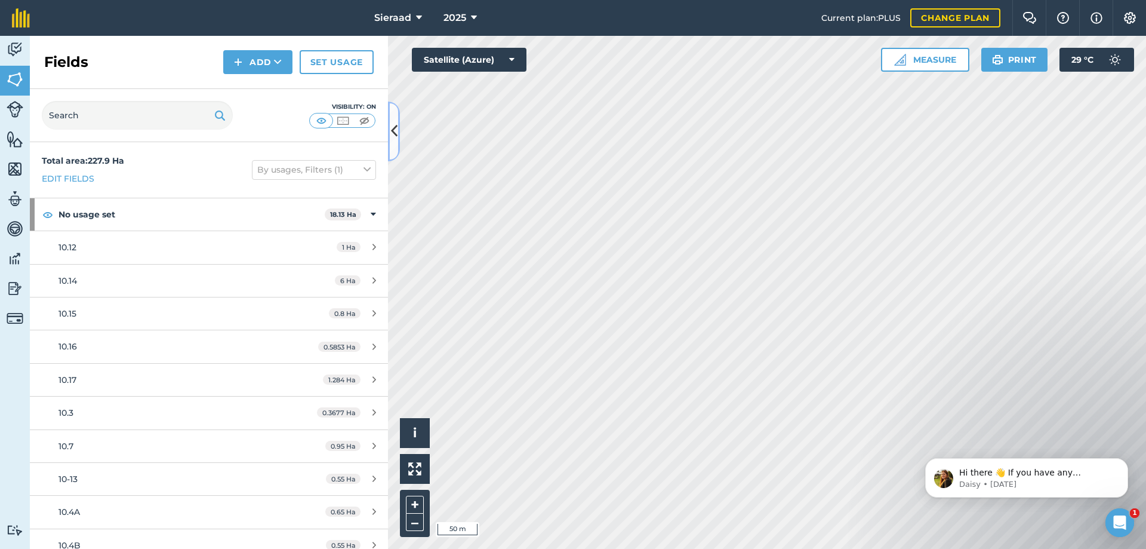
click at [392, 127] on icon at bounding box center [394, 131] width 7 height 21
